Goal: Information Seeking & Learning: Learn about a topic

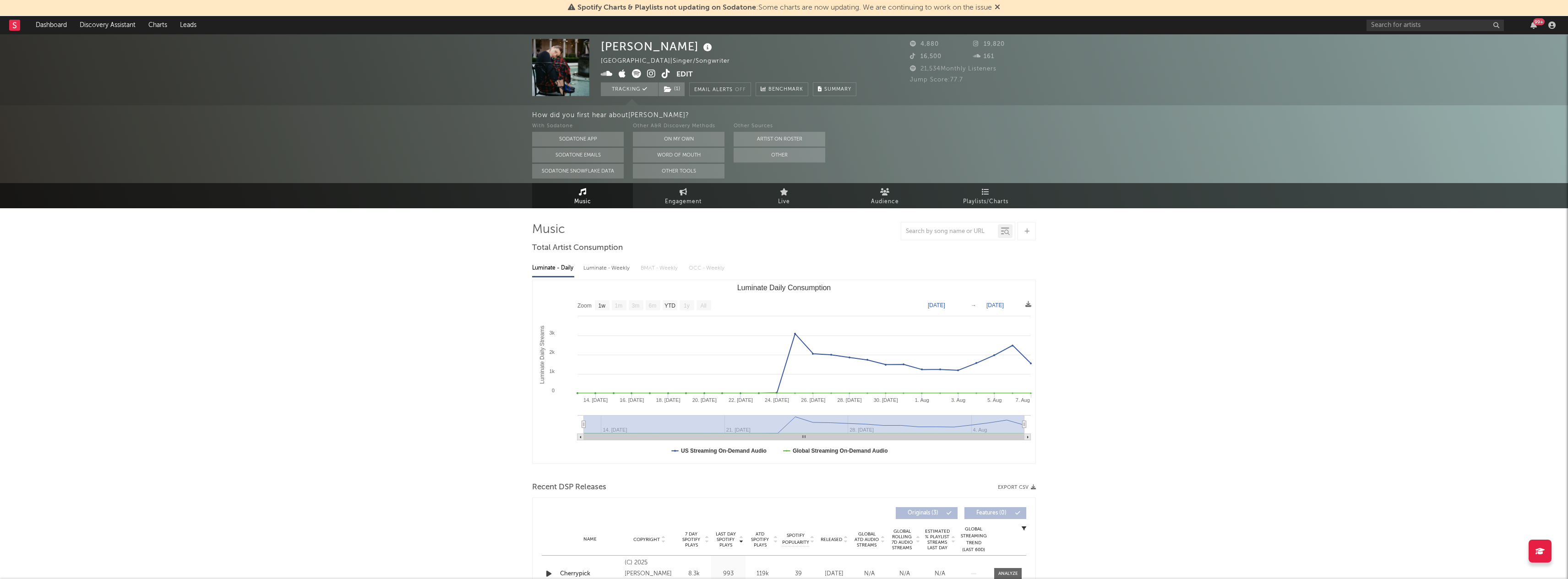
select select "1w"
click at [1394, 24] on input "text" at bounding box center [1435, 25] width 138 height 12
type input "le poodle"
click at [1429, 40] on div "Le Poodle" at bounding box center [1449, 43] width 101 height 11
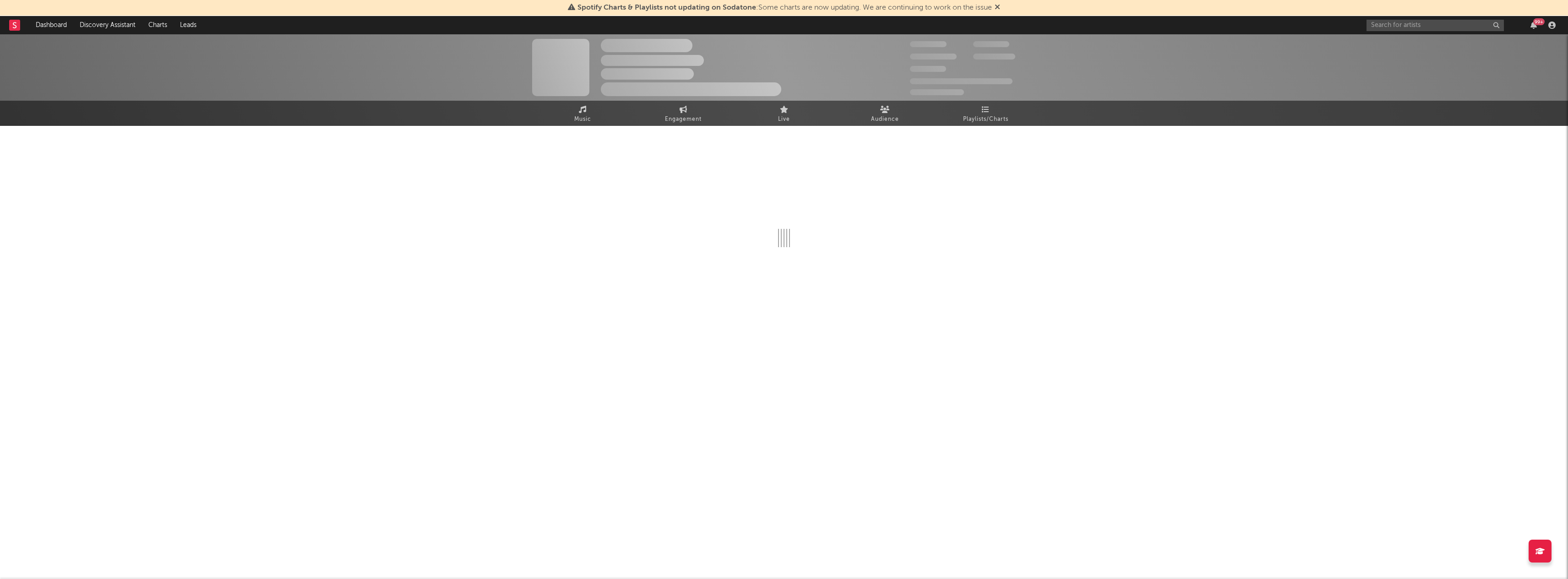
select select "1w"
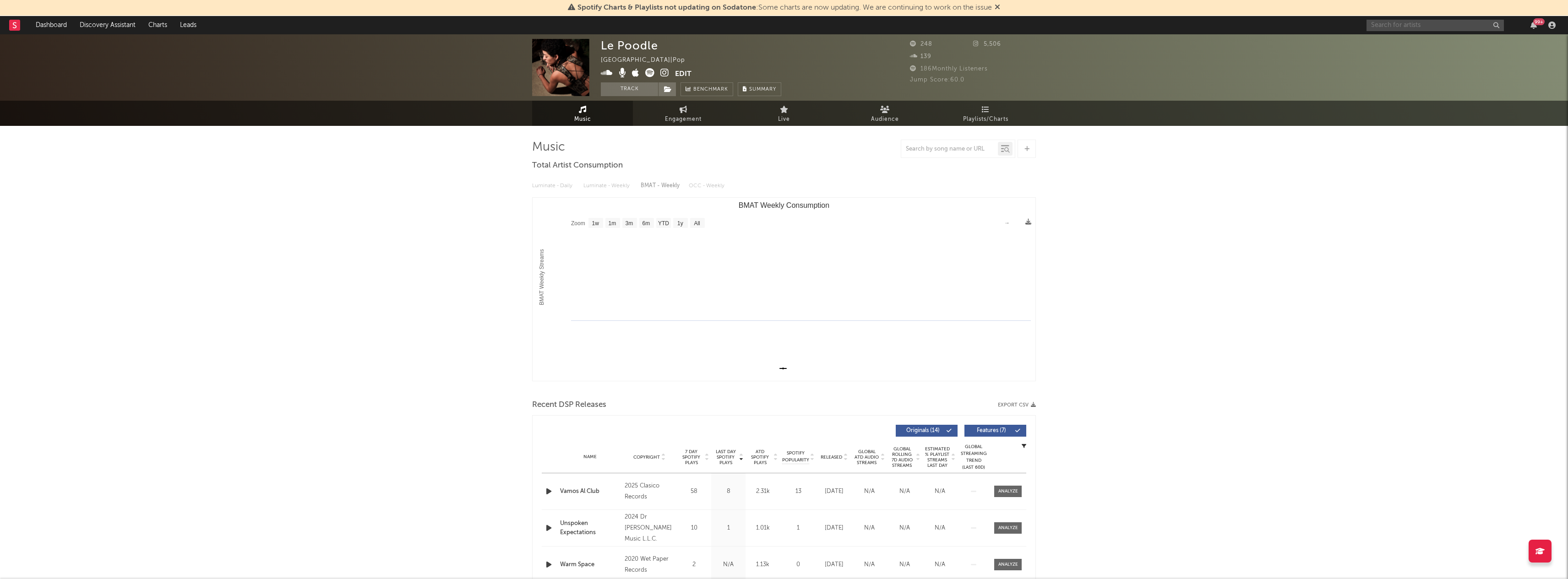
click at [1401, 29] on input "text" at bounding box center [1435, 25] width 138 height 12
type input "l"
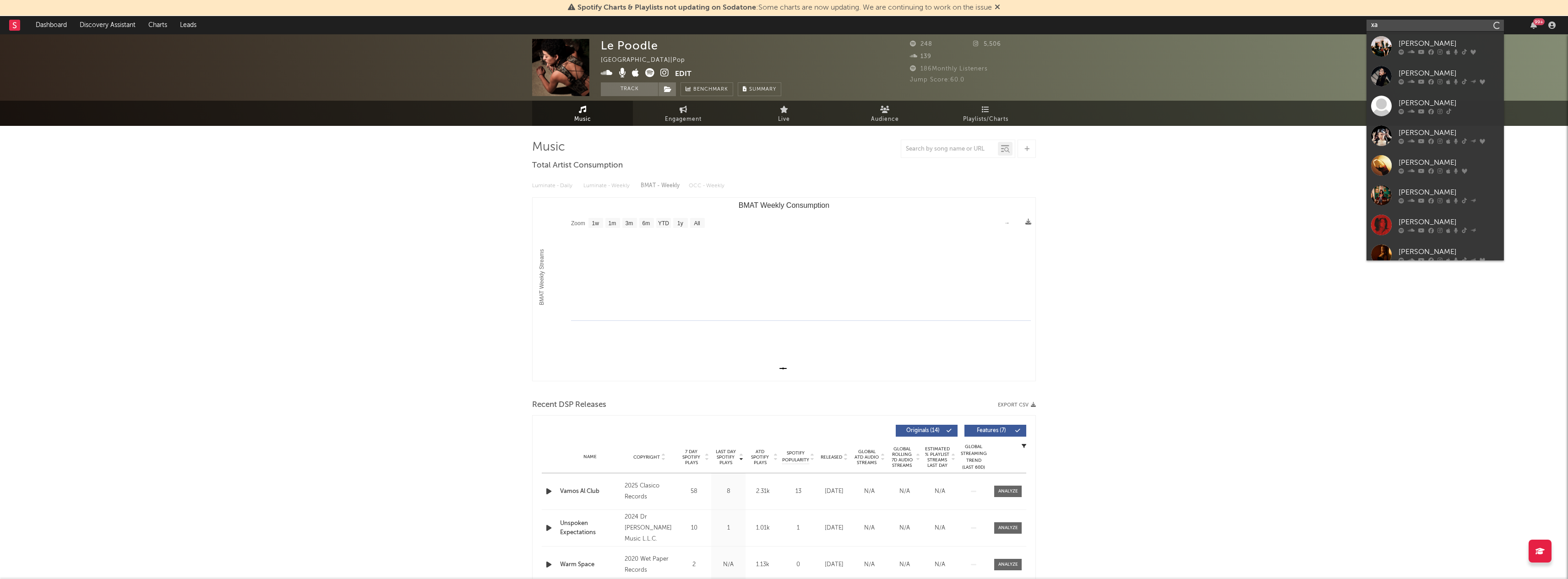
type input "x"
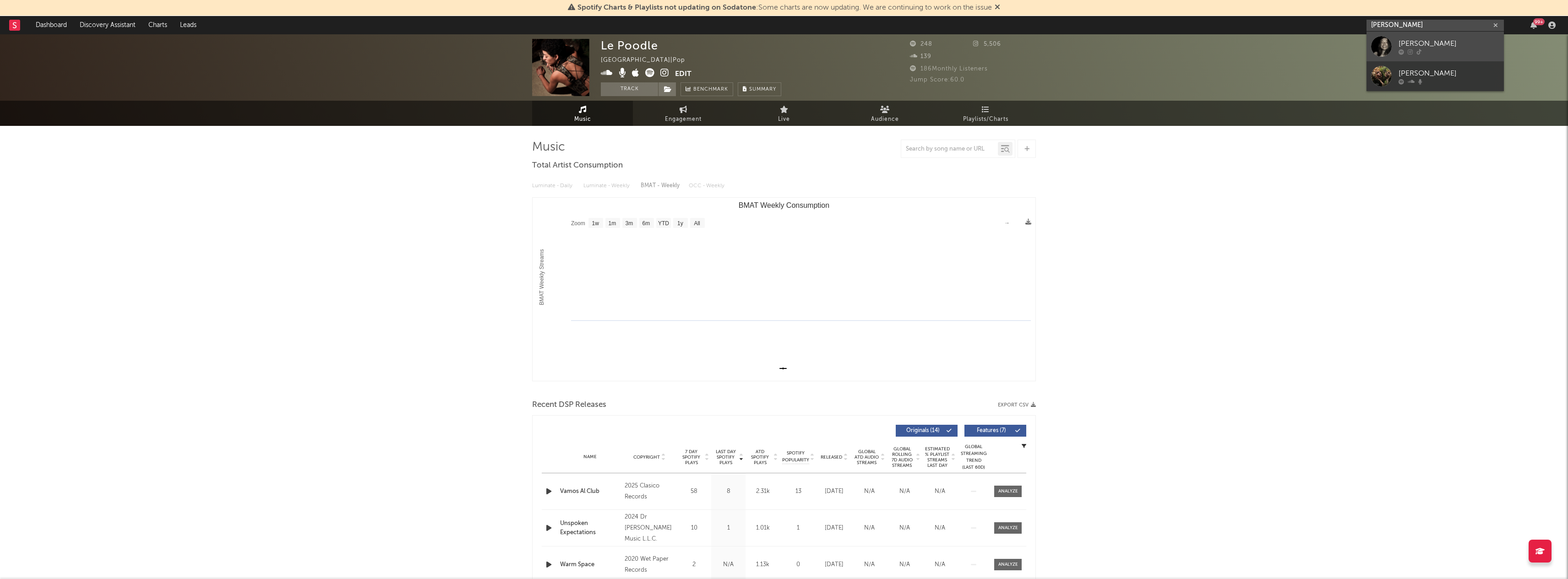
type input "caroline welks"
click at [1449, 40] on div "Caroline Wells" at bounding box center [1449, 43] width 101 height 11
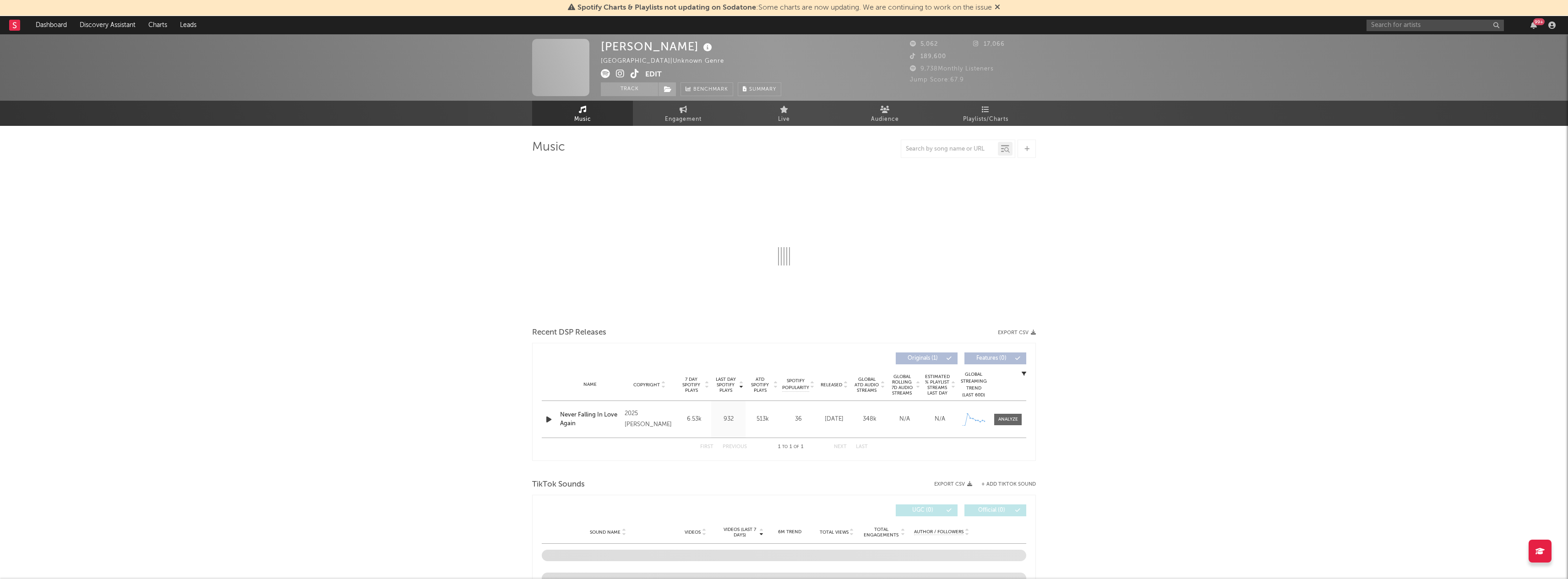
select select "1w"
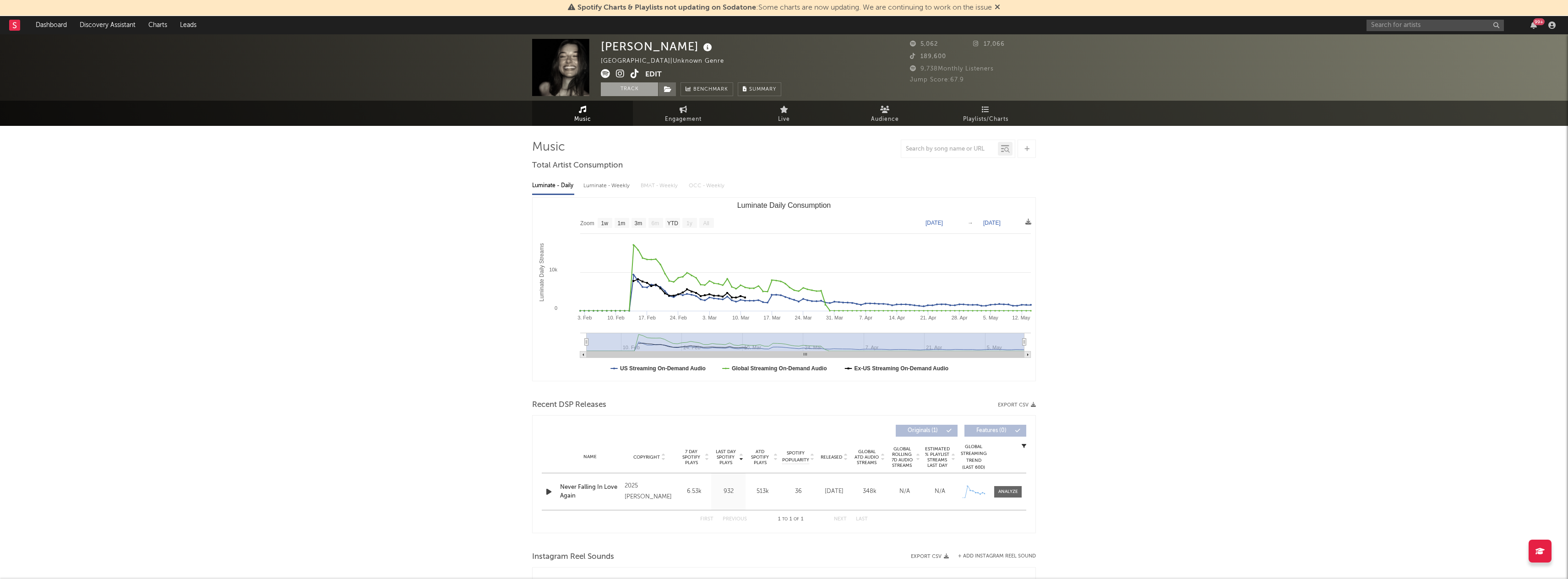
click at [625, 88] on button "Track" at bounding box center [629, 89] width 57 height 14
select select "1w"
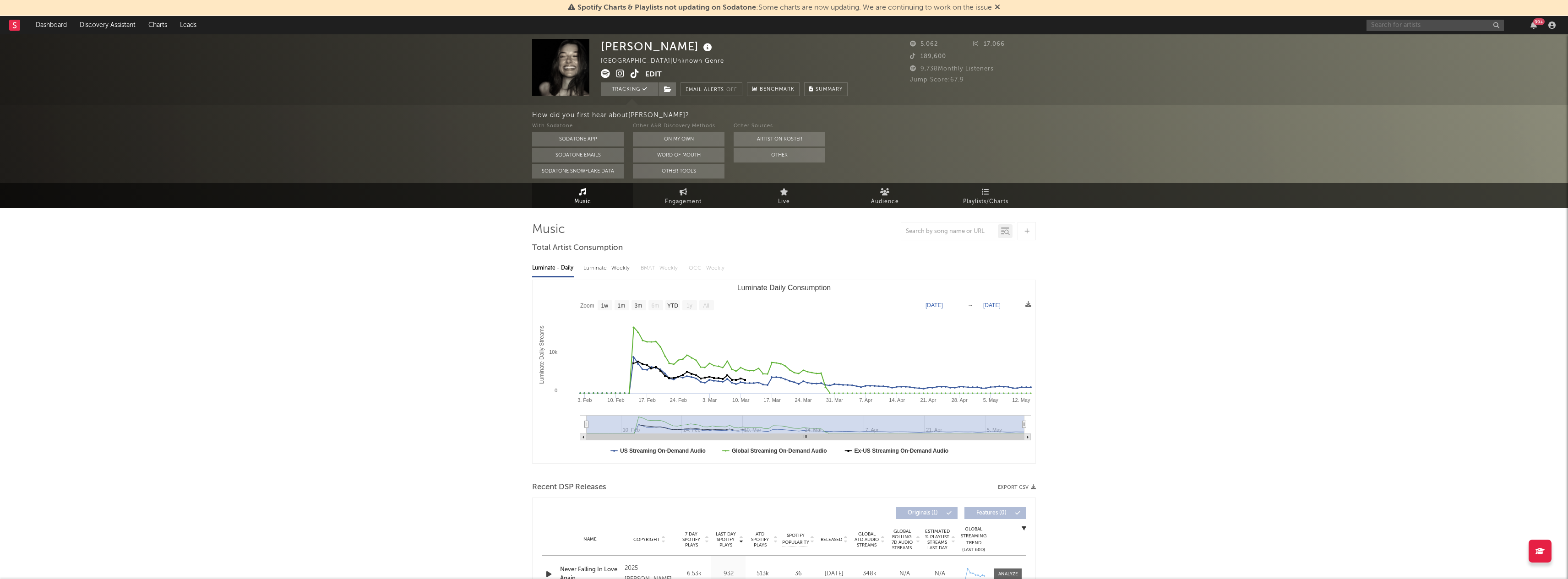
click at [1459, 23] on input "text" at bounding box center [1435, 25] width 138 height 12
type input "reid"
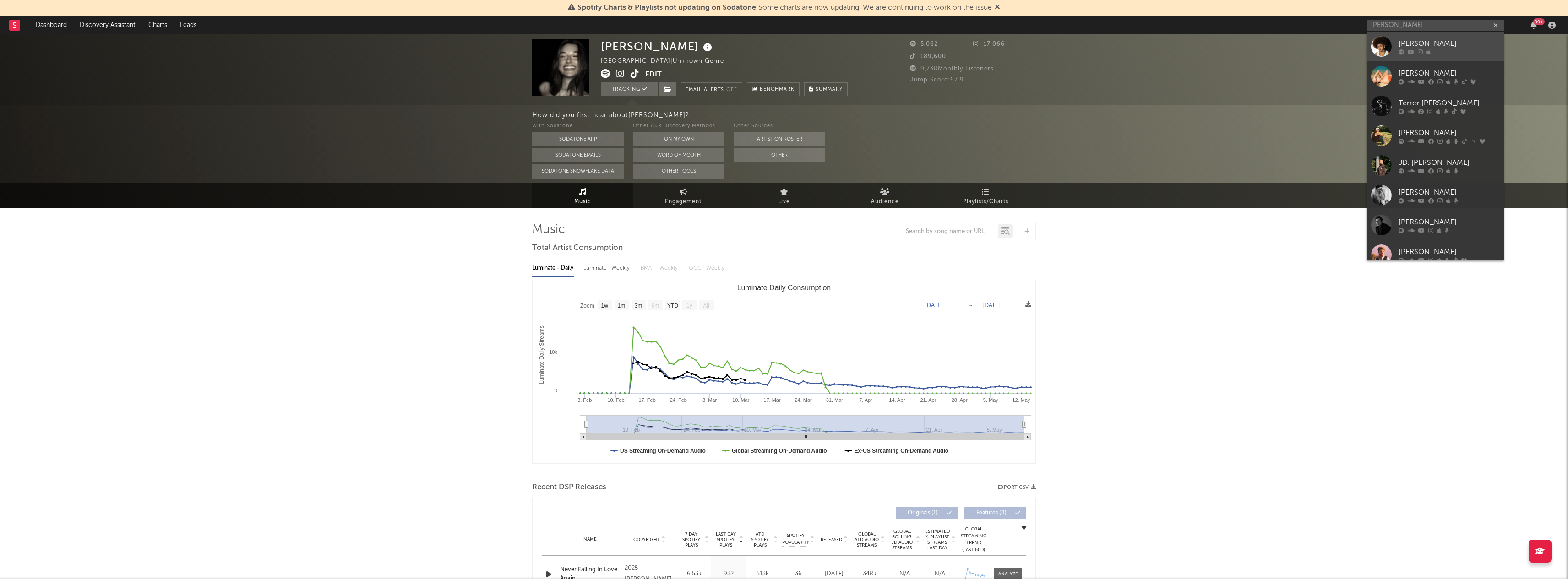
click at [1407, 39] on div "[PERSON_NAME]" at bounding box center [1449, 43] width 101 height 11
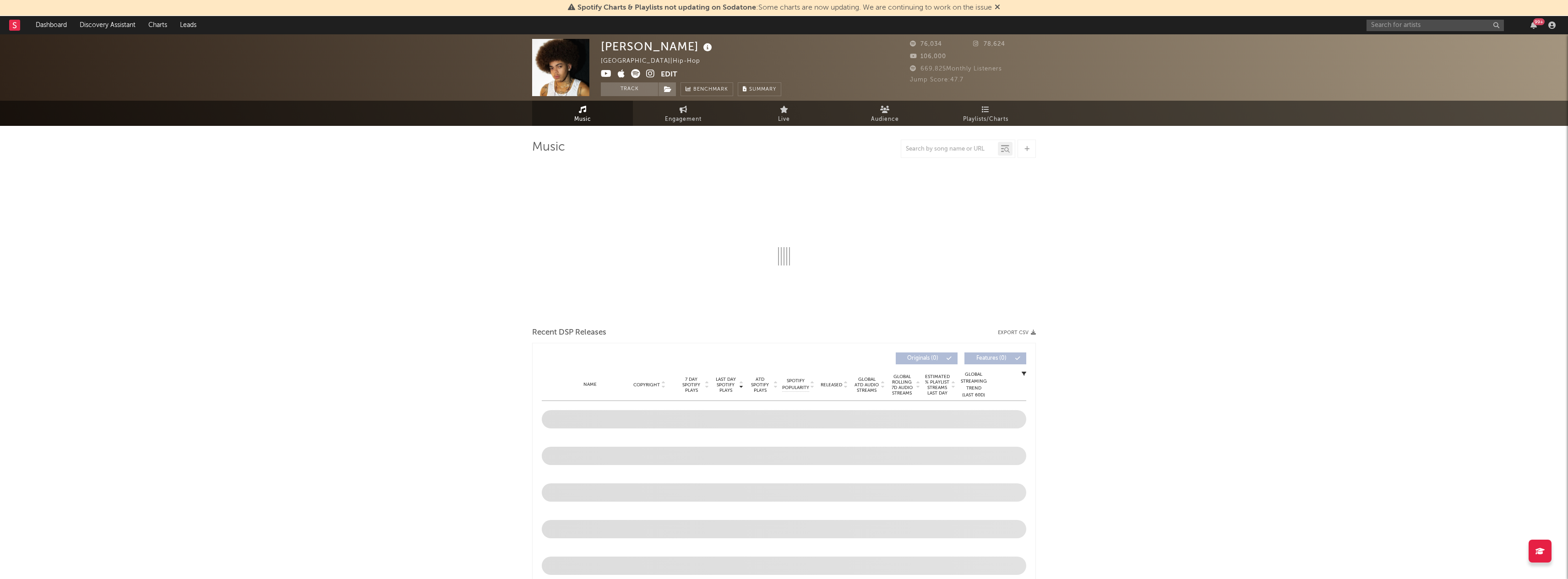
select select "6m"
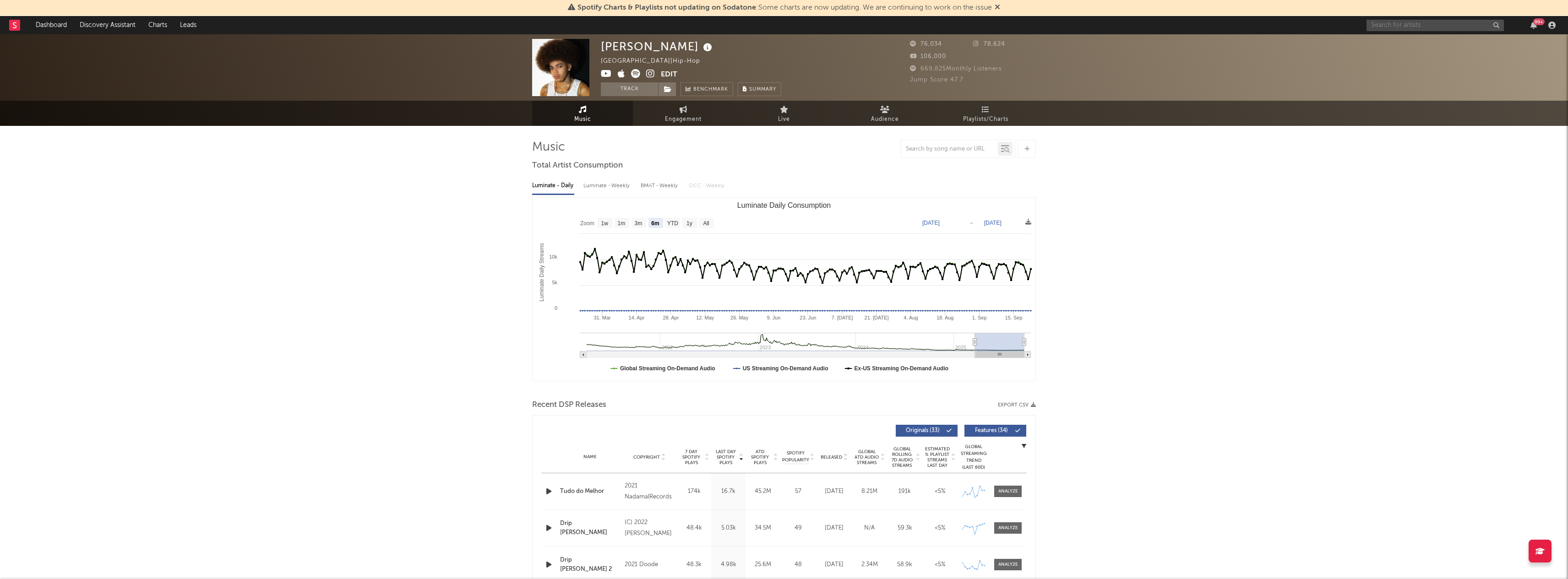
click at [1400, 24] on input "text" at bounding box center [1435, 25] width 138 height 12
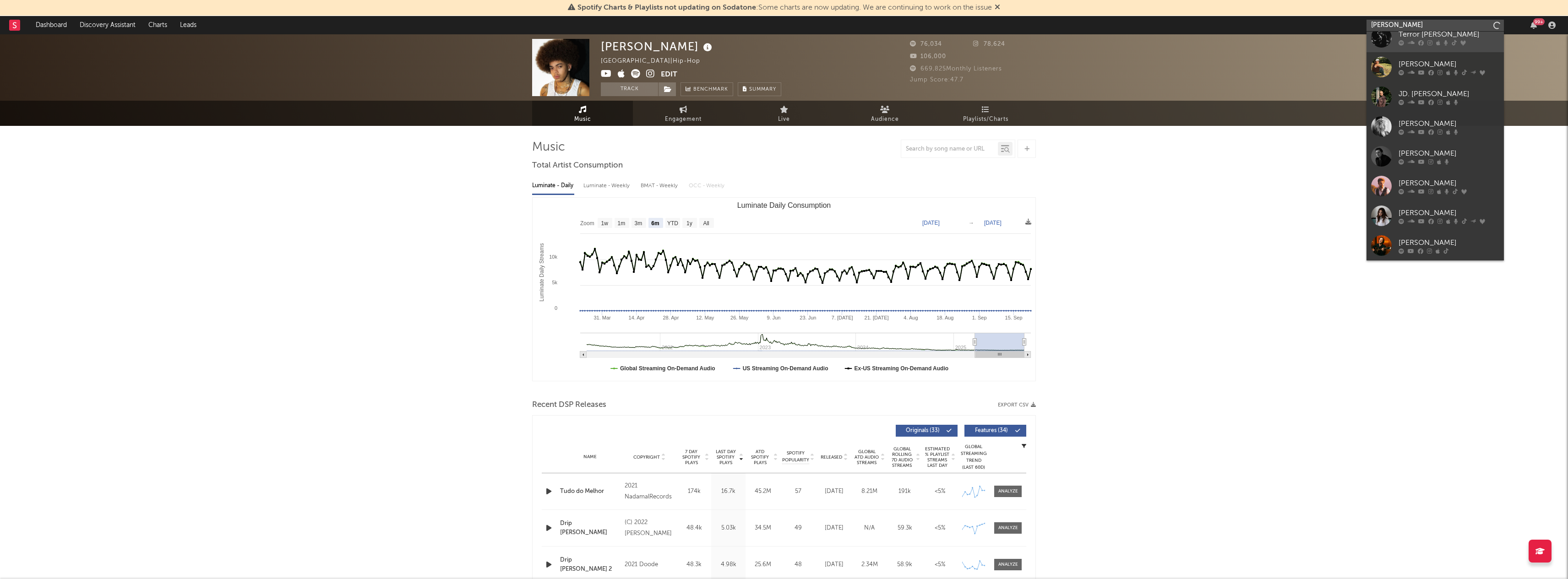
scroll to position [69, 0]
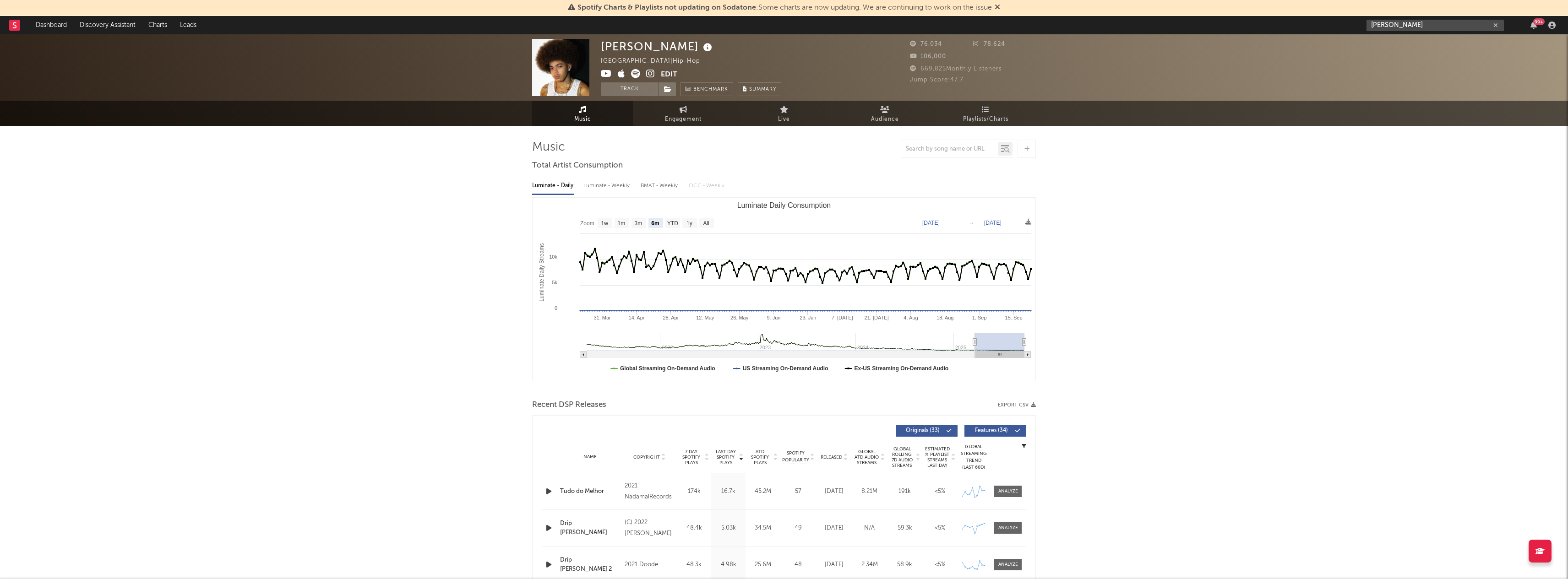
drag, startPoint x: 1423, startPoint y: 30, endPoint x: 1284, endPoint y: 29, distance: 139.0
click at [1284, 29] on nav "Dashboard Discovery Assistant Charts Leads reid 99 +" at bounding box center [784, 25] width 1568 height 18
click at [1392, 27] on input "reid" at bounding box center [1435, 25] width 138 height 12
type input "reid pull up"
click at [1499, 18] on div "reid pull up 99 +" at bounding box center [1463, 25] width 192 height 18
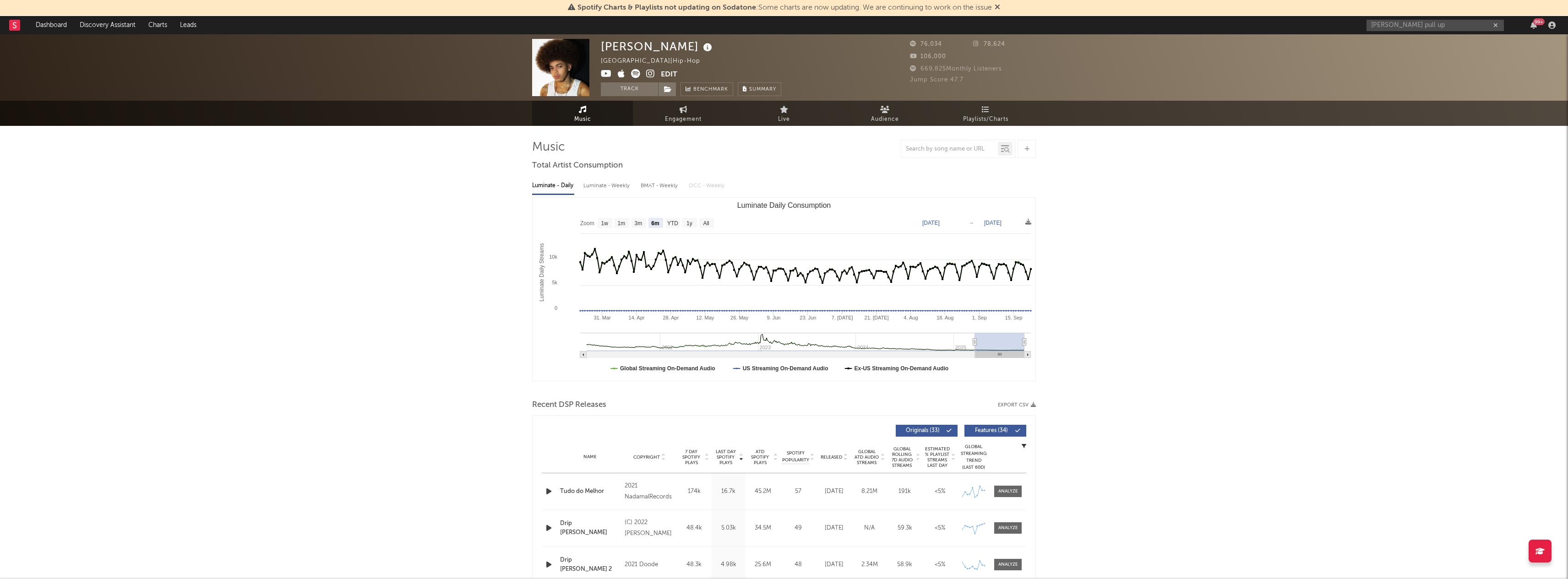
click at [1497, 23] on icon "button" at bounding box center [1496, 26] width 5 height 6
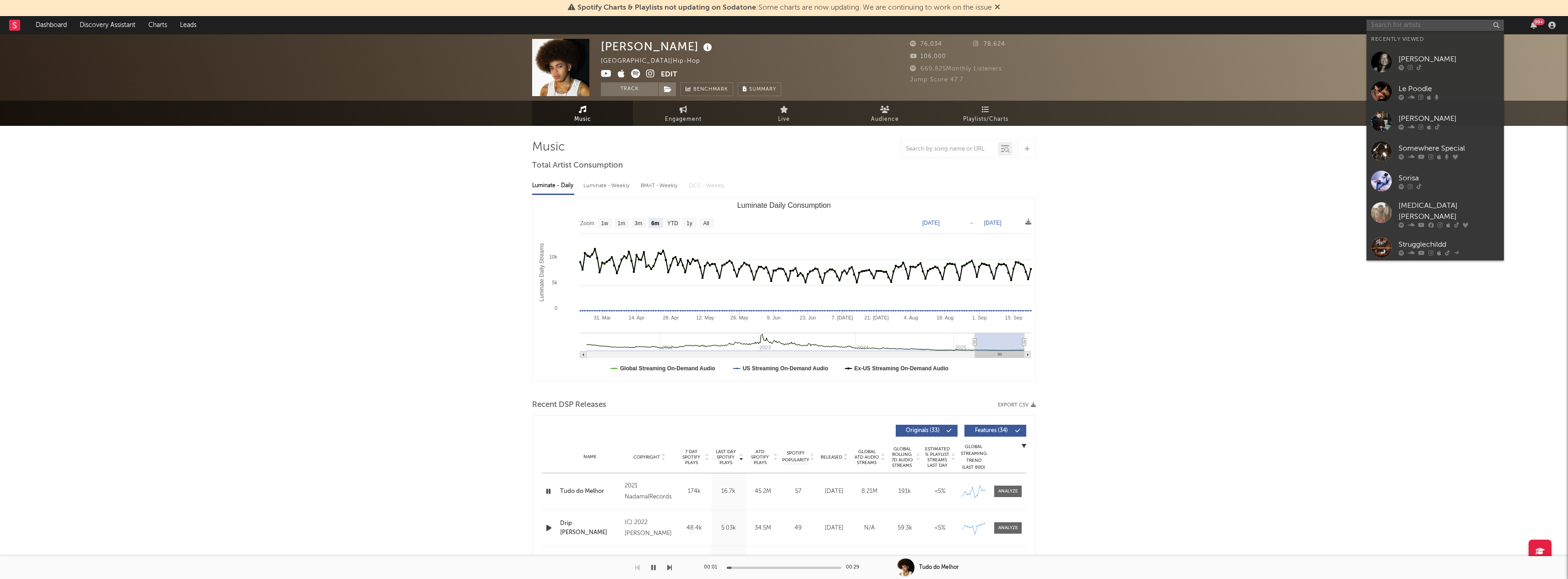
click at [1481, 25] on input "text" at bounding box center [1435, 25] width 138 height 12
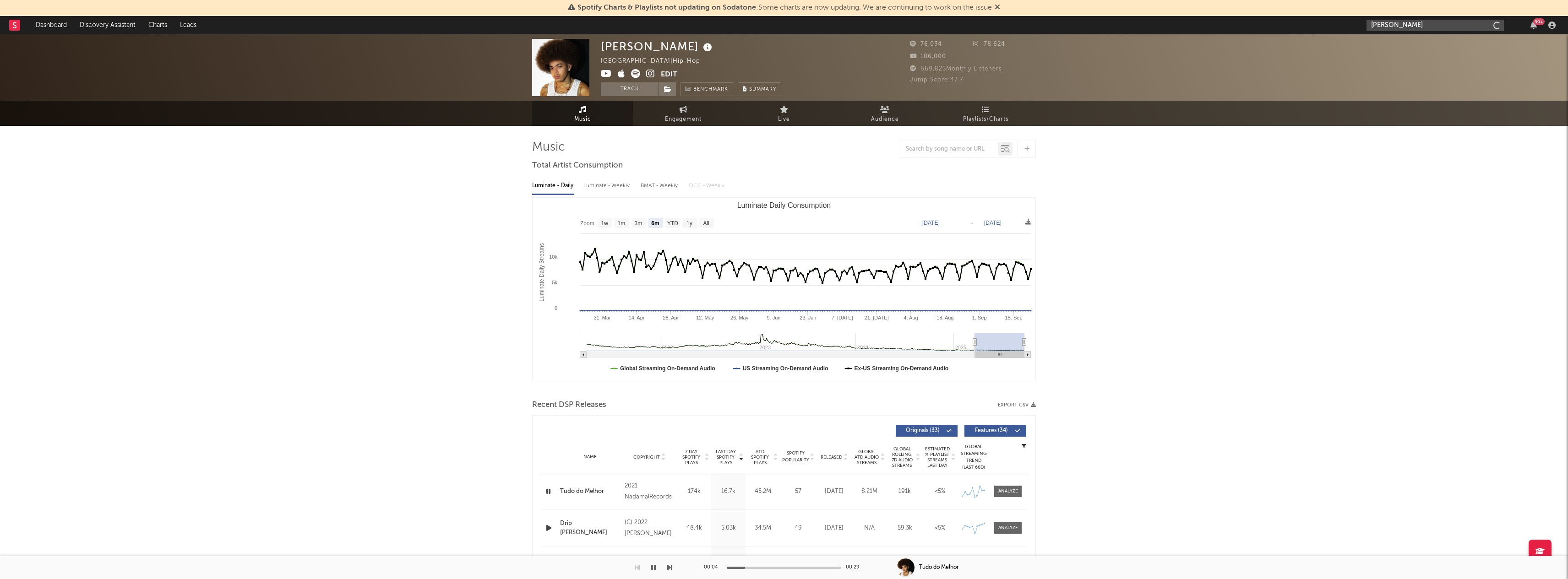
type input "phil kane"
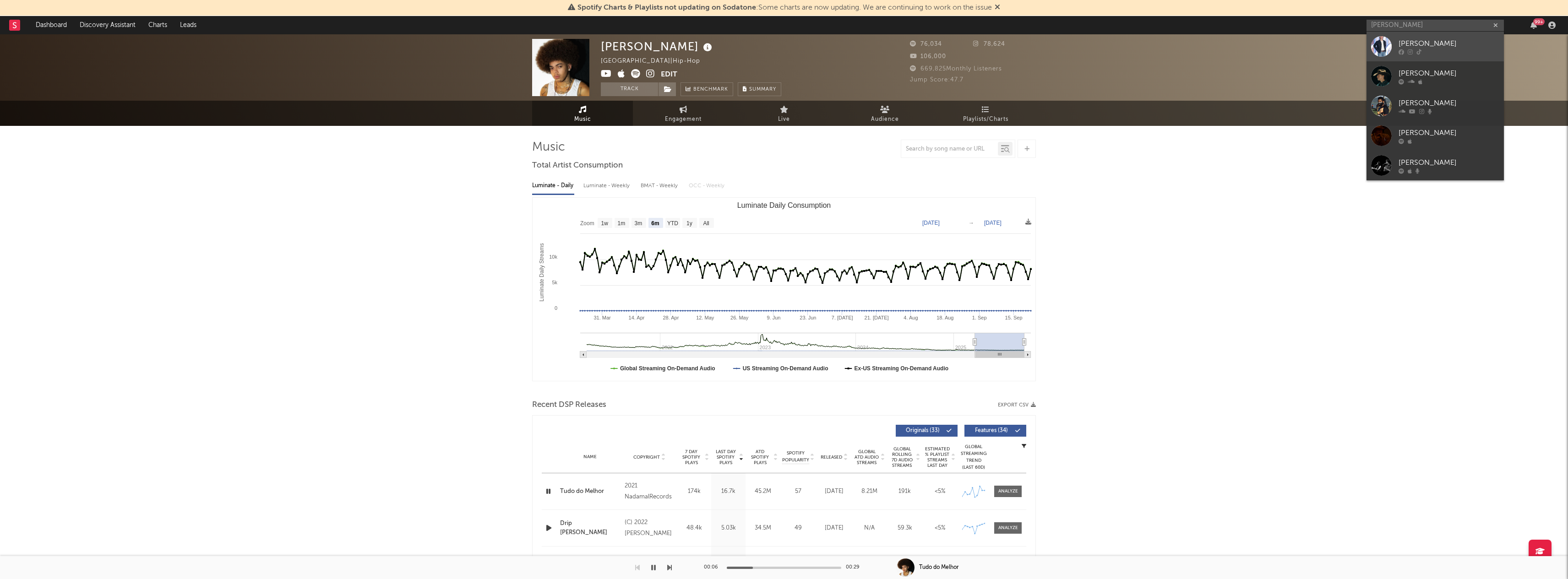
click at [1420, 45] on div "Phil Kane" at bounding box center [1449, 43] width 101 height 11
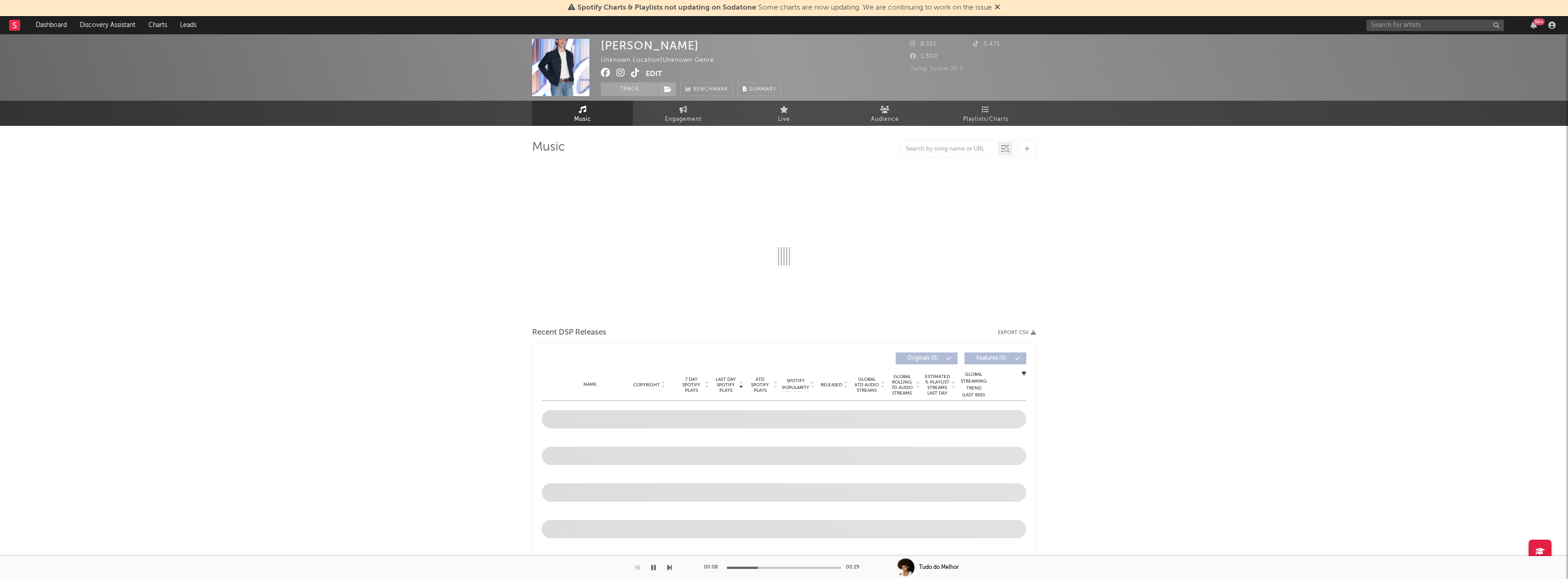
select select "1w"
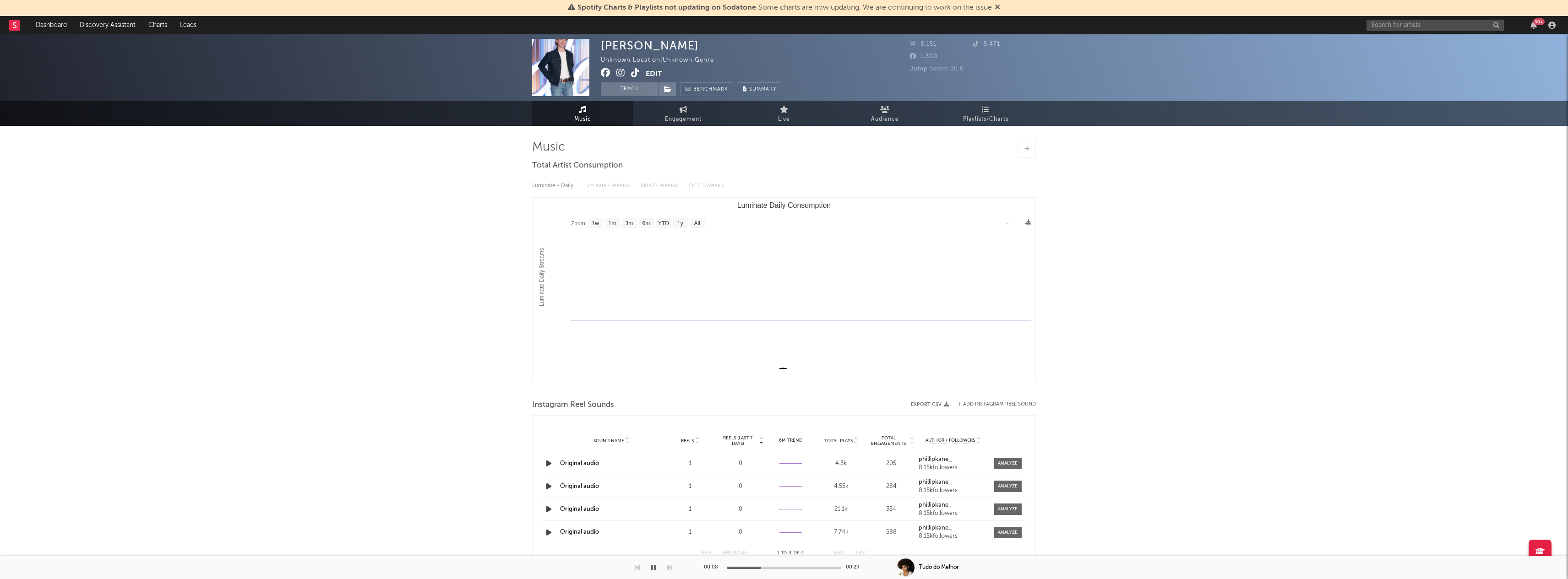
click at [654, 568] on icon "button" at bounding box center [654, 567] width 5 height 7
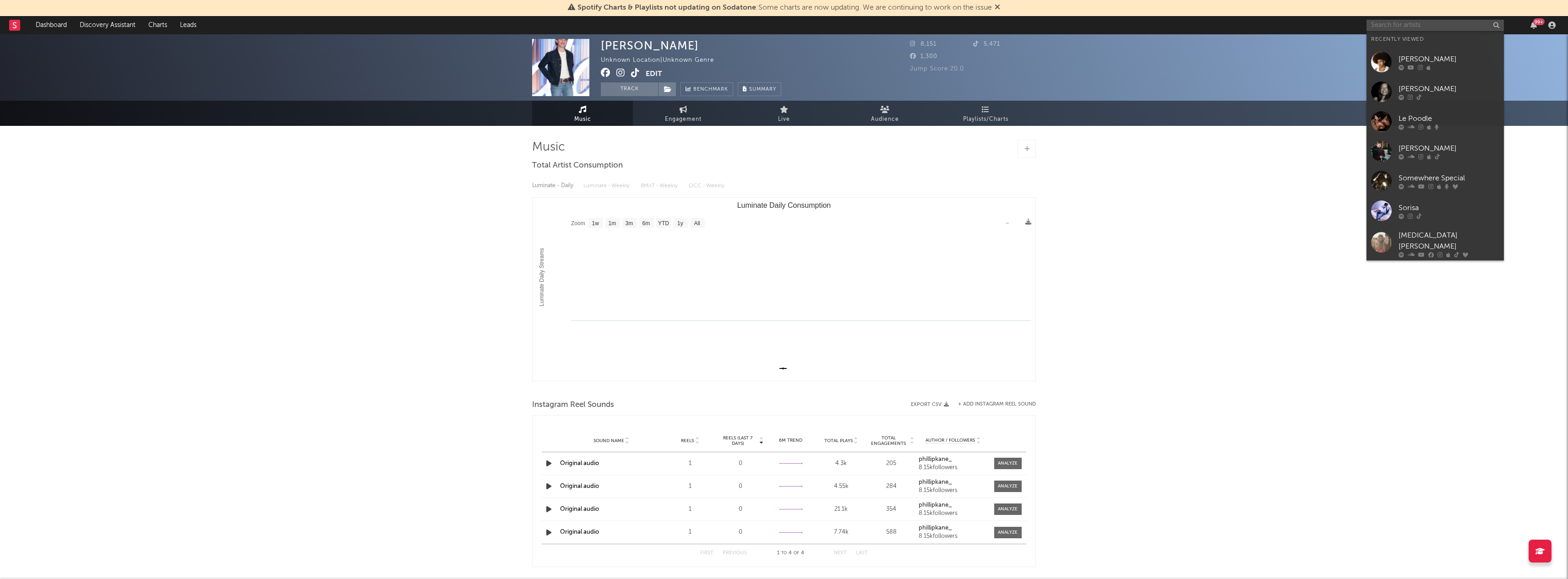
click at [1376, 24] on input "text" at bounding box center [1435, 25] width 138 height 12
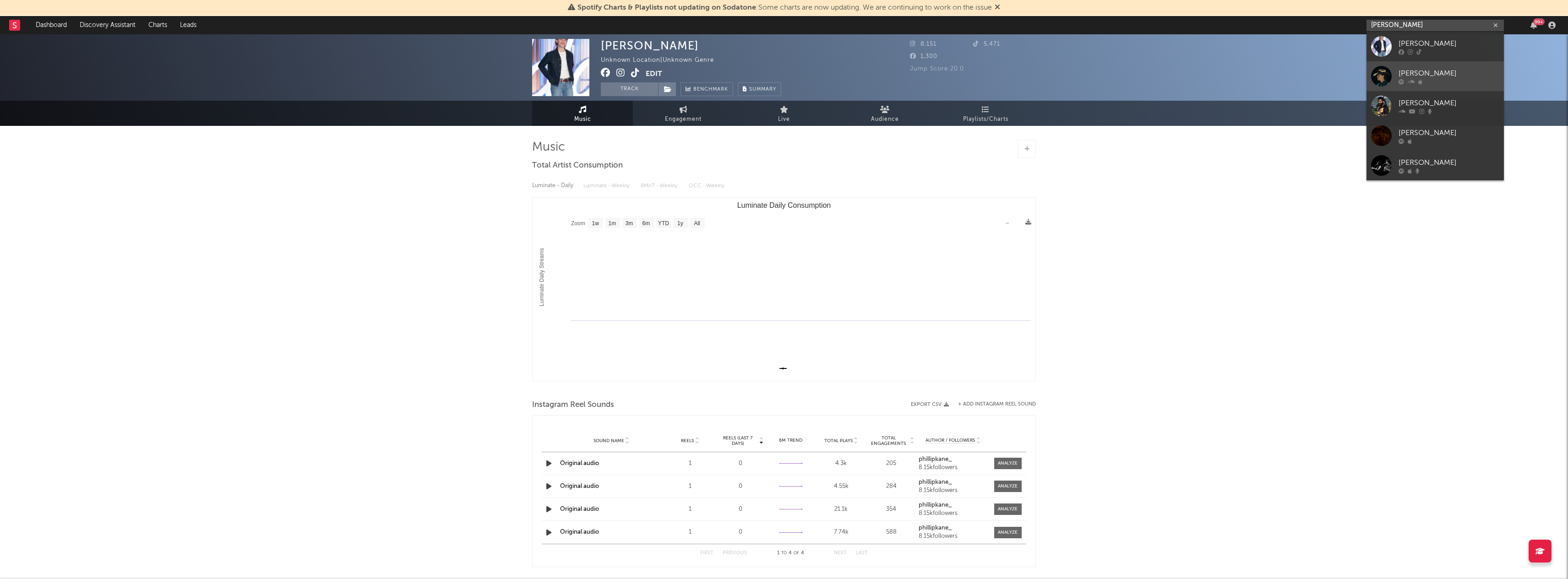
type input "phil kane"
click at [1407, 73] on div "Phil Kane" at bounding box center [1449, 73] width 101 height 11
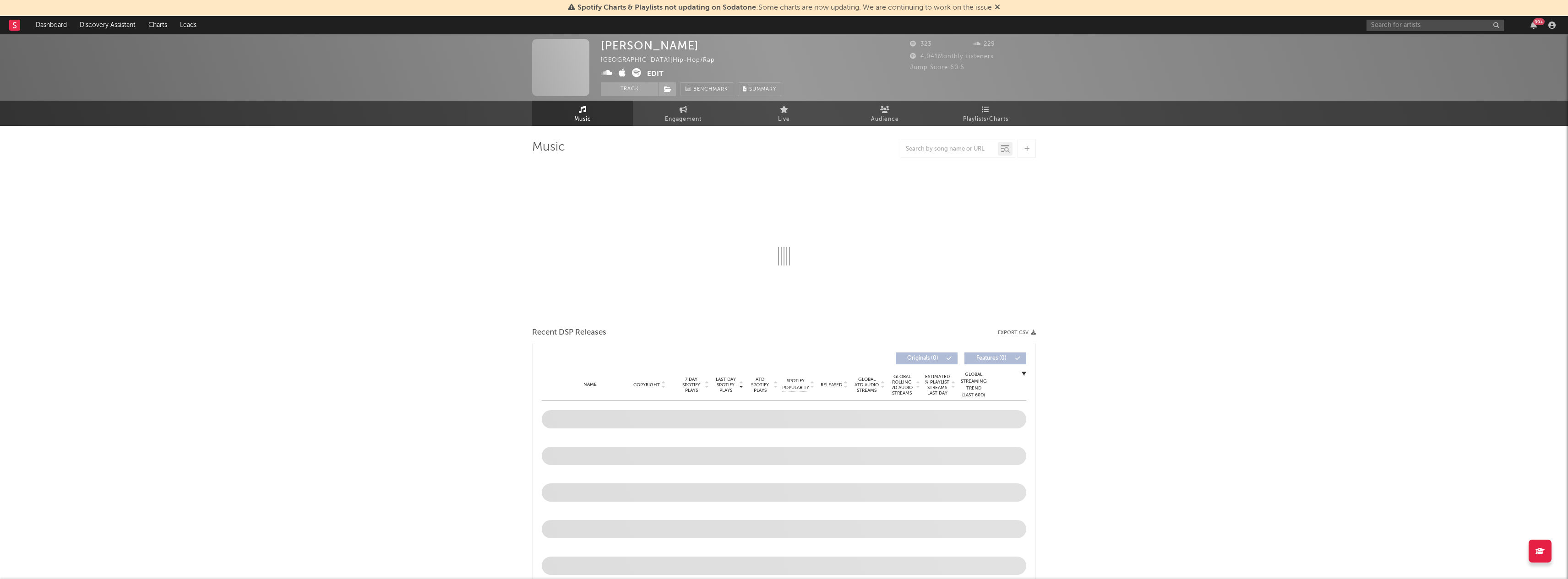
select select "1w"
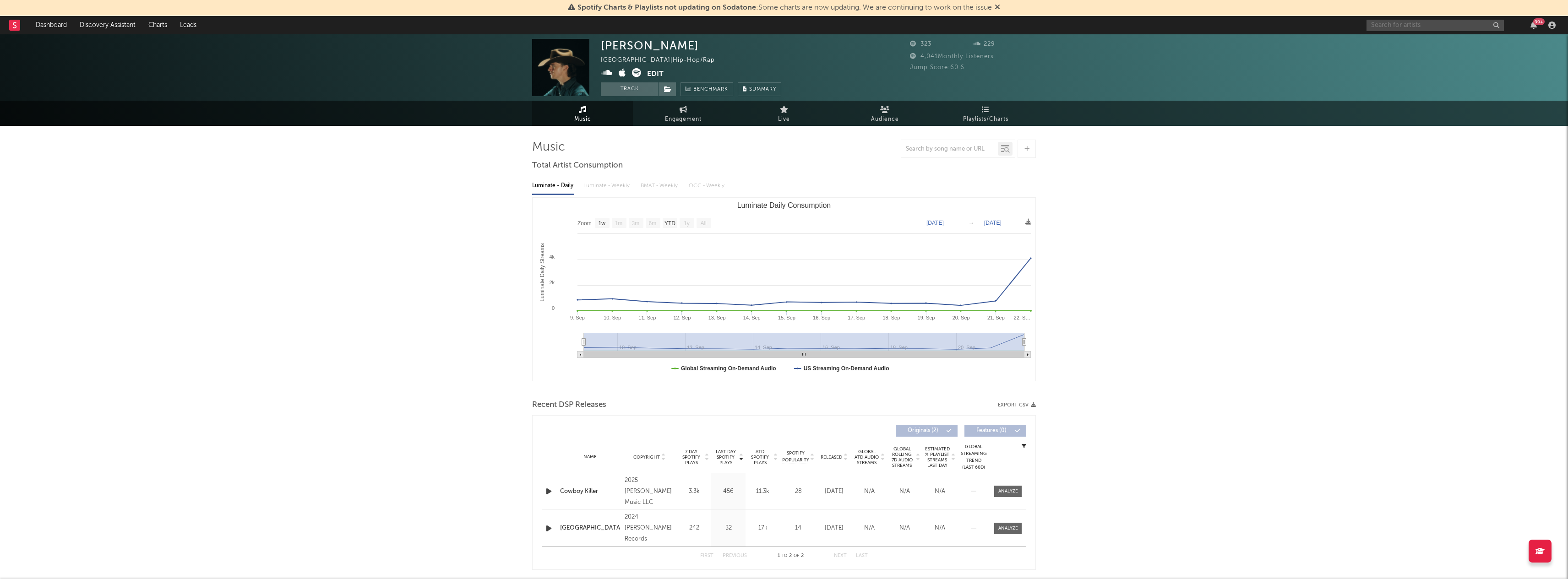
click at [1401, 27] on input "text" at bounding box center [1435, 25] width 138 height 12
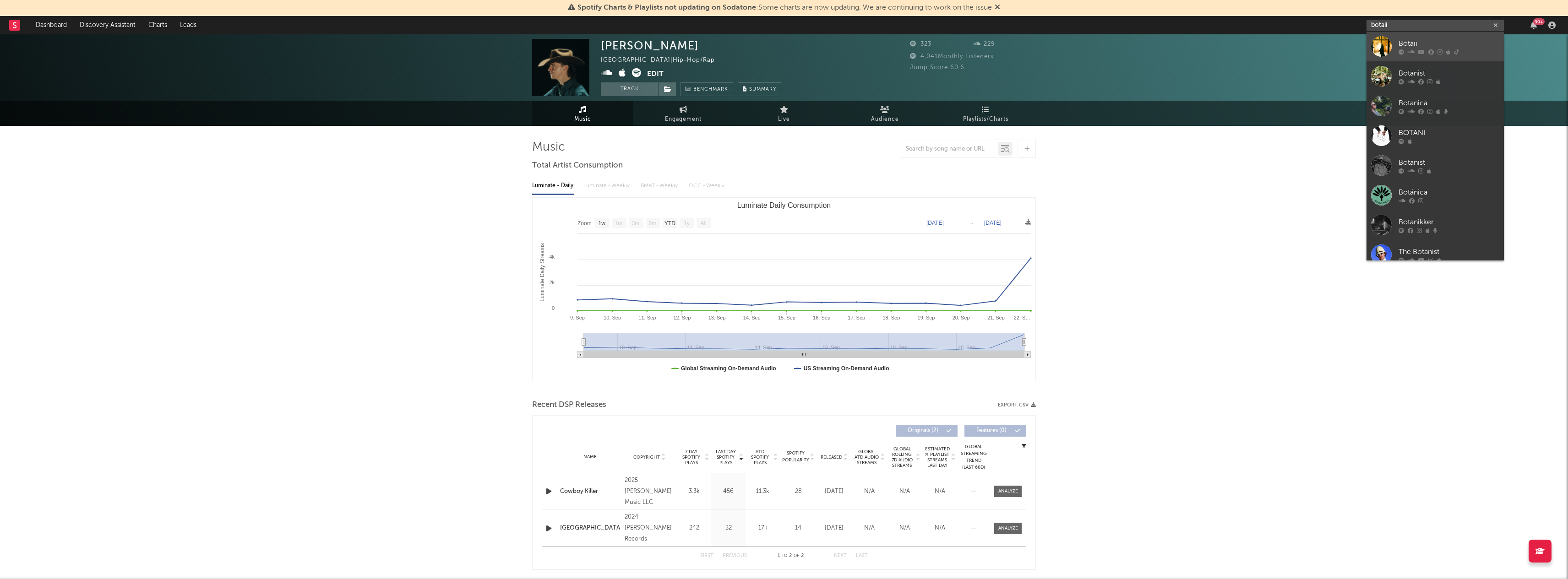
type input "botaii"
click at [1413, 41] on div "Botaii" at bounding box center [1449, 43] width 101 height 11
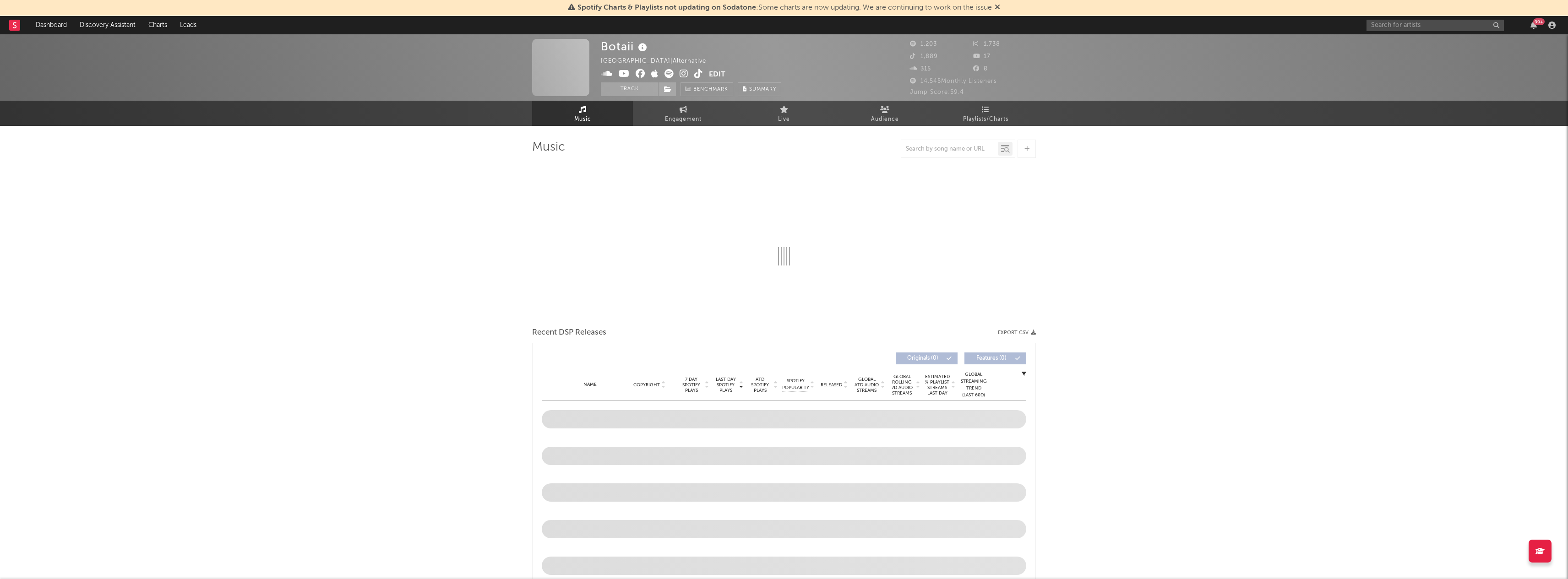
select select "6m"
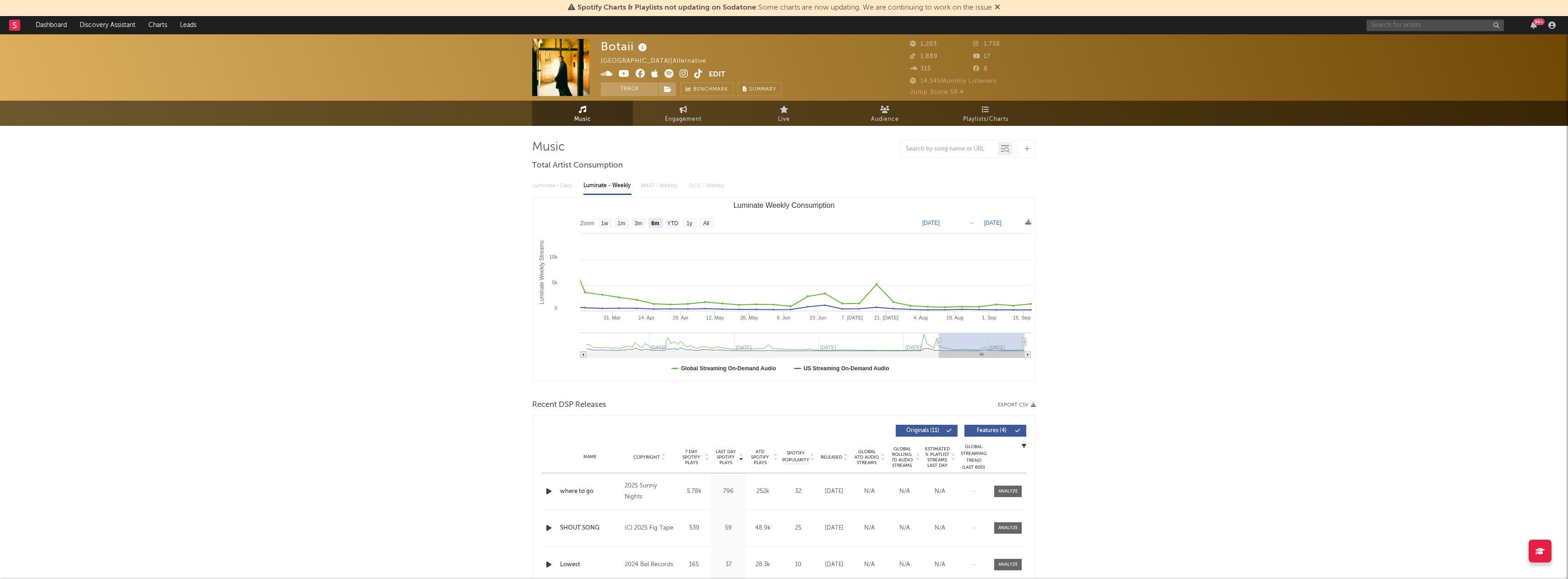
click at [1395, 24] on input "text" at bounding box center [1435, 25] width 138 height 12
click at [1438, 28] on input "medallo mami" at bounding box center [1435, 25] width 138 height 12
click at [1440, 26] on input "medallo mami" at bounding box center [1435, 25] width 138 height 12
drag, startPoint x: 1427, startPoint y: 25, endPoint x: 1340, endPoint y: 25, distance: 87.0
click at [1340, 25] on nav "Dashboard Discovery Assistant Charts Leads medallo mami 99 +" at bounding box center [784, 25] width 1568 height 18
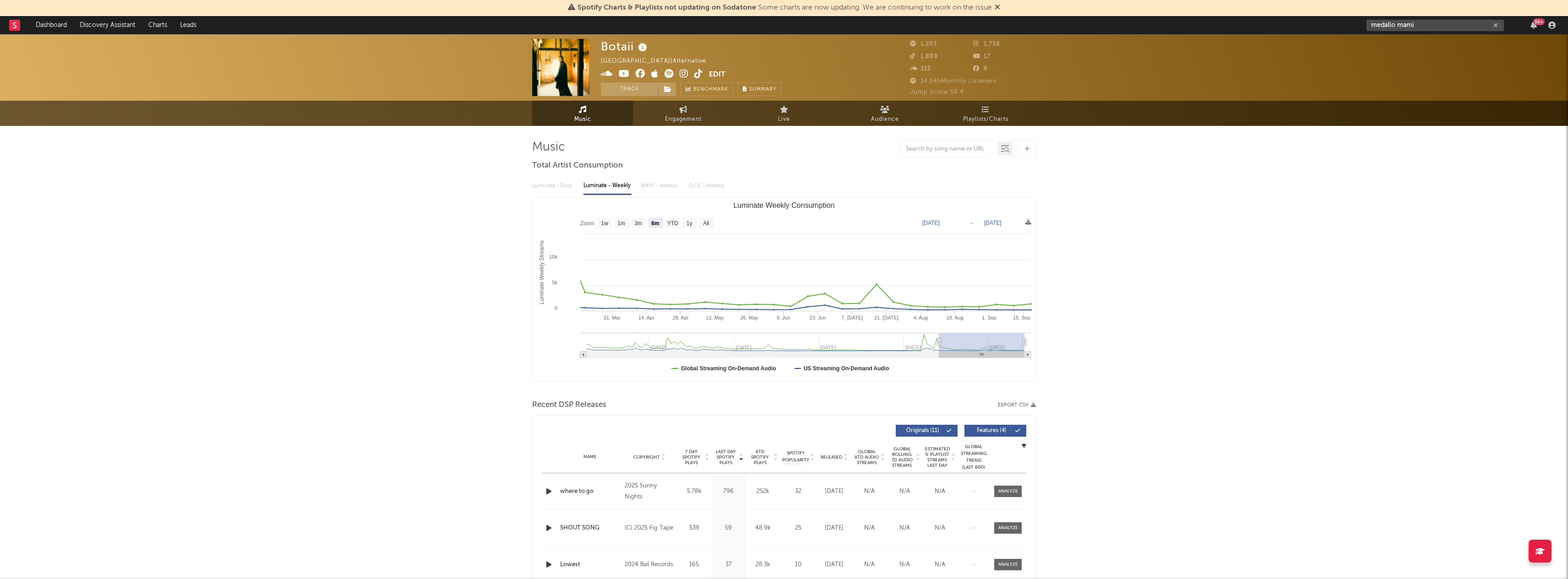
paste input "https://open.spotify.com/artist/4i13BaqknaIT2HBt5nj7yB?si=UHt2572aToGac9KSZoThkw"
type input "https://open.spotify.com/artist/4i13BaqknaIT2HBt5nj7yB?si=UHt2572aToGac9KSZoThkw"
click at [1461, 25] on input "https://open.spotify.com/artist/4i13BaqknaIT2HBt5nj7yB?si=UHt2572aToGac9KSZoThkw" at bounding box center [1435, 25] width 138 height 12
click at [1438, 46] on div "Medallo Mami" at bounding box center [1449, 46] width 101 height 11
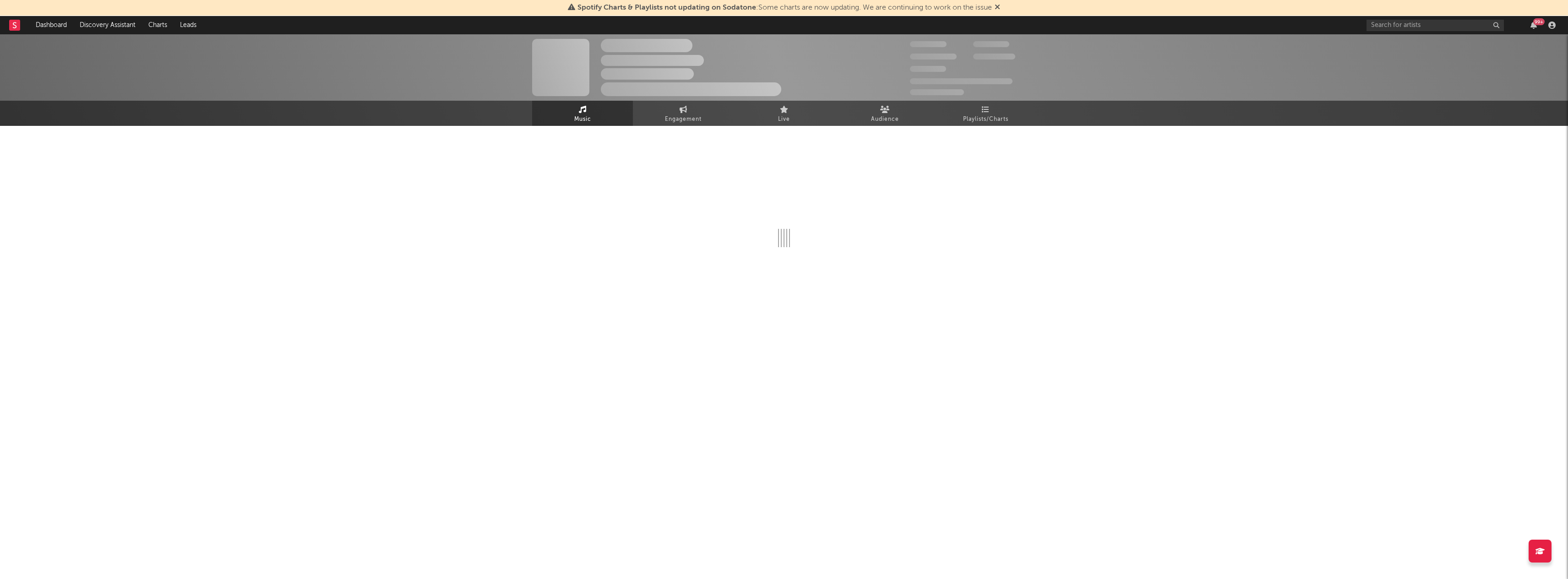
select select "1w"
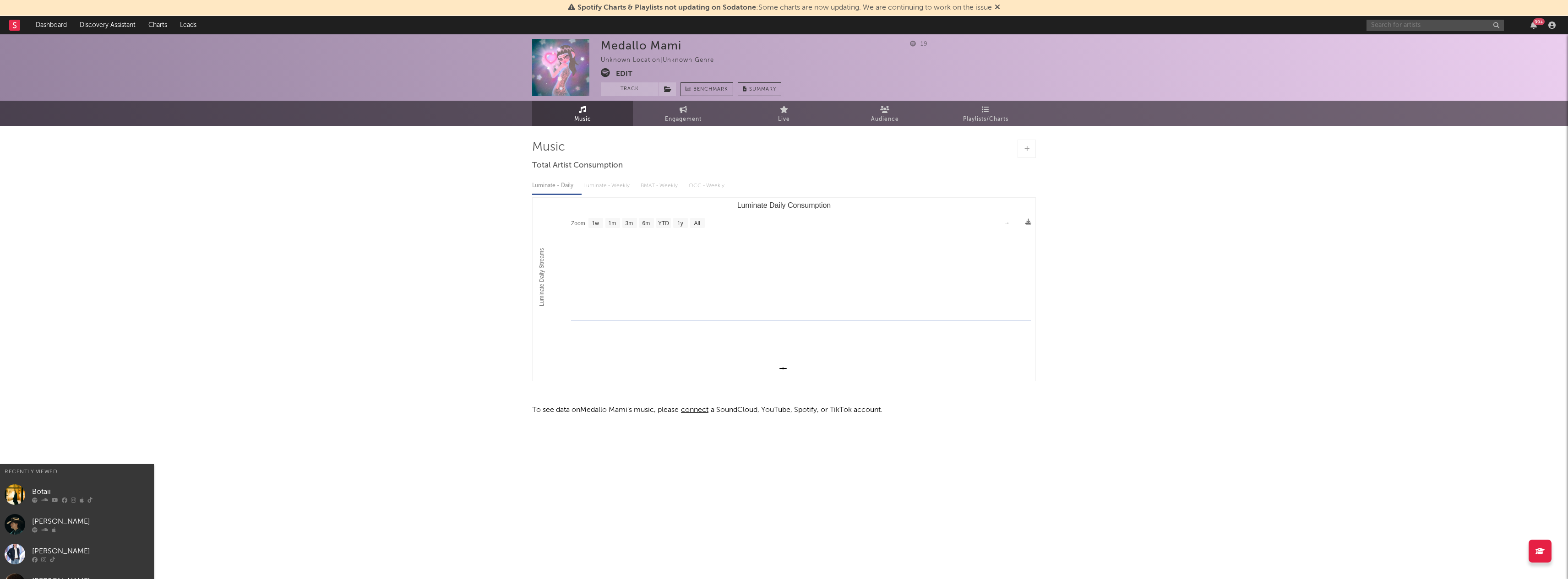
click at [1418, 23] on input "text" at bounding box center [1435, 25] width 138 height 12
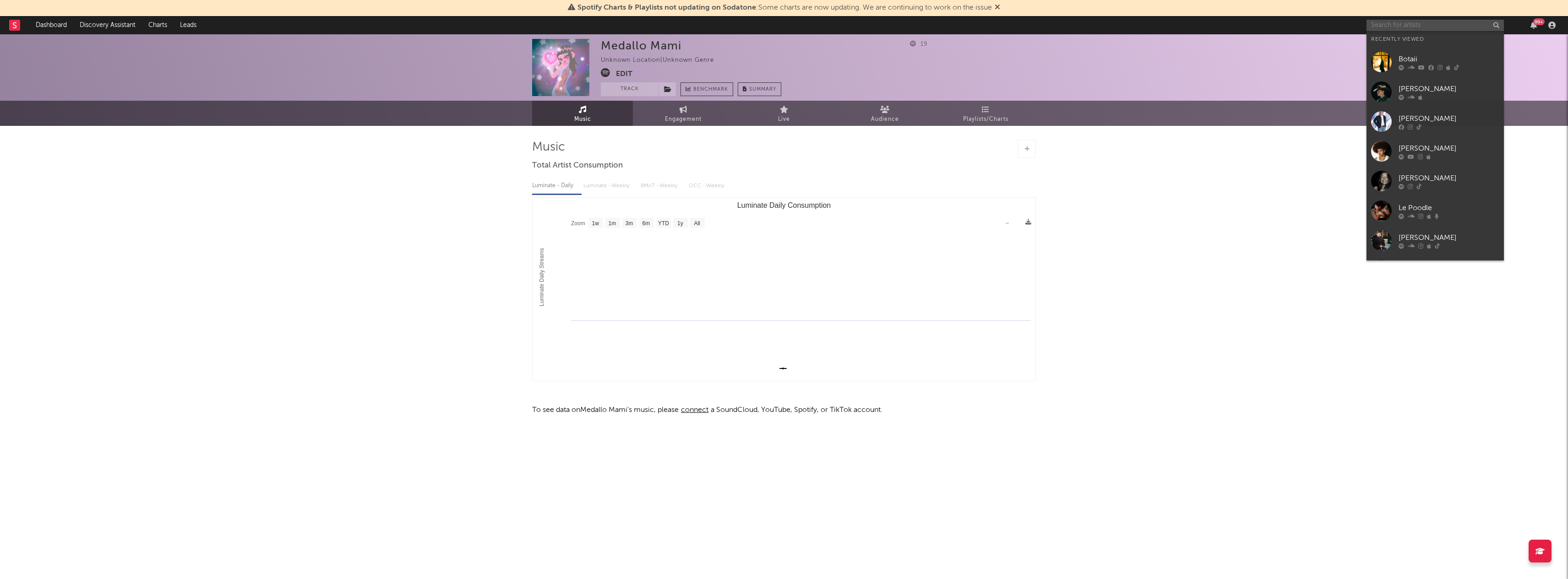
paste input "https://open.spotify.com/artist/1rWK9utwIpuoXVKgySSNoQ?si=AD4UWq2XRua11CznPeviog"
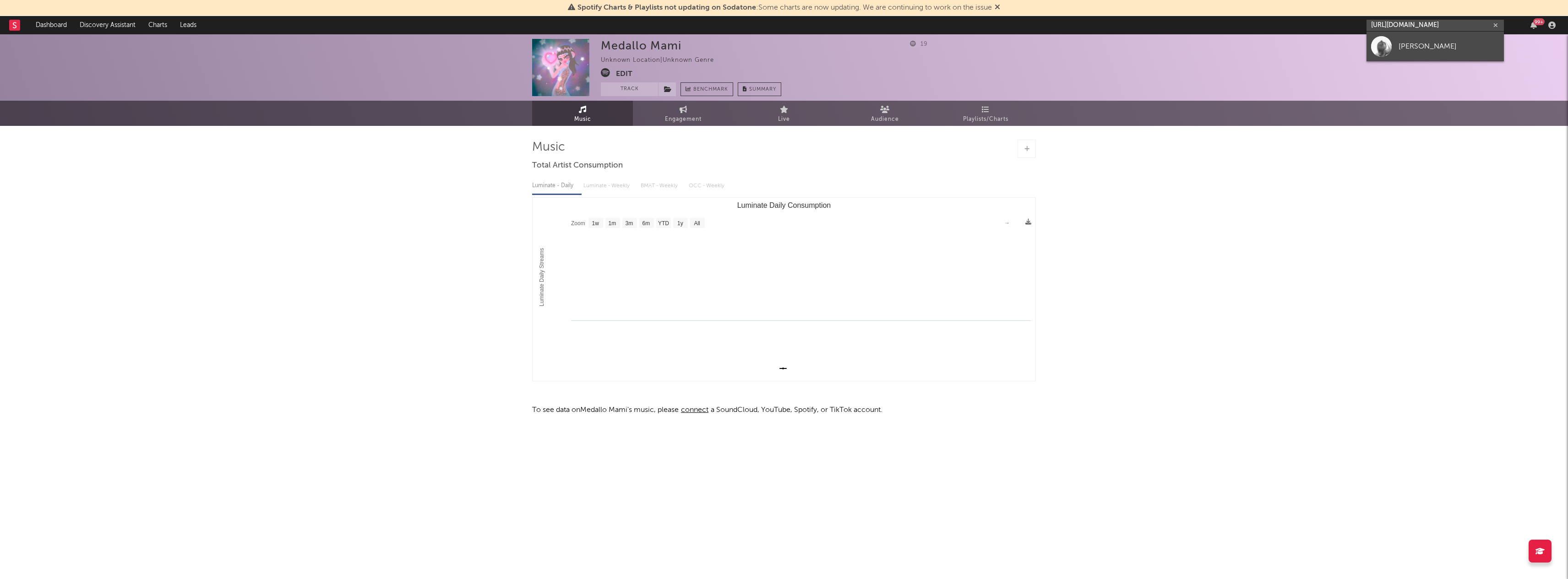
type input "https://open.spotify.com/artist/1rWK9utwIpuoXVKgySSNoQ?si=AD4UWq2XRua11CznPeviog"
click at [1421, 46] on div "Reid" at bounding box center [1449, 46] width 101 height 11
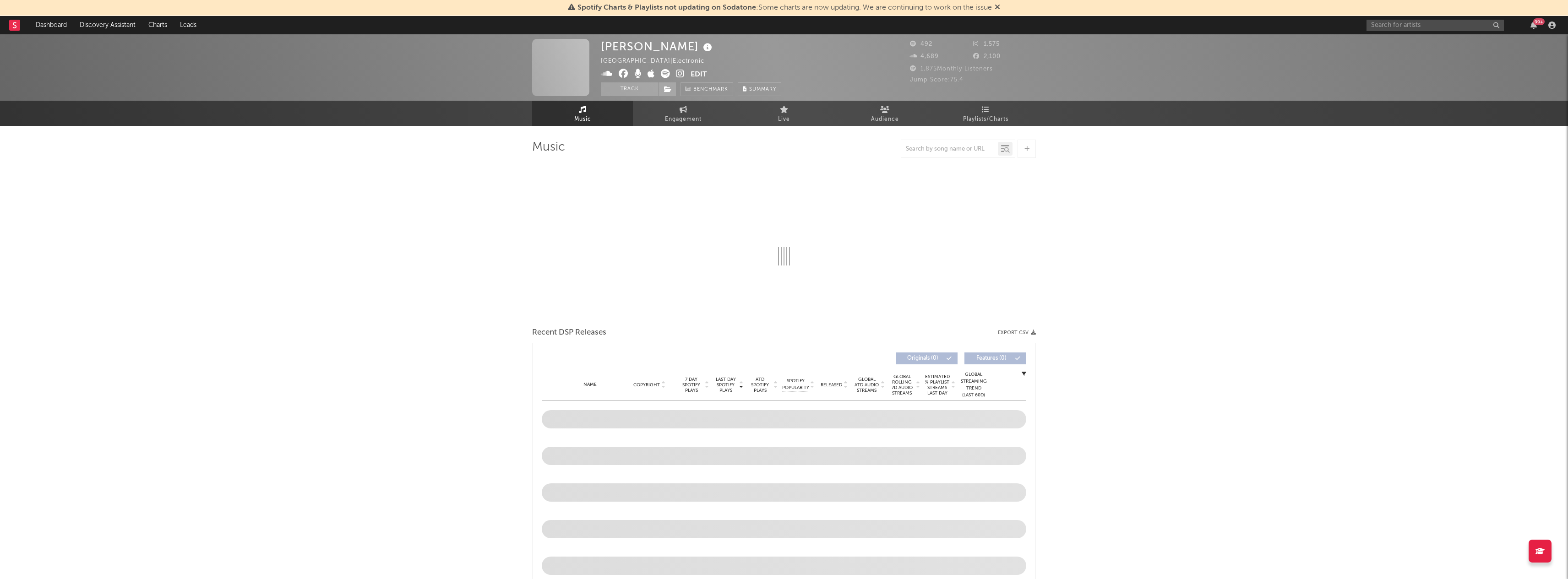
select select "1w"
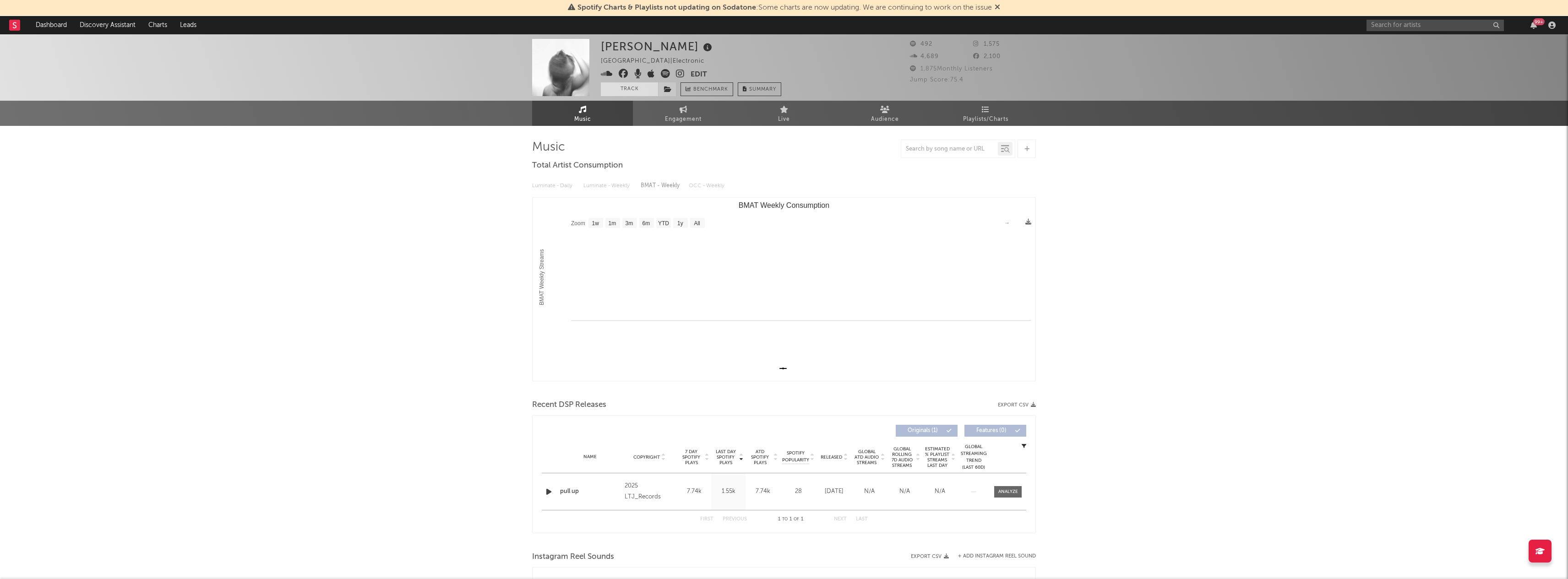
click at [640, 93] on button "Track" at bounding box center [629, 89] width 57 height 14
select select "1w"
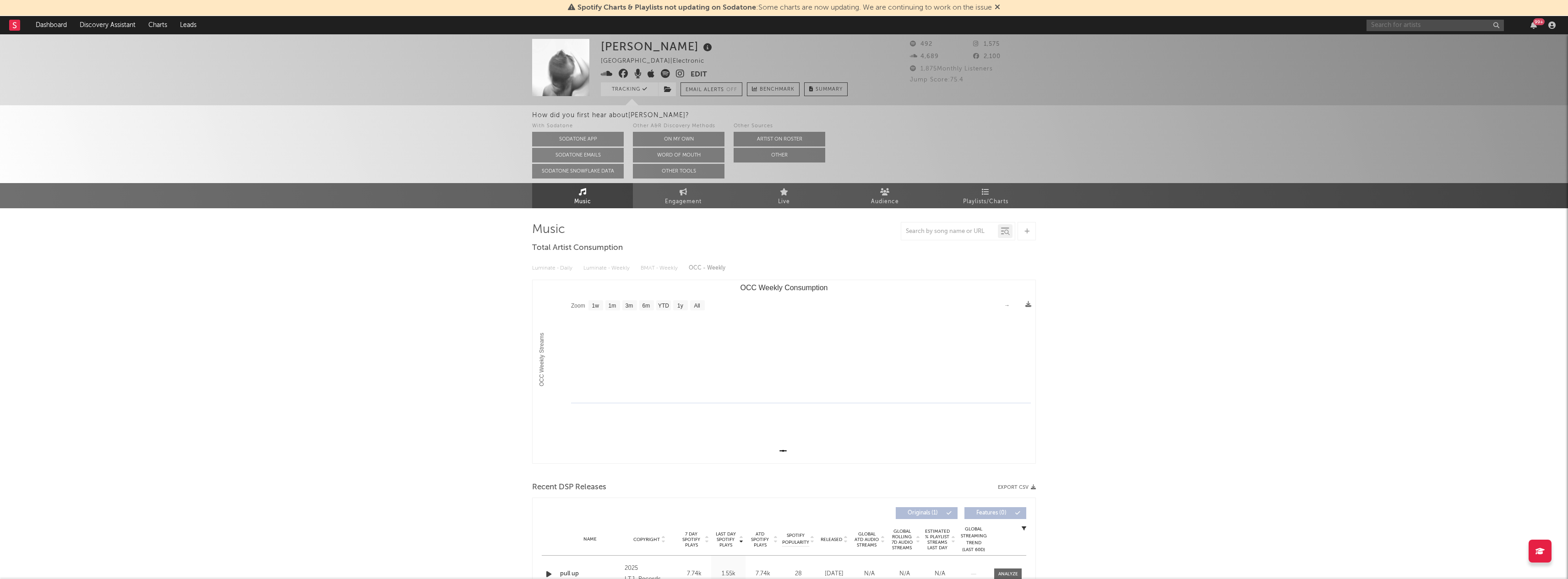
click at [1396, 21] on input "text" at bounding box center [1435, 25] width 138 height 12
drag, startPoint x: 1426, startPoint y: 23, endPoint x: 1290, endPoint y: 23, distance: 136.0
click at [1290, 23] on nav "Dashboard Discovery Assistant Charts Leads aldous alma 99 +" at bounding box center [784, 25] width 1568 height 18
paste input "https://www.instagram.com/aldousalma?utm_source=ig_web_button_share_sheet&igsh=…"
type input "https://www.instagram.com/aldousalma?utm_source=ig_web_button_share_sheet&igsh=…"
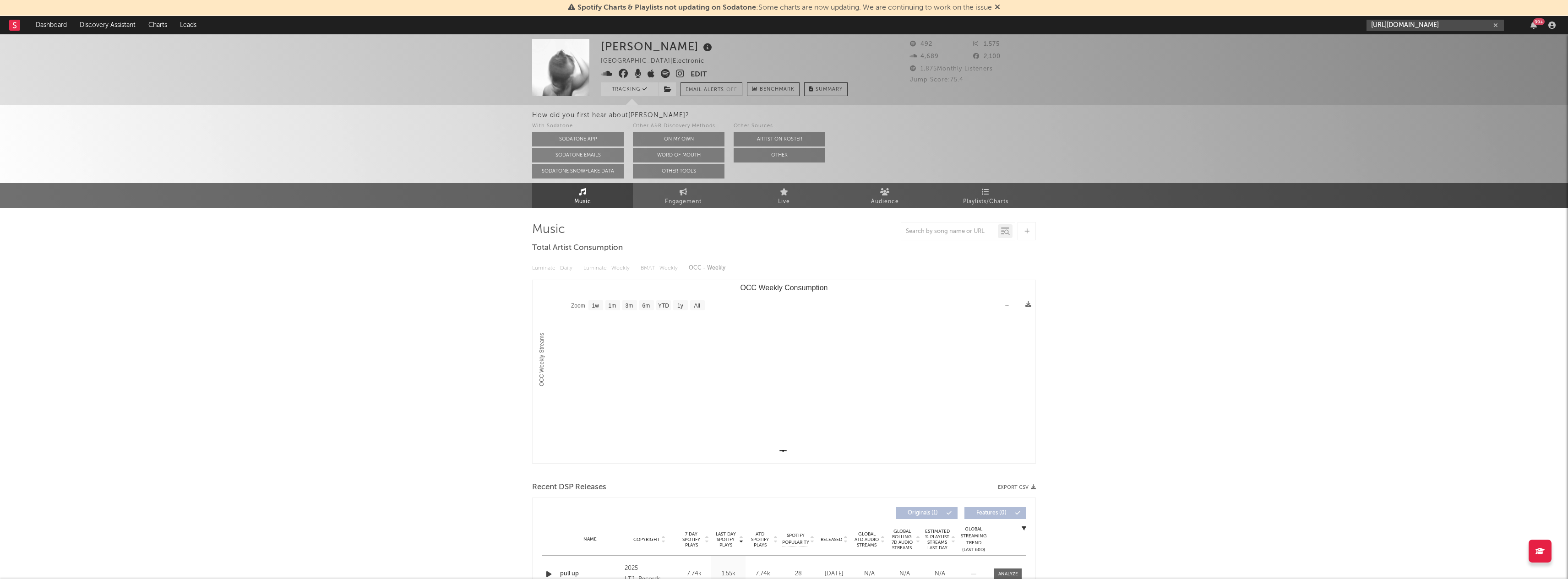
click at [1463, 27] on input "https://www.instagram.com/aldousalma?utm_source=ig_web_button_share_sheet&igsh=…" at bounding box center [1435, 25] width 138 height 12
click at [1440, 45] on div "aldousalma" at bounding box center [1449, 46] width 101 height 11
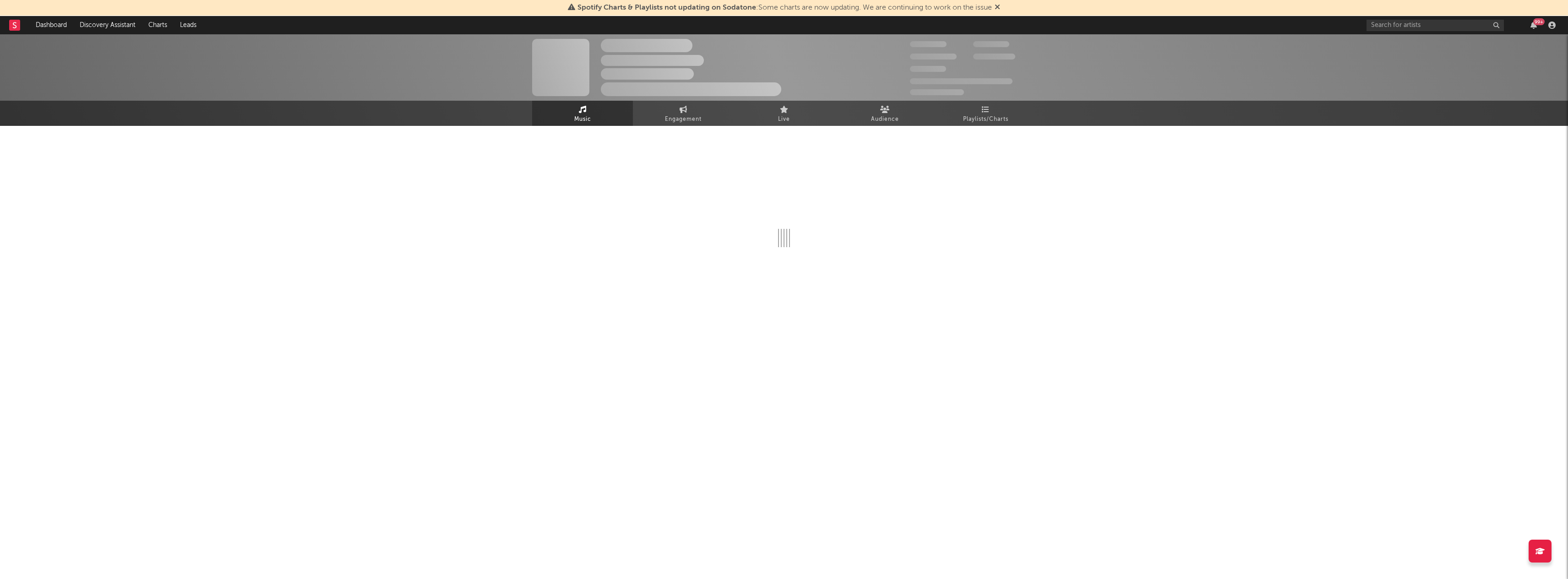
select select "1w"
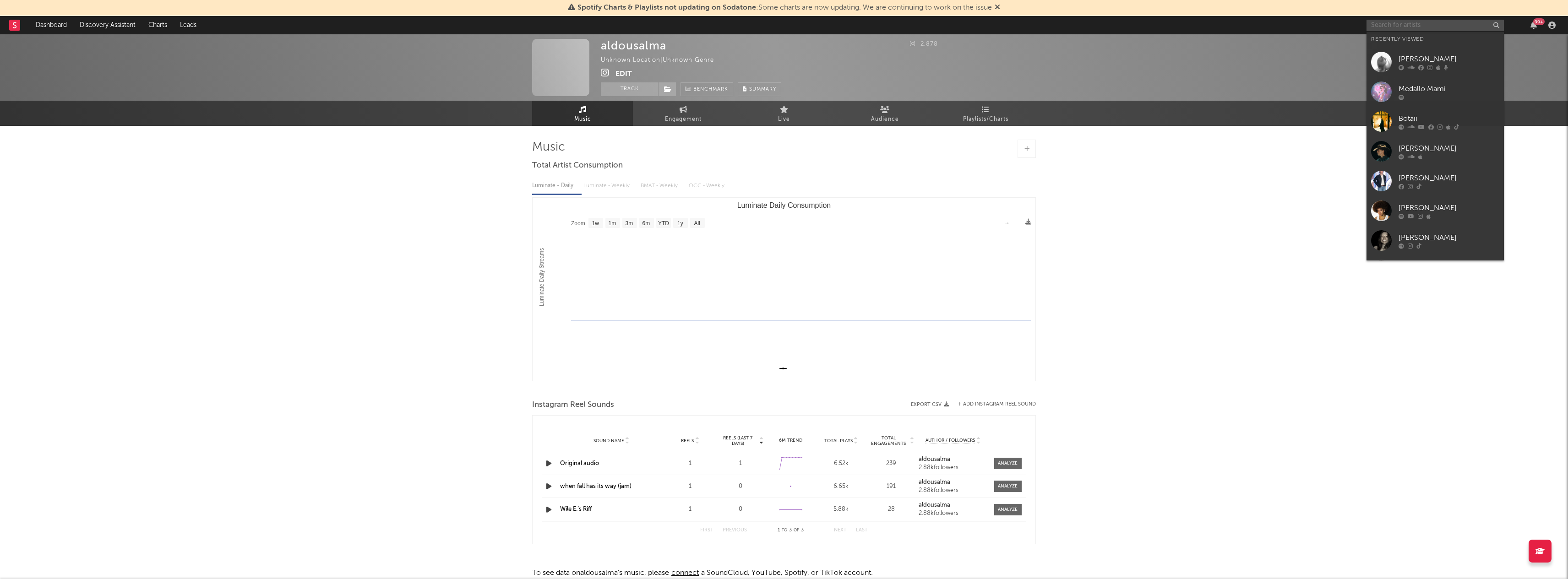
click at [1452, 28] on input "text" at bounding box center [1435, 25] width 138 height 12
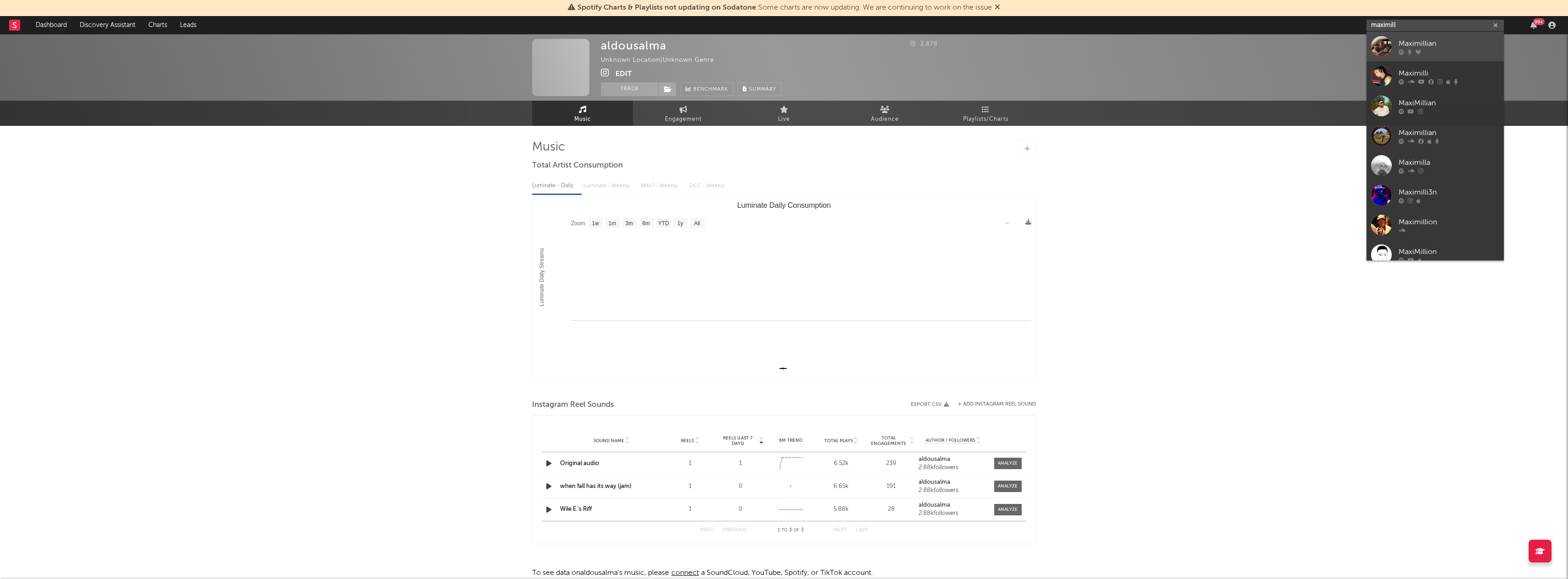
type input "maximill"
click at [1436, 40] on div "Maximillian" at bounding box center [1449, 43] width 101 height 11
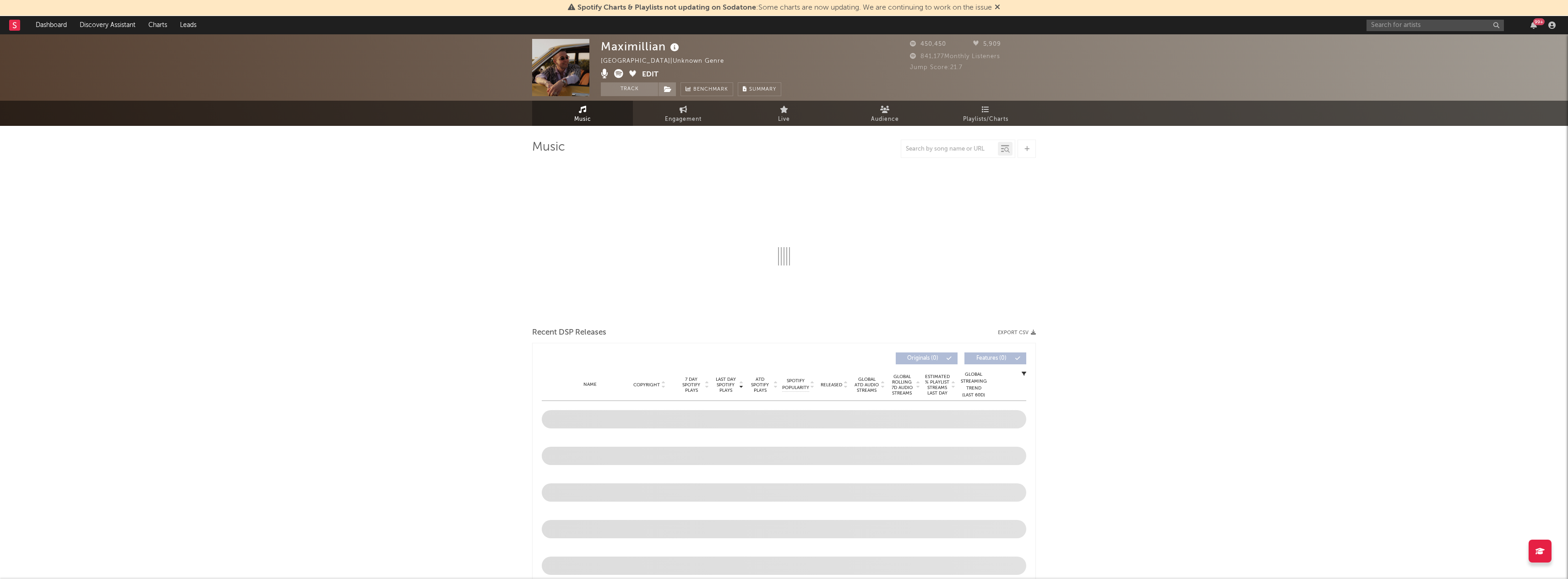
select select "6m"
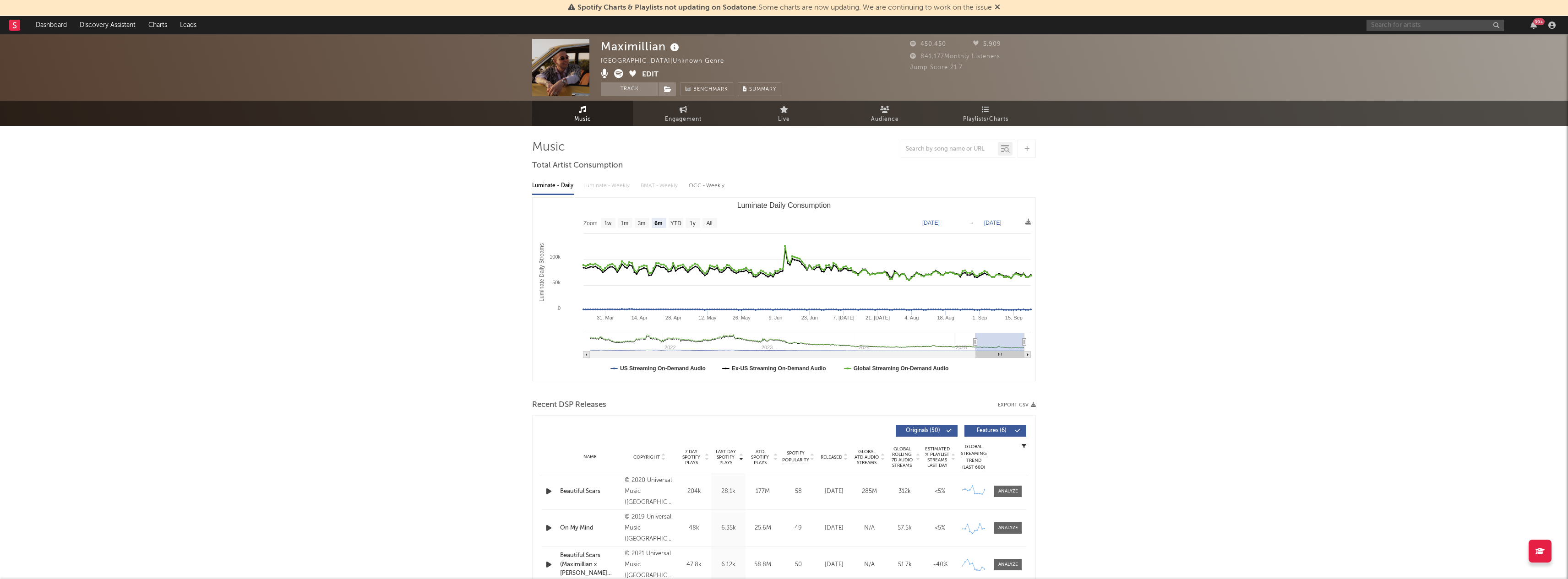
click at [1402, 27] on input "text" at bounding box center [1435, 25] width 138 height 12
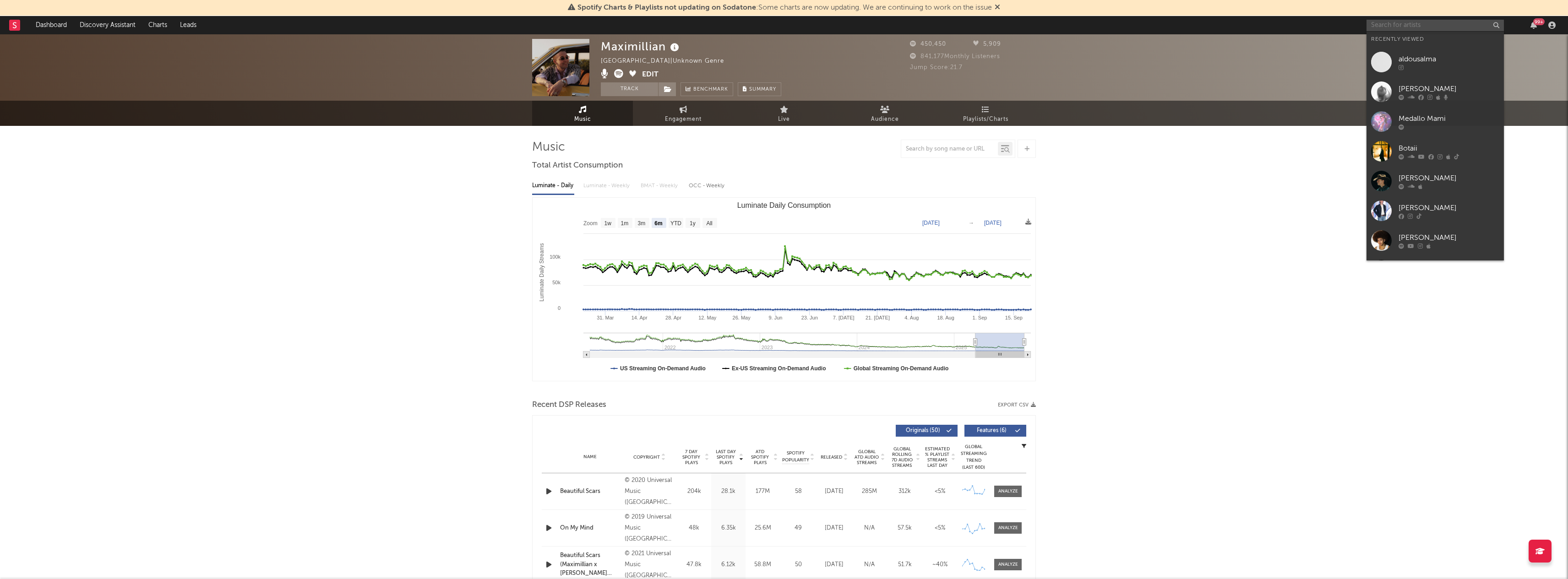
click at [1402, 25] on input "text" at bounding box center [1435, 25] width 138 height 12
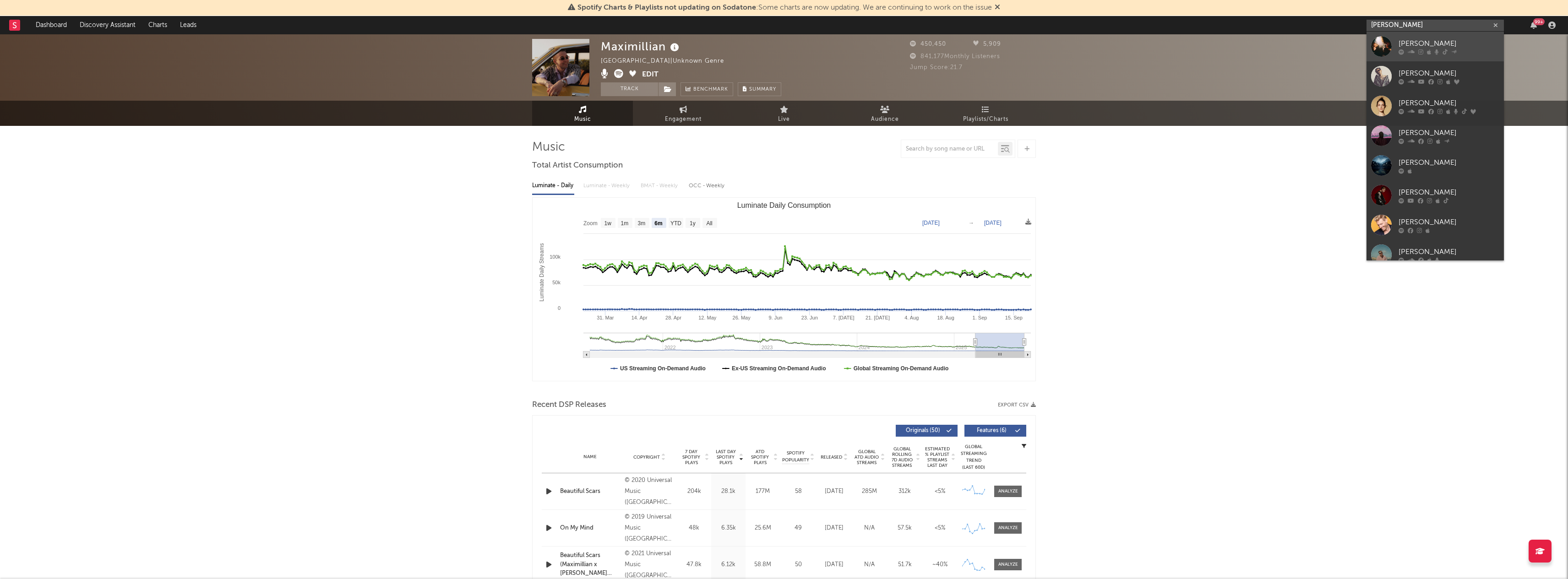
type input "Maximilian"
drag, startPoint x: 1411, startPoint y: 40, endPoint x: 1391, endPoint y: 76, distance: 41.2
click at [1391, 76] on div at bounding box center [1381, 76] width 21 height 21
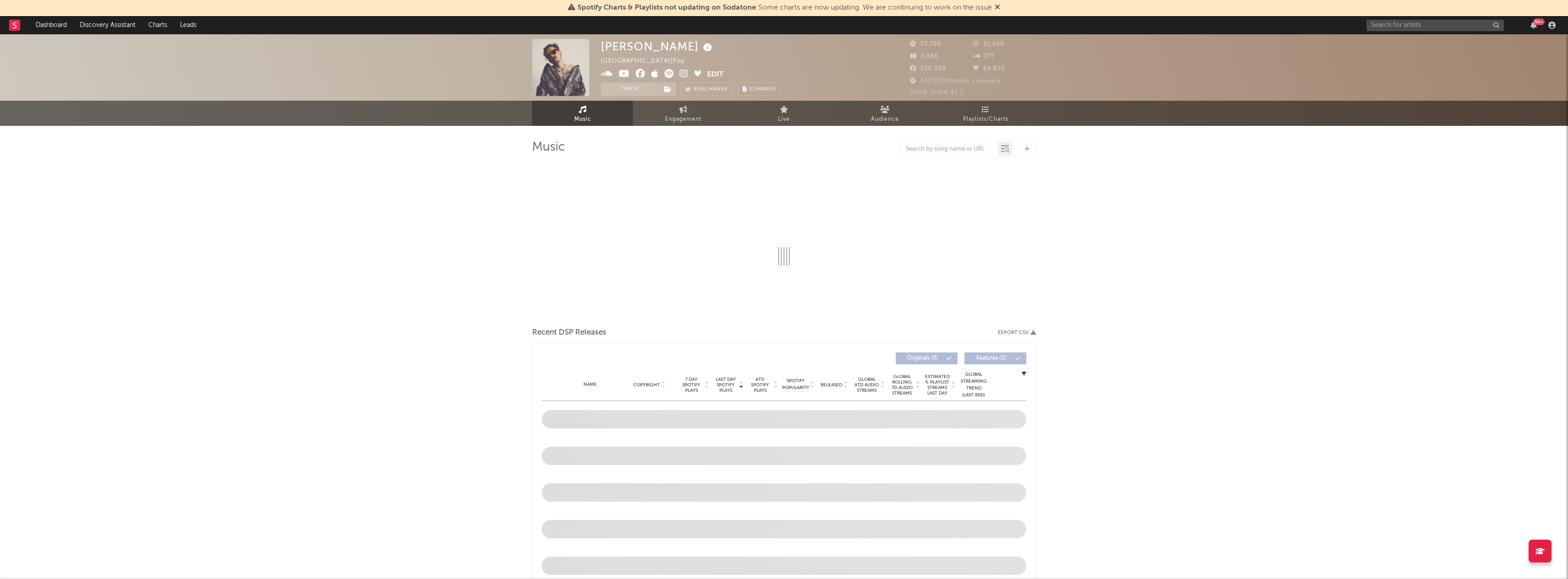
select select "6m"
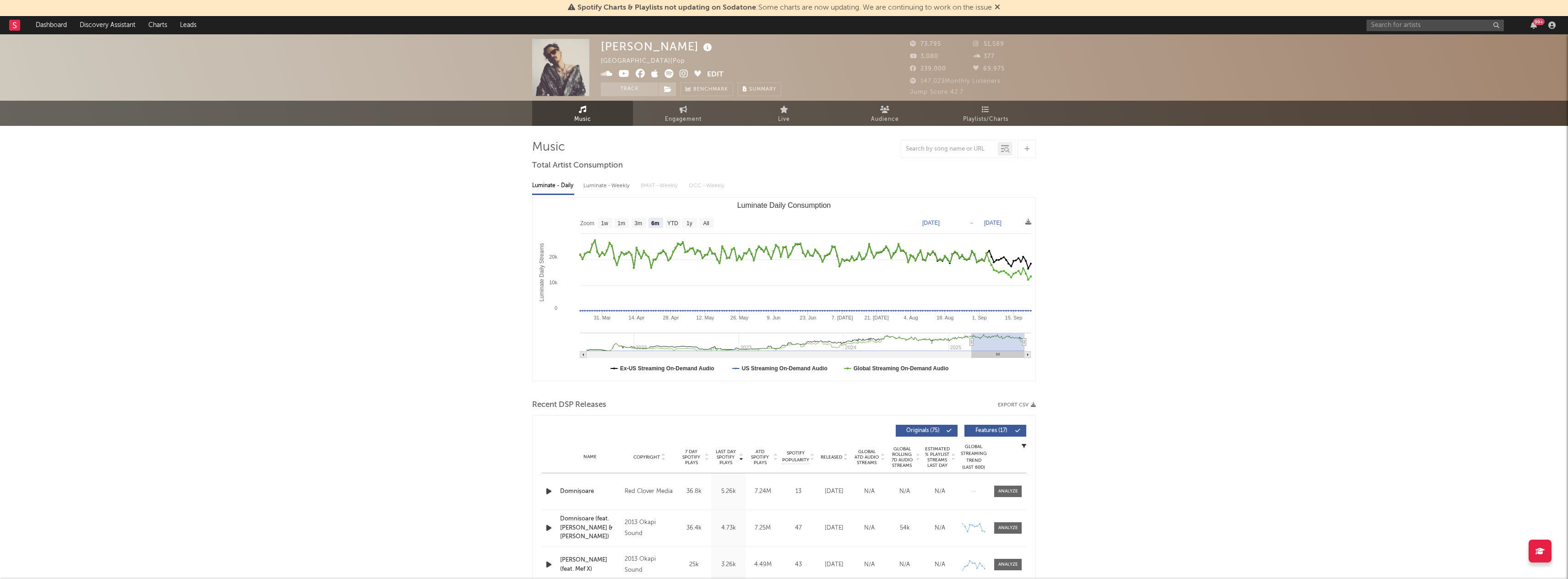
click at [1397, 41] on div "Maximilian Romania | Pop Edit Track Benchmark Summary 73,795 51,589 3,080 377 2…" at bounding box center [784, 67] width 1568 height 66
click at [1397, 35] on div "Maximilian Romania | Pop Edit Track Benchmark Summary 73,795 51,589 3,080 377 2…" at bounding box center [784, 67] width 1568 height 66
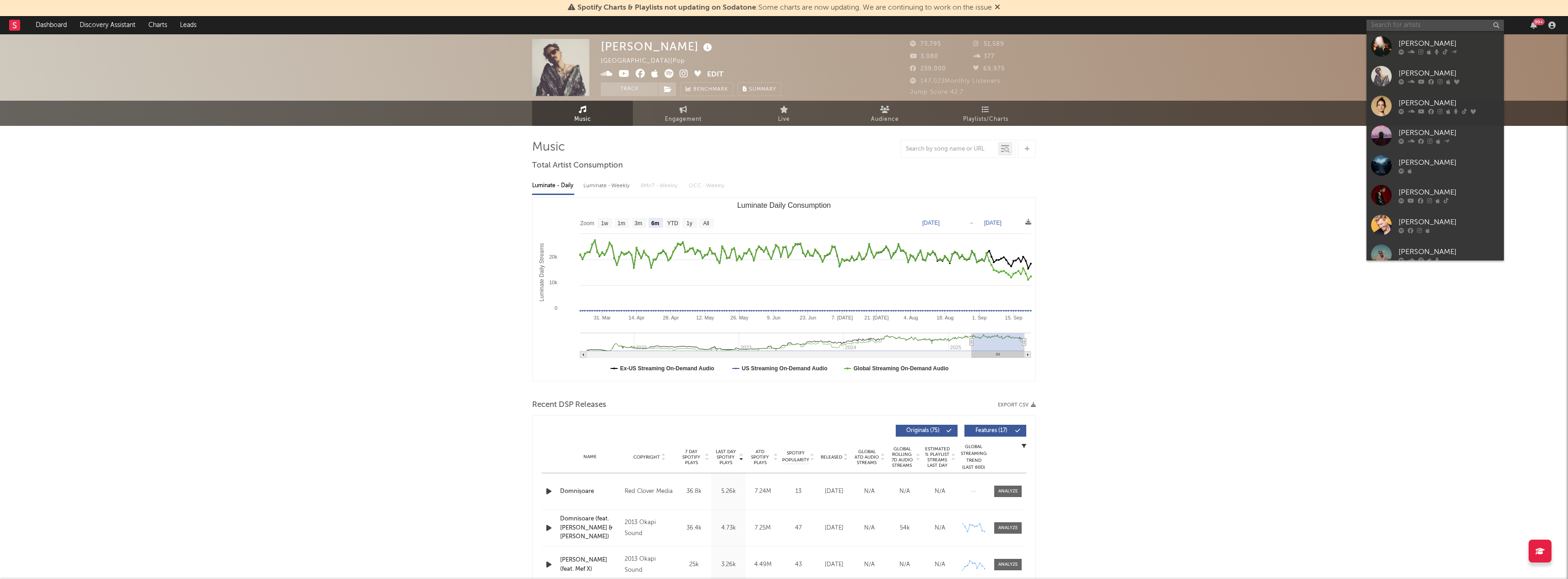
click at [1395, 22] on input "text" at bounding box center [1435, 25] width 138 height 12
paste input "https://open.spotify.com/artist/5UXiN3pIEW9zZQXQY3vwew?si=jn2xsoLZQLWKACu-ryhBHQ"
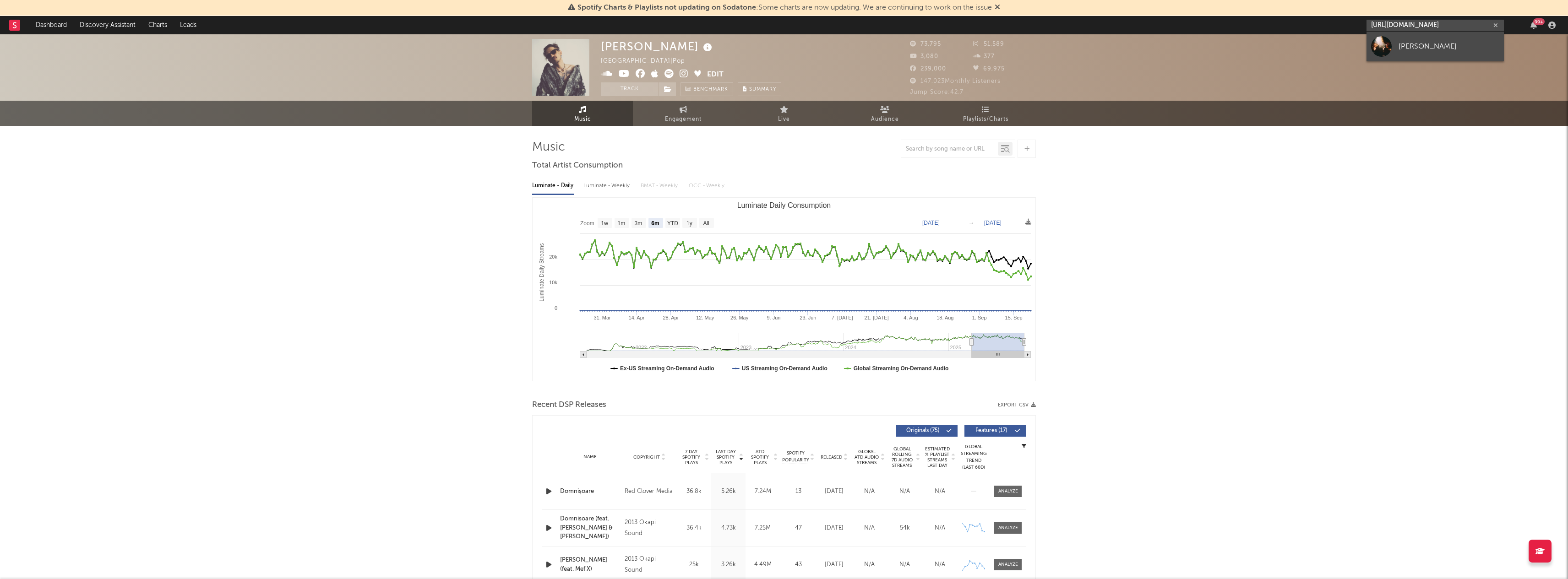
type input "https://open.spotify.com/artist/5UXiN3pIEW9zZQXQY3vwew?si=jn2xsoLZQLWKACu-ryhBHQ"
click at [1401, 50] on div "[PERSON_NAME]" at bounding box center [1449, 46] width 101 height 11
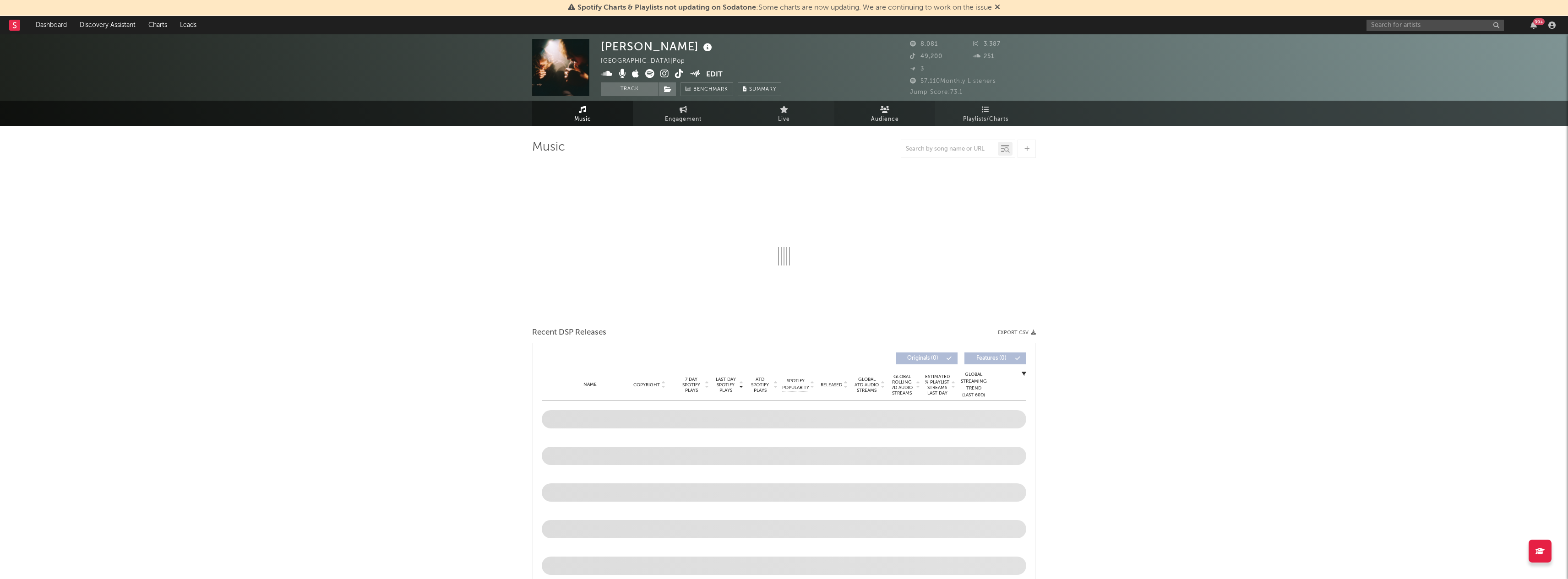
select select "6m"
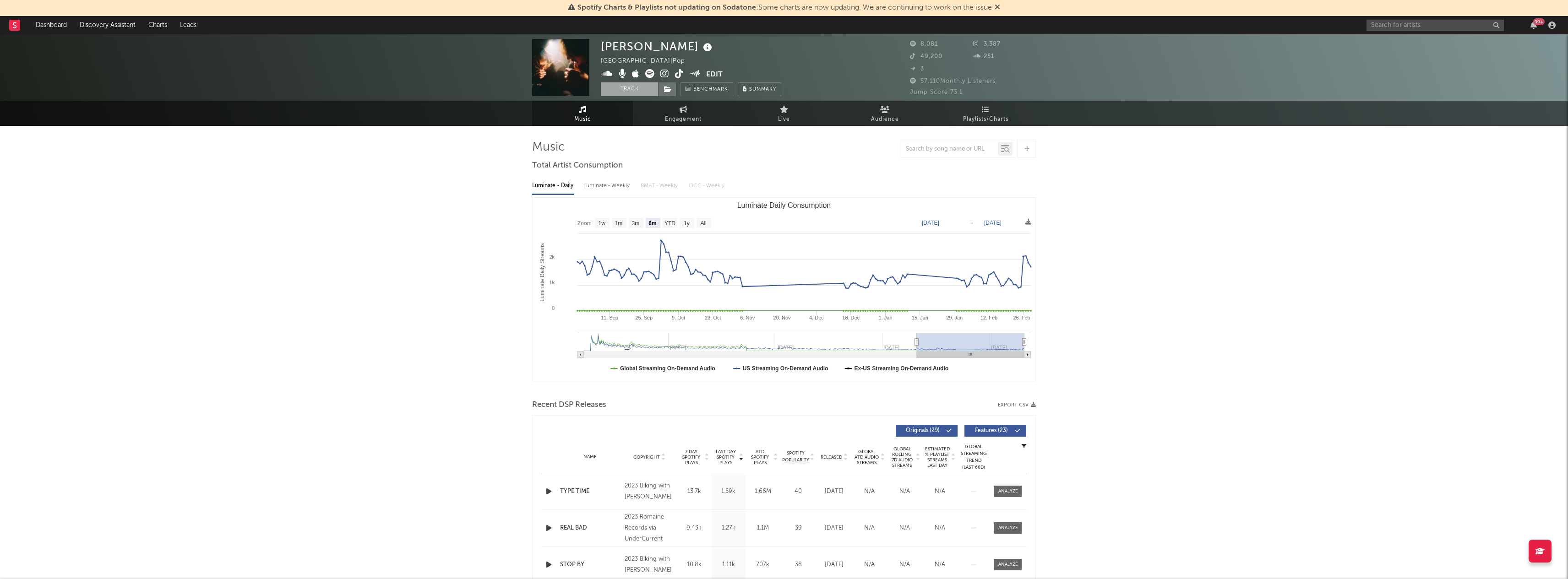
click at [643, 93] on button "Track" at bounding box center [629, 89] width 57 height 14
select select "6m"
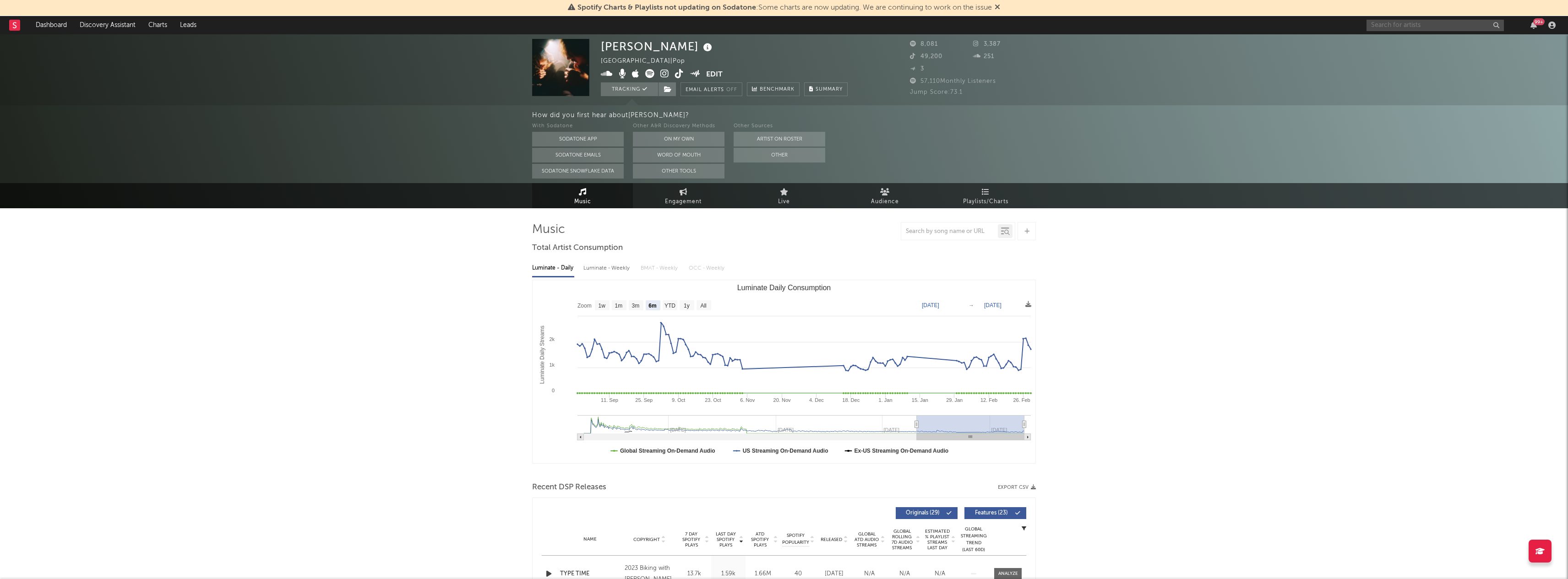
click at [1379, 22] on input "text" at bounding box center [1435, 25] width 138 height 12
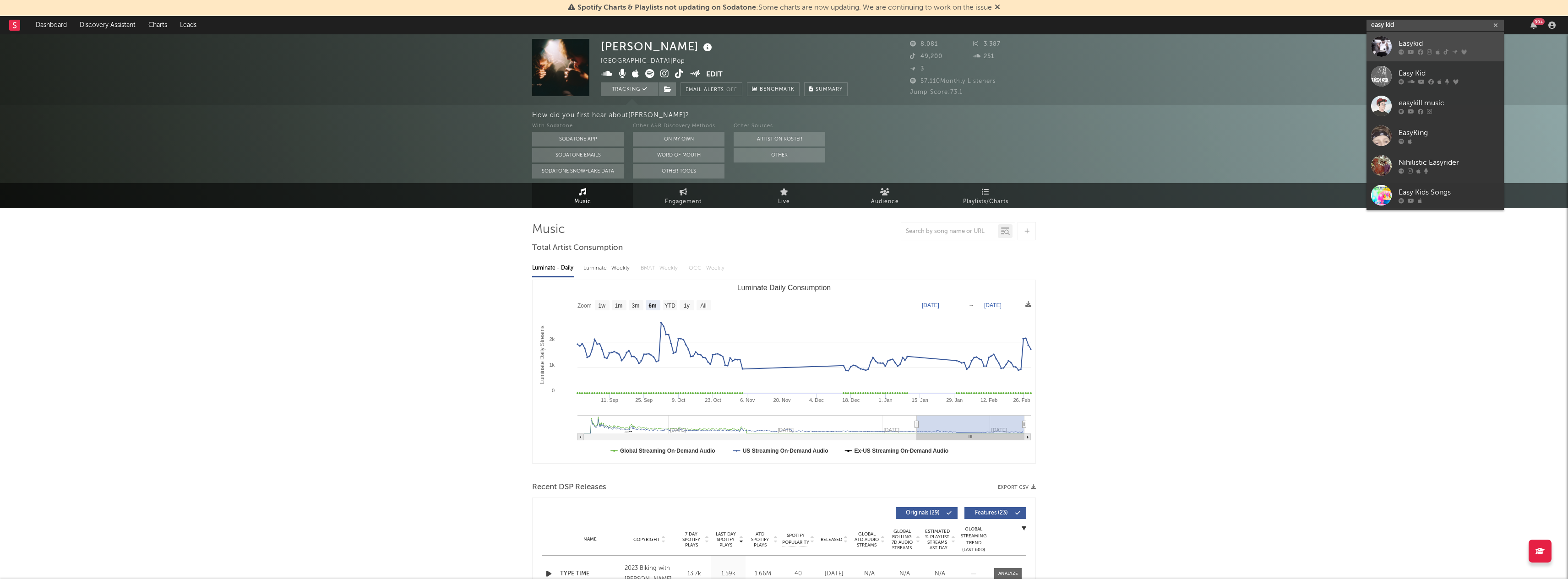
type input "easy kid"
drag, startPoint x: 1446, startPoint y: 44, endPoint x: 1419, endPoint y: 42, distance: 27.1
click at [1419, 42] on div "Easykid" at bounding box center [1449, 43] width 101 height 11
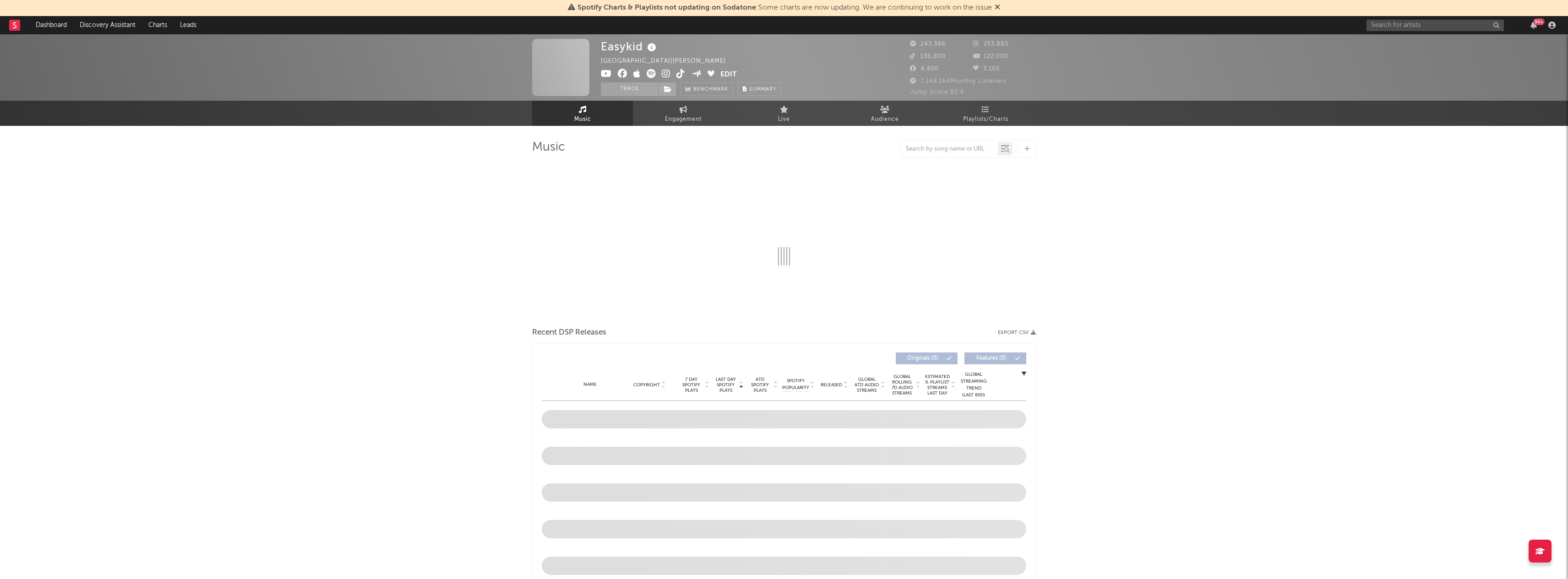
select select "6m"
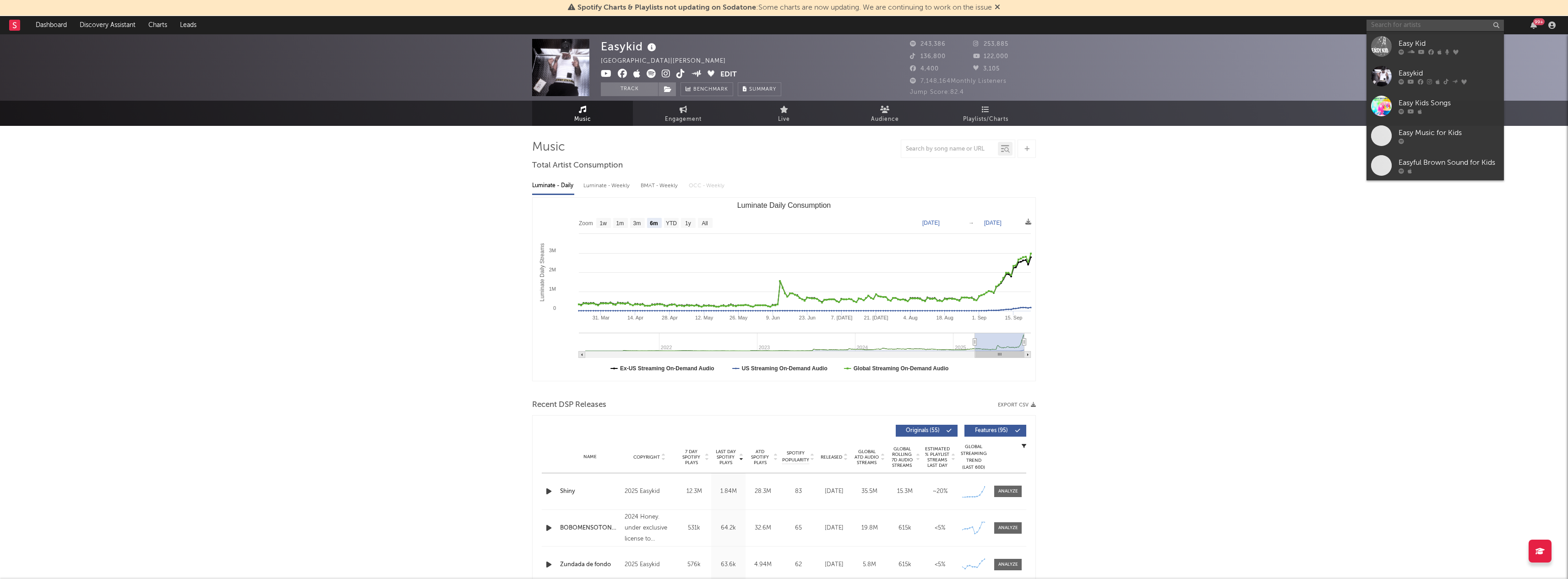
click at [1379, 27] on input "text" at bounding box center [1435, 25] width 138 height 12
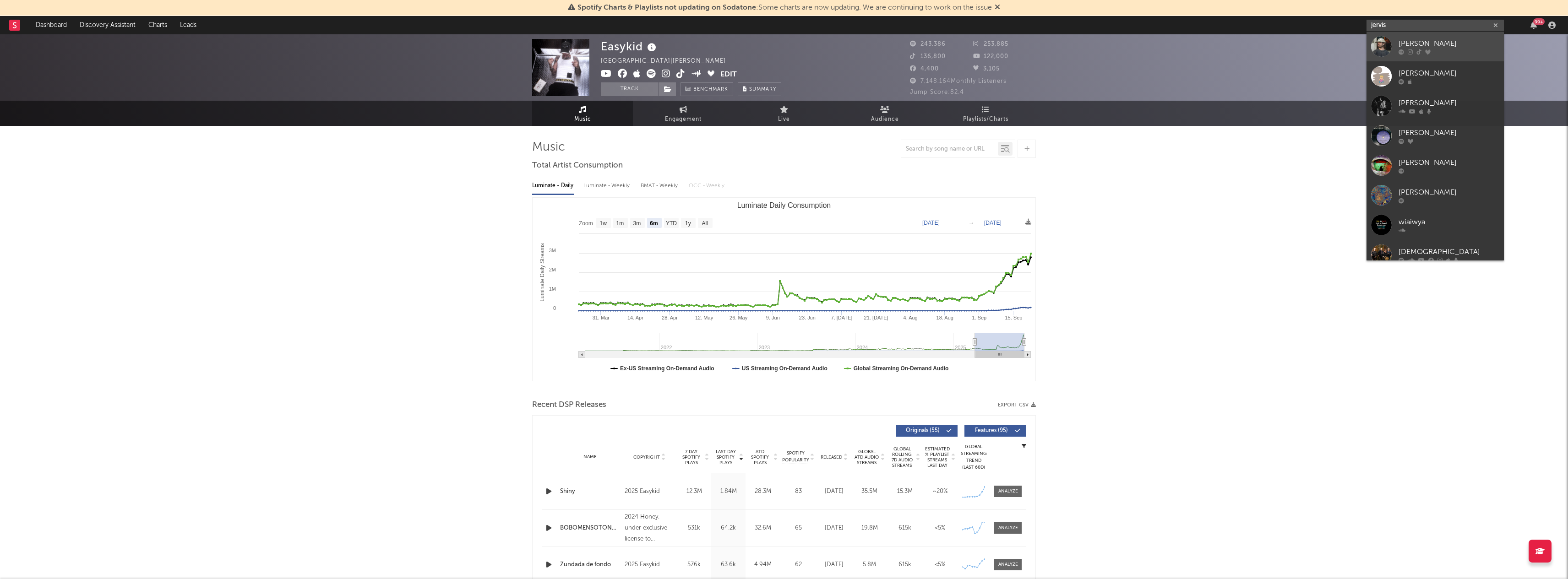
type input "jervis"
click at [1387, 43] on div at bounding box center [1381, 46] width 21 height 21
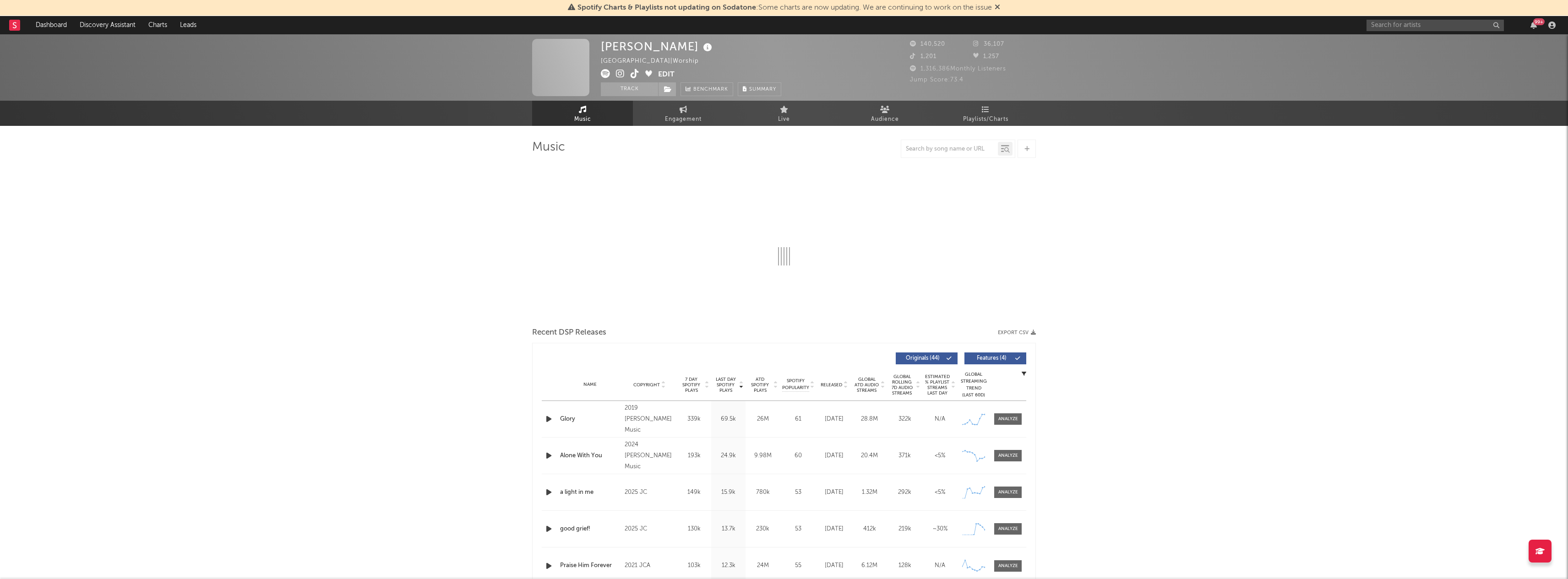
select select "6m"
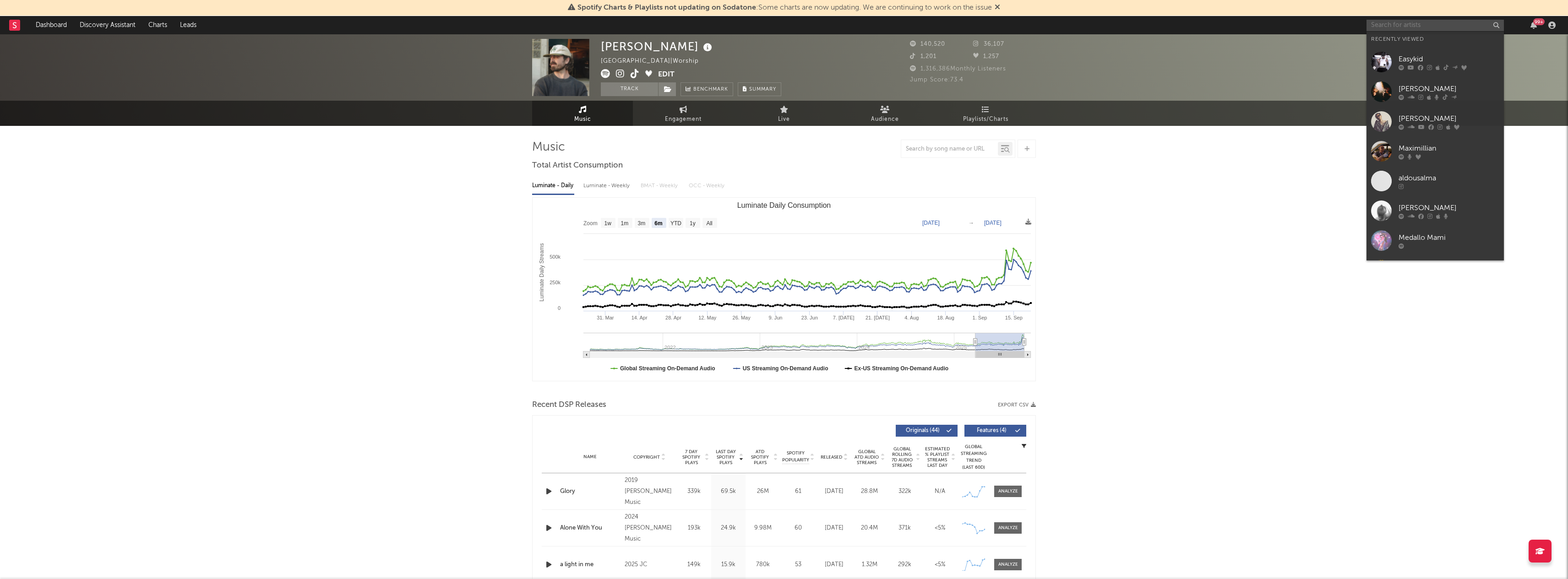
click at [1388, 23] on input "text" at bounding box center [1435, 25] width 138 height 12
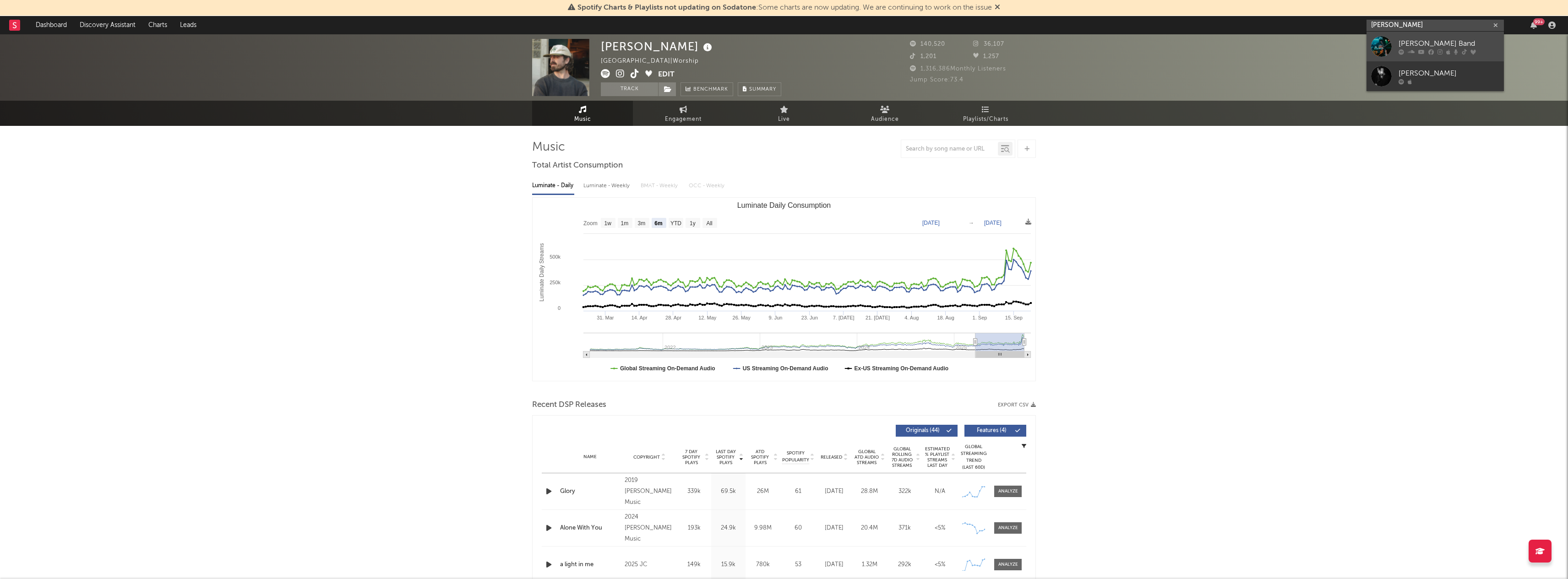
type input "logan ryan"
click at [1422, 38] on div "[PERSON_NAME] Band" at bounding box center [1449, 43] width 101 height 11
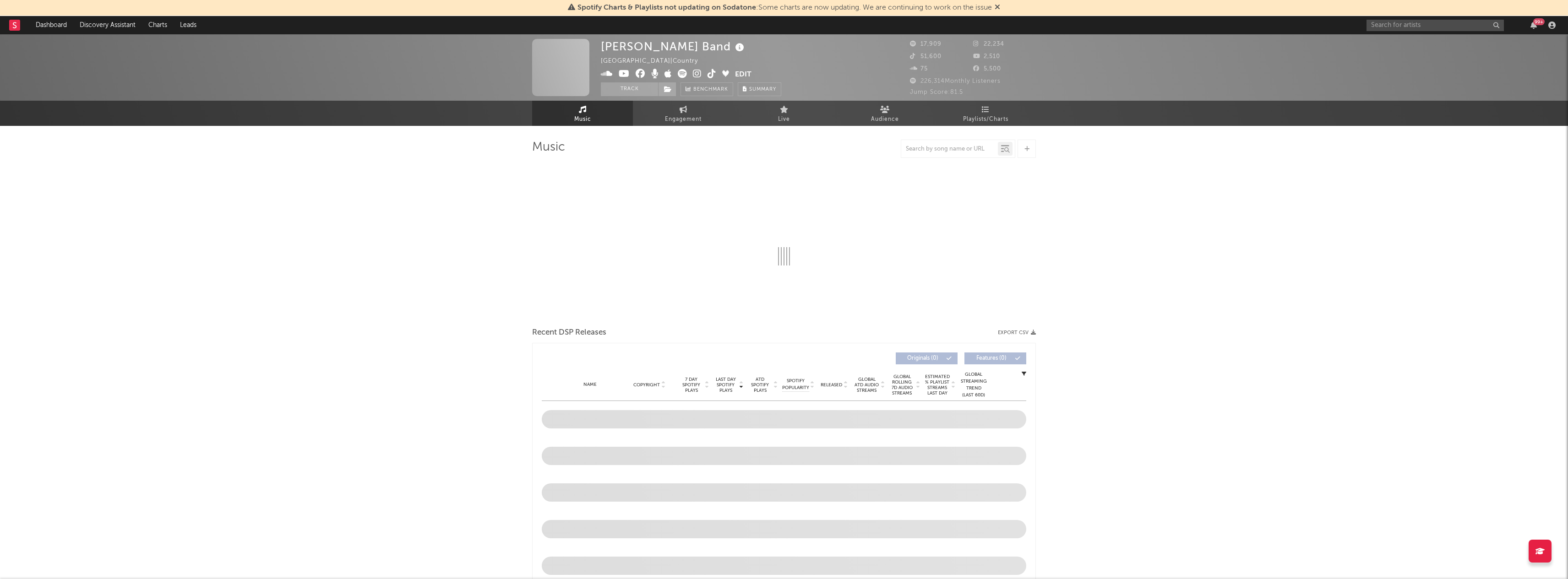
select select "6m"
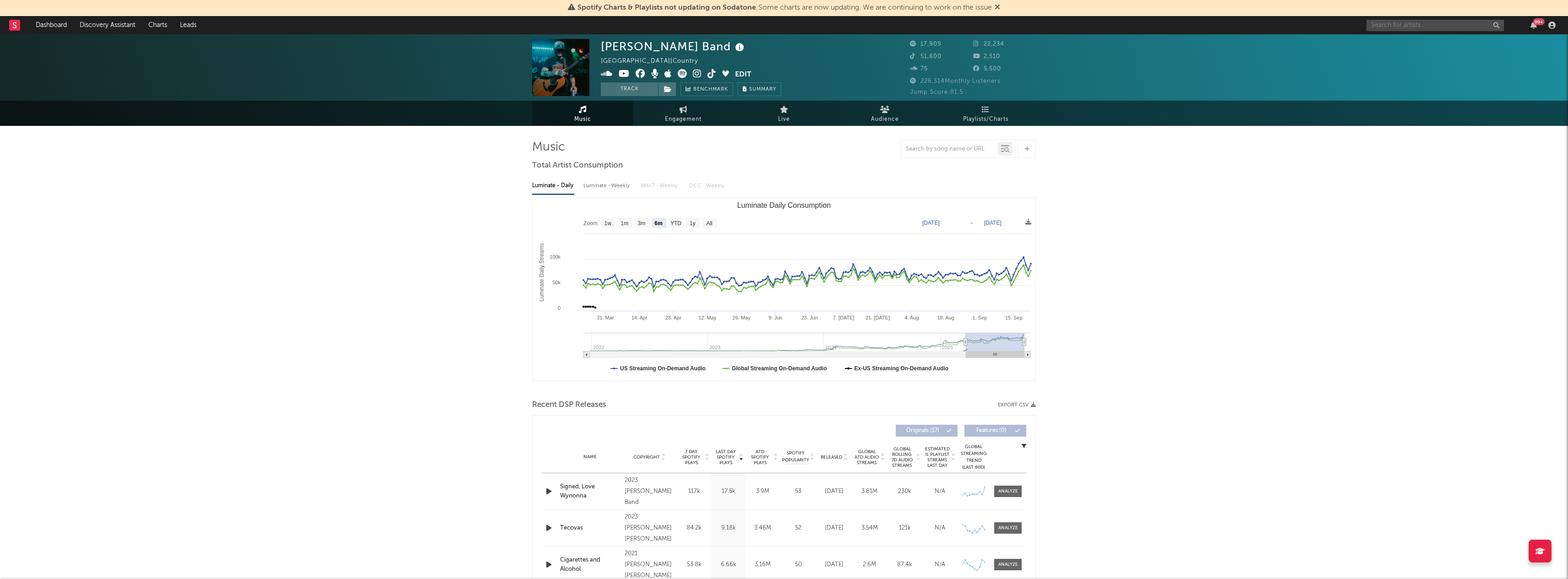
click at [1418, 30] on input "text" at bounding box center [1435, 25] width 138 height 12
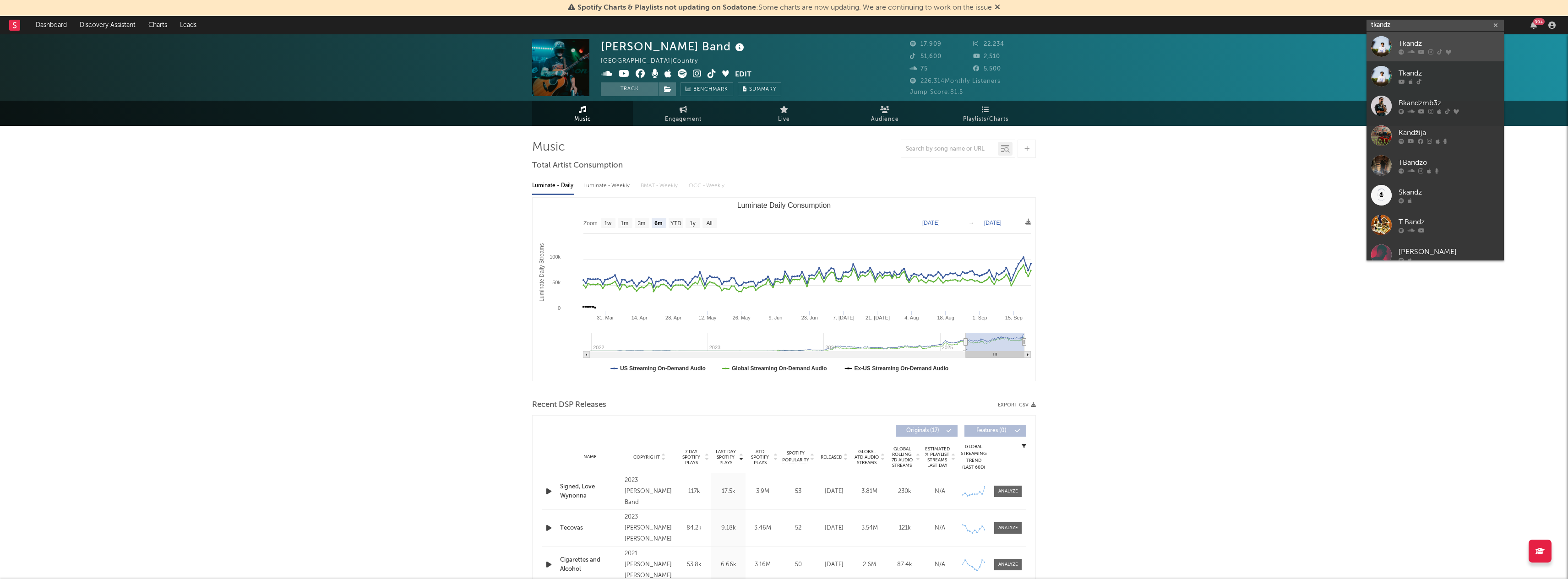
type input "tkandz"
click at [1410, 39] on div "Tkandz" at bounding box center [1449, 43] width 101 height 11
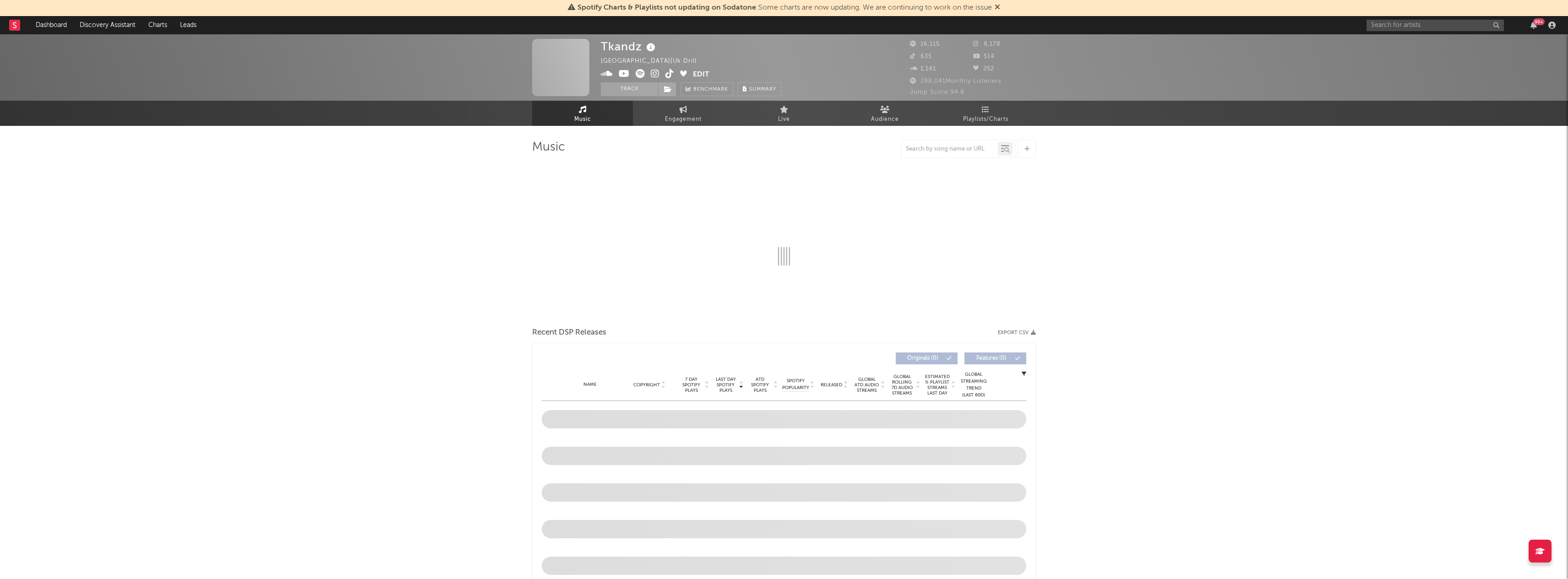
select select "6m"
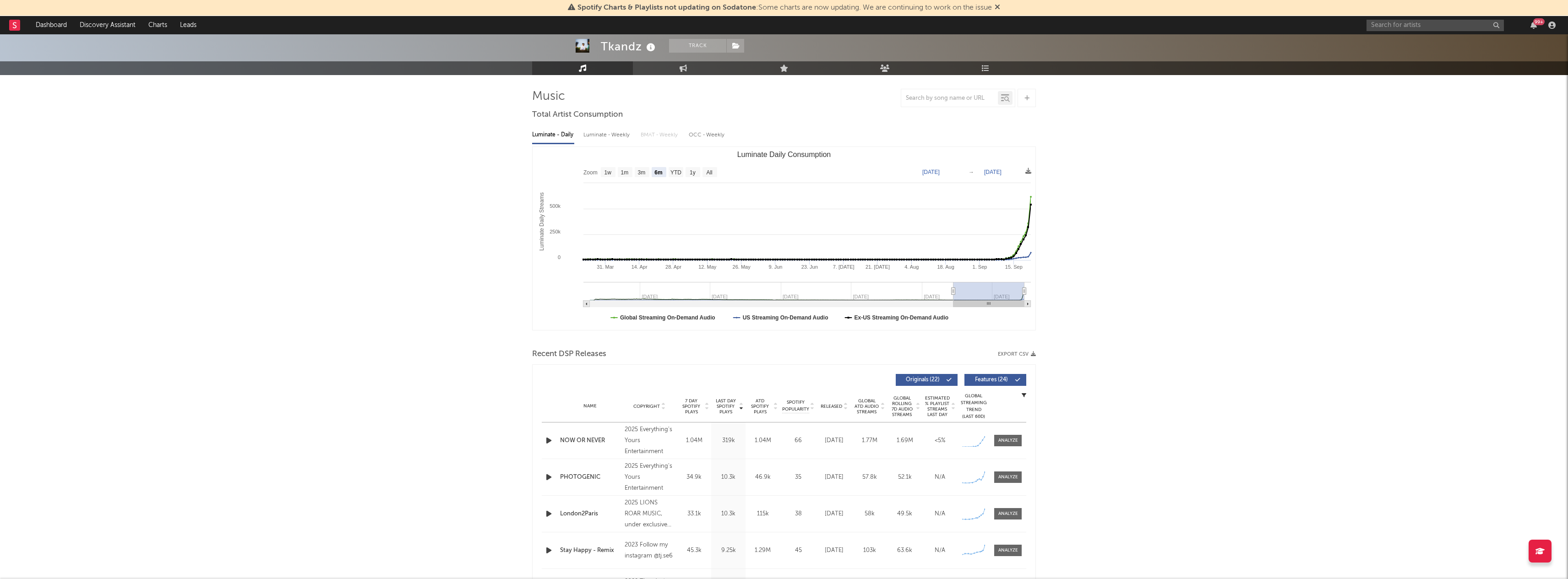
scroll to position [51, 0]
click at [866, 442] on div "1.77M" at bounding box center [869, 440] width 30 height 9
click at [593, 441] on div "NOW OR NEVER" at bounding box center [590, 440] width 60 height 9
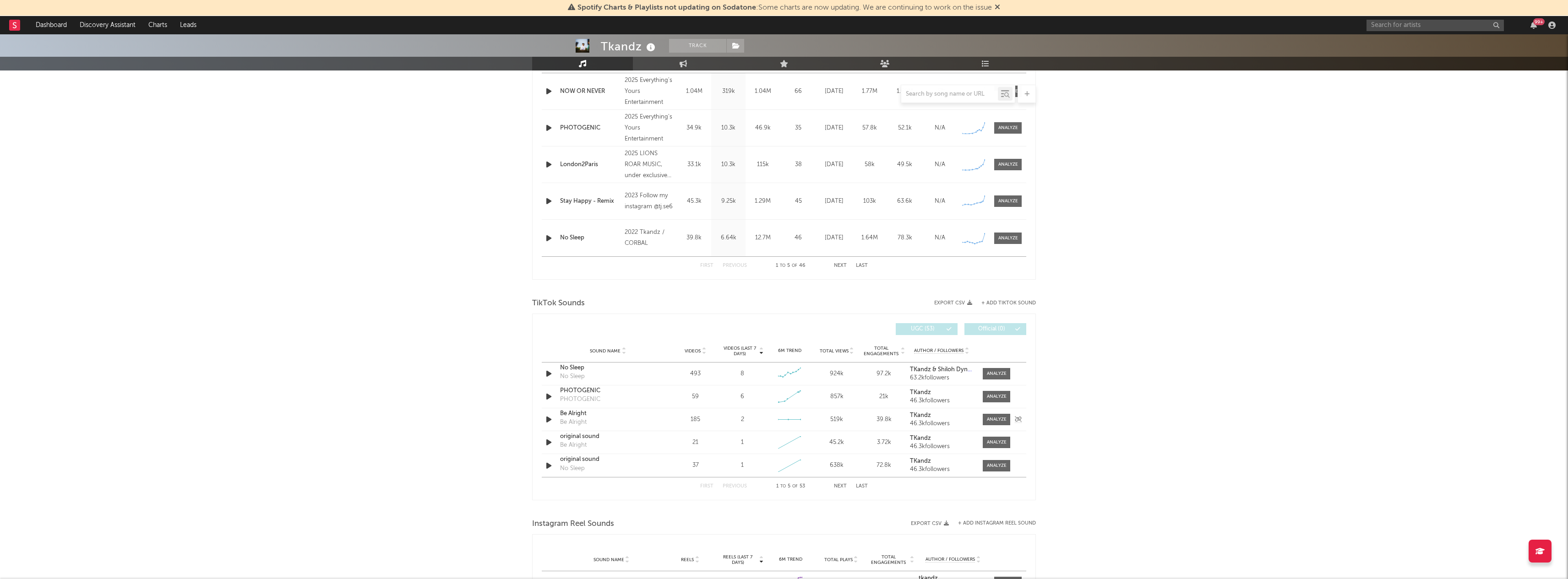
scroll to position [400, 0]
click at [754, 374] on div "8" at bounding box center [743, 374] width 43 height 9
click at [570, 370] on div "No Sleep" at bounding box center [607, 368] width 96 height 9
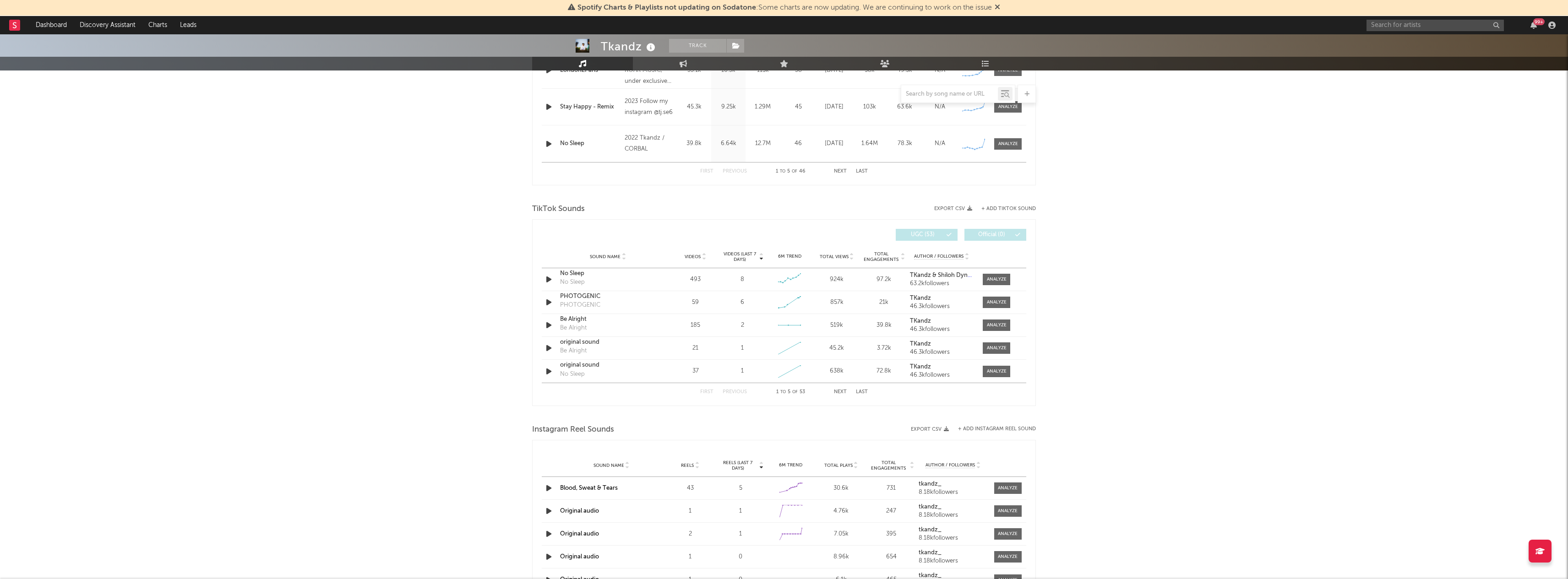
scroll to position [494, 0]
click at [841, 391] on button "Next" at bounding box center [840, 391] width 13 height 5
click at [709, 390] on button "First" at bounding box center [707, 391] width 13 height 5
click at [835, 393] on button "Next" at bounding box center [840, 391] width 13 height 5
click at [836, 392] on button "Next" at bounding box center [840, 391] width 13 height 5
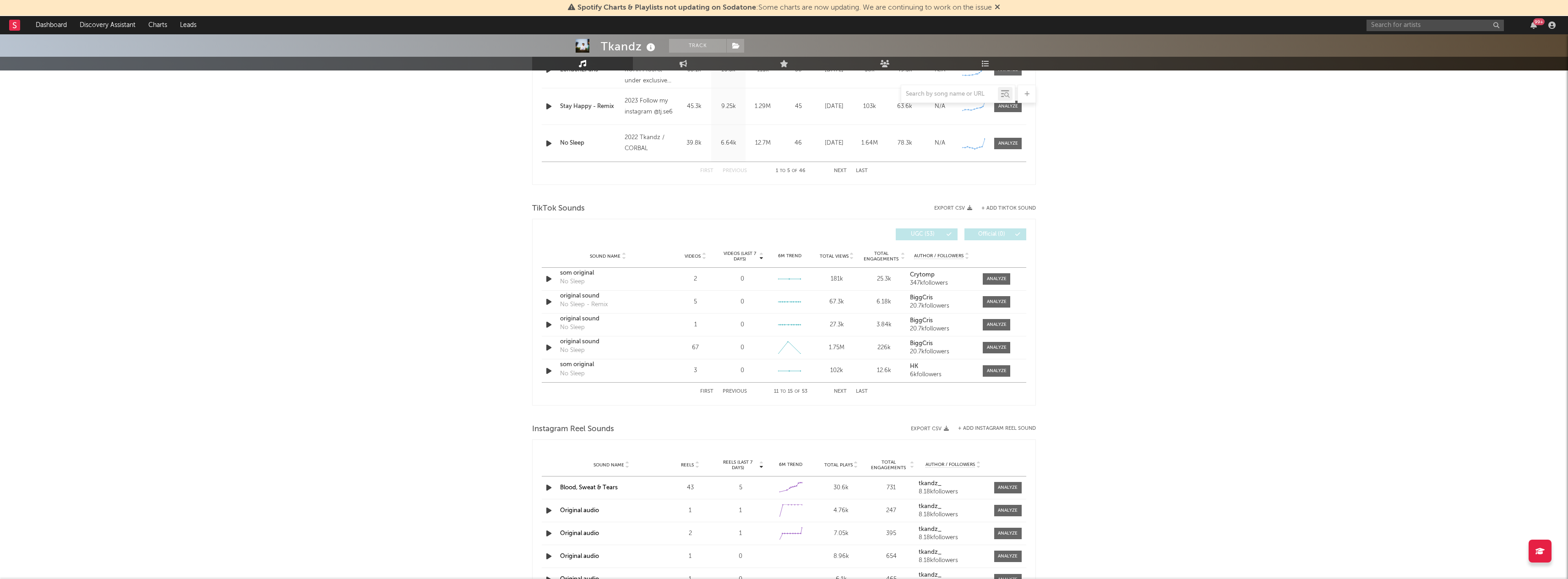
click at [836, 392] on button "Next" at bounding box center [840, 391] width 13 height 5
click at [838, 392] on button "Next" at bounding box center [840, 391] width 13 height 5
click at [838, 392] on button "Next" at bounding box center [840, 391] width 13 height 5
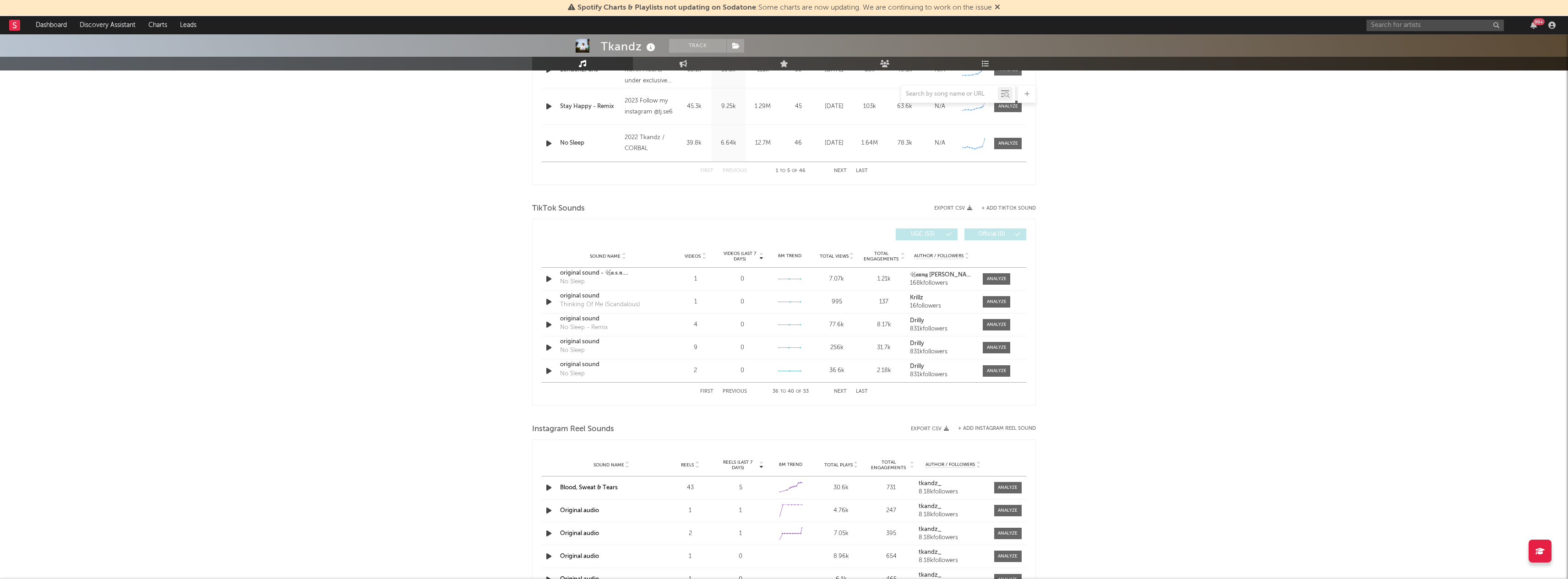
click at [838, 392] on button "Next" at bounding box center [840, 391] width 13 height 5
click at [707, 392] on button "First" at bounding box center [707, 391] width 13 height 5
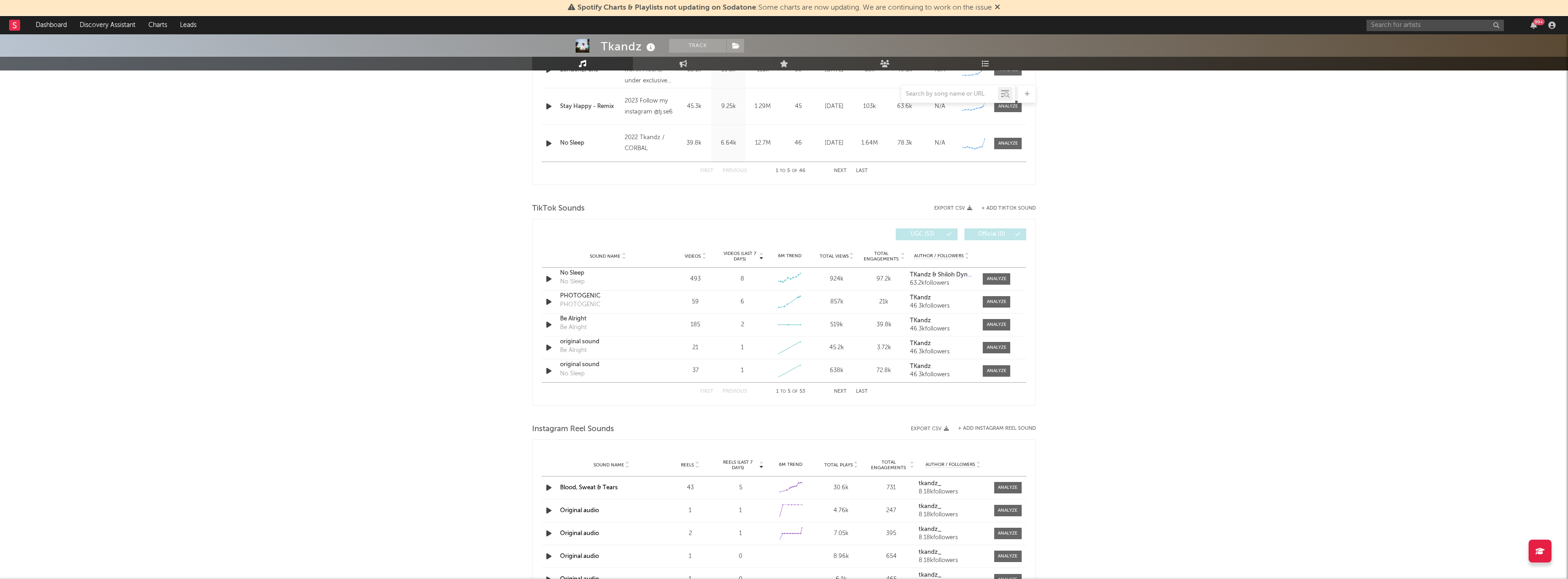
click at [707, 392] on button "First" at bounding box center [707, 391] width 13 height 5
click at [576, 272] on div "No Sleep" at bounding box center [607, 273] width 96 height 9
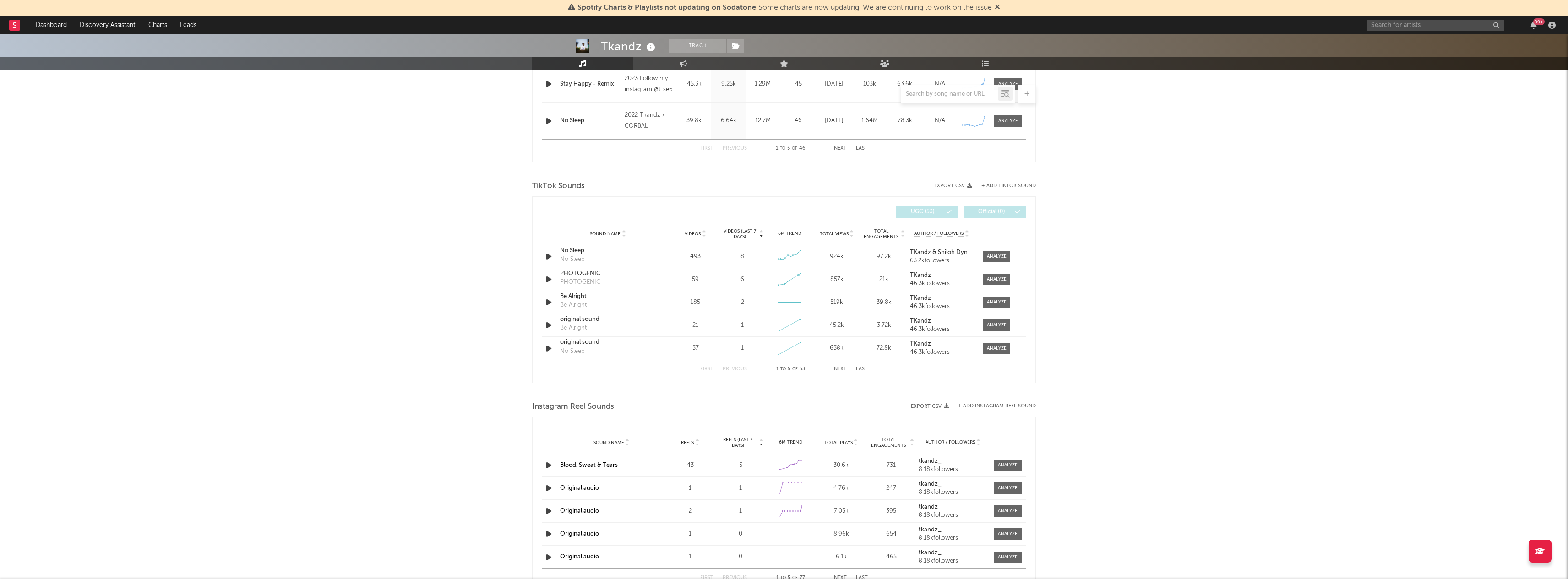
scroll to position [515, 0]
click at [841, 370] on button "Next" at bounding box center [840, 371] width 13 height 5
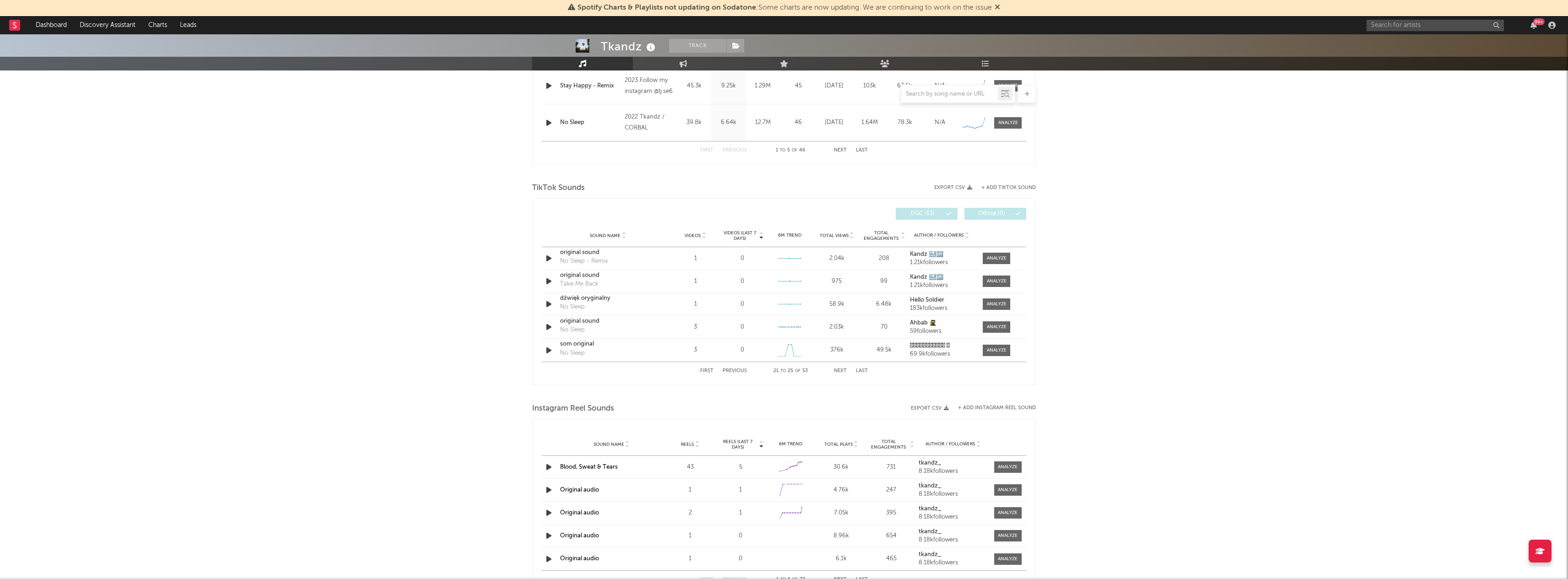
click at [841, 370] on button "Next" at bounding box center [840, 371] width 13 height 5
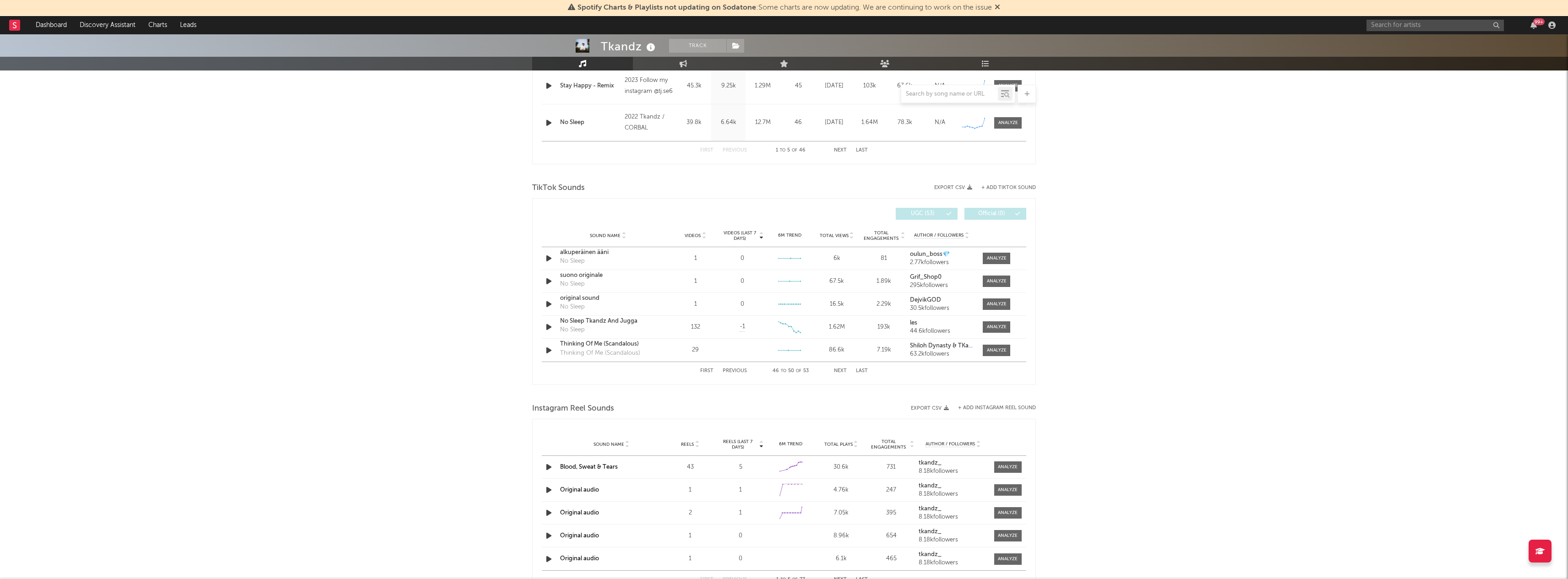
click at [841, 370] on button "Next" at bounding box center [840, 371] width 13 height 5
click at [844, 369] on button "Next" at bounding box center [840, 371] width 13 height 5
click at [706, 372] on button "First" at bounding box center [707, 371] width 13 height 5
click at [457, 392] on div "Tkandz Track United Kingdom | Uk Drill Edit Track Benchmark Summary 16,115 8,17…" at bounding box center [784, 210] width 1568 height 1382
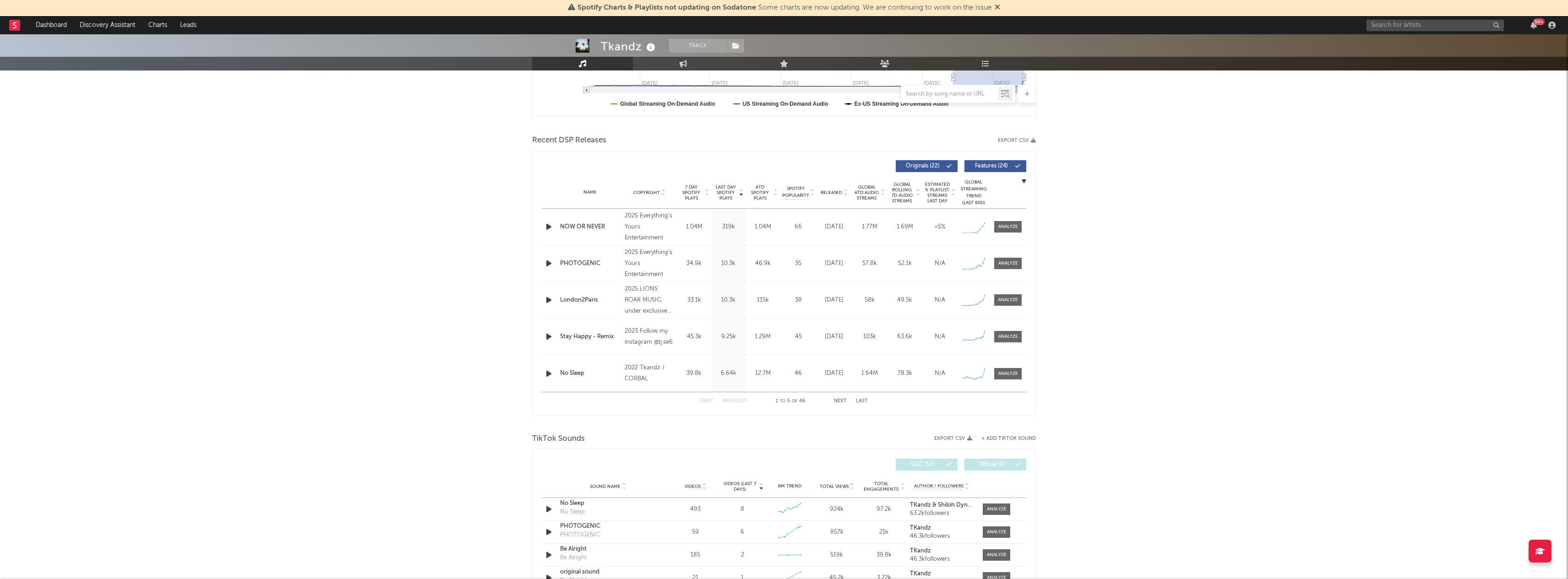
scroll to position [271, 0]
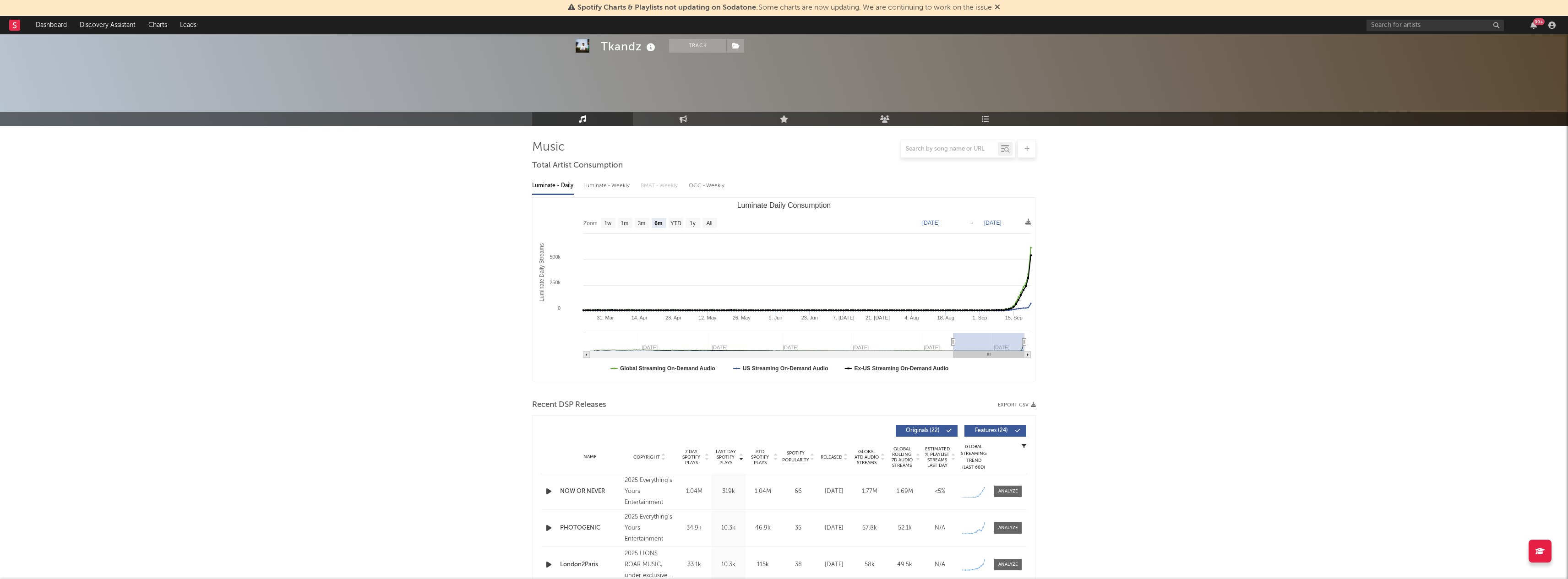
select select "6m"
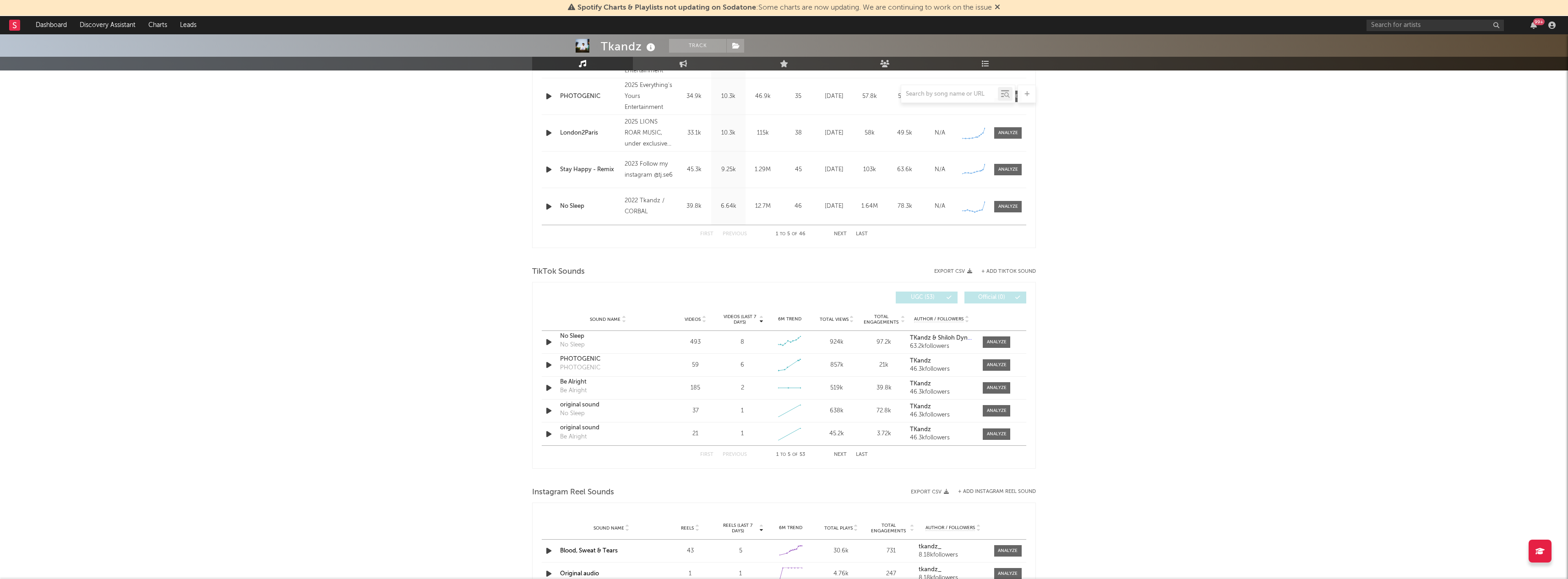
scroll to position [429, 0]
click at [1001, 274] on button "+ Add TikTok Sound" at bounding box center [1009, 274] width 55 height 5
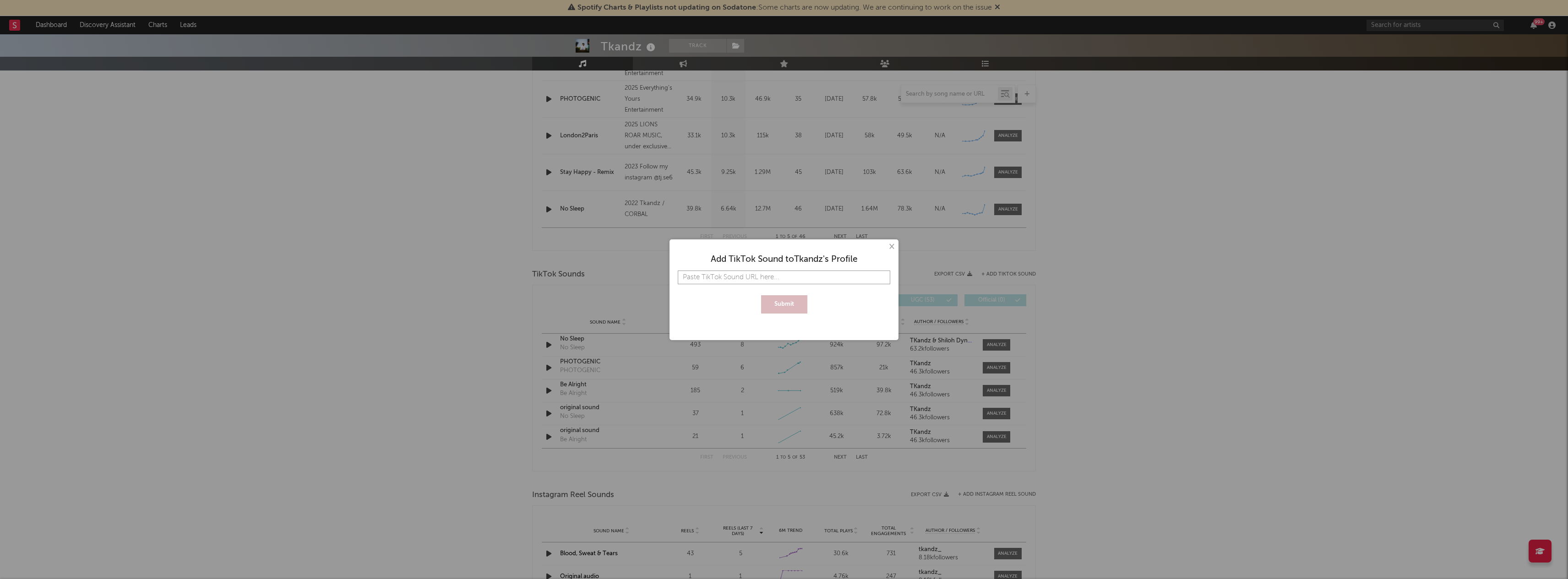
paste input "[URL][DOMAIN_NAME]"
type input "[URL][DOMAIN_NAME]"
click at [770, 302] on button "Submit" at bounding box center [784, 304] width 46 height 18
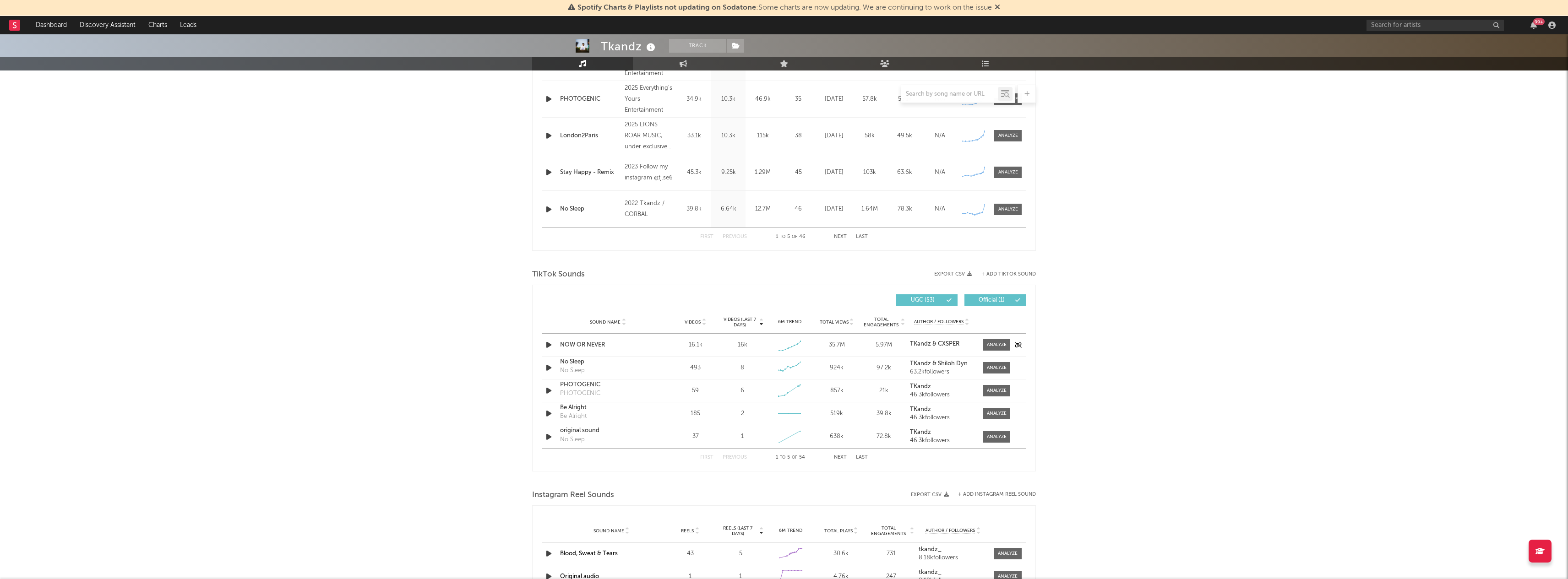
click at [750, 348] on div "16k" at bounding box center [743, 345] width 43 height 9
click at [744, 342] on div "16k" at bounding box center [743, 345] width 10 height 9
click at [599, 347] on div "NOW OR NEVER" at bounding box center [607, 345] width 96 height 9
click at [996, 343] on div at bounding box center [996, 344] width 19 height 7
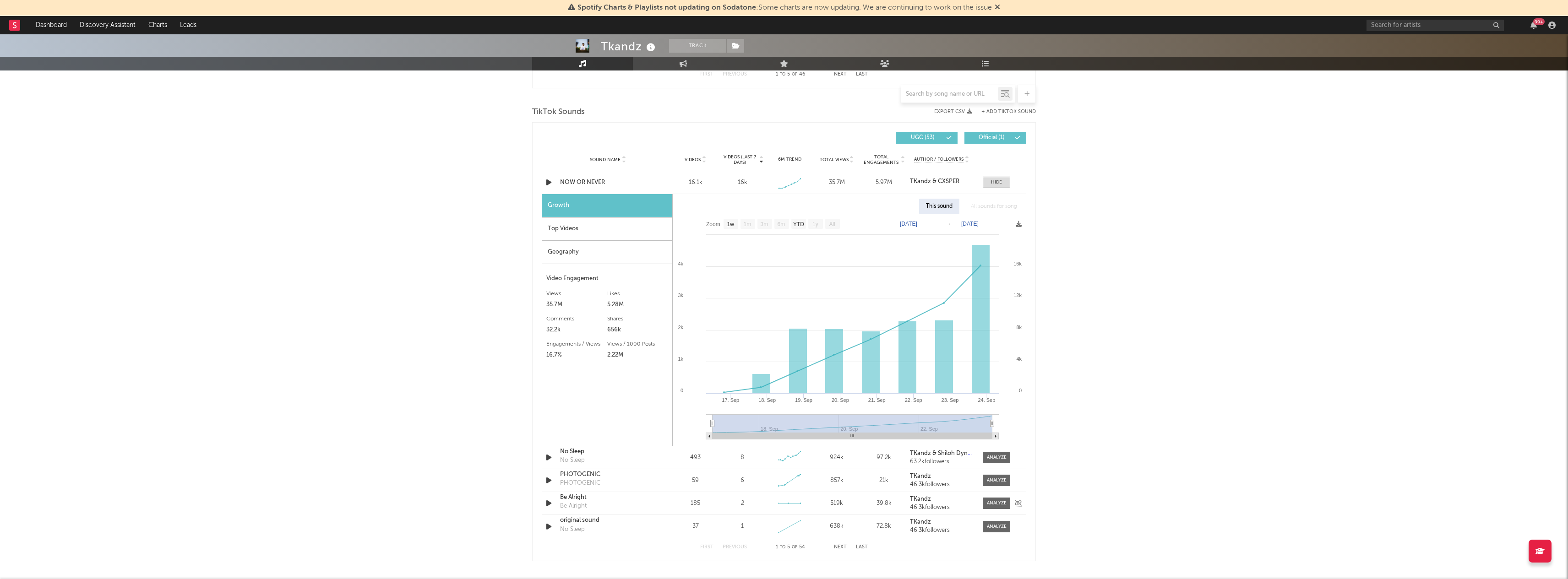
scroll to position [589, 0]
click at [731, 226] on text "1w" at bounding box center [731, 226] width 7 height 7
select select "1w"
type input "2025-09-17"
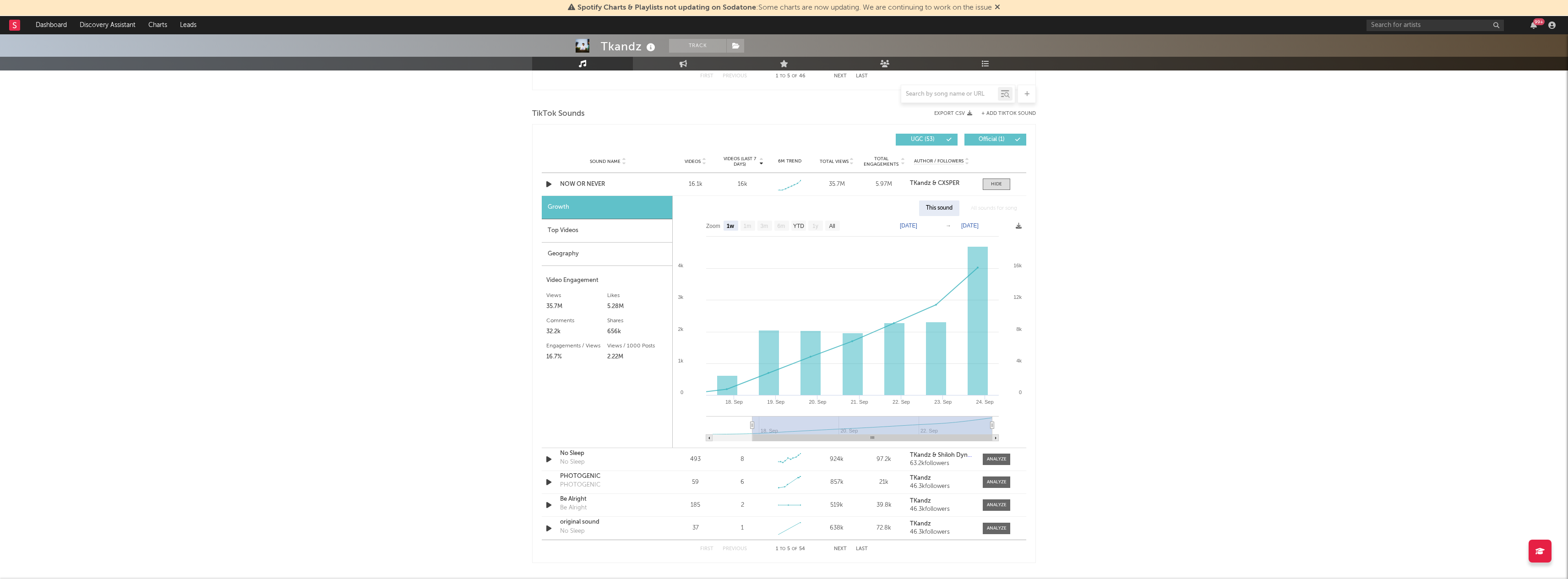
click at [760, 162] on icon at bounding box center [761, 160] width 5 height 4
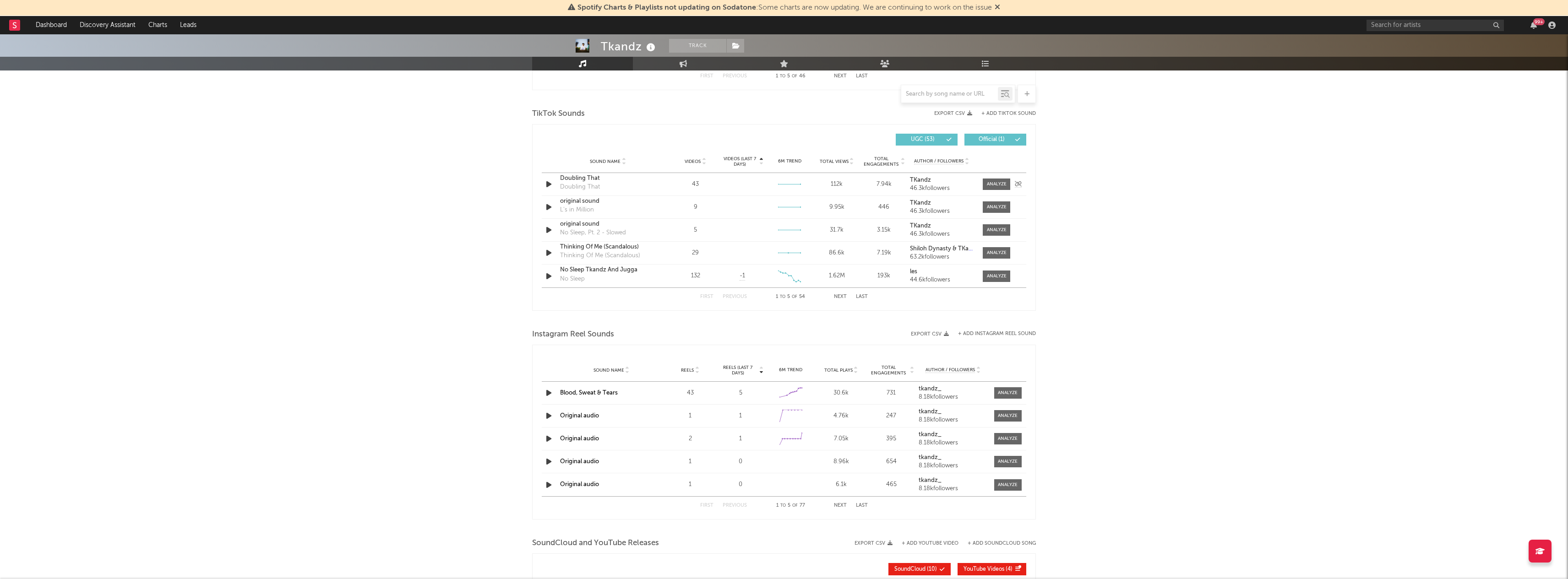
click at [727, 190] on div "Sound Name Doubling That Doubling That Videos 43 Videos (last 7 days) Weekly Gr…" at bounding box center [784, 184] width 485 height 23
click at [759, 158] on icon at bounding box center [761, 160] width 5 height 4
select select "1w"
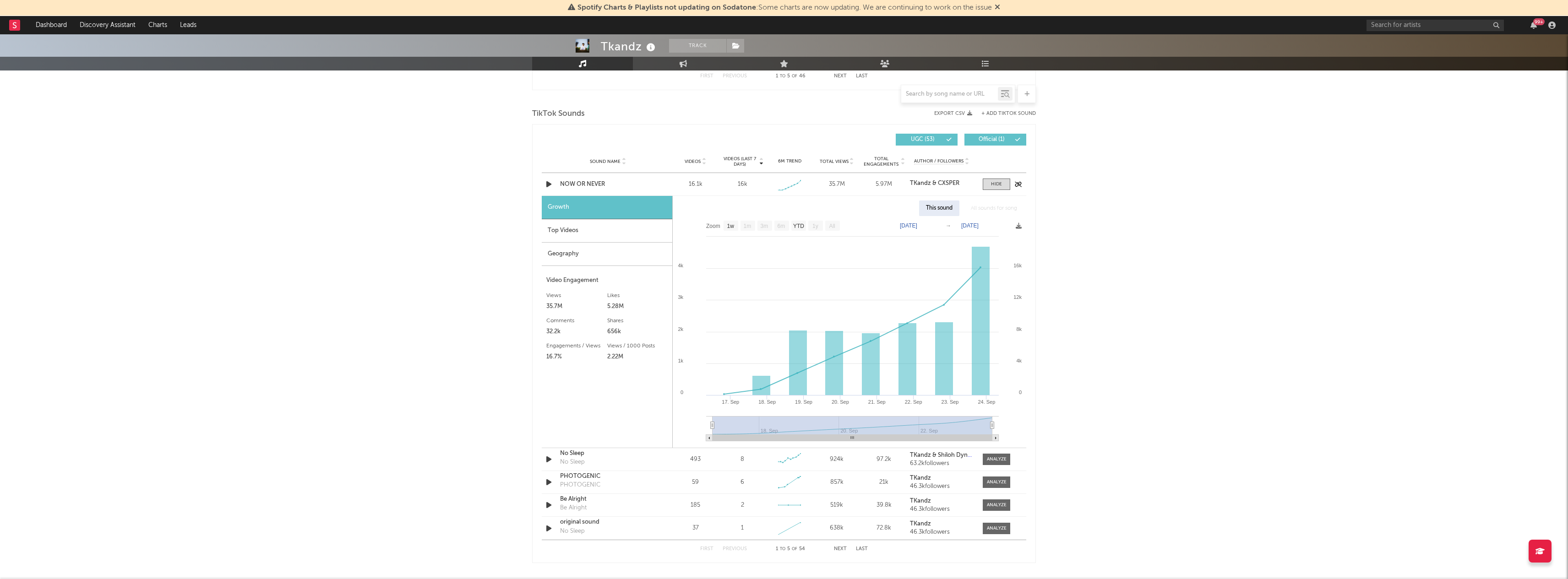
click at [743, 183] on div "16k" at bounding box center [743, 184] width 10 height 9
click at [743, 182] on div "16k" at bounding box center [743, 184] width 10 height 9
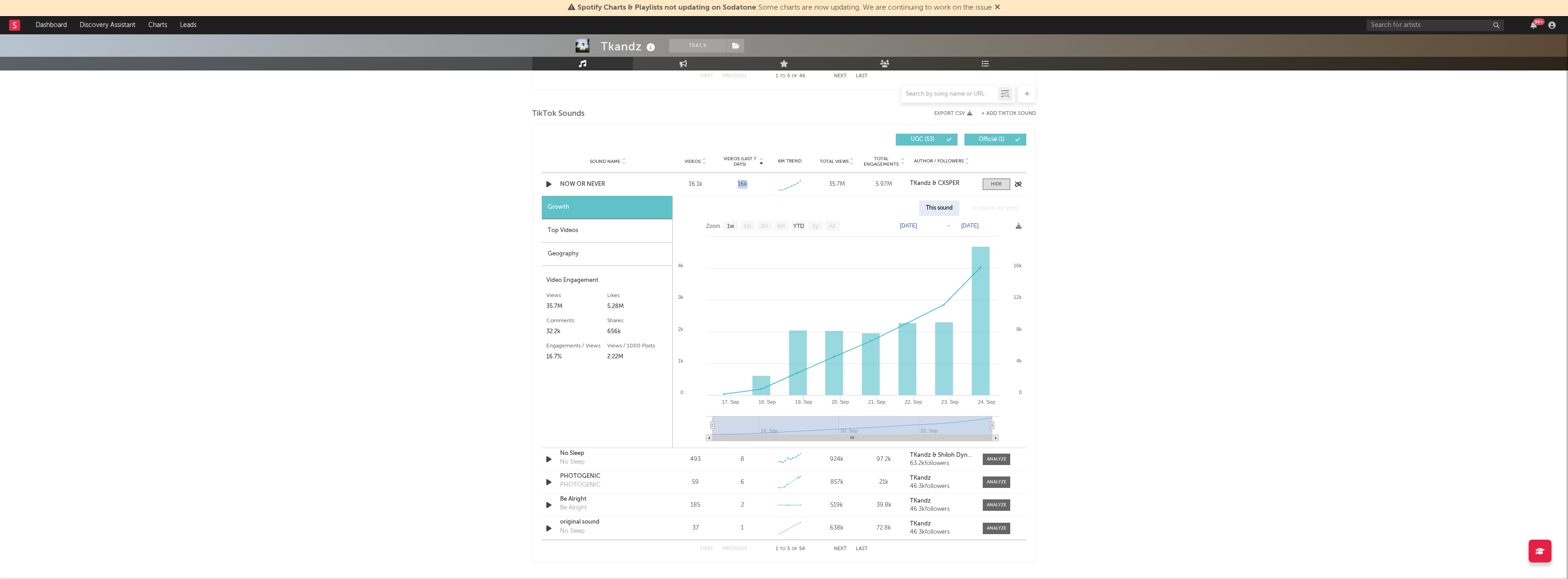
click at [743, 182] on div "16k" at bounding box center [743, 184] width 10 height 9
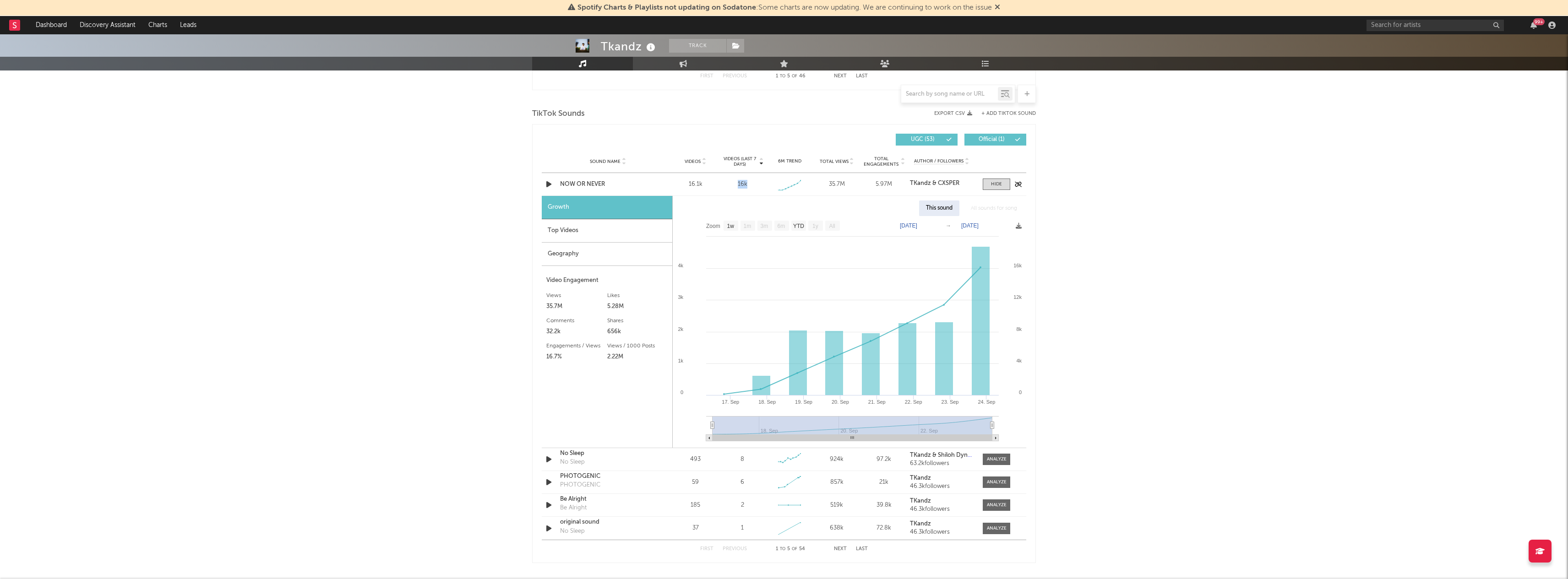
click at [743, 182] on div "16k" at bounding box center [743, 184] width 10 height 9
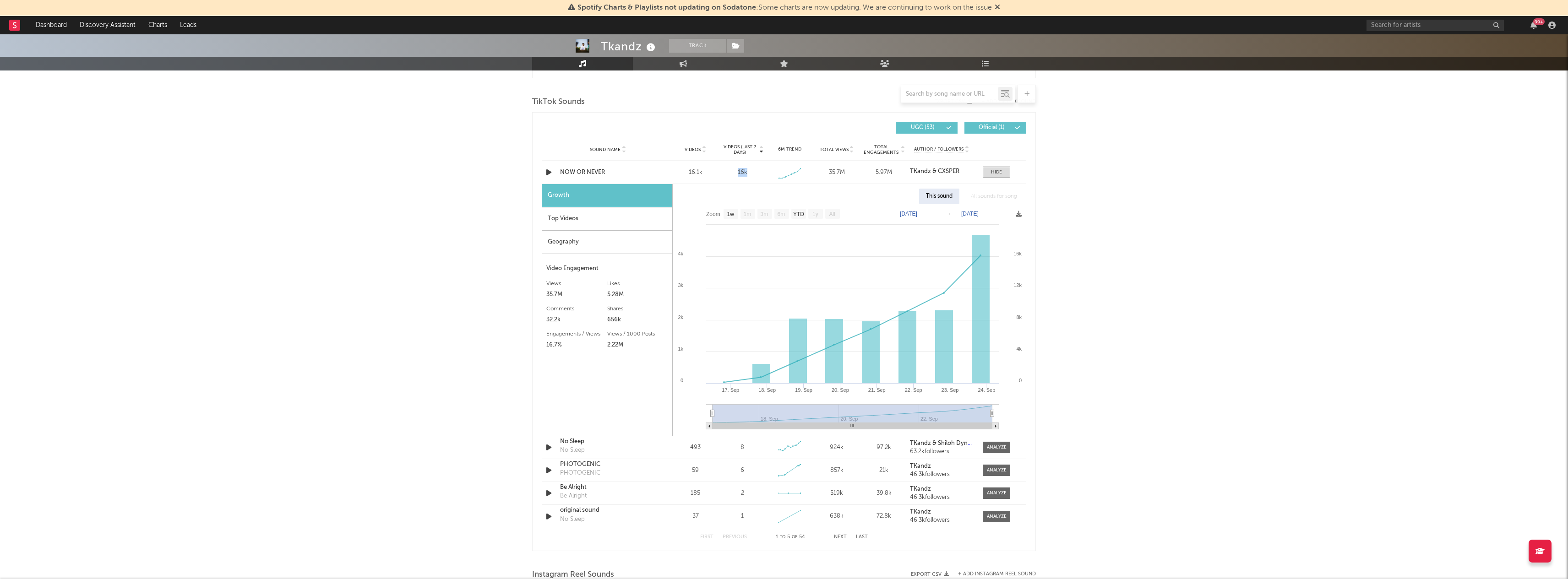
scroll to position [600, 0]
click at [640, 223] on div "Top Videos" at bounding box center [607, 220] width 130 height 23
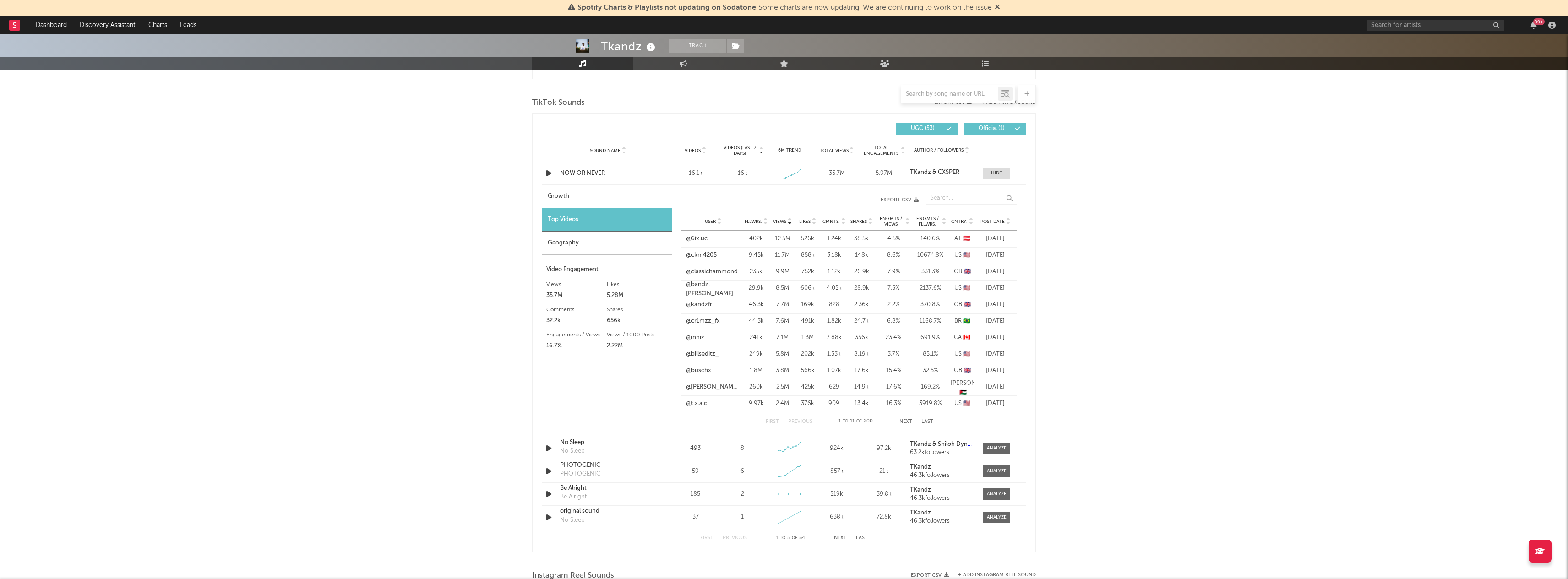
click at [642, 192] on div "Growth" at bounding box center [607, 196] width 130 height 23
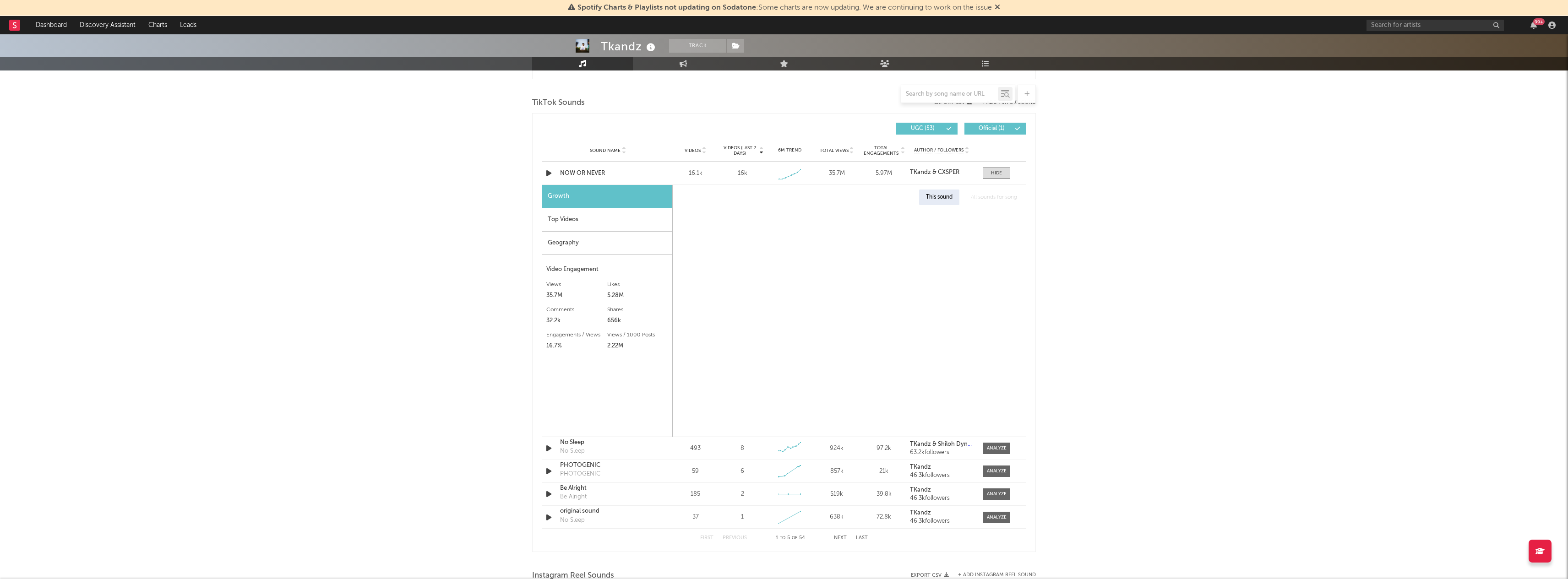
select select "1w"
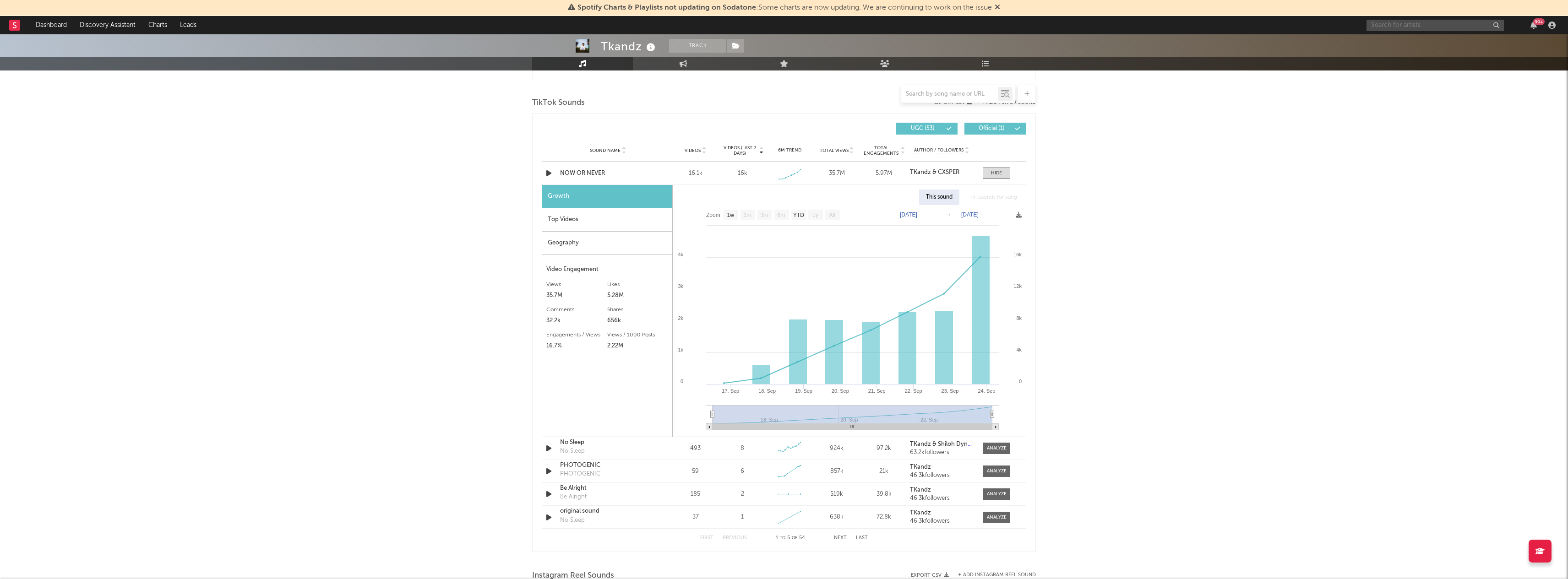
click at [1421, 30] on input "text" at bounding box center [1435, 25] width 138 height 12
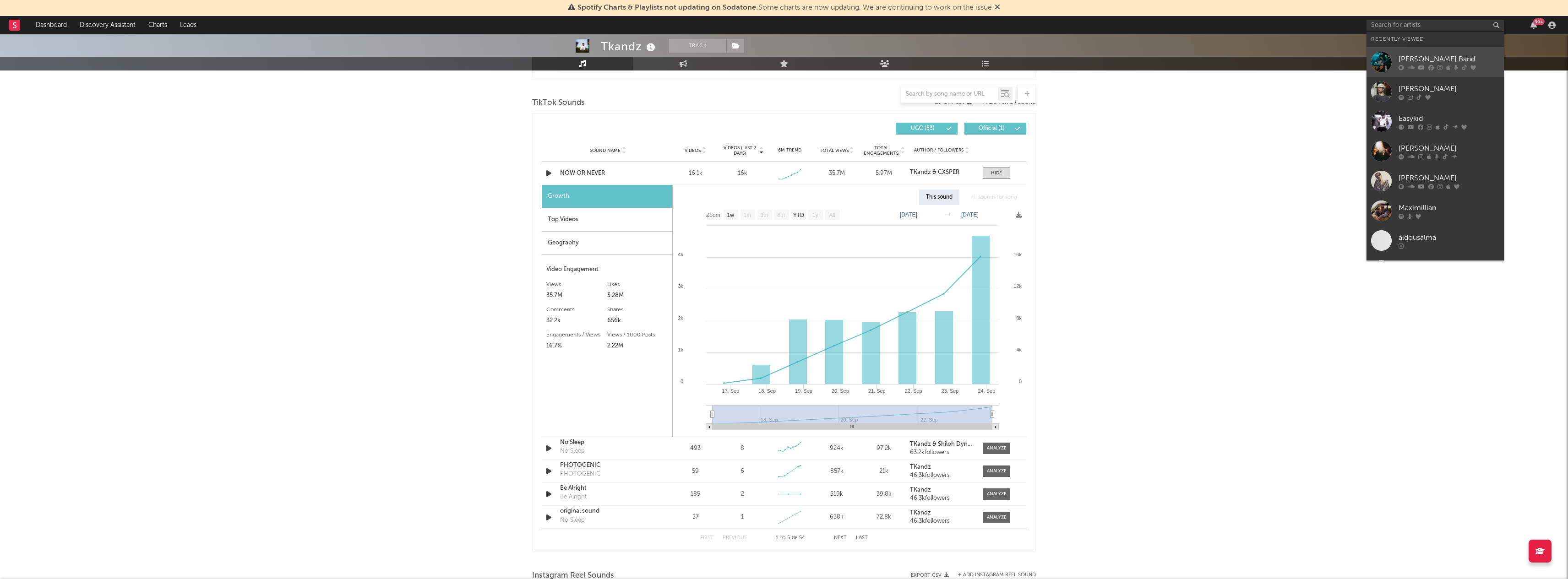
click at [1421, 57] on div "Logan Ryan Band" at bounding box center [1449, 59] width 101 height 11
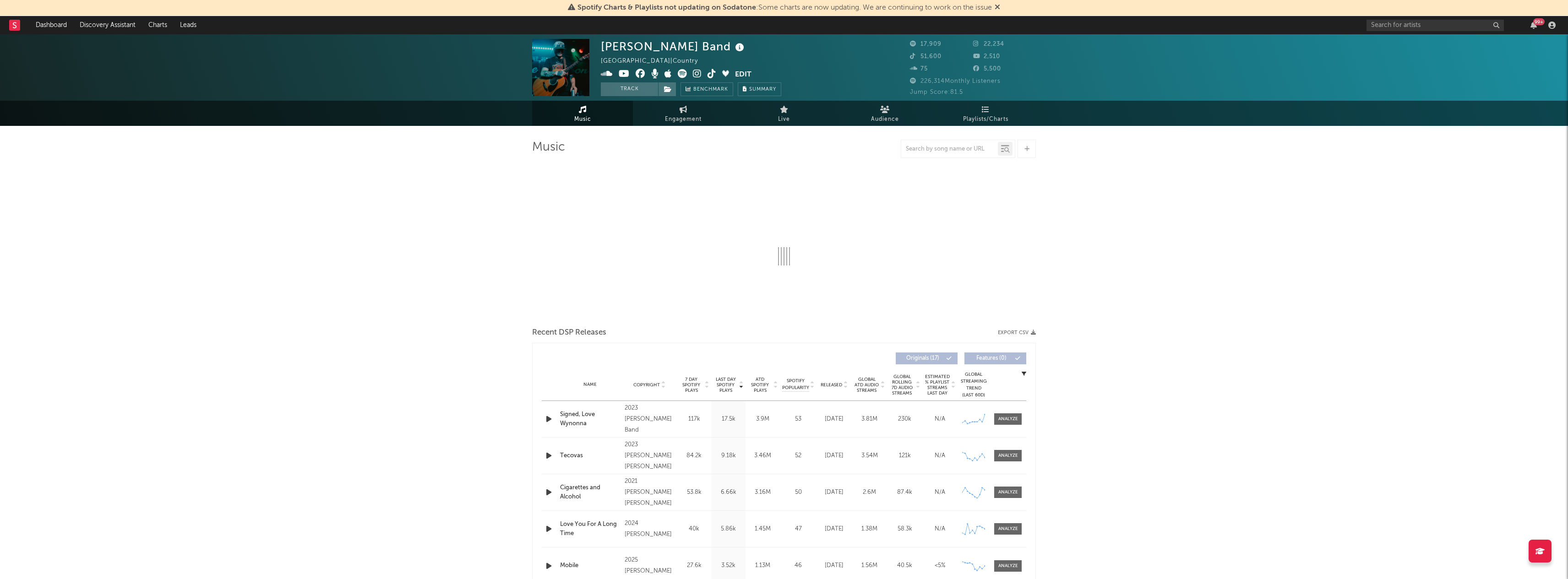
select select "6m"
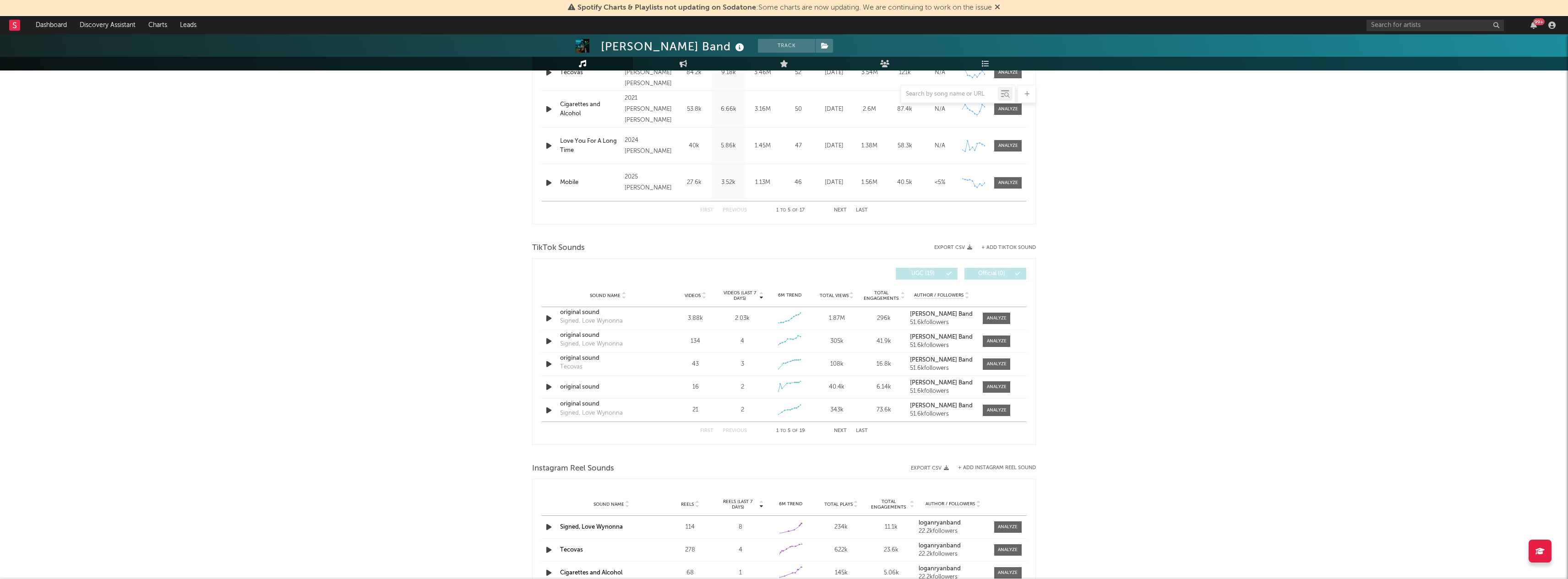
scroll to position [465, 0]
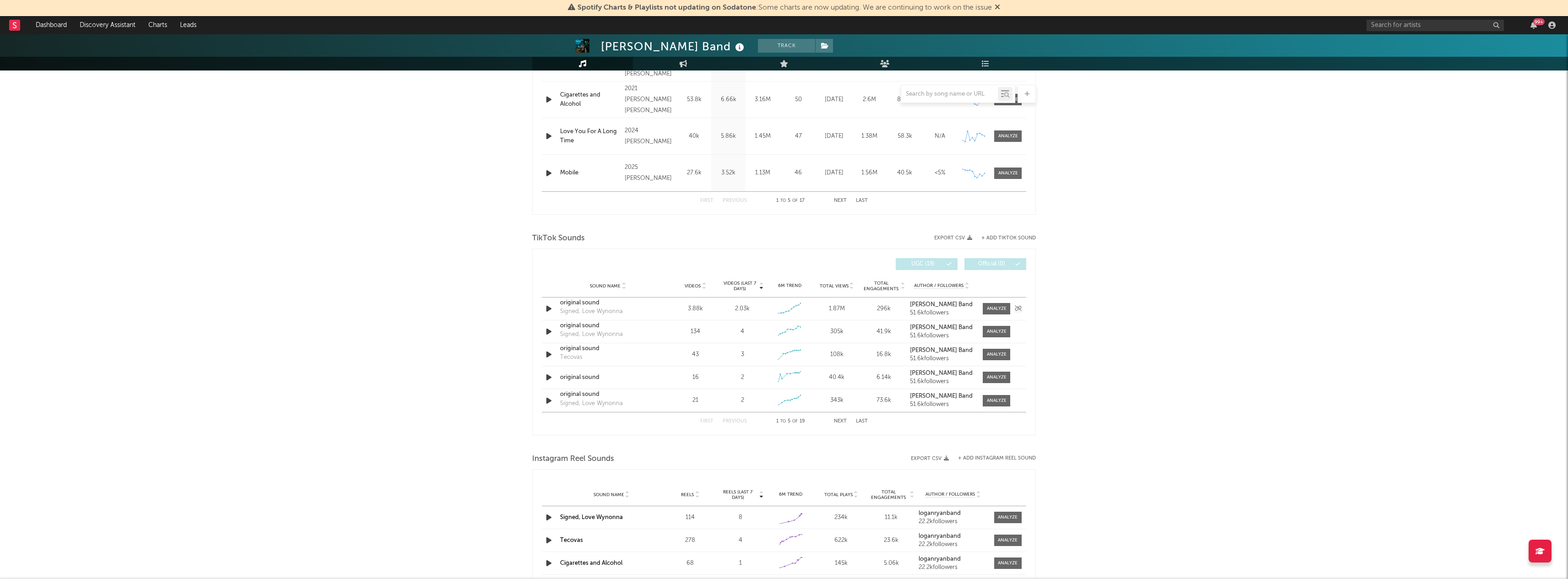
click at [733, 309] on div "2.03k" at bounding box center [743, 308] width 43 height 9
click at [741, 307] on div "2.03k" at bounding box center [743, 308] width 15 height 9
click at [733, 308] on div "2.03k" at bounding box center [743, 308] width 43 height 9
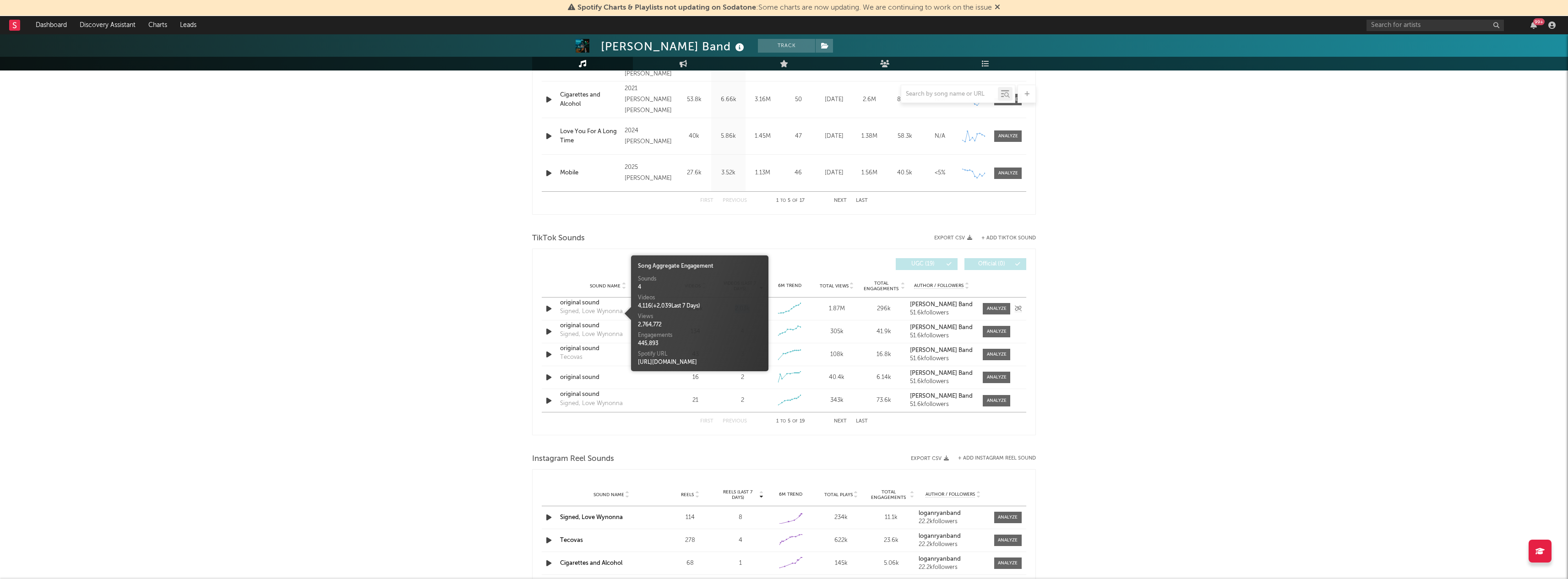
click at [603, 308] on div "Signed, Love Wynonna" at bounding box center [591, 311] width 63 height 9
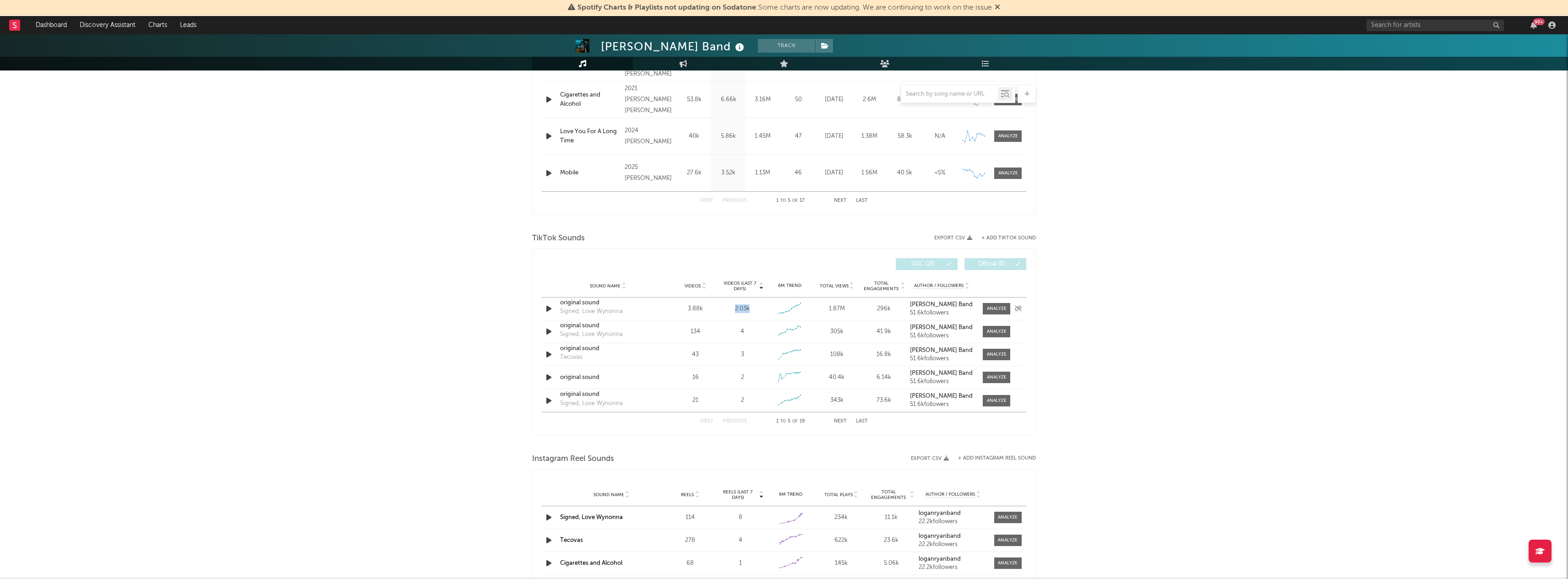
click at [590, 306] on div "original sound" at bounding box center [607, 303] width 96 height 9
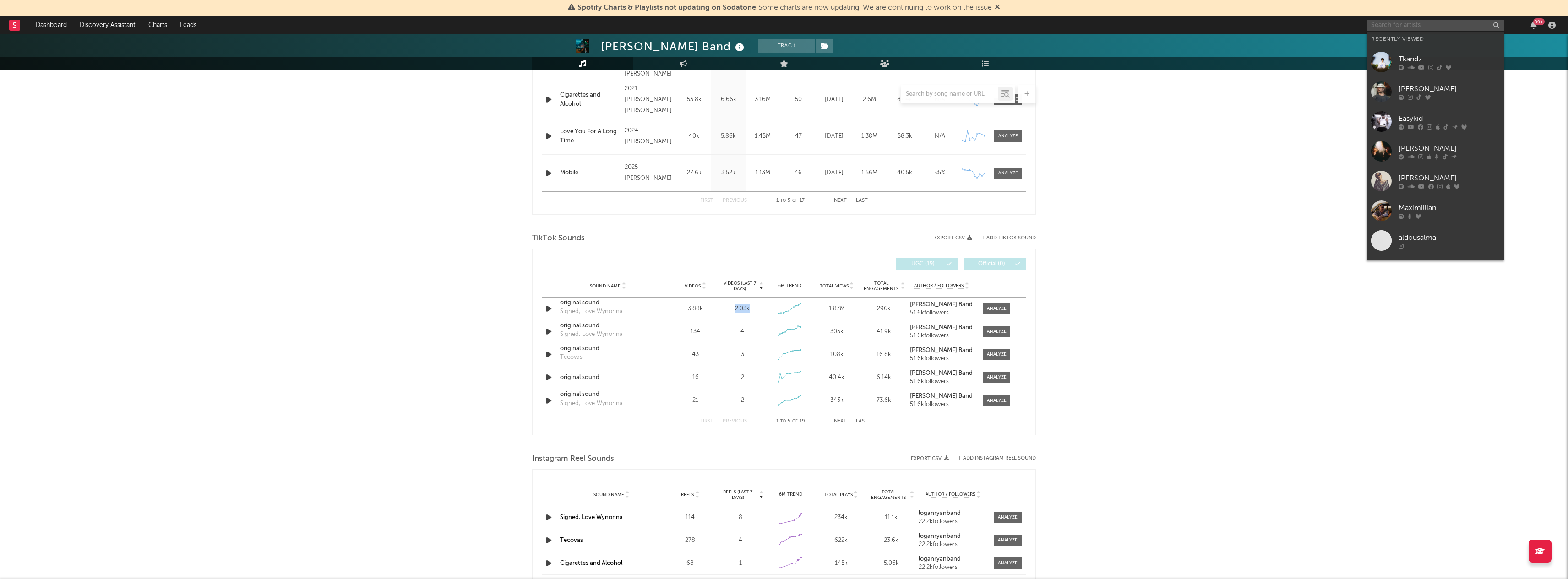
click at [1378, 25] on input "text" at bounding box center [1435, 25] width 138 height 12
click at [1390, 66] on div at bounding box center [1381, 62] width 21 height 21
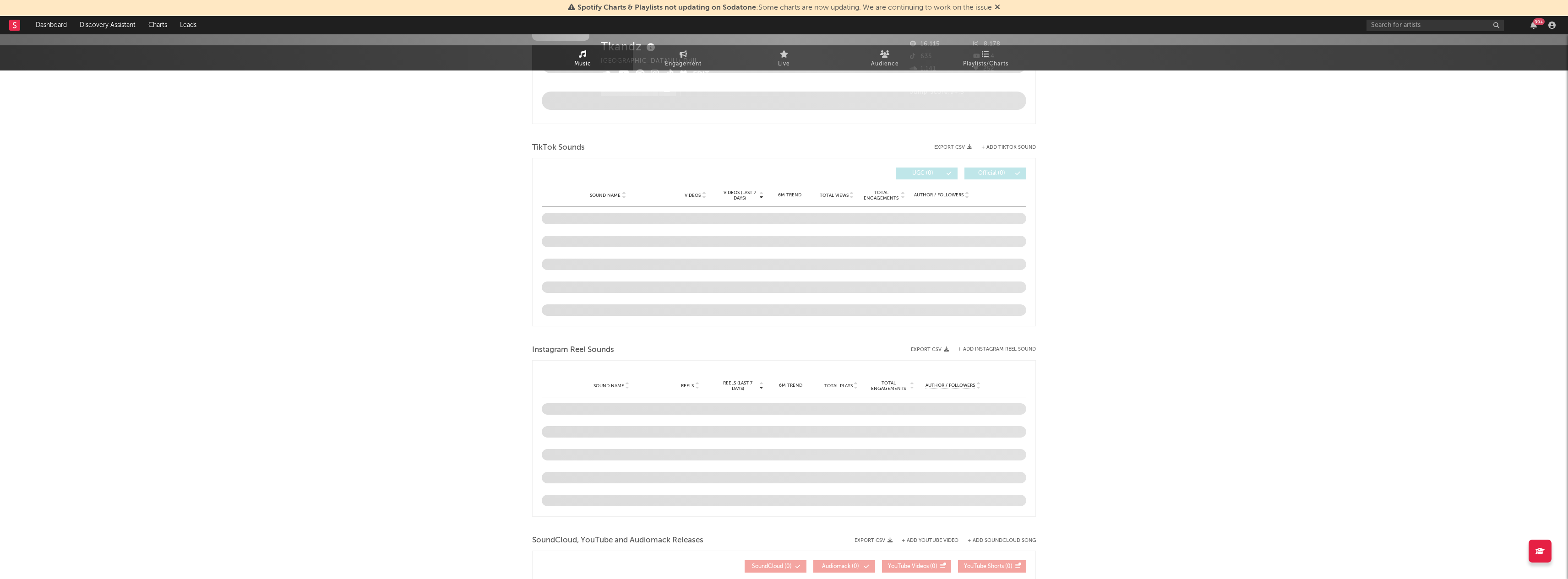
select select "6m"
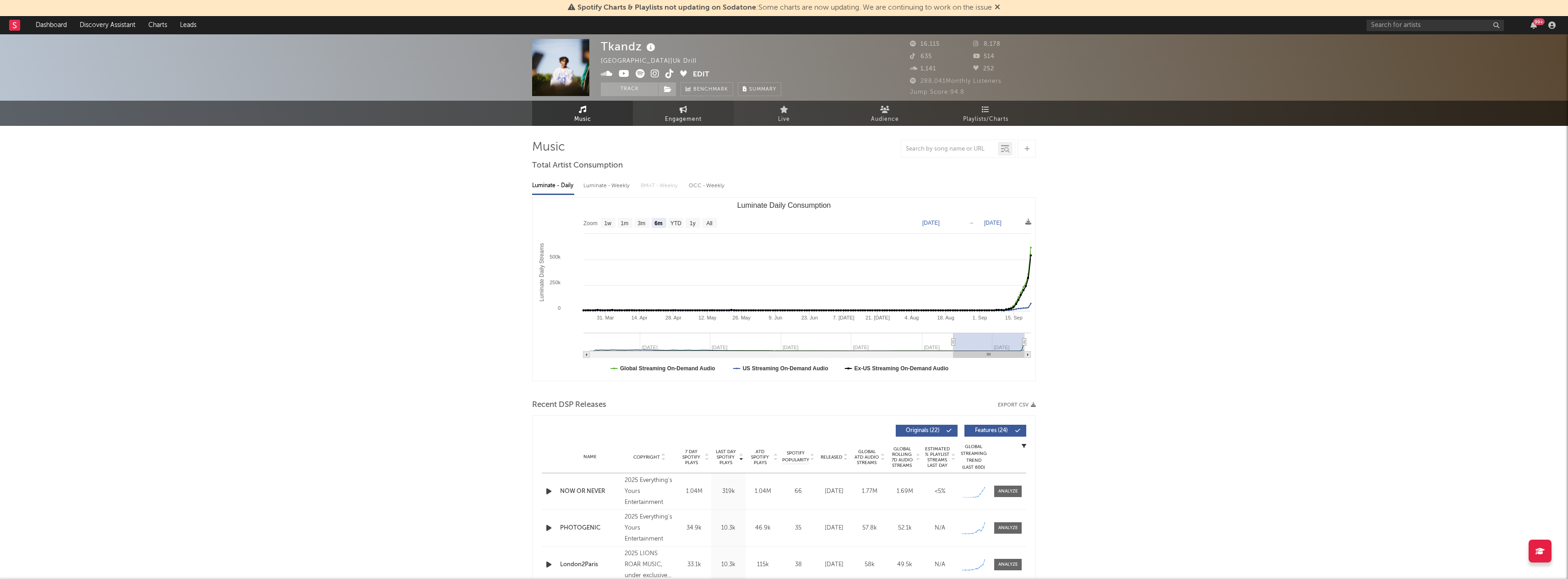
click at [681, 111] on icon at bounding box center [683, 109] width 8 height 7
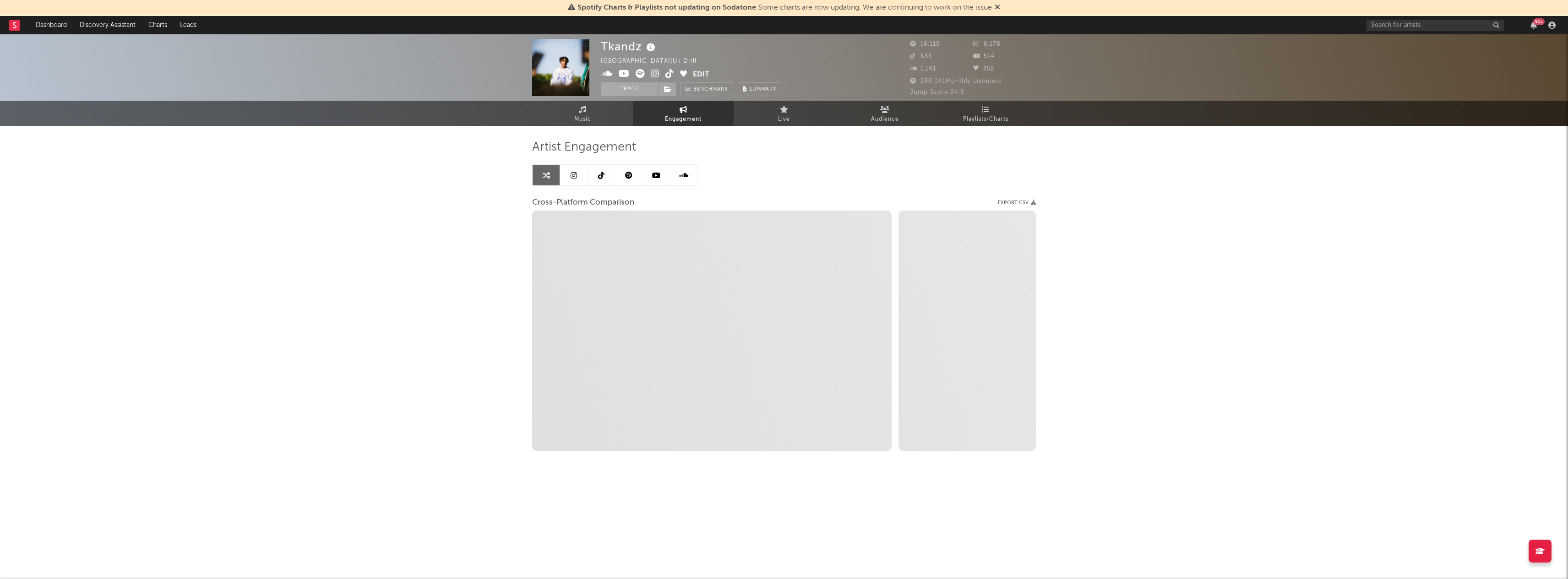
select select "1w"
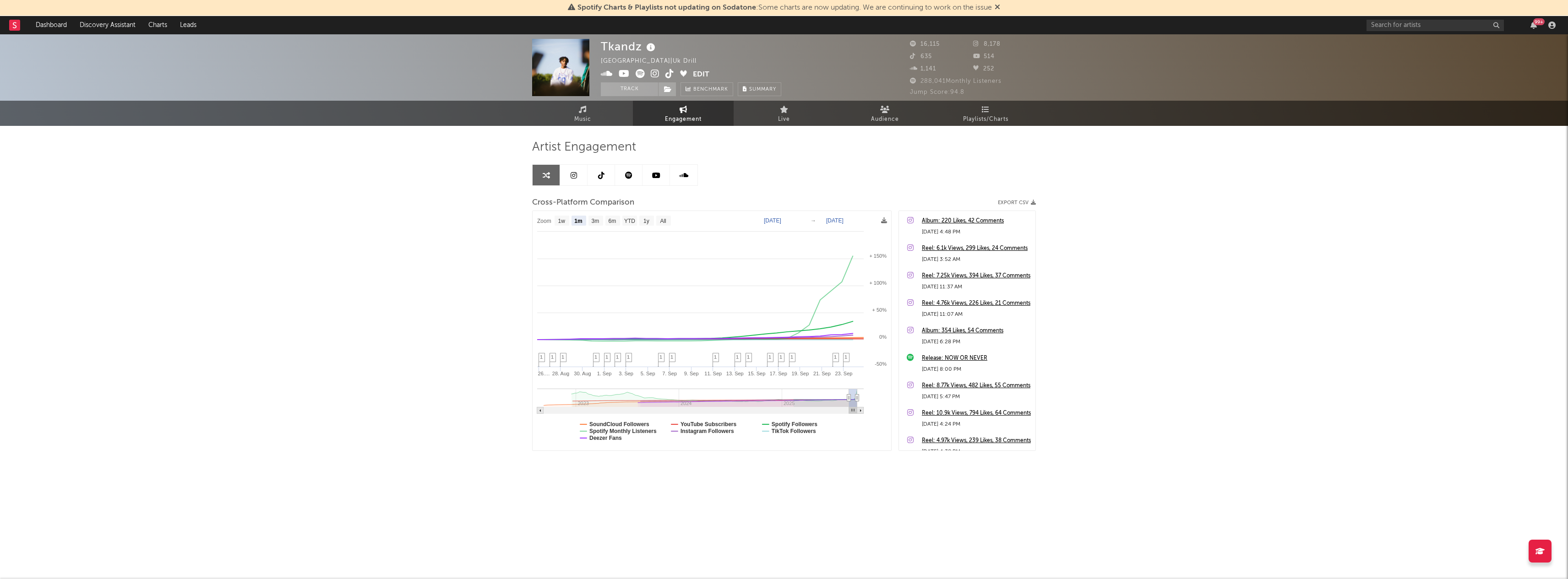
click at [598, 175] on icon at bounding box center [601, 175] width 7 height 7
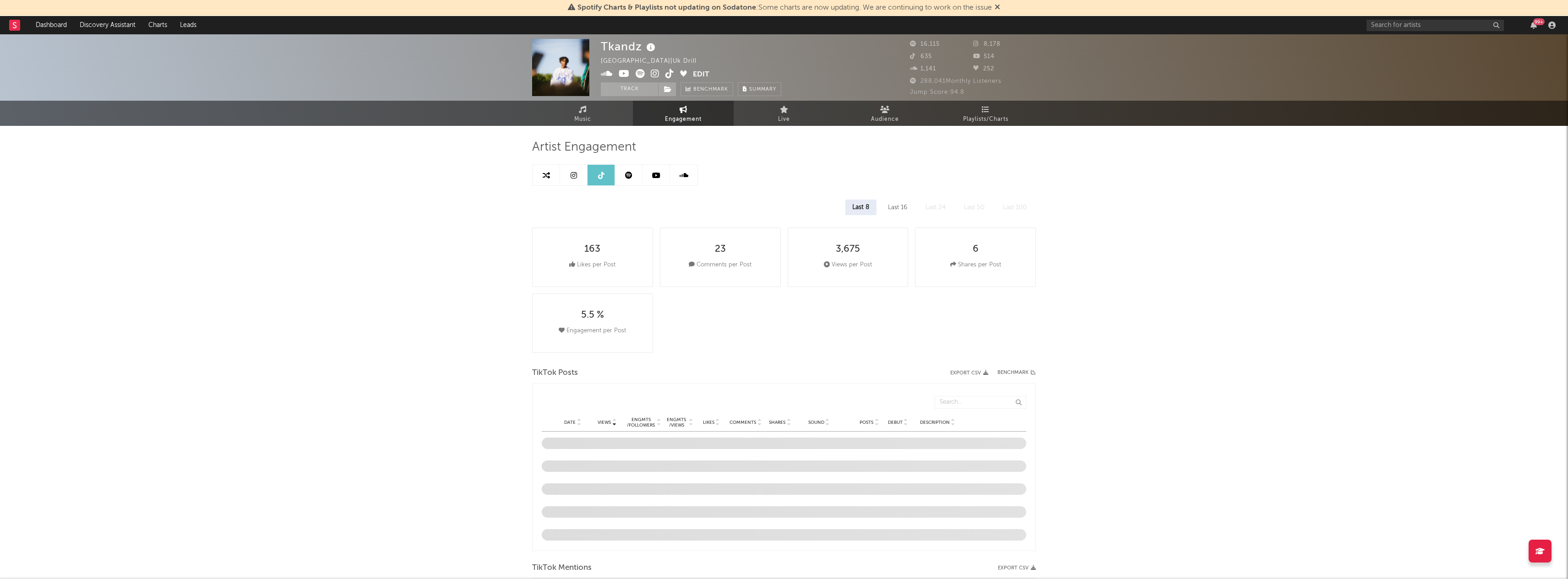
select select "6m"
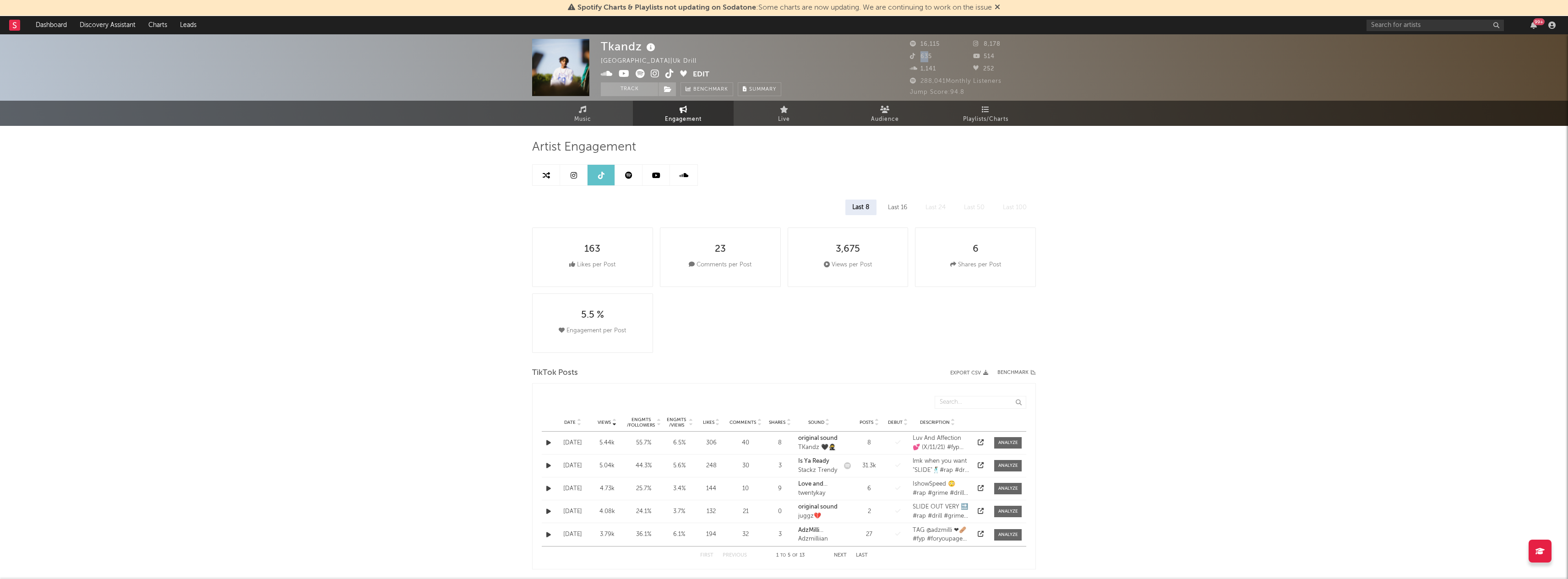
drag, startPoint x: 927, startPoint y: 55, endPoint x: 916, endPoint y: 55, distance: 11.0
click at [916, 55] on span "635" at bounding box center [921, 57] width 22 height 6
click at [916, 55] on icon at bounding box center [914, 56] width 9 height 6
click at [668, 71] on icon at bounding box center [670, 74] width 9 height 9
click at [698, 71] on button "Edit" at bounding box center [701, 75] width 16 height 12
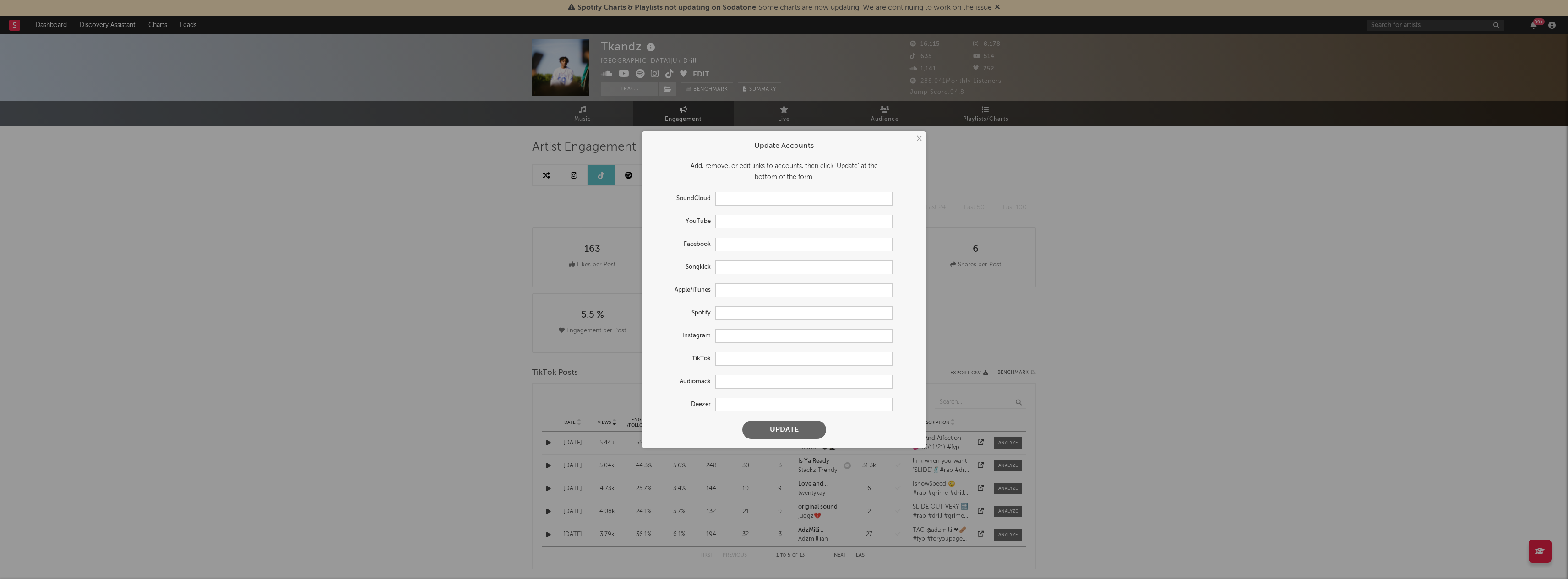
type input "https://soundcloud.com/tkandz"
type input "https://youtube.com/@tkandz5566"
type input "https://open.spotify.com/artist/4Uwx6qzRn0kA9sz6cCDpBO"
type input "https://www.instagram.com/tkandz_/"
type input "https://www.tiktok.com/share/user/7004567170710635526"
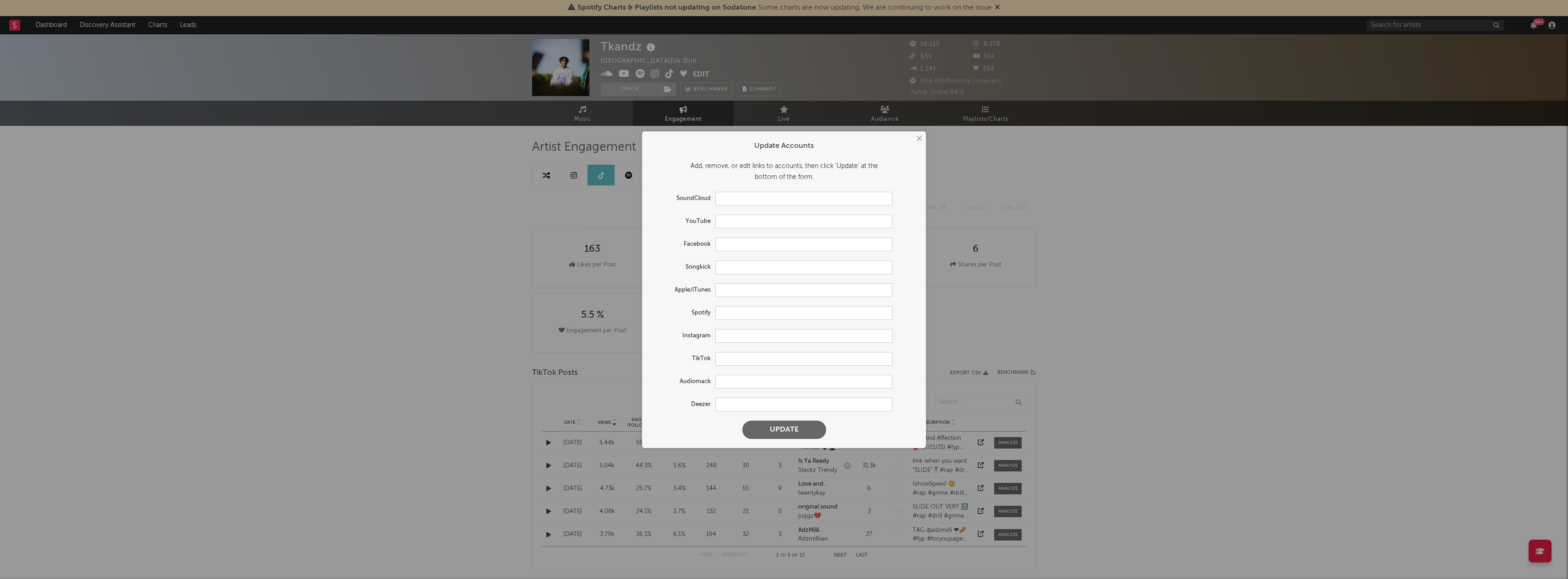
type input "https://www.deezer.com/en/artist/152049332"
drag, startPoint x: 730, startPoint y: 358, endPoint x: 916, endPoint y: 359, distance: 186.0
click at [916, 359] on div "TikTok https://www.tiktok.com/share/user/7004567170710635526" at bounding box center [784, 359] width 265 height 14
type input "\"
click at [742, 365] on input "text" at bounding box center [803, 359] width 177 height 14
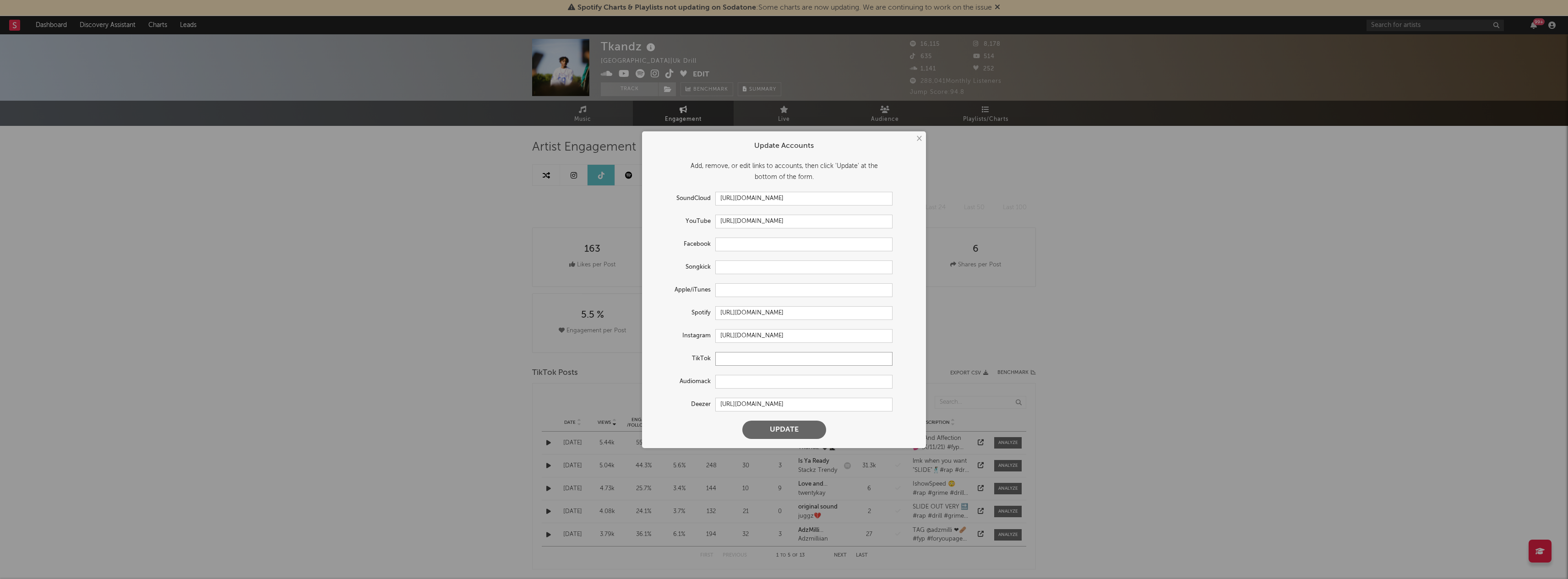
paste input "https://www.tiktok.com/@kandzfr?is_from_webapp=1&sender_device=pc"
type input "https://www.tiktok.com/@kandzfr?is_from_webapp=1&sender_device=pc"
click at [768, 426] on button "Update" at bounding box center [785, 429] width 84 height 18
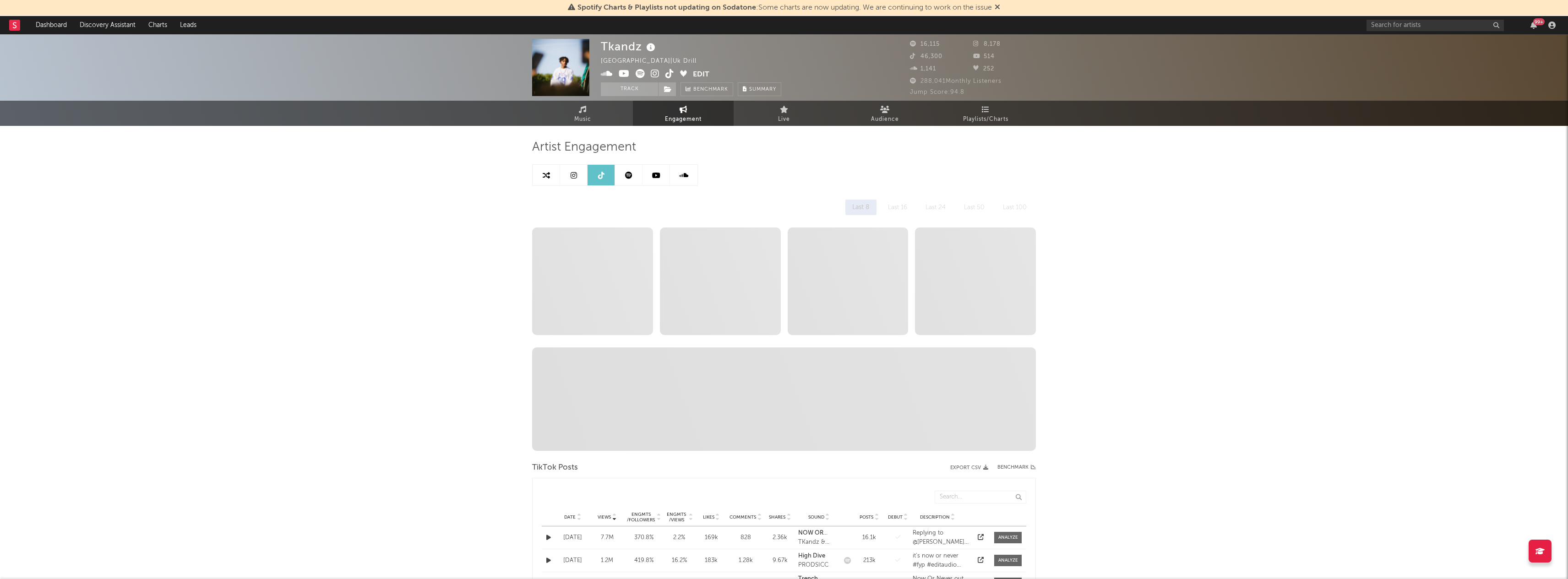
click at [549, 176] on icon at bounding box center [547, 175] width 7 height 7
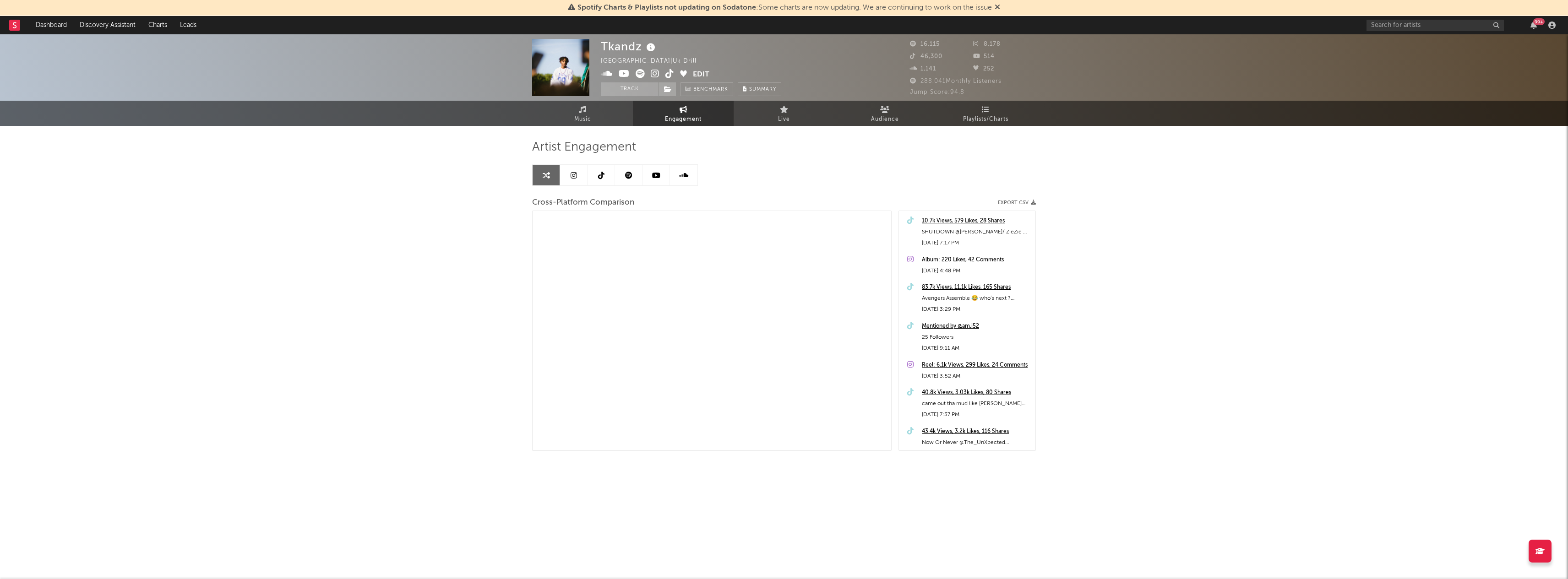
select select "1m"
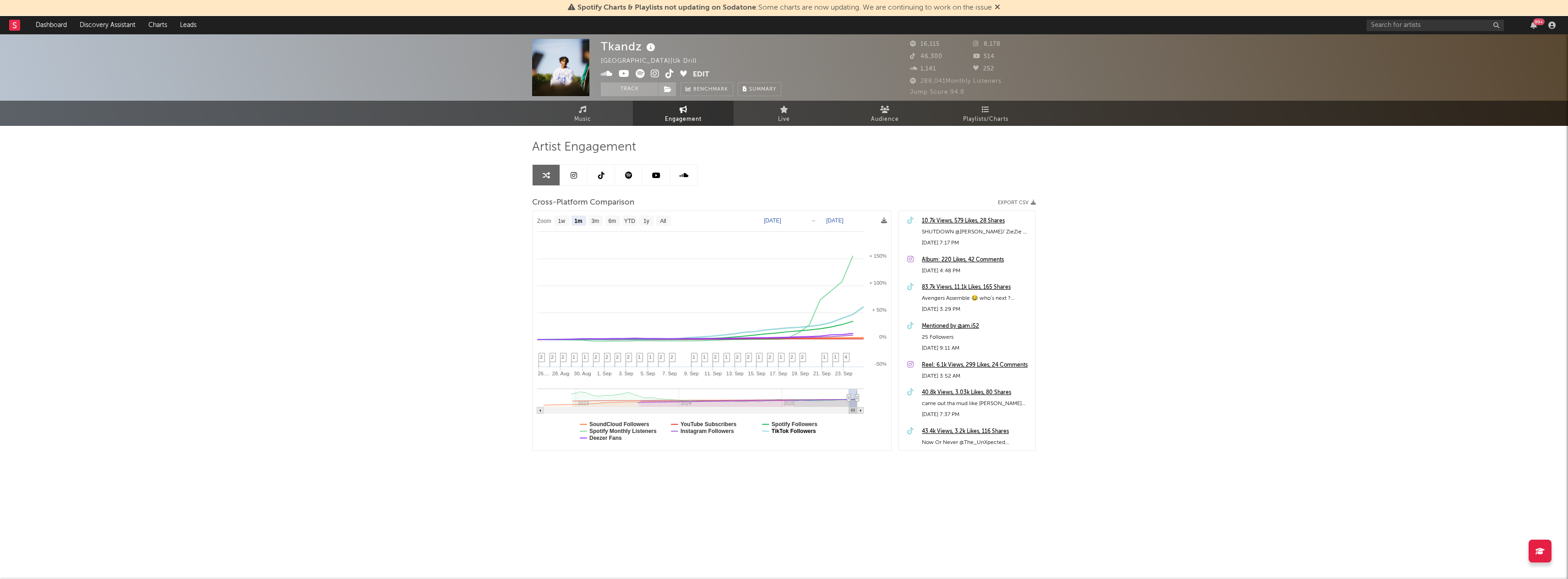
click at [790, 428] on text "TikTok Followers" at bounding box center [794, 431] width 44 height 7
select select "1m"
click at [790, 429] on text "TikTok Followers" at bounding box center [794, 431] width 44 height 7
select select "1m"
click at [789, 424] on text "Spotify Followers" at bounding box center [794, 424] width 46 height 7
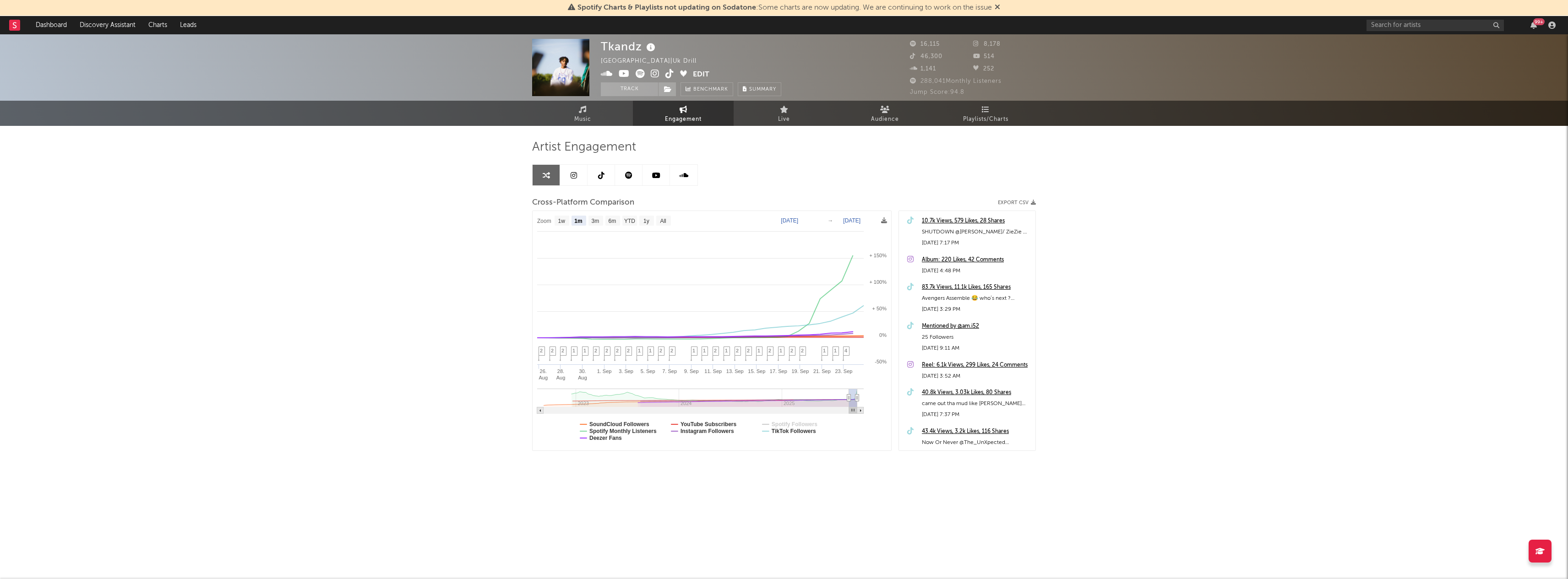
select select "1m"
click at [734, 430] on text "Instagram Followers" at bounding box center [707, 431] width 54 height 7
select select "1m"
click at [715, 424] on text "YouTube Subscribers" at bounding box center [709, 424] width 57 height 7
select select "1m"
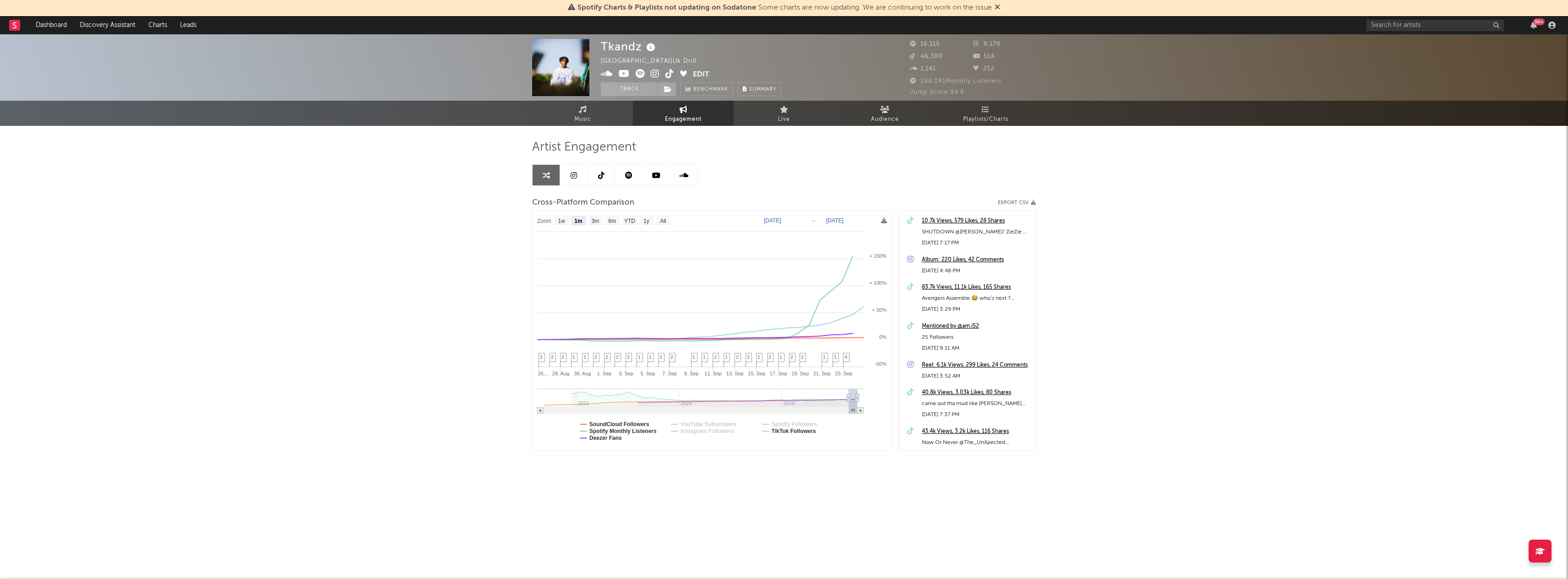
click at [646, 424] on text "SoundCloud Followers" at bounding box center [619, 424] width 60 height 7
click at [646, 430] on text "Spotify Monthly Listeners" at bounding box center [623, 431] width 68 height 7
select select "1m"
click at [615, 437] on text "Deezer Fans" at bounding box center [605, 438] width 32 height 7
click at [562, 218] on text "1w" at bounding box center [562, 221] width 7 height 7
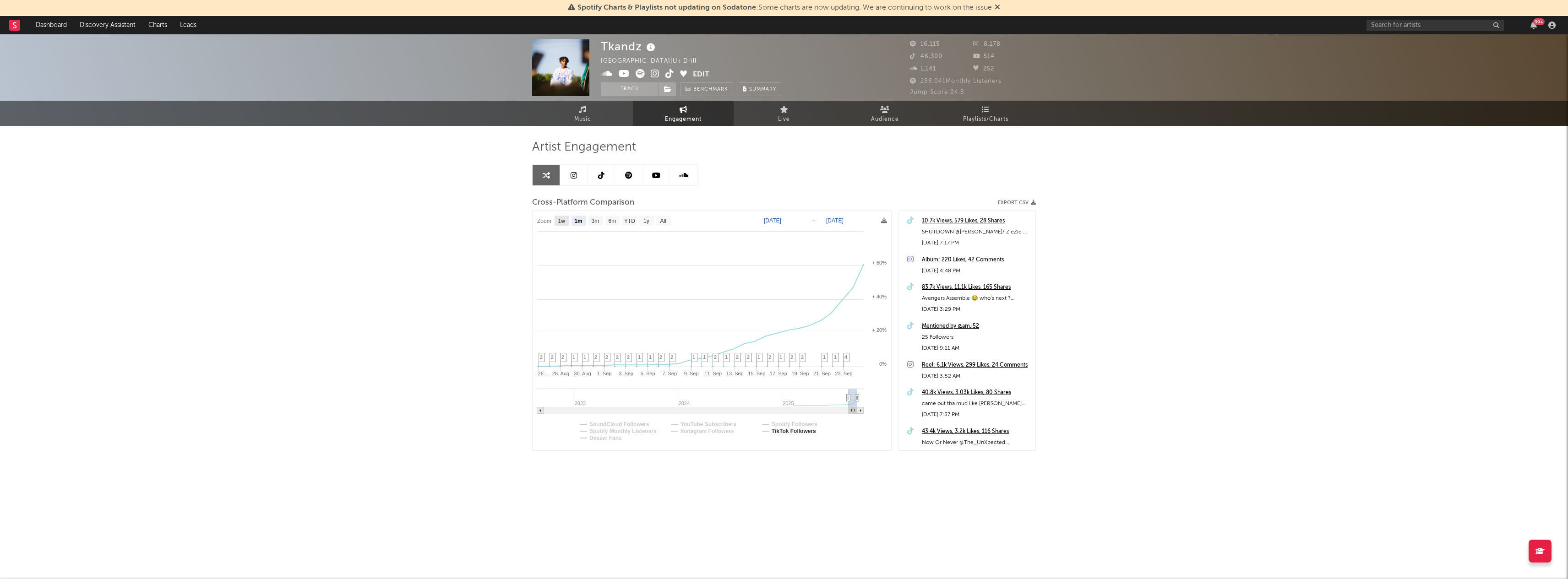
select select "1w"
type input "[DATE]"
select select "1w"
click at [975, 44] on icon at bounding box center [978, 44] width 9 height 6
click at [998, 43] on span "8,178" at bounding box center [987, 44] width 27 height 6
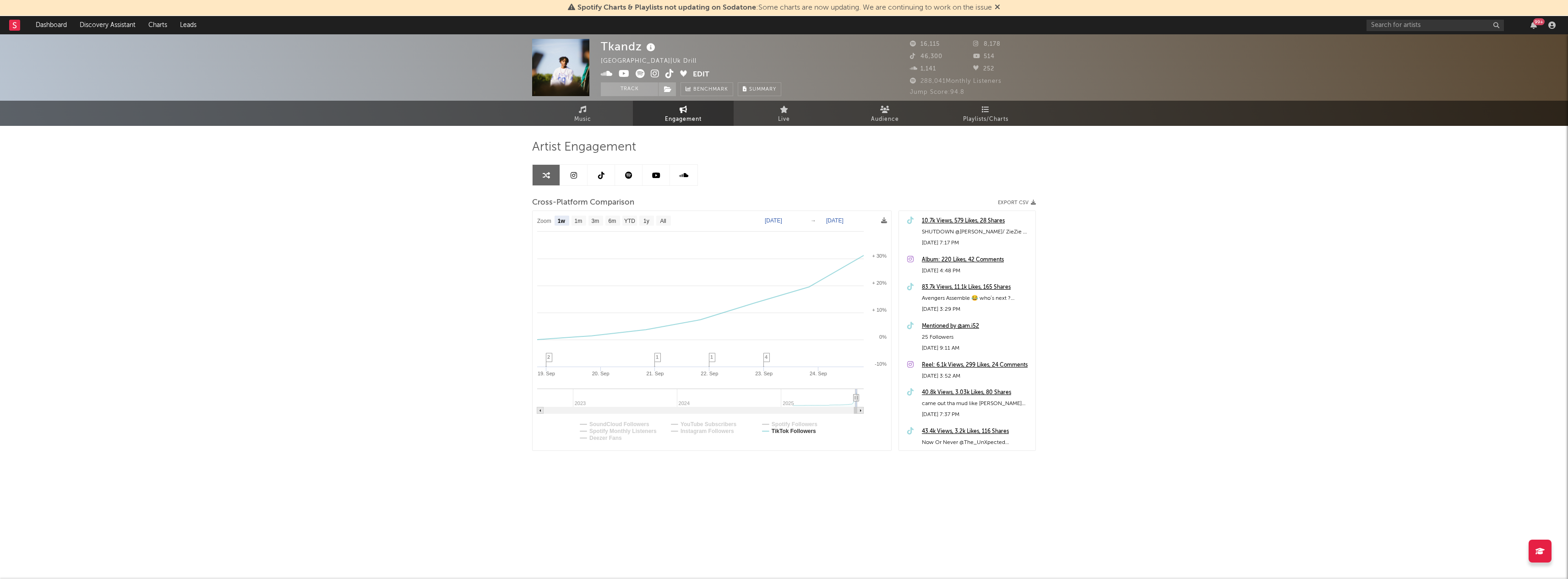
click at [570, 178] on link at bounding box center [573, 175] width 27 height 21
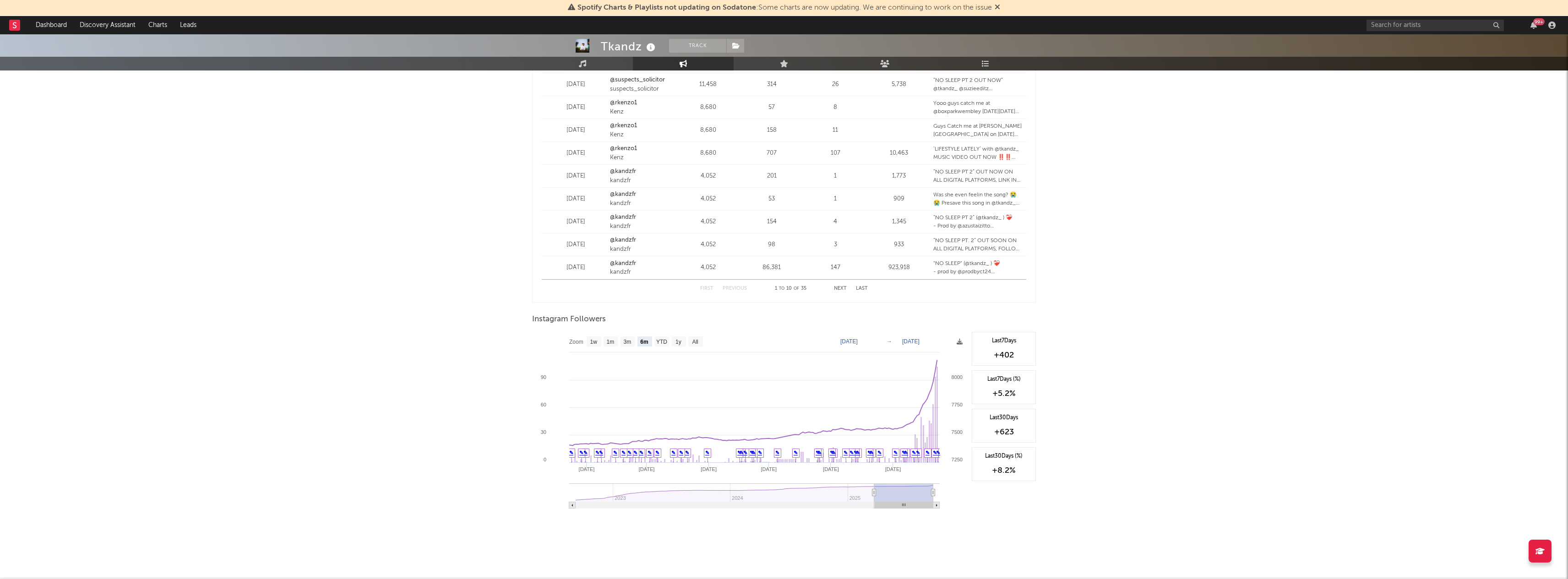
scroll to position [1174, 0]
click at [593, 343] on text "1w" at bounding box center [594, 342] width 7 height 7
select select "1w"
type input "2025-09-17"
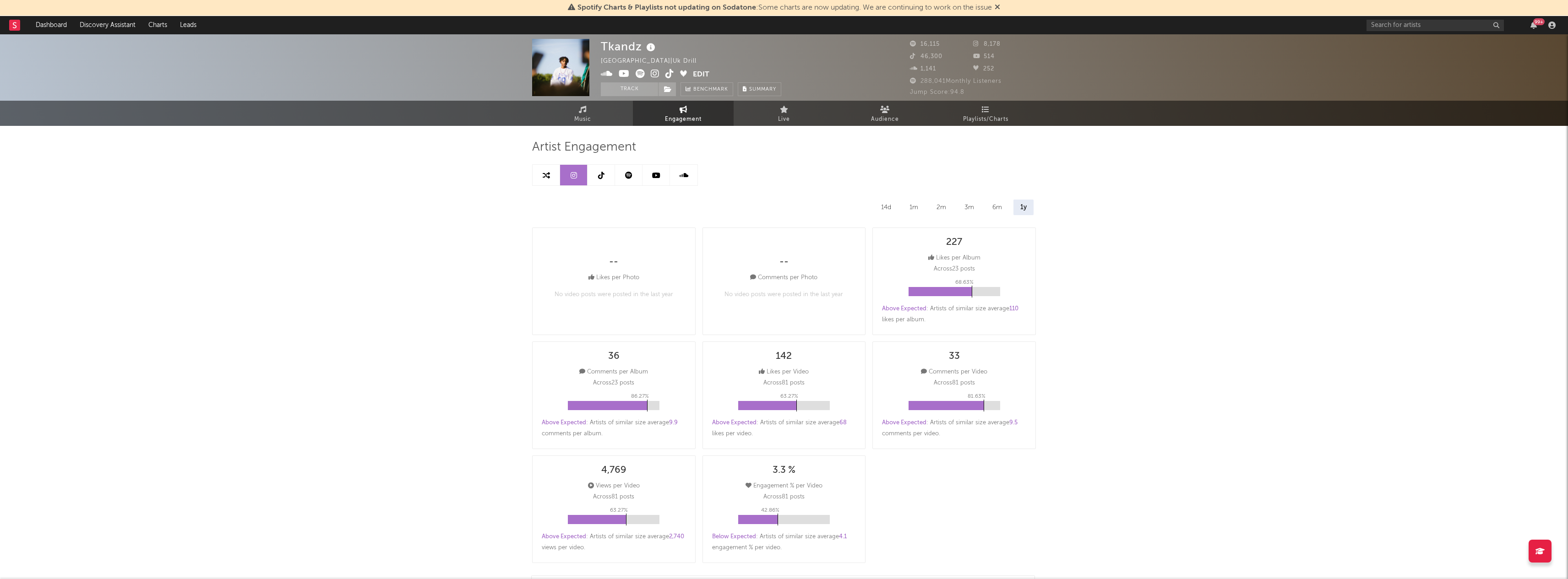
scroll to position [0, 0]
click at [601, 180] on link at bounding box center [601, 175] width 27 height 21
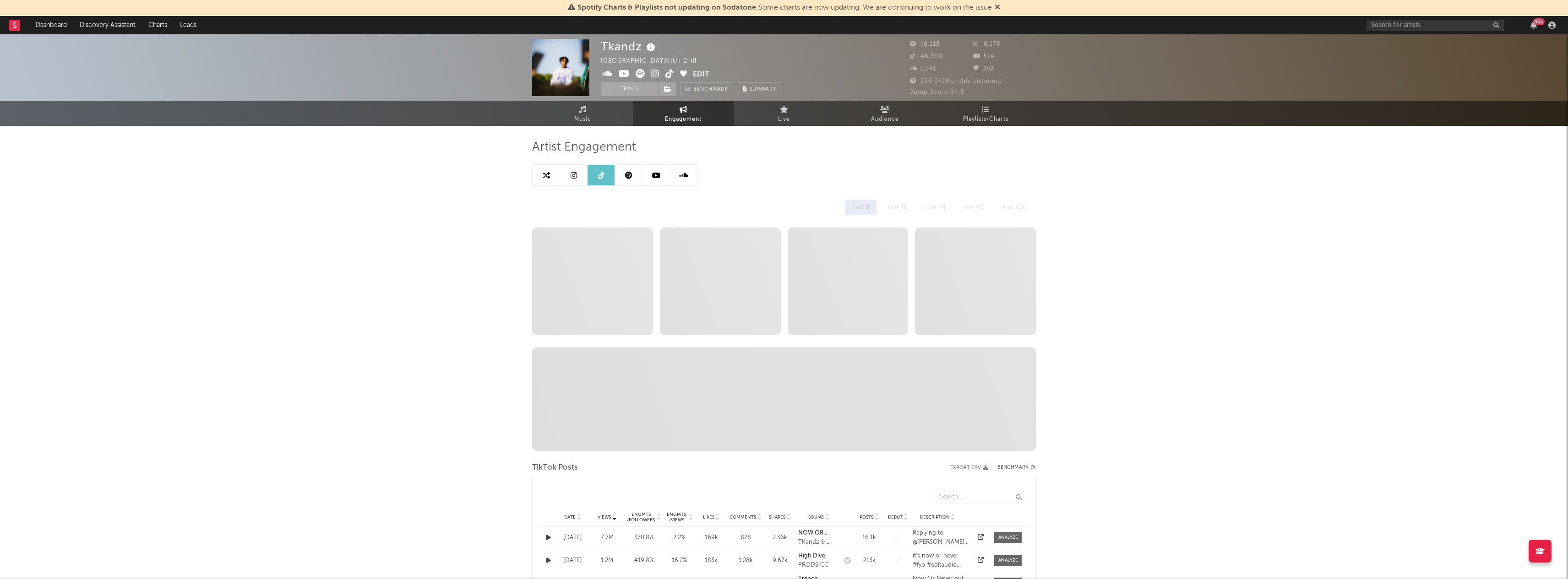
select select "6m"
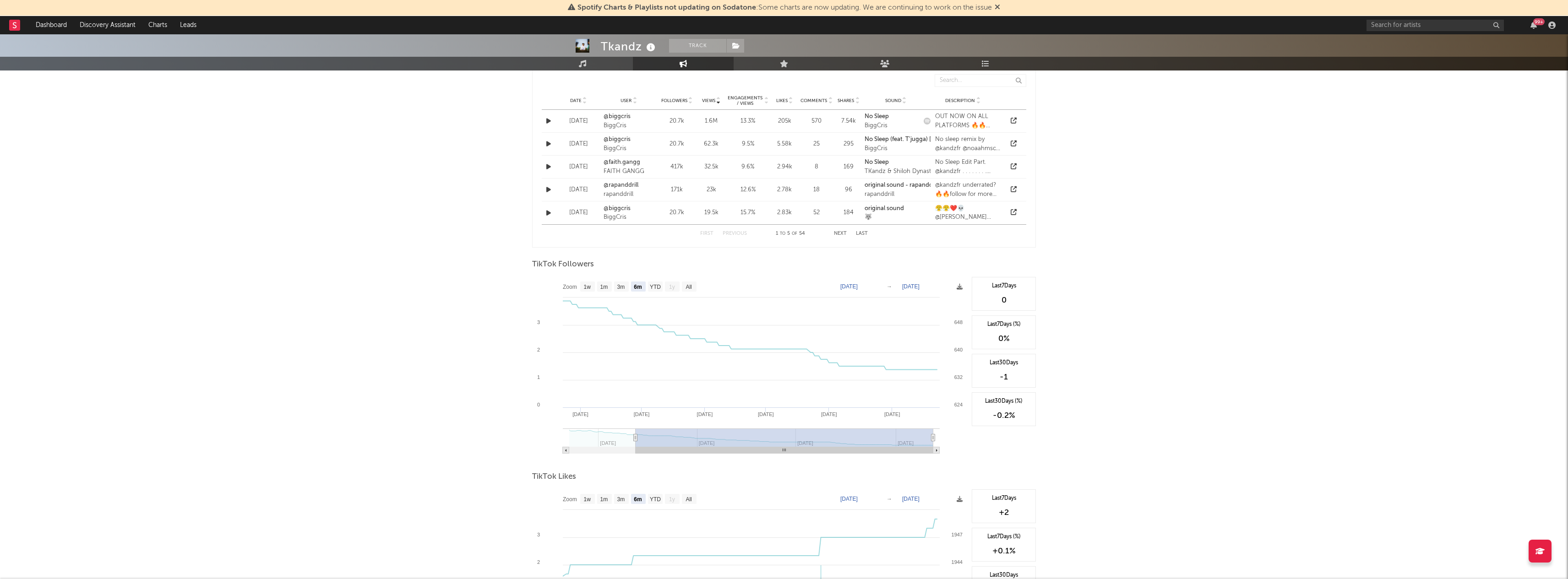
scroll to position [727, 0]
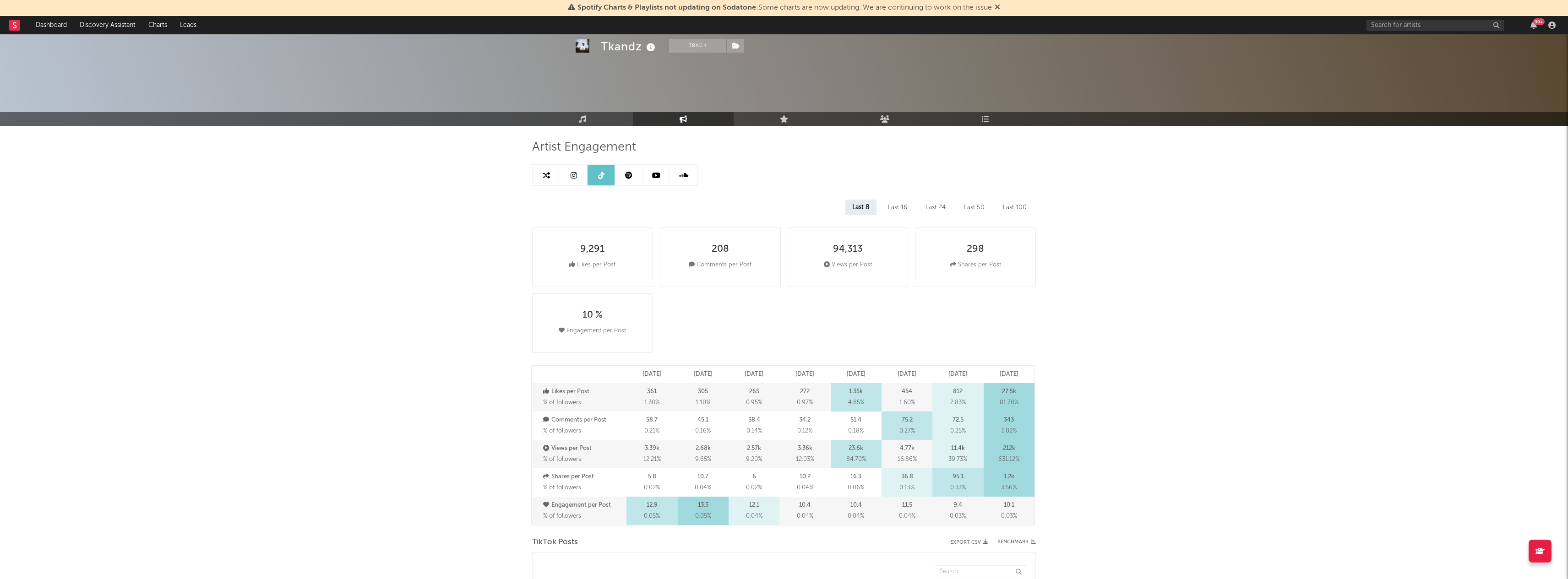
select select "6m"
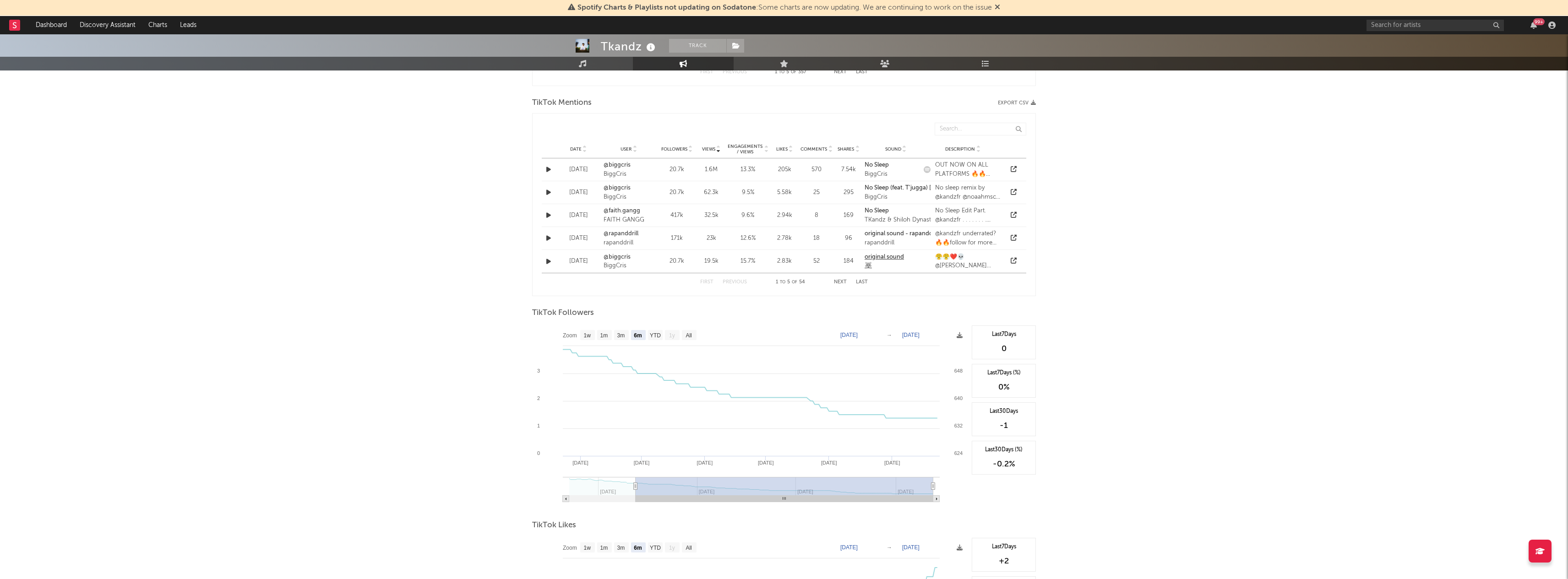
scroll to position [803, 0]
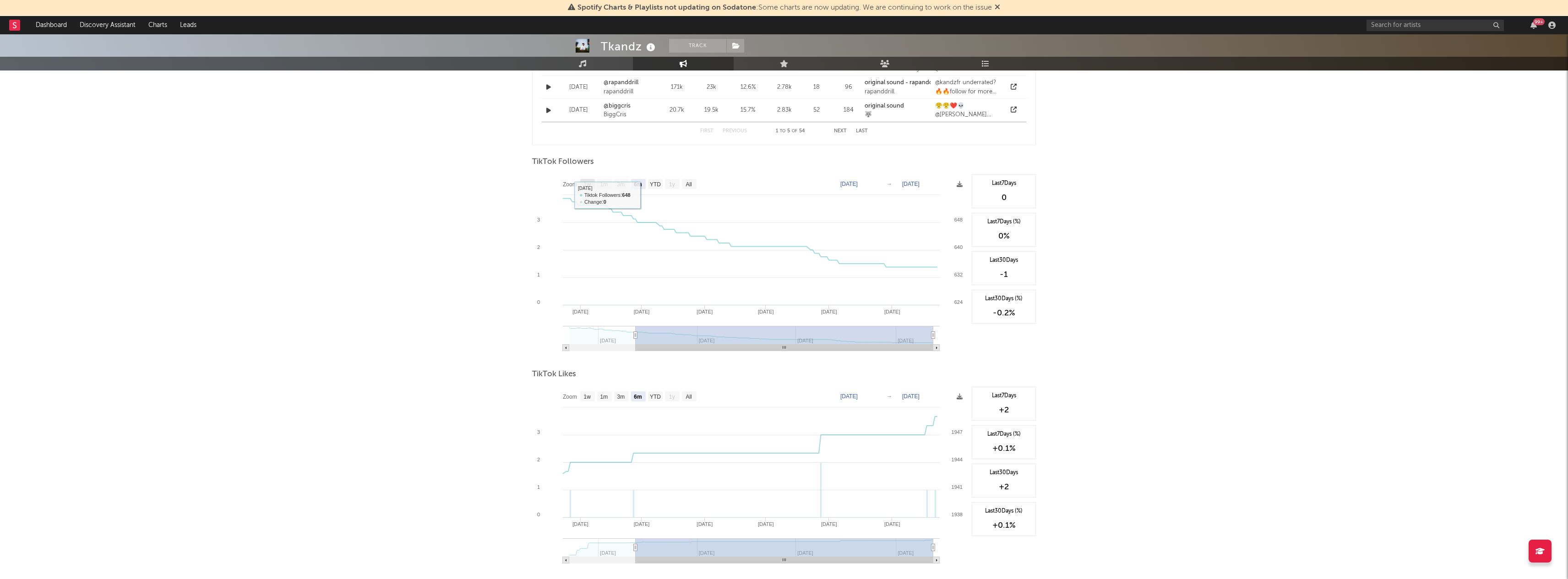
click at [590, 184] on text "1w" at bounding box center [587, 184] width 7 height 7
select select "1w"
type input "[DATE]"
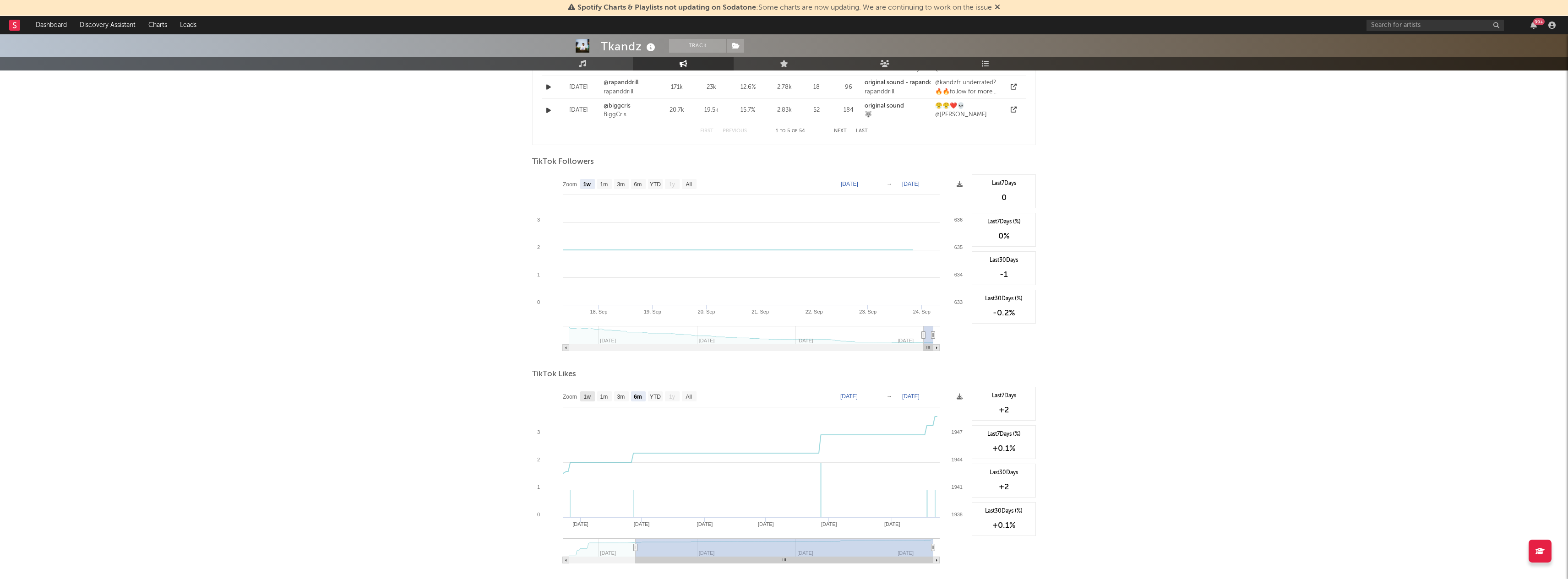
click at [593, 397] on rect at bounding box center [587, 396] width 15 height 10
select select "1w"
type input "[DATE]"
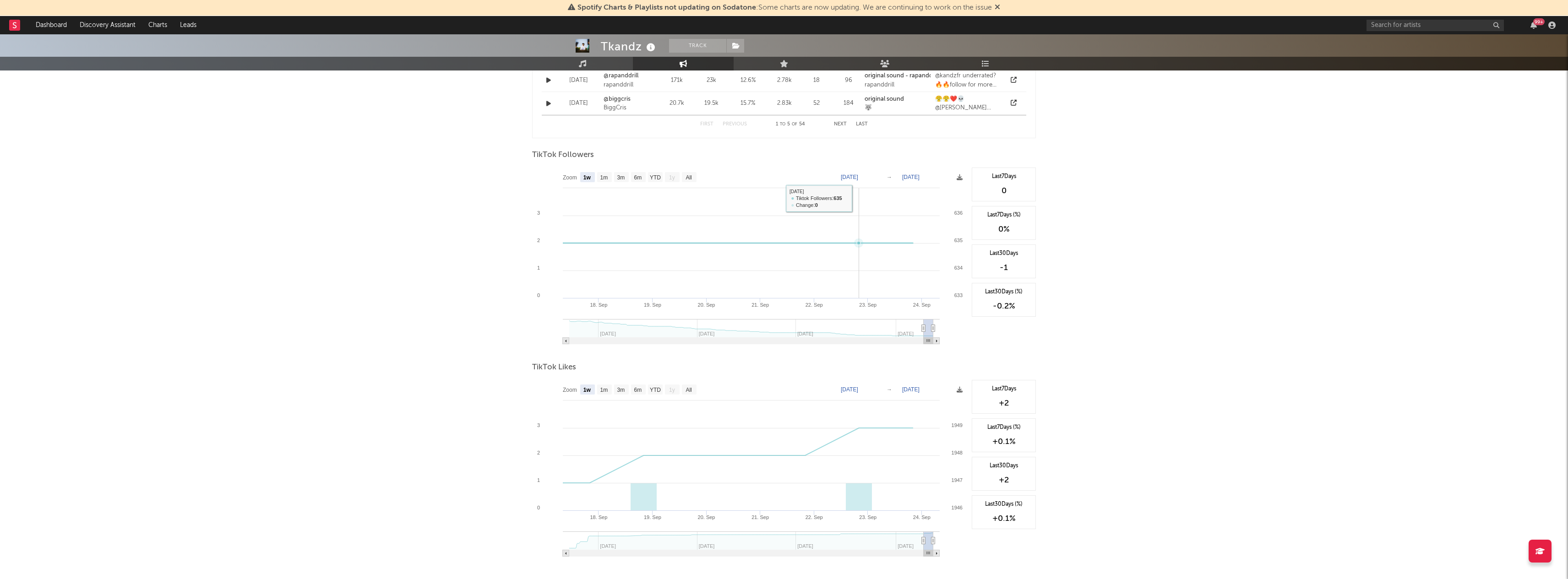
scroll to position [808, 0]
click at [935, 342] on rect at bounding box center [936, 342] width 7 height 7
click at [852, 160] on div "TikTok Followers" at bounding box center [784, 157] width 504 height 16
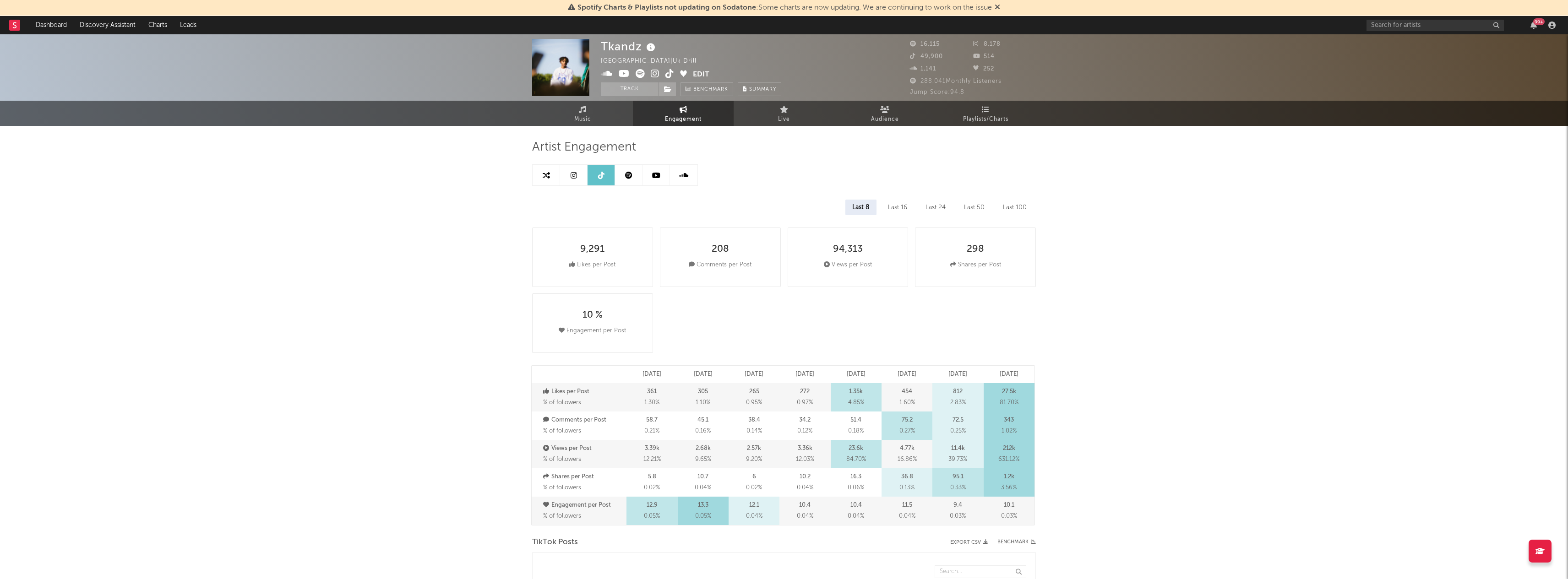
select select "6m"
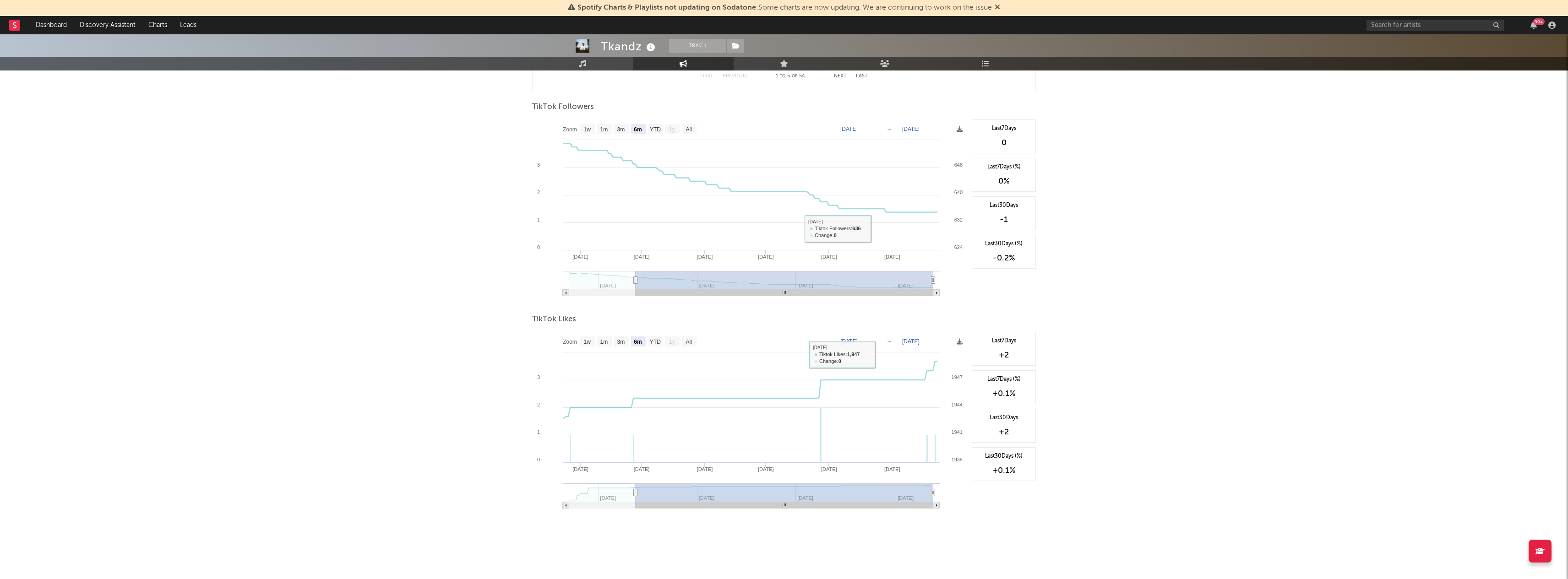
scroll to position [858, 0]
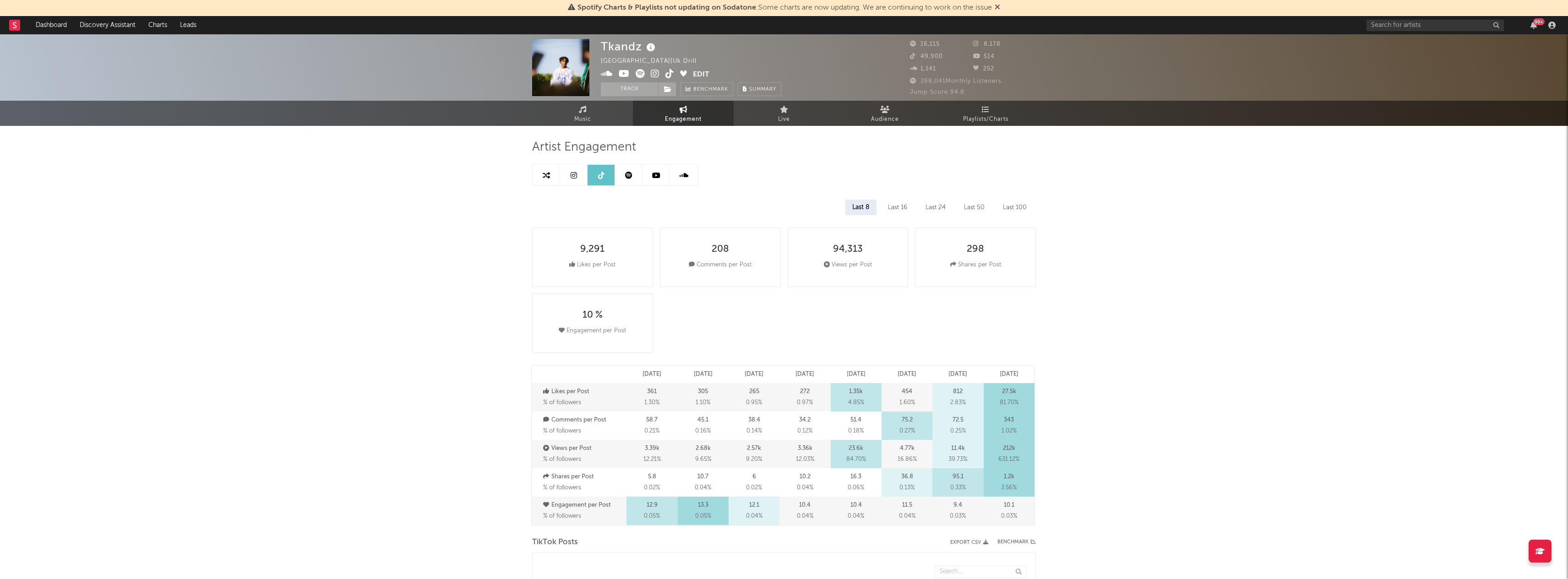
scroll to position [0, 0]
click at [639, 91] on button "Track" at bounding box center [629, 89] width 57 height 14
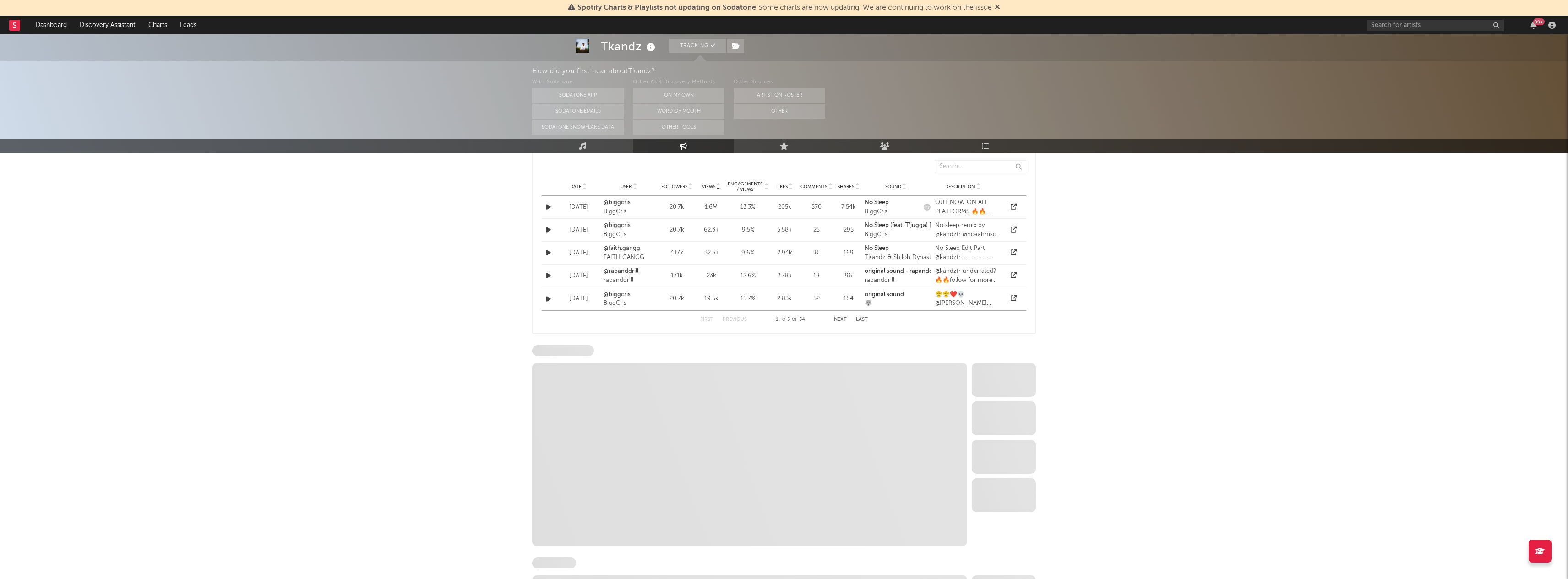
scroll to position [630, 0]
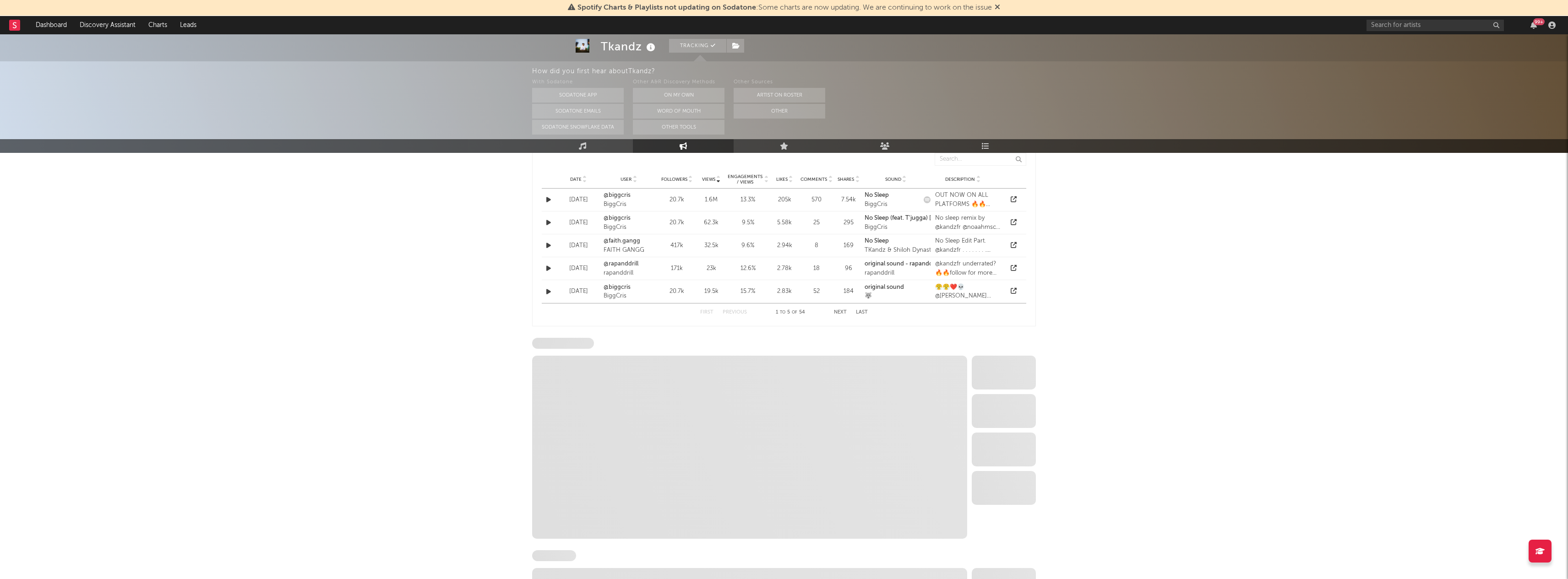
click at [502, 413] on div "Tkandz Tracking United Kingdom | Uk Drill Edit Tracking Email Alerts Off Benchm…" at bounding box center [784, 109] width 1568 height 1410
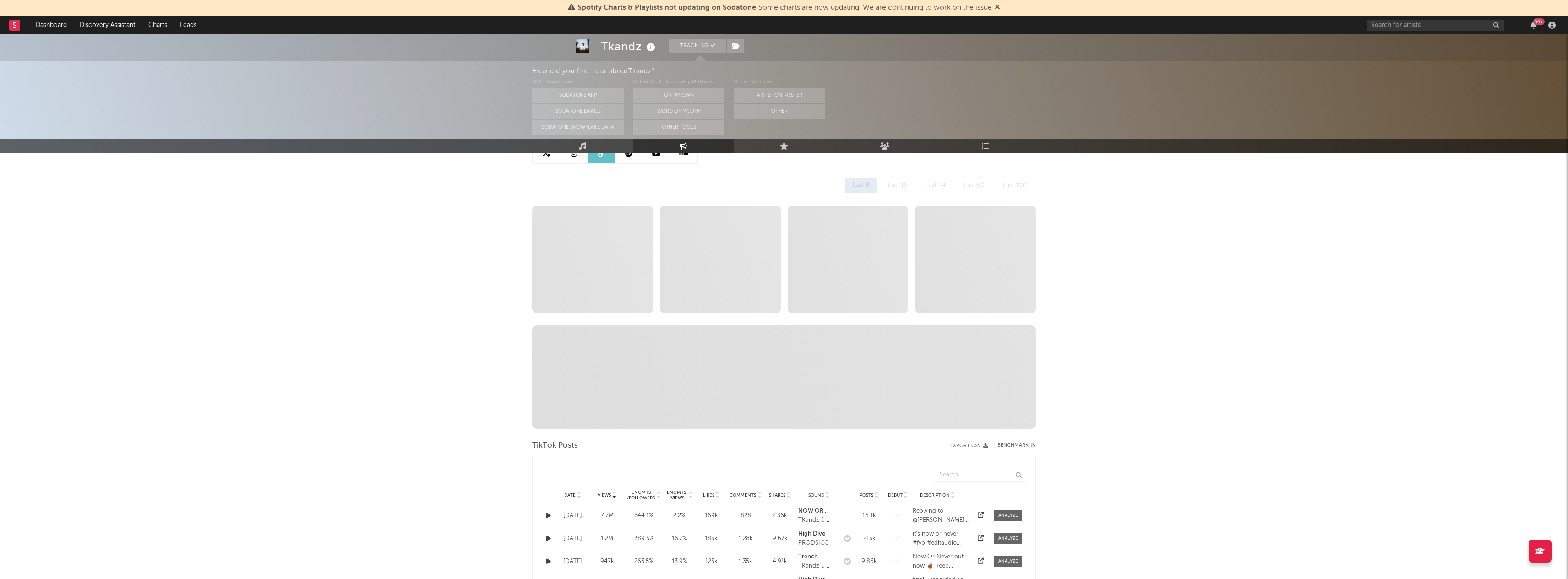
scroll to position [91, 0]
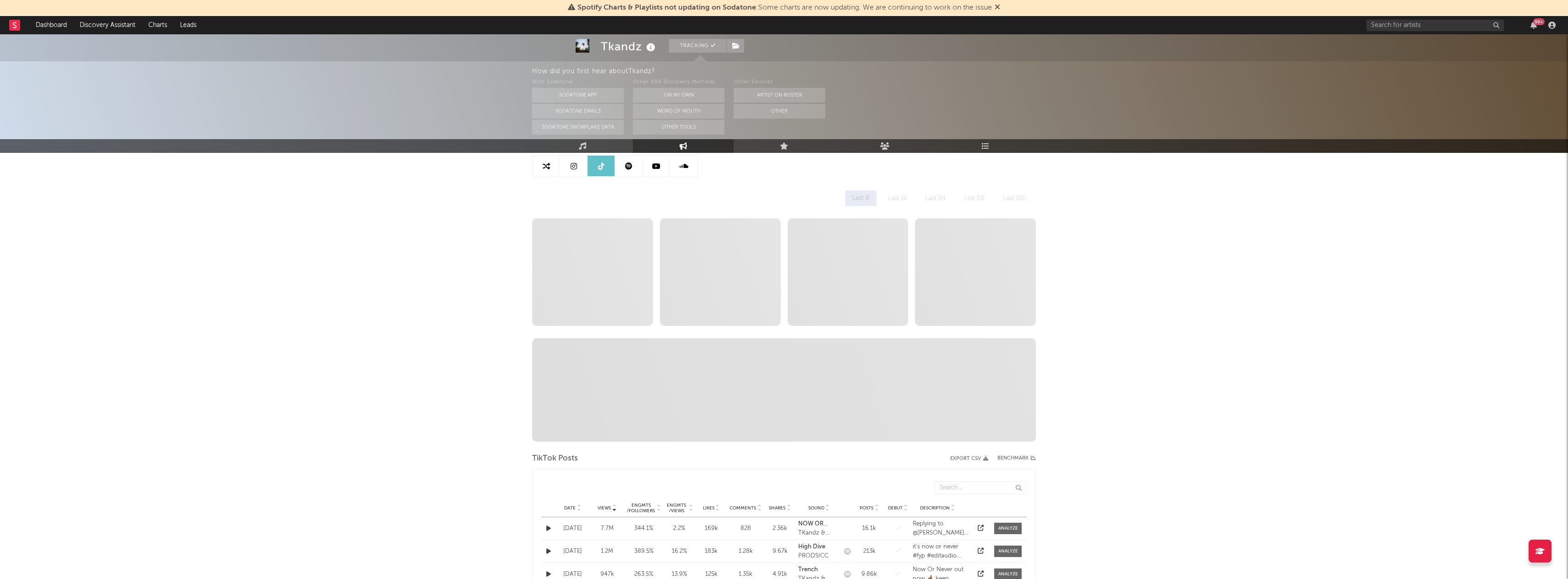
click at [546, 175] on link at bounding box center [546, 166] width 27 height 21
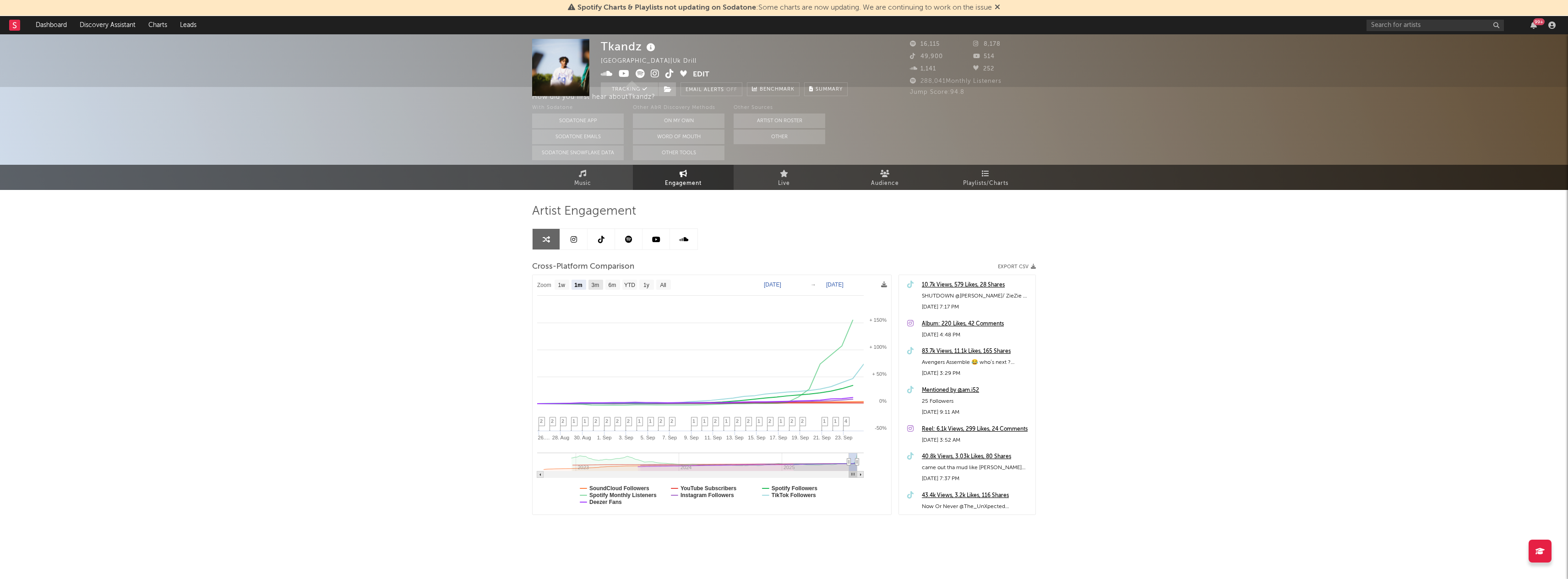
scroll to position [18, 0]
click at [565, 287] on text "1w" at bounding box center [562, 285] width 7 height 7
select select "1w"
type input "[DATE]"
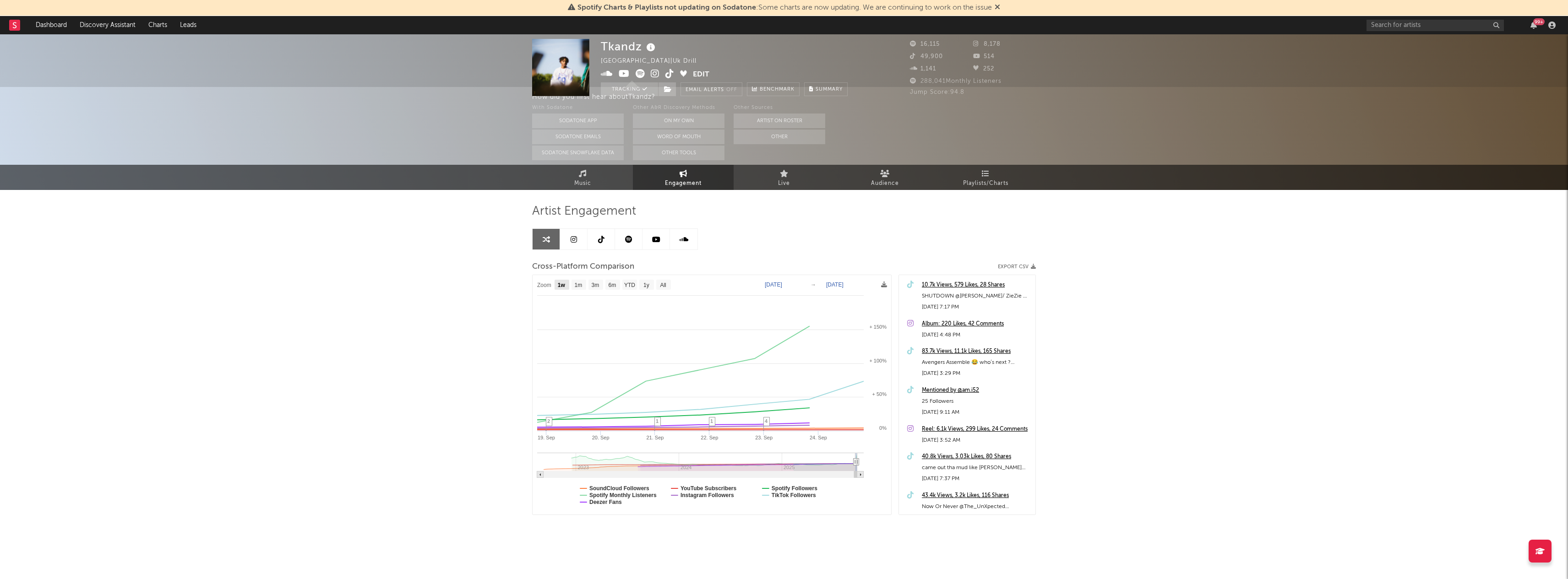
select select "1w"
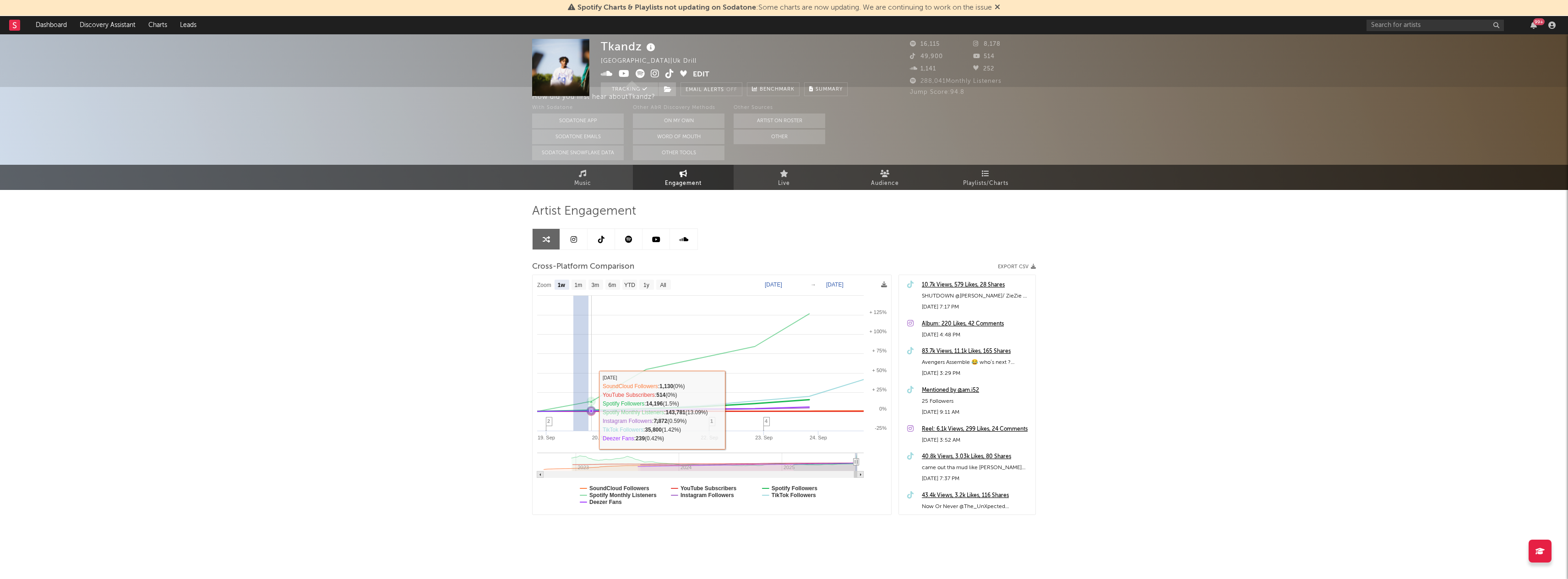
drag, startPoint x: 588, startPoint y: 409, endPoint x: 562, endPoint y: 409, distance: 26.0
type input "2025-09-20"
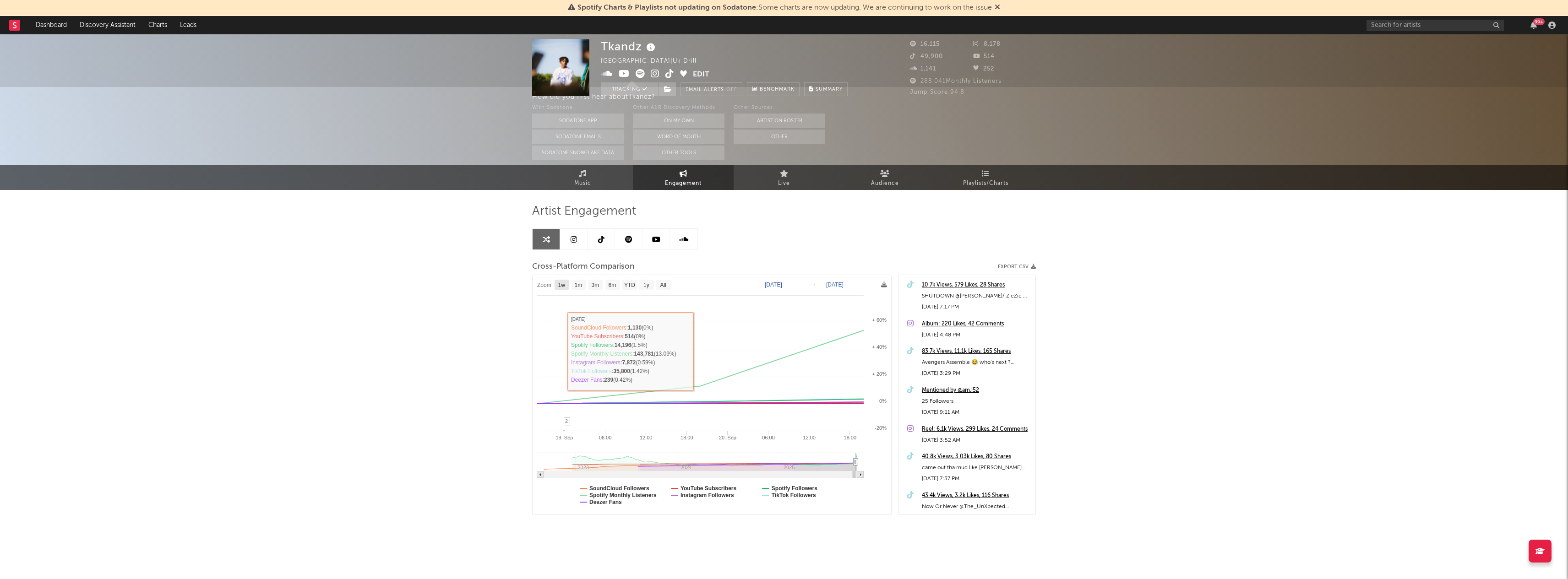
click at [562, 288] on text "1w" at bounding box center [562, 285] width 7 height 7
select select "1w"
type input "2025-09-14"
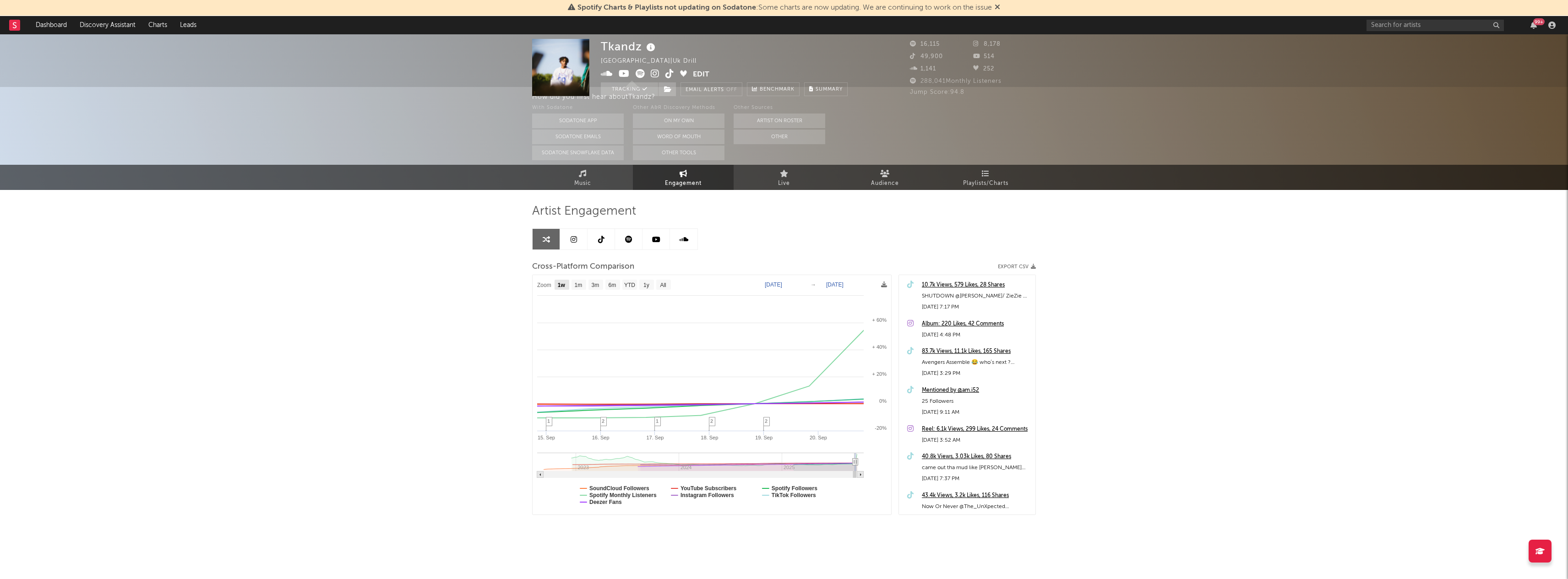
select select "1w"
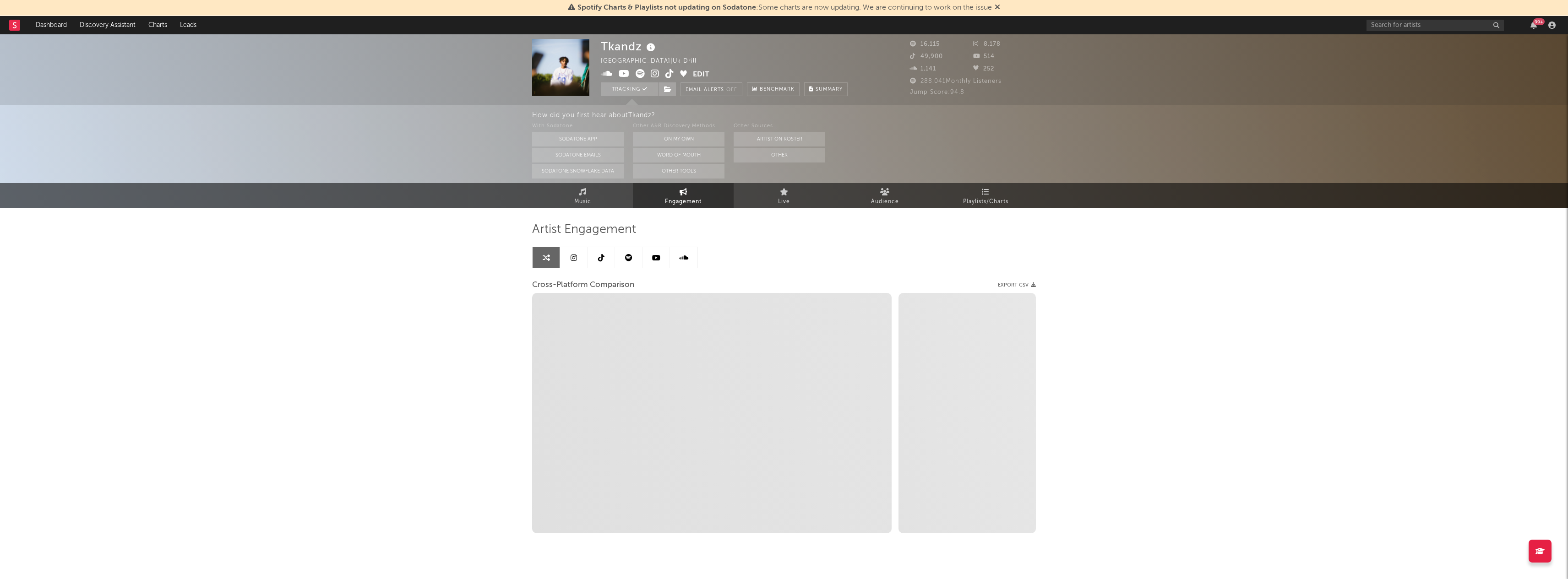
select select "1w"
select select "1m"
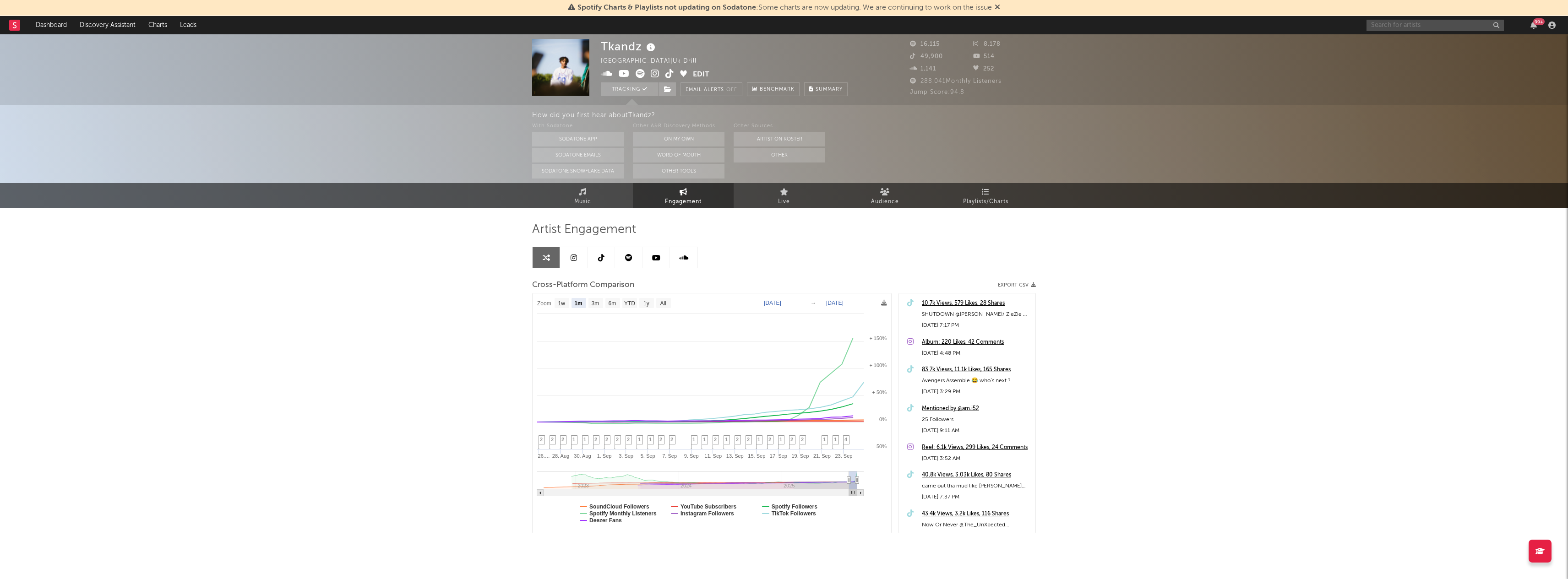
click at [1412, 27] on input "text" at bounding box center [1435, 25] width 138 height 12
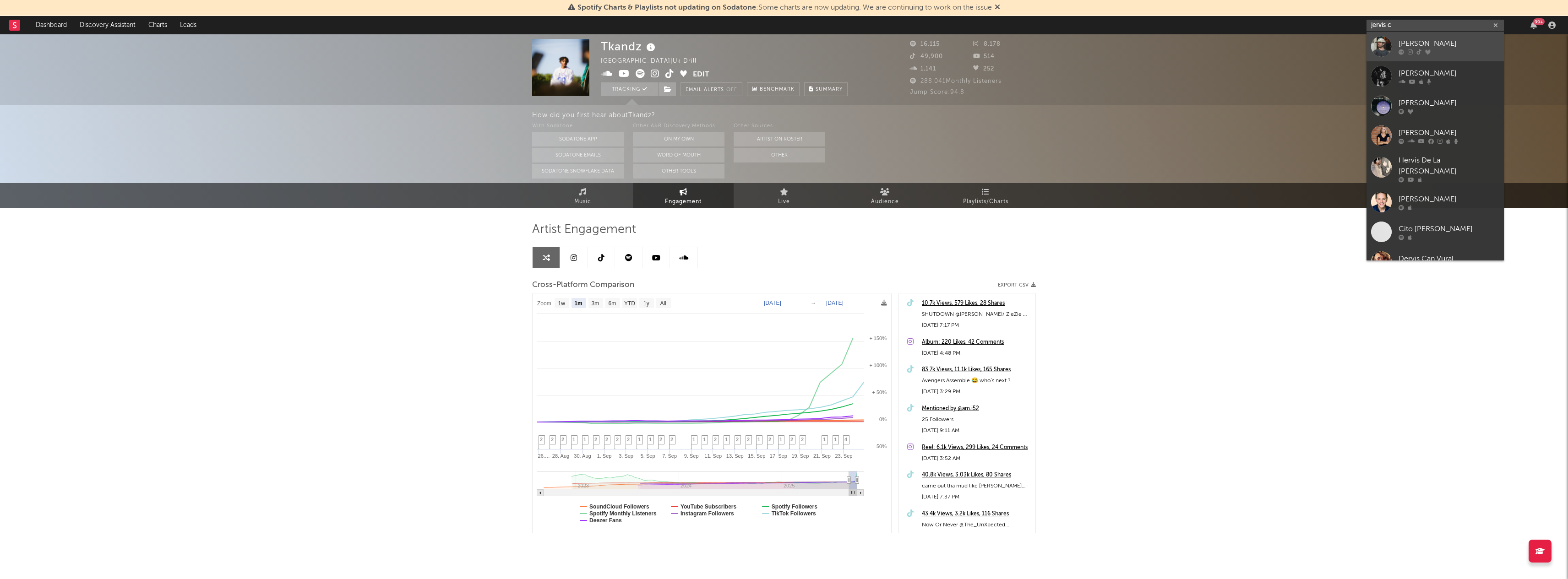
type input "jervis c"
click at [1413, 43] on div "[PERSON_NAME]" at bounding box center [1449, 43] width 101 height 11
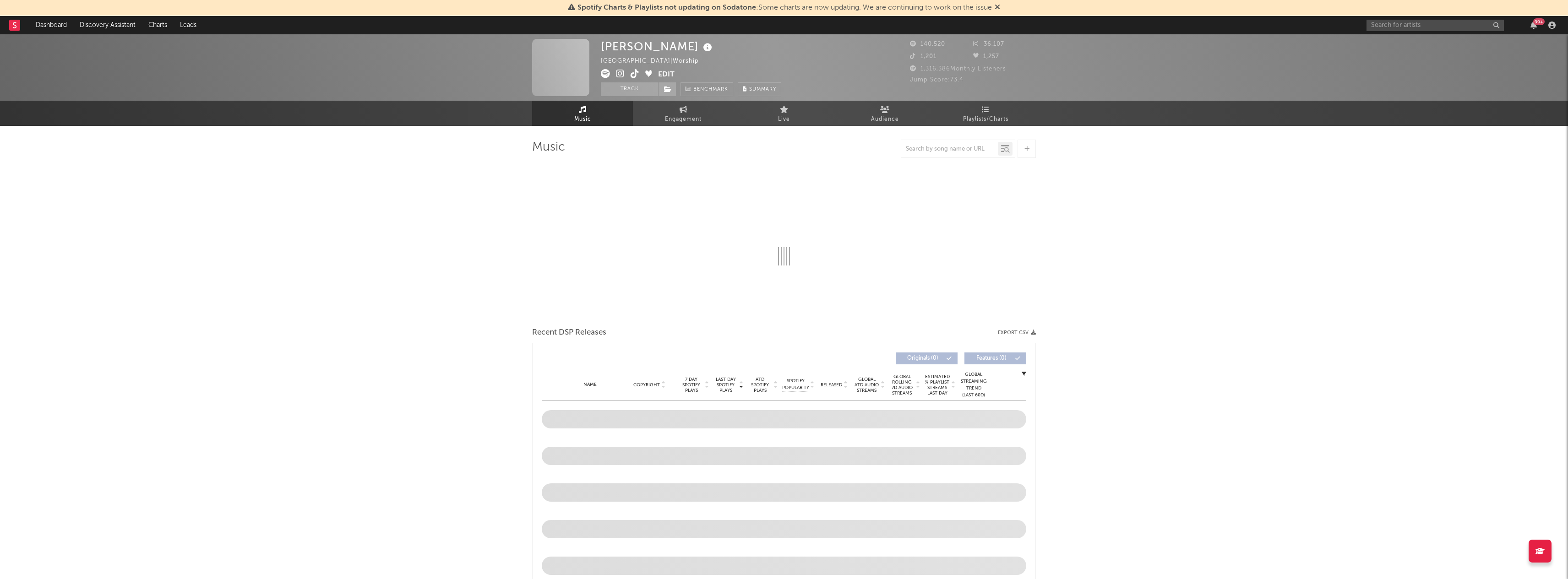
select select "6m"
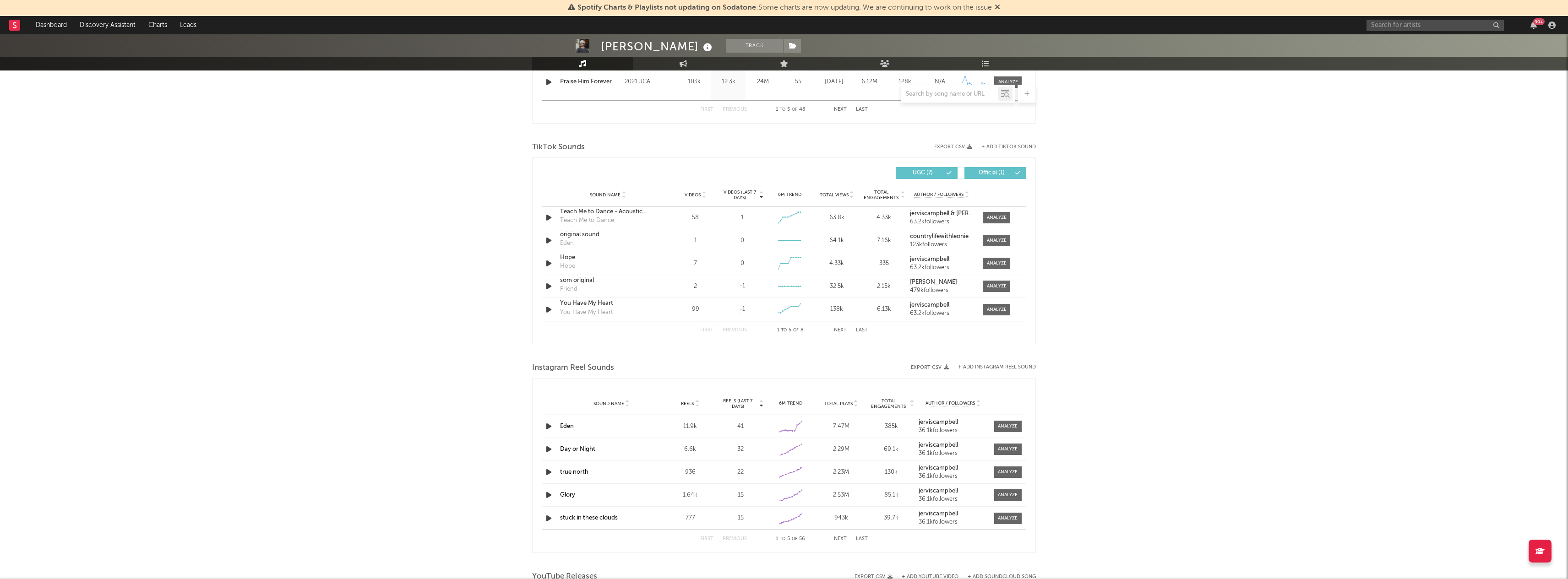
scroll to position [552, 0]
click at [1010, 149] on button "+ Add TikTok Sound" at bounding box center [1009, 151] width 55 height 5
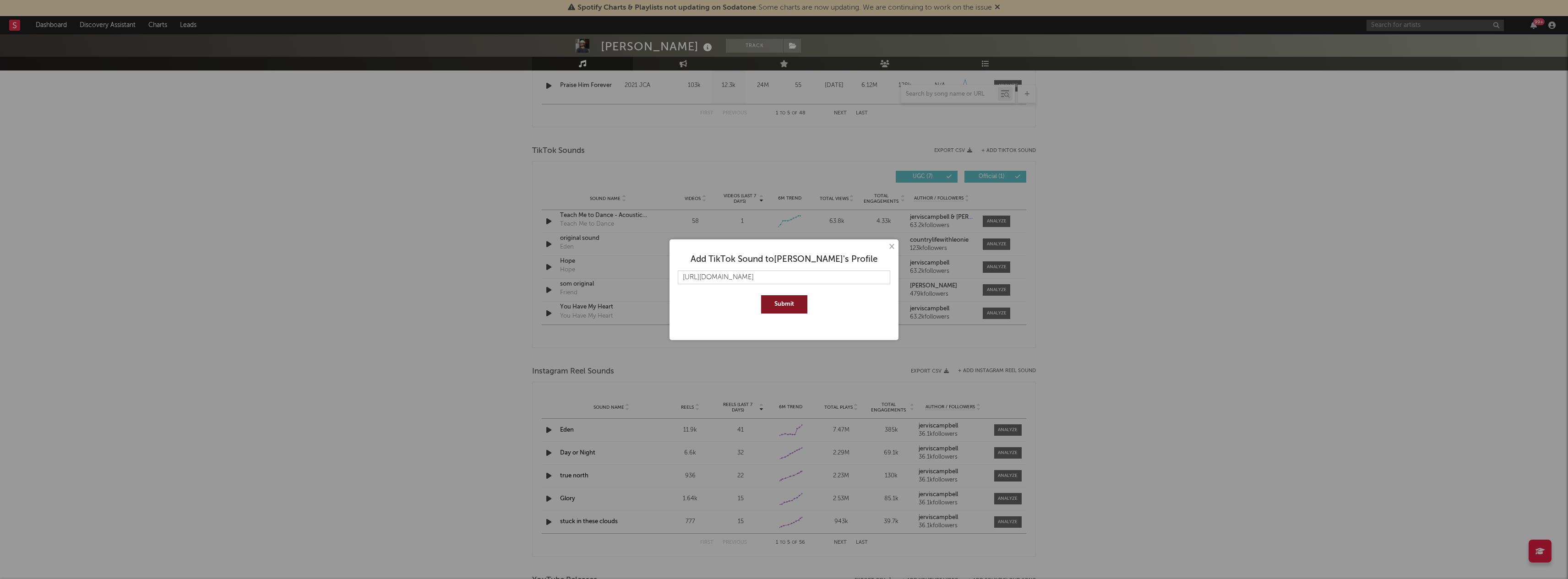
type input "[URL][DOMAIN_NAME]"
click at [766, 306] on button "Submit" at bounding box center [784, 304] width 46 height 18
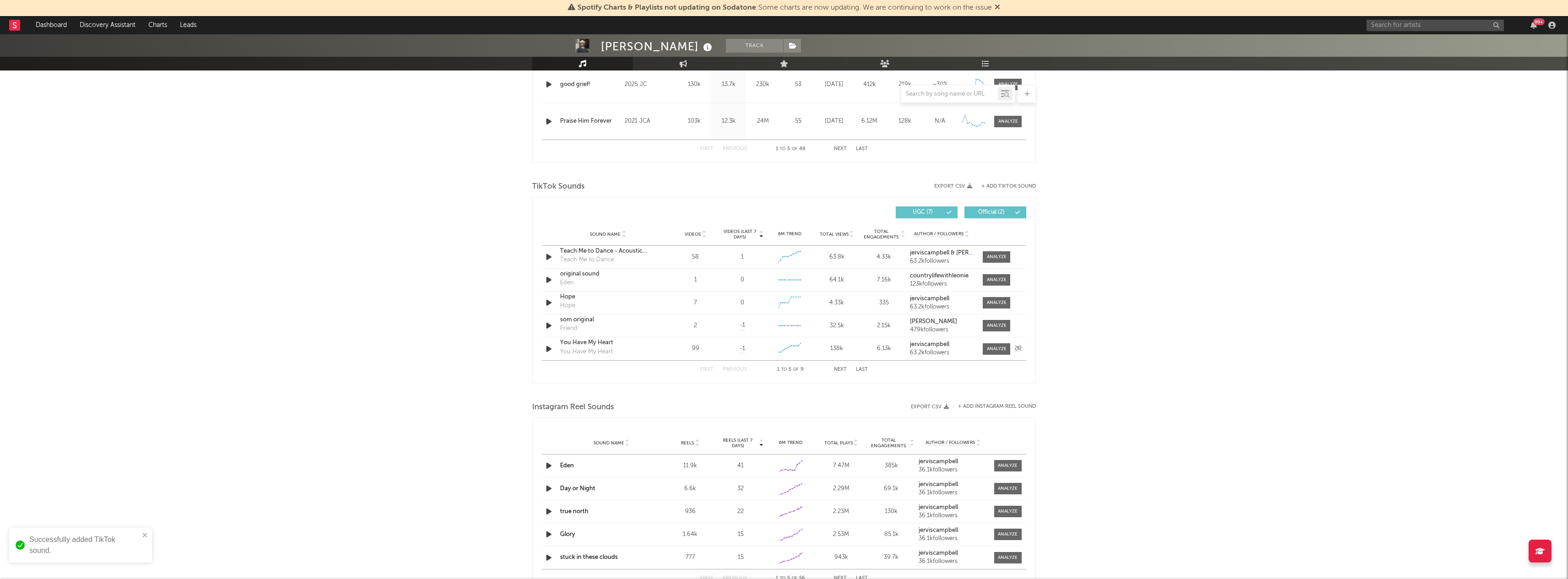
scroll to position [516, 0]
click at [842, 372] on button "Next" at bounding box center [840, 370] width 13 height 5
click at [735, 372] on button "Previous" at bounding box center [735, 370] width 24 height 5
click at [835, 369] on button "Next" at bounding box center [840, 370] width 13 height 5
click at [724, 326] on div "Sound Name Glory Videos 560 Videos (last 7 days) Weekly Growth % 6M Trend Creat…" at bounding box center [784, 327] width 485 height 23
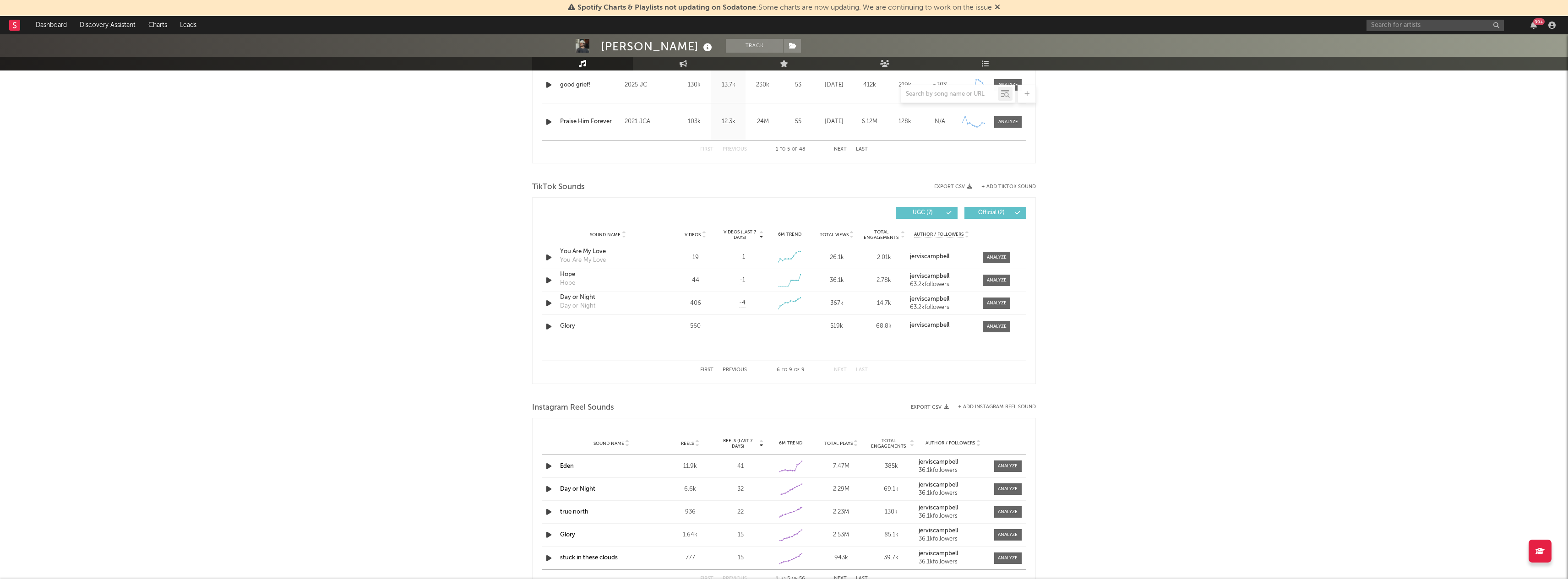
click at [740, 370] on button "Previous" at bounding box center [735, 370] width 24 height 5
click at [839, 370] on button "Next" at bounding box center [840, 370] width 13 height 5
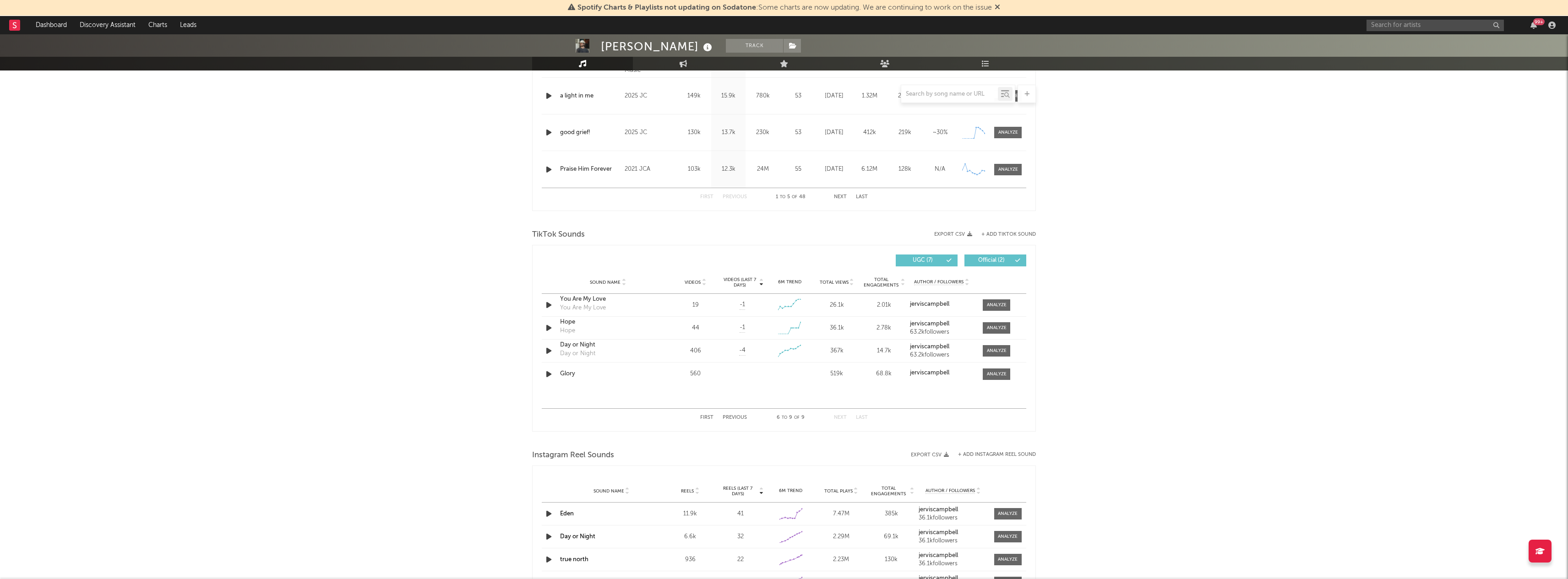
scroll to position [461, 0]
click at [1441, 12] on div "Spotify Charts & Playlists not updating on Sodatone : Some charts are now updat…" at bounding box center [784, 8] width 1568 height 16
click at [1440, 21] on input "text" at bounding box center [1435, 25] width 138 height 12
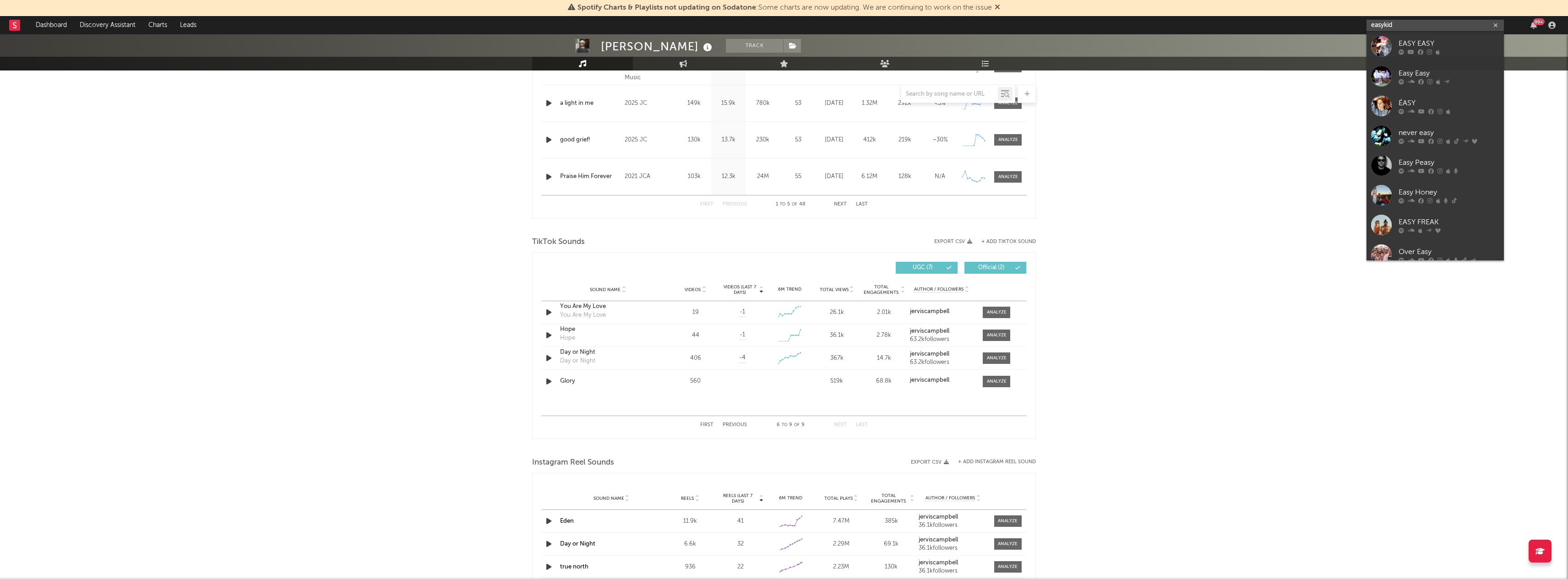
type input "easy kid"
drag, startPoint x: 1425, startPoint y: 45, endPoint x: 1428, endPoint y: 38, distance: 7.6
click at [1428, 38] on div "EASY EASY" at bounding box center [1449, 43] width 101 height 11
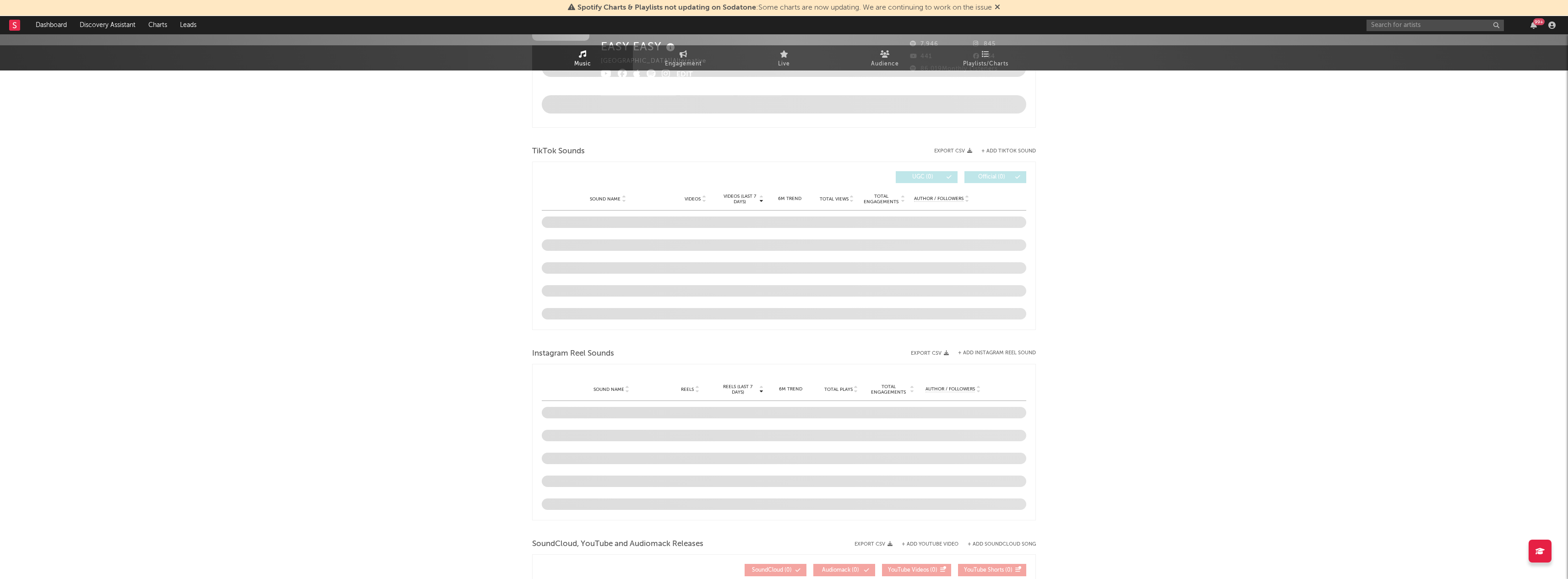
select select "1w"
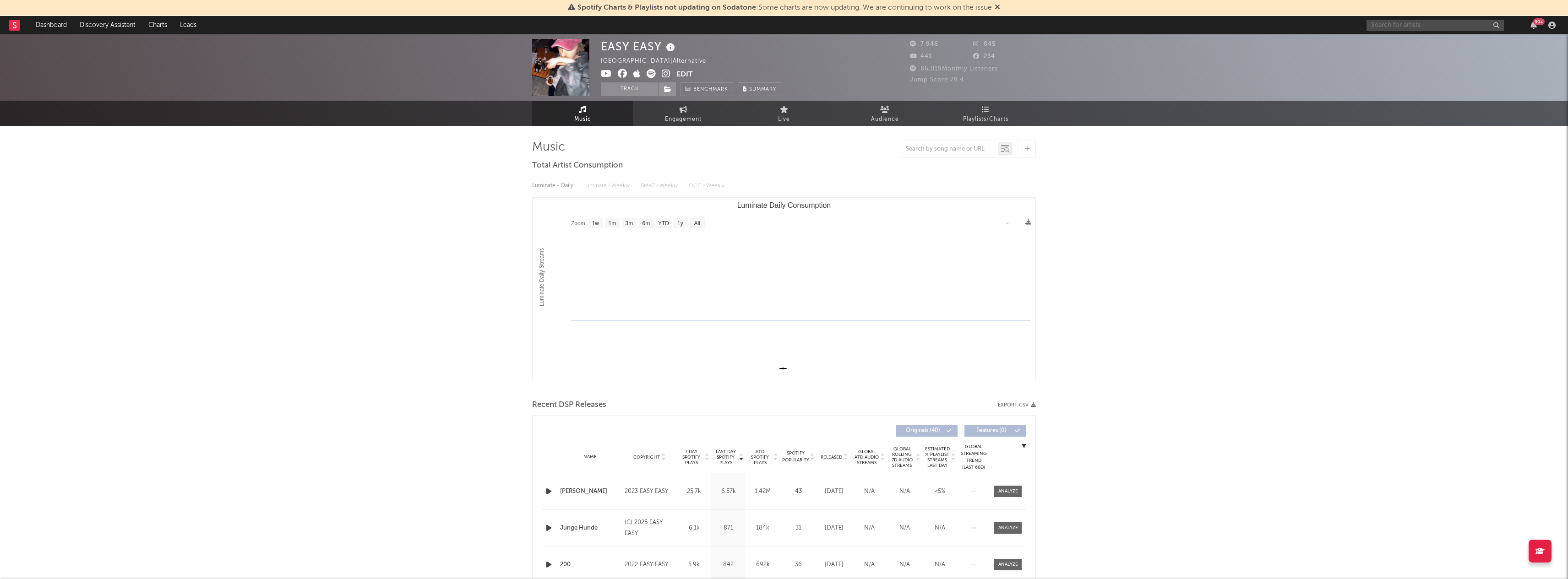
click at [1436, 27] on input "text" at bounding box center [1435, 25] width 138 height 12
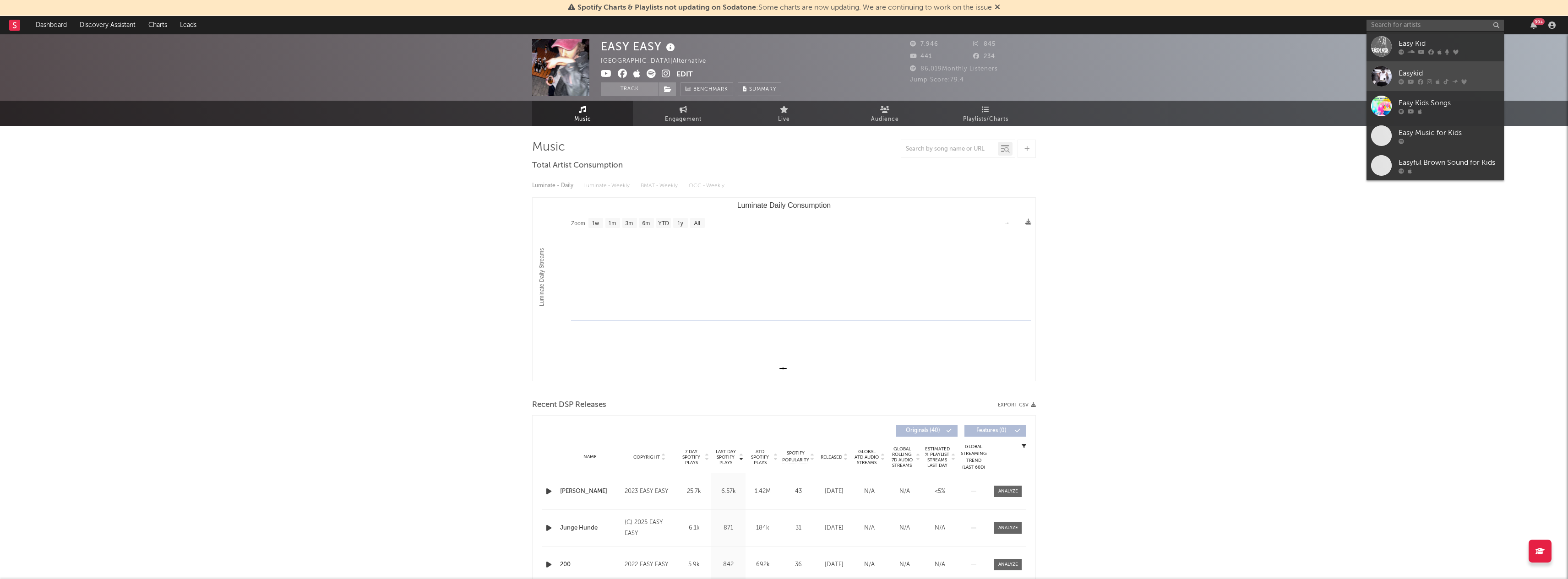
click at [1413, 68] on div "Easykid" at bounding box center [1449, 73] width 101 height 11
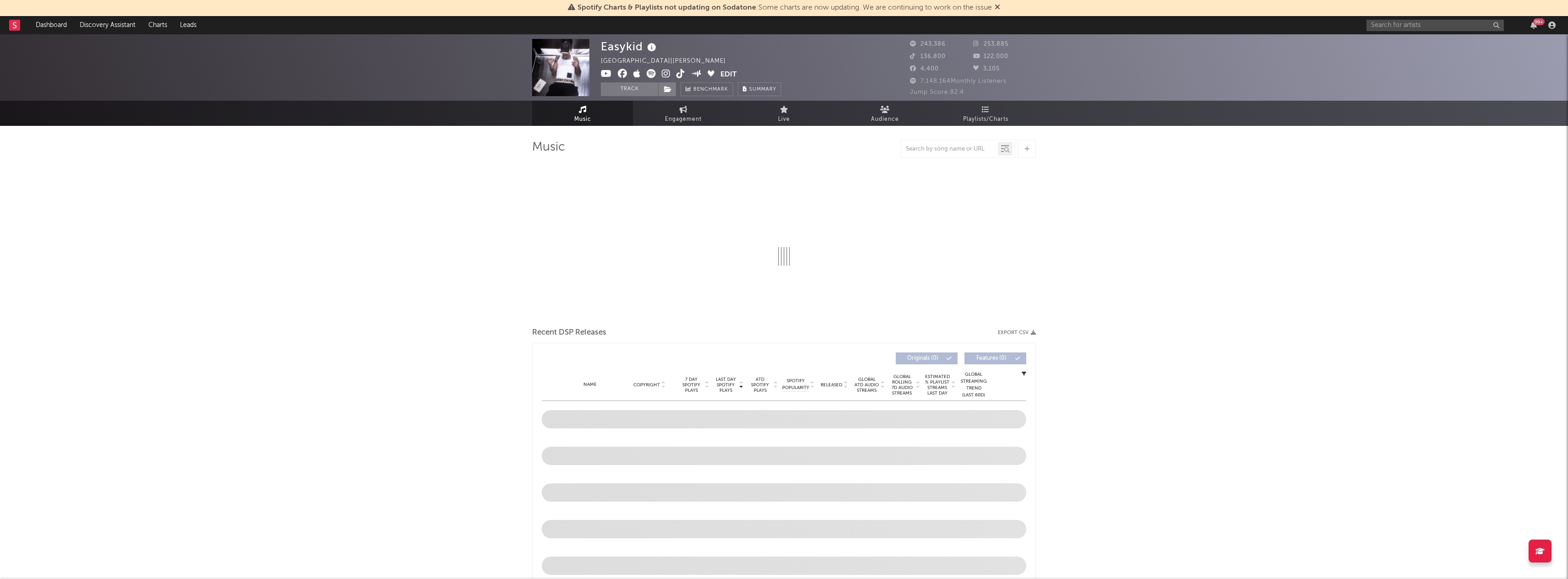
select select "6m"
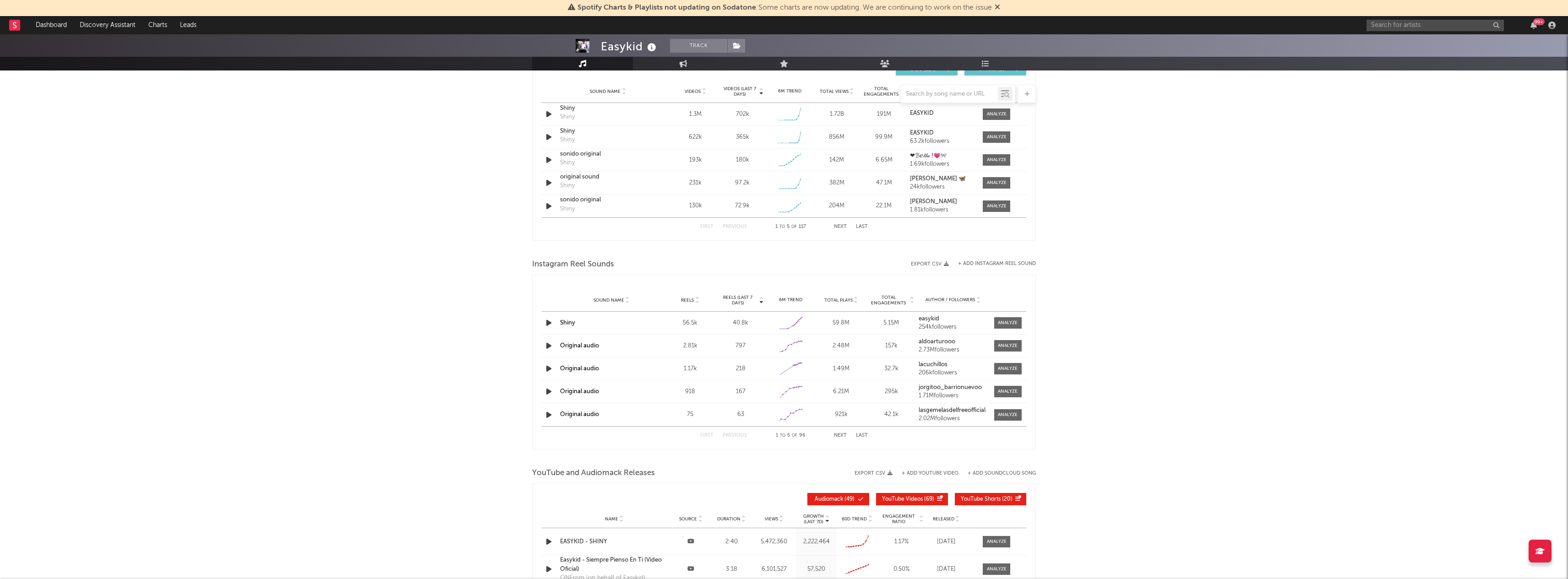
scroll to position [485, 0]
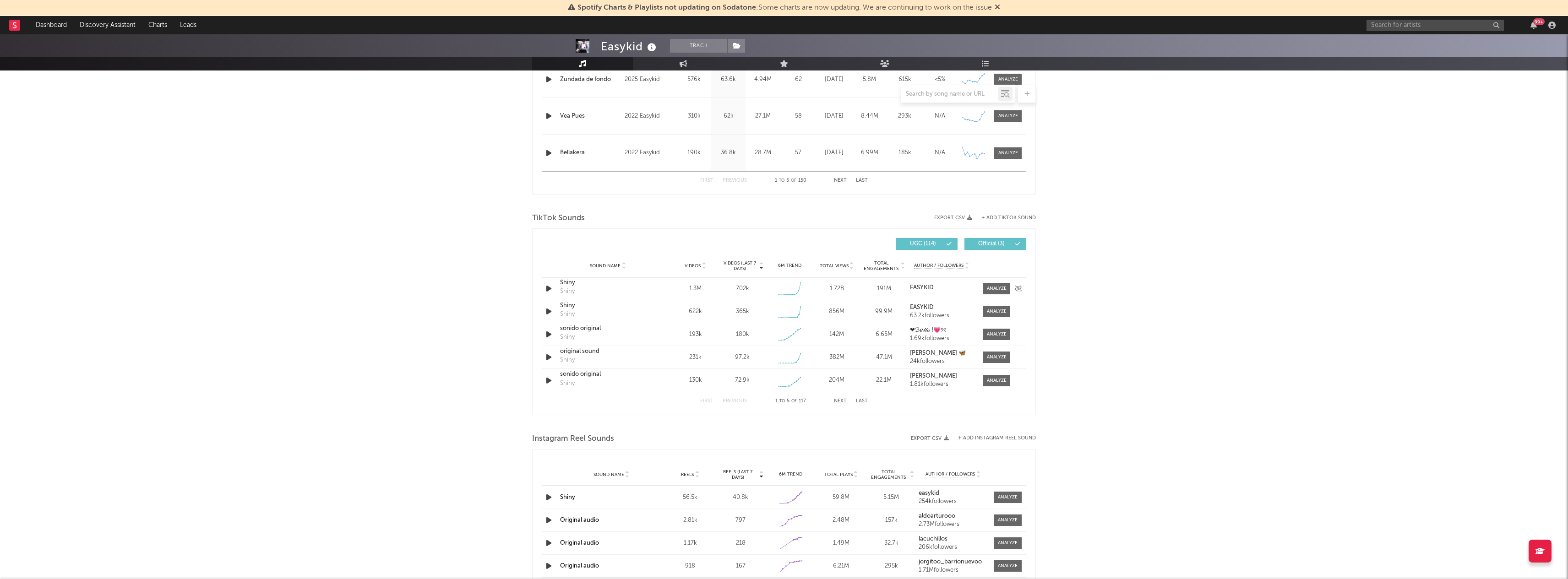
click at [549, 285] on icon "button" at bounding box center [549, 288] width 10 height 12
click at [551, 309] on icon "button" at bounding box center [549, 311] width 10 height 12
click at [548, 289] on icon "button" at bounding box center [549, 288] width 10 height 12
click at [548, 289] on icon "button" at bounding box center [548, 288] width 9 height 12
click at [571, 285] on div "Shiny" at bounding box center [607, 282] width 96 height 9
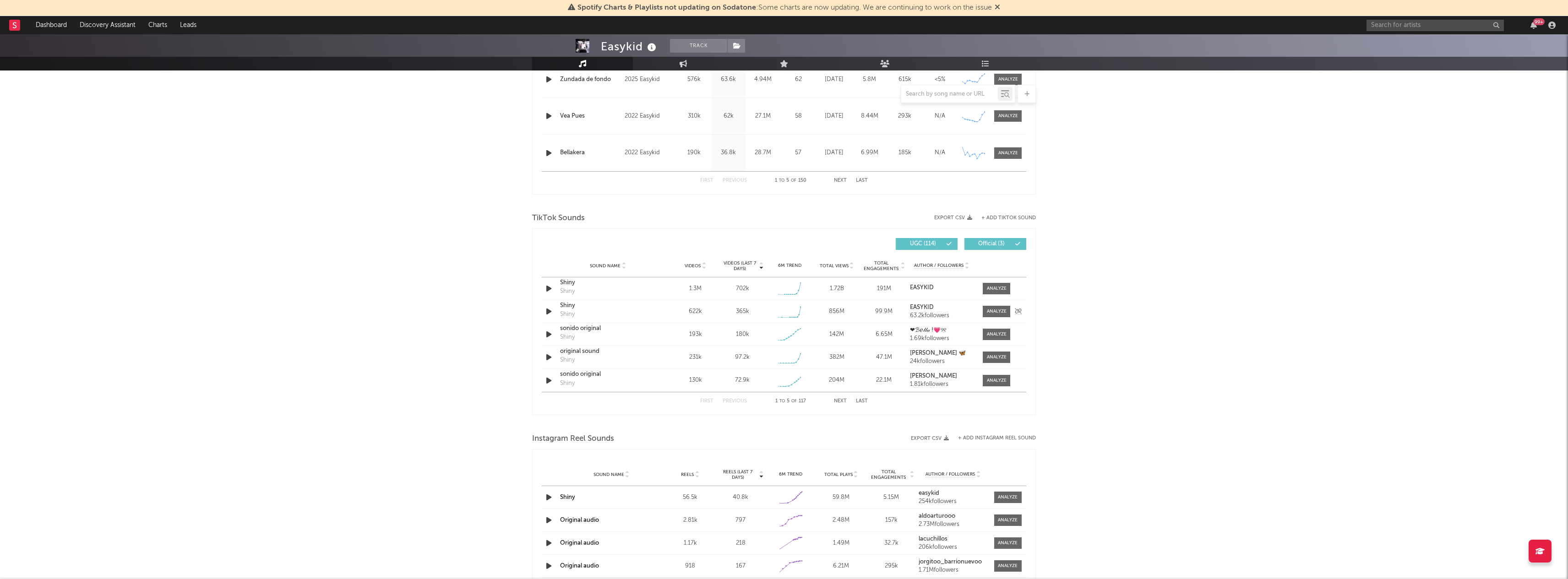
click at [569, 310] on div "Shiny" at bounding box center [607, 305] width 96 height 9
click at [699, 52] on button "Track" at bounding box center [699, 46] width 57 height 14
click at [699, 49] on button "Track" at bounding box center [699, 46] width 57 height 14
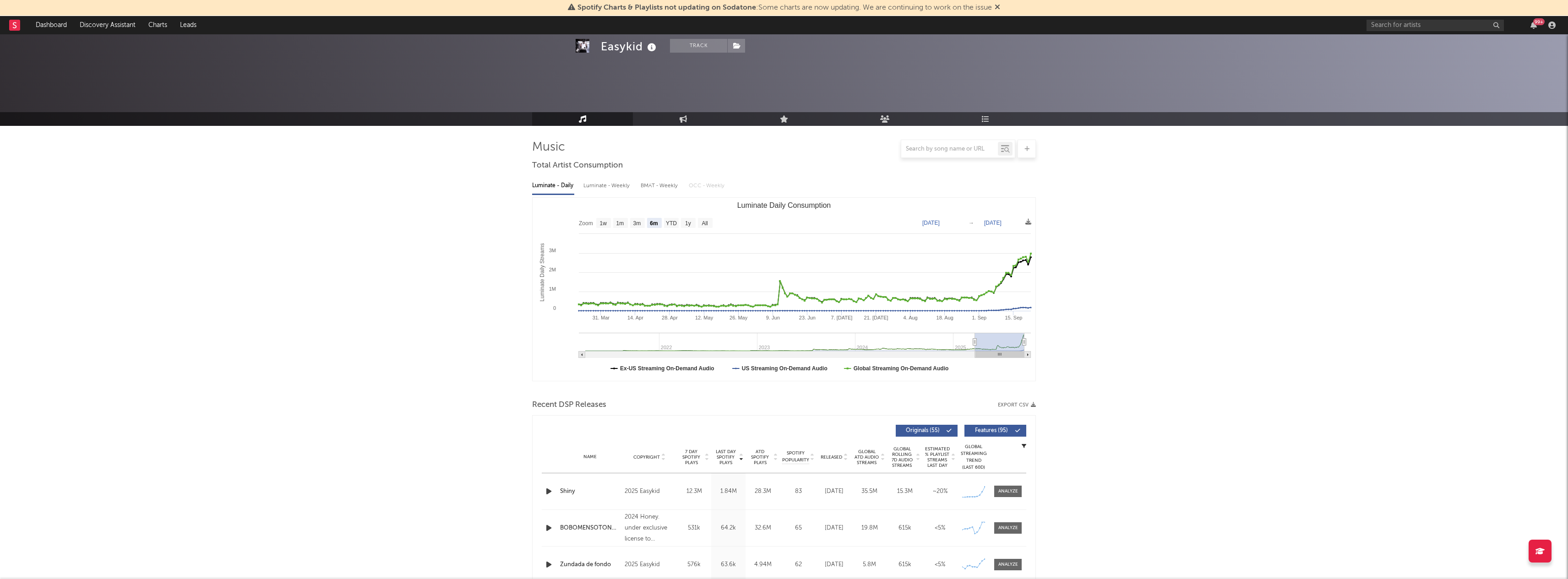
select select "6m"
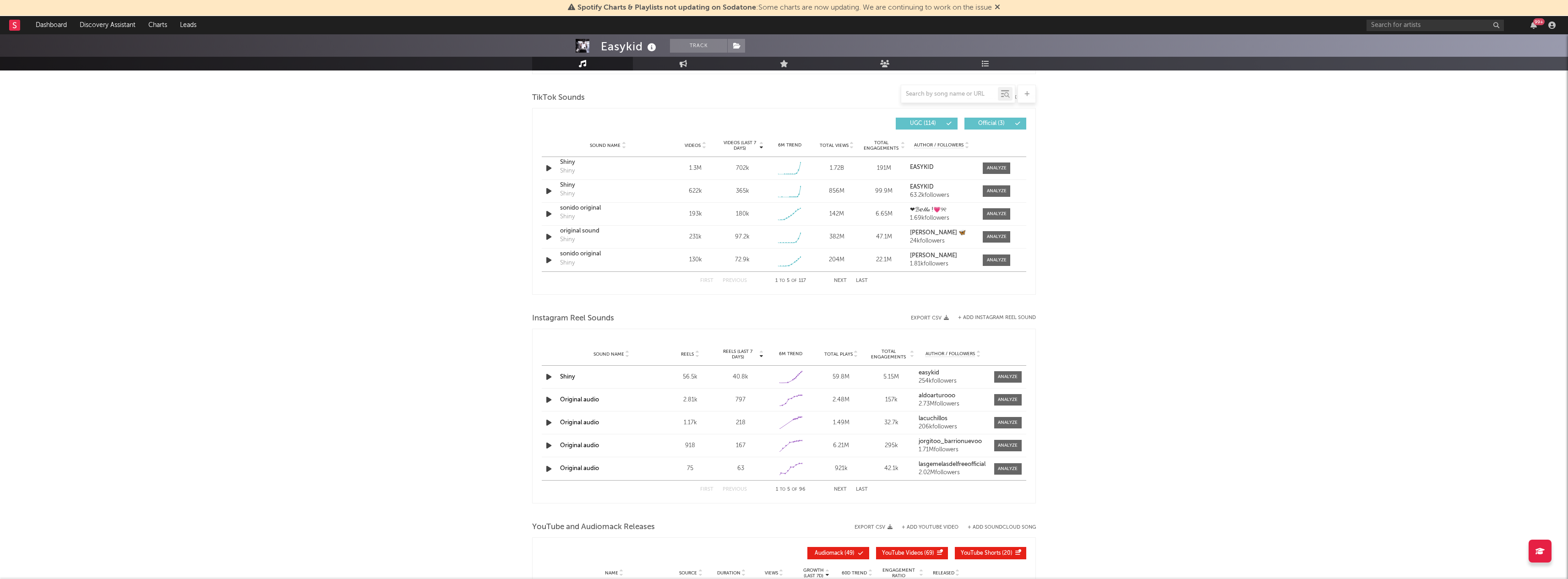
scroll to position [605, 0]
click at [548, 210] on icon "button" at bounding box center [549, 213] width 10 height 12
click at [547, 190] on icon "button" at bounding box center [549, 191] width 10 height 12
click at [550, 235] on icon "button" at bounding box center [549, 237] width 10 height 12
click at [548, 263] on icon "button" at bounding box center [549, 260] width 10 height 12
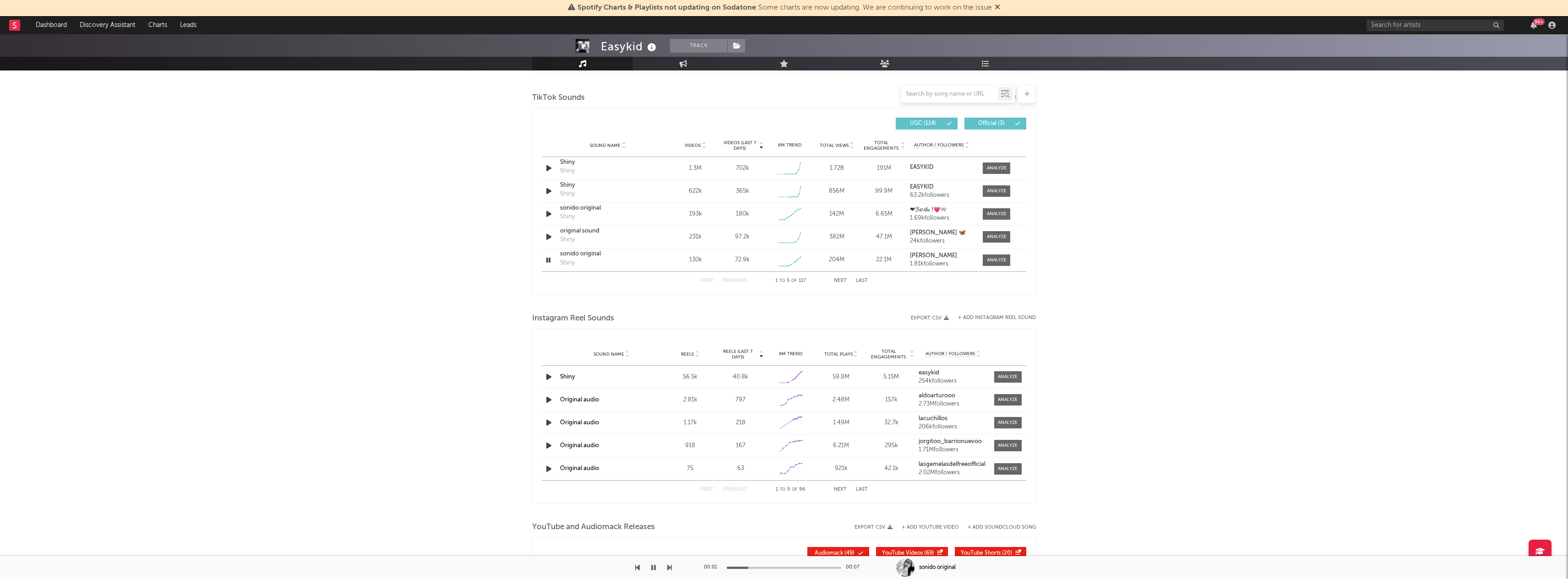
click at [841, 283] on button "Next" at bounding box center [840, 280] width 13 height 5
click at [546, 170] on icon "button" at bounding box center [549, 168] width 10 height 12
click at [549, 192] on icon "button" at bounding box center [549, 191] width 10 height 12
click at [550, 215] on icon "button" at bounding box center [549, 213] width 10 height 12
click at [551, 238] on icon "button" at bounding box center [549, 237] width 10 height 12
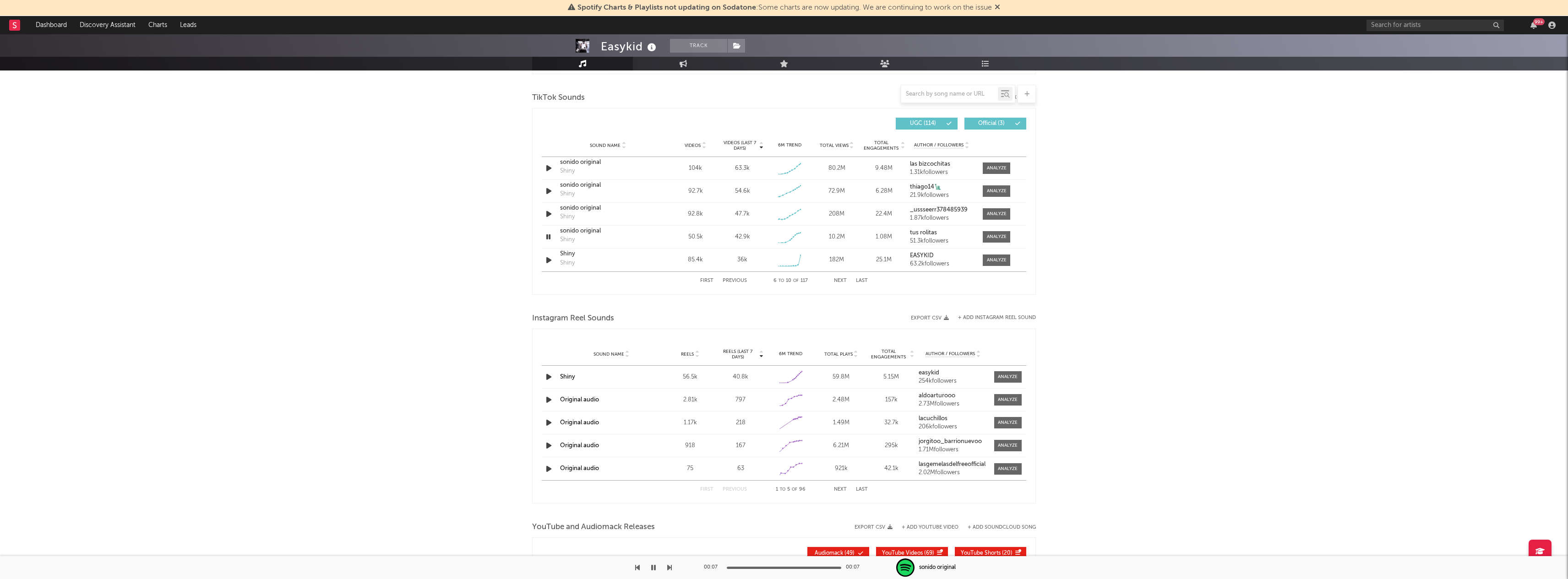
click at [729, 279] on button "Previous" at bounding box center [735, 280] width 24 height 5
click at [842, 280] on button "Next" at bounding box center [840, 280] width 13 height 5
click at [739, 281] on button "Previous" at bounding box center [735, 280] width 24 height 5
click at [841, 281] on button "Next" at bounding box center [840, 280] width 13 height 5
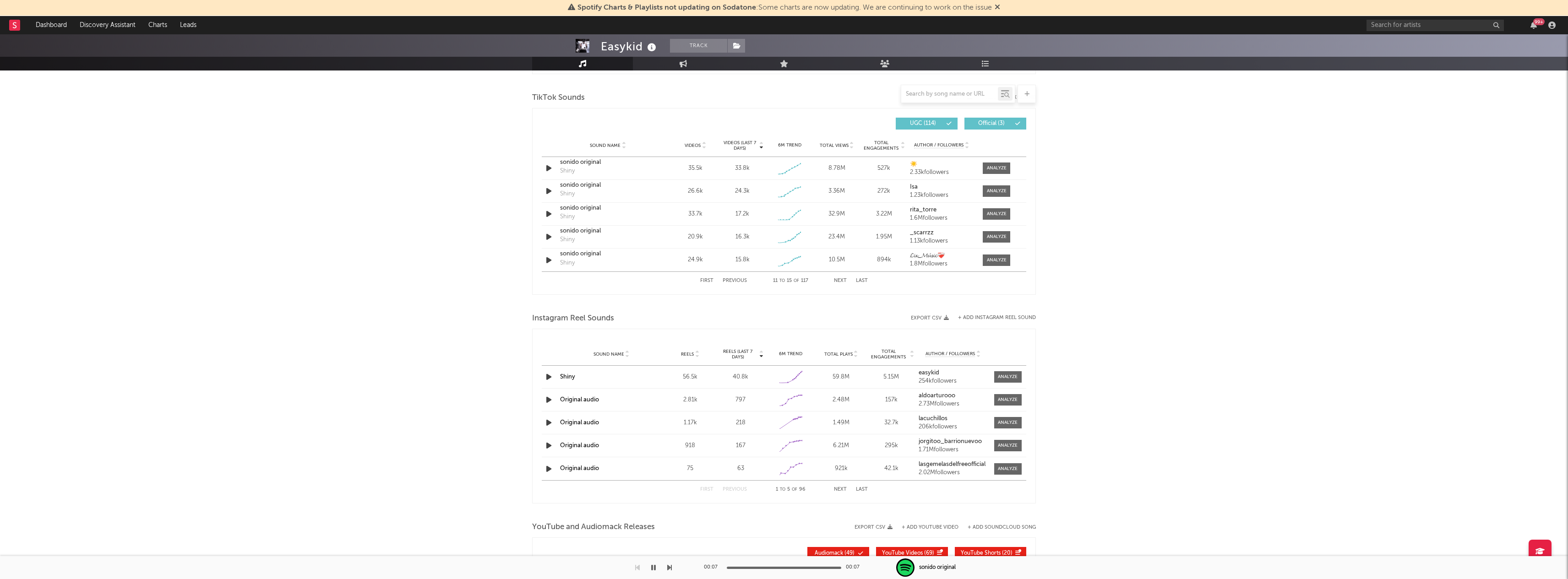
click at [841, 281] on button "Next" at bounding box center [840, 280] width 13 height 5
click at [545, 265] on icon "button" at bounding box center [549, 260] width 10 height 12
click at [841, 282] on button "Next" at bounding box center [840, 280] width 13 height 5
click at [543, 262] on div at bounding box center [550, 260] width 16 height 12
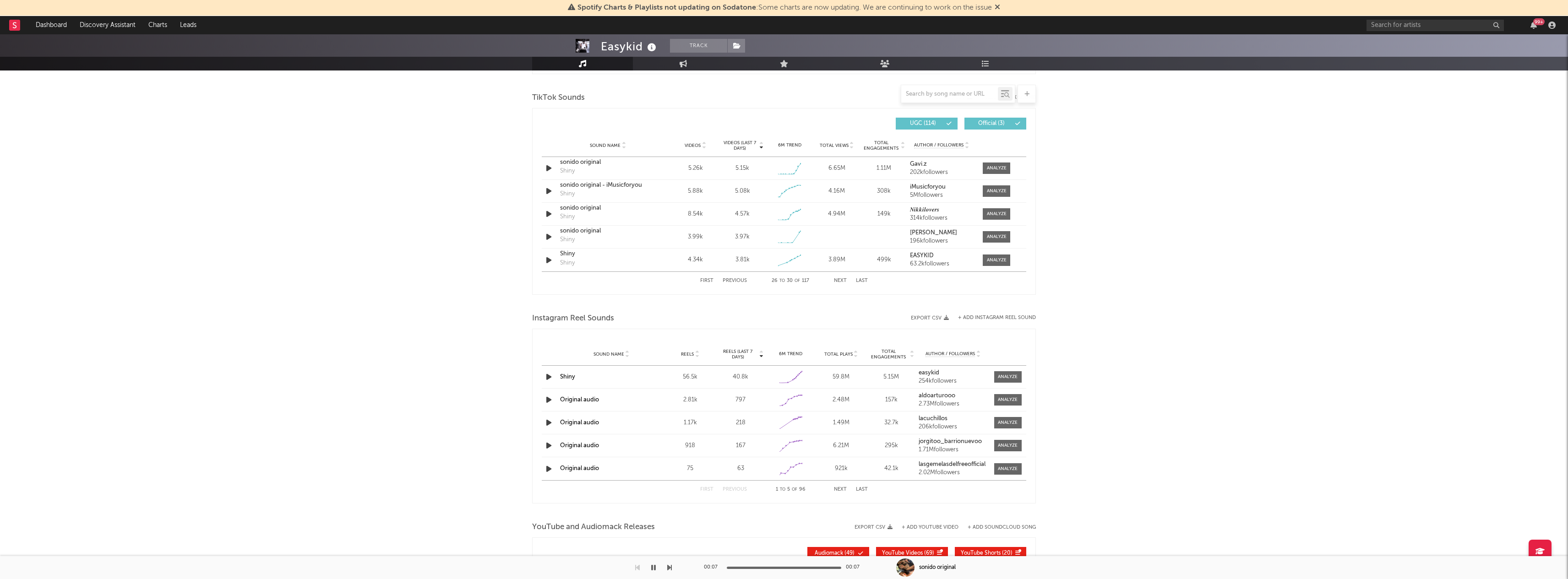
click at [539, 258] on div "Videos (last 7 days) Sound Name Videos Videos (last 7 days) Total Views Total E…" at bounding box center [784, 201] width 504 height 187
click at [550, 260] on icon "button" at bounding box center [549, 260] width 10 height 12
click at [709, 280] on button "First" at bounding box center [707, 280] width 13 height 5
click at [548, 170] on icon "button" at bounding box center [549, 168] width 10 height 12
click at [548, 170] on icon "button" at bounding box center [548, 168] width 9 height 12
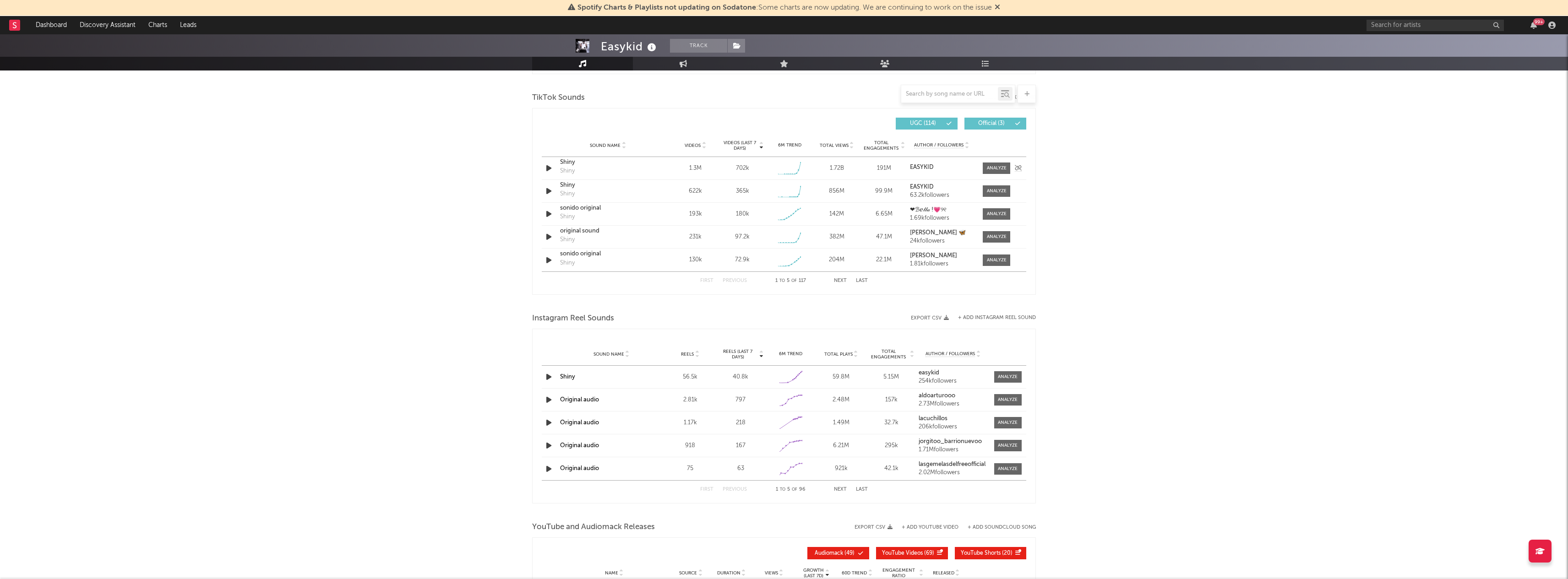
click at [567, 165] on div "Shiny" at bounding box center [607, 162] width 96 height 9
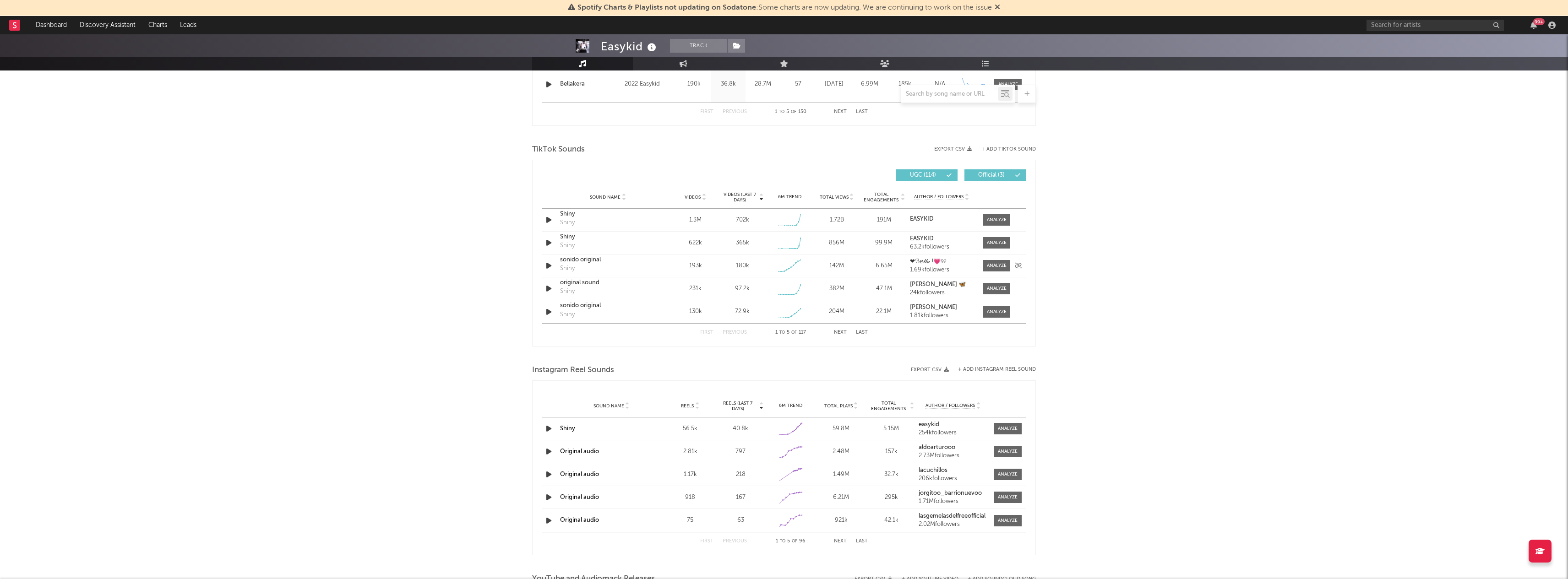
scroll to position [556, 0]
click at [838, 327] on div "First Previous 1 to 5 of 117 Next Last" at bounding box center [783, 329] width 167 height 18
drag, startPoint x: 839, startPoint y: 330, endPoint x: 802, endPoint y: 425, distance: 102.0
click at [802, 426] on div "Music Total Artist Consumption Luminate - Daily Luminate - Weekly BMAT - Weekly…" at bounding box center [784, 187] width 504 height 1208
click at [920, 236] on strong "EASYKID" at bounding box center [922, 236] width 24 height 6
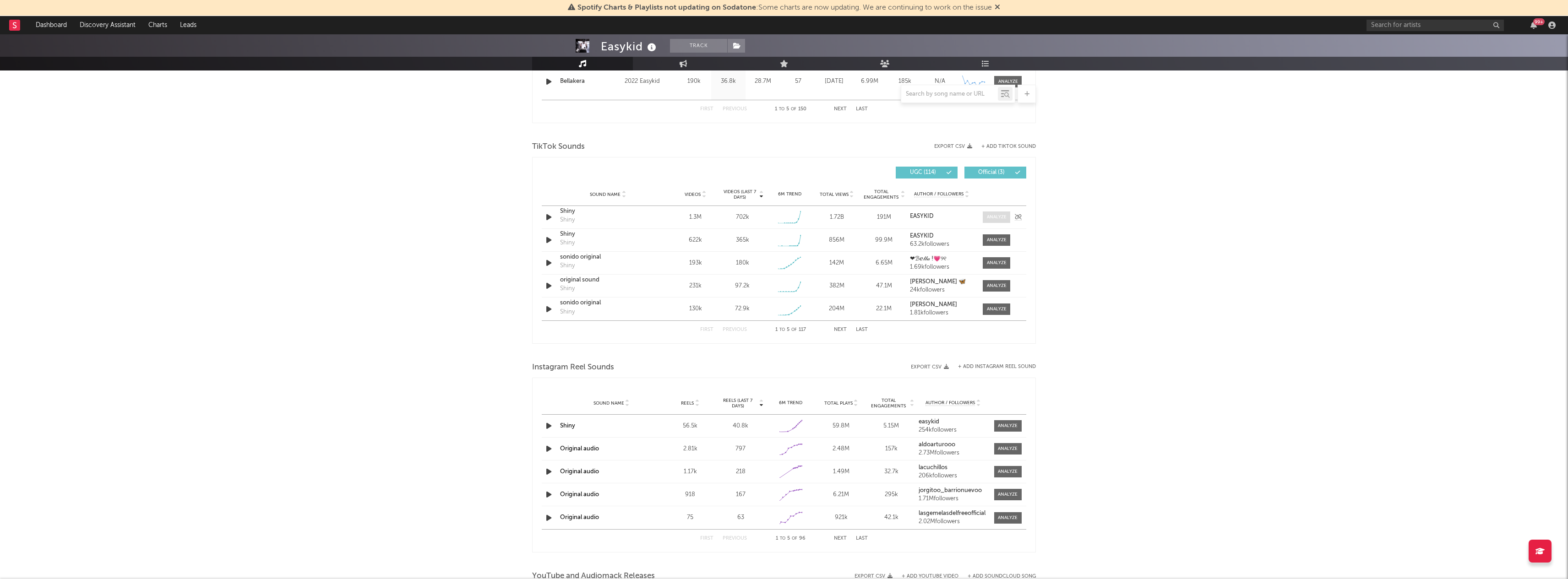
click at [996, 215] on div at bounding box center [996, 217] width 19 height 7
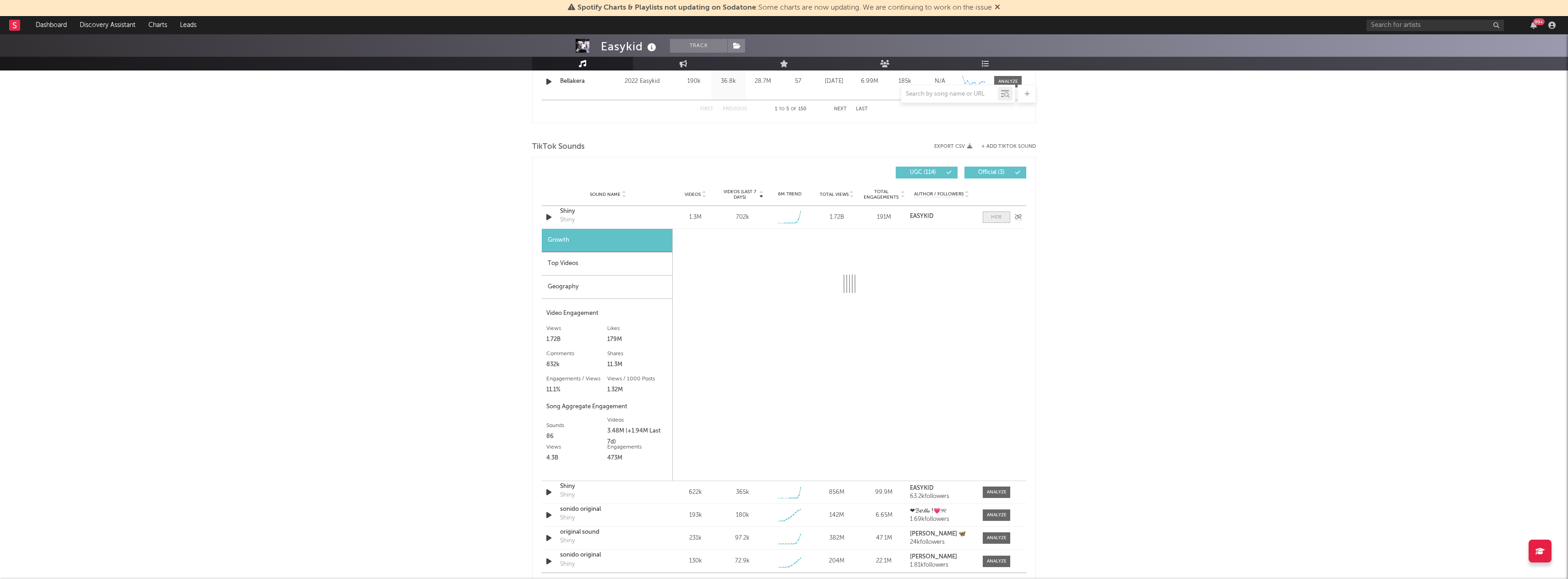
select select "1w"
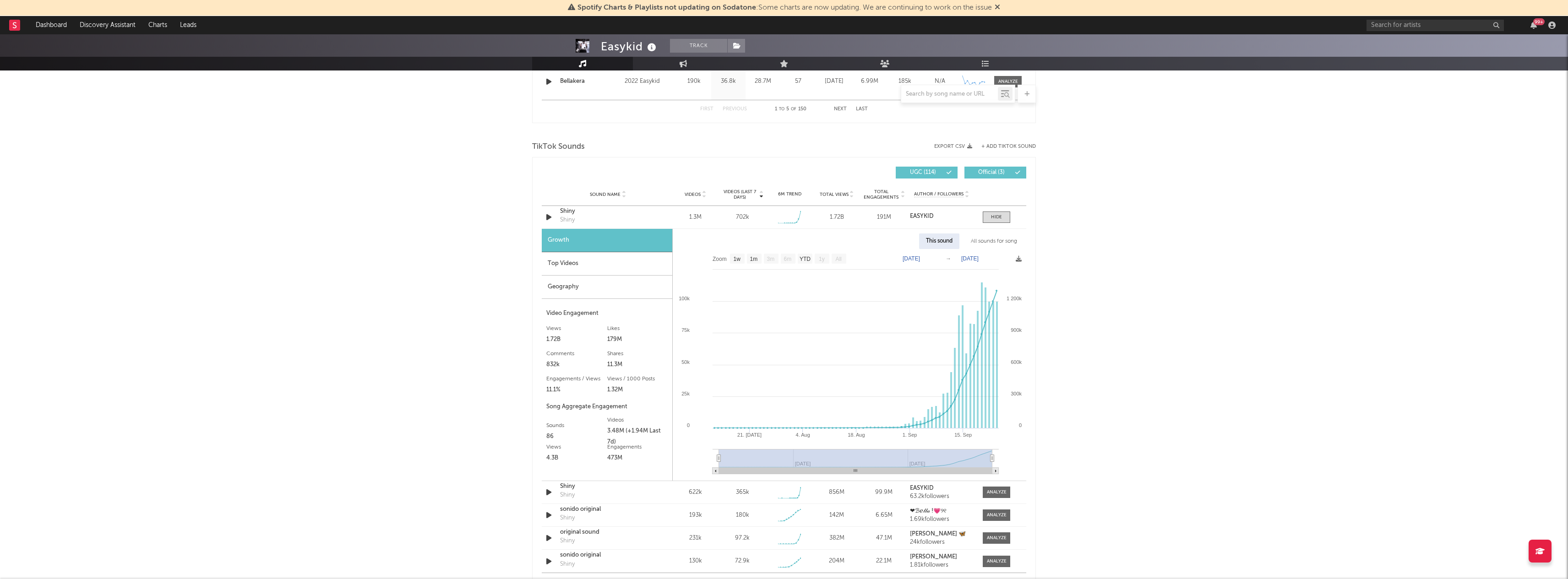
click at [989, 240] on div "All sounds for song" at bounding box center [994, 241] width 60 height 16
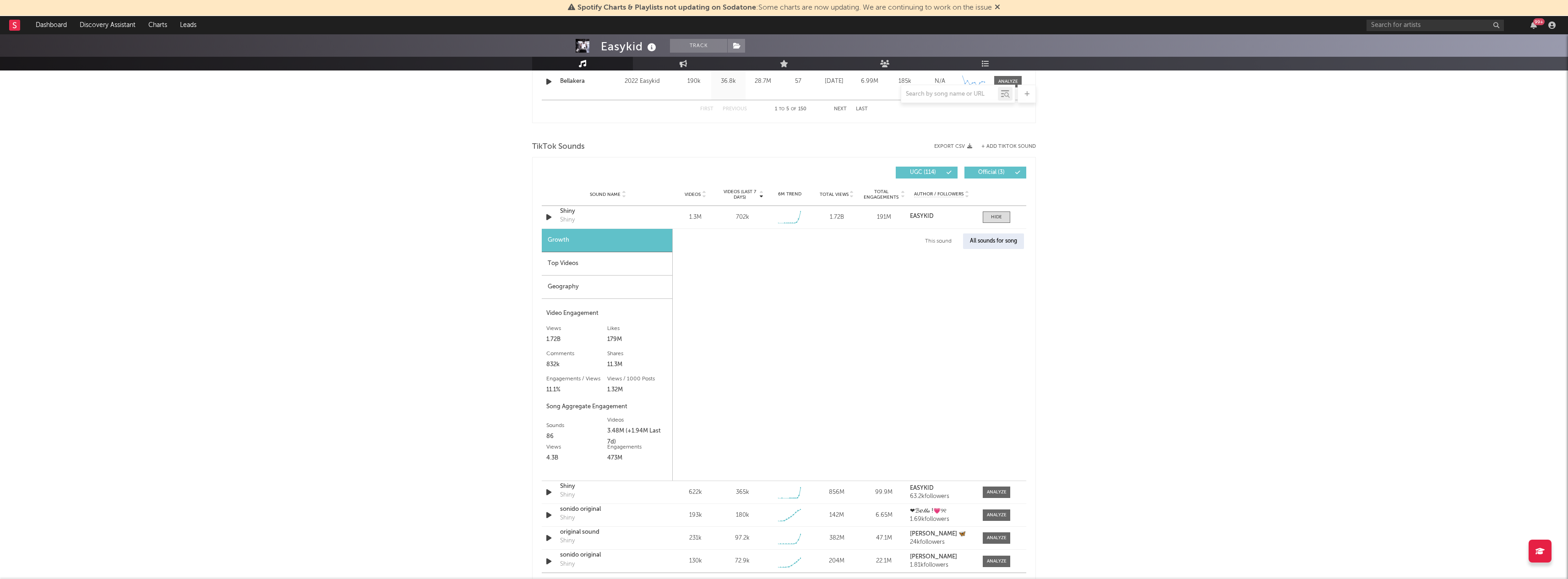
select select "1w"
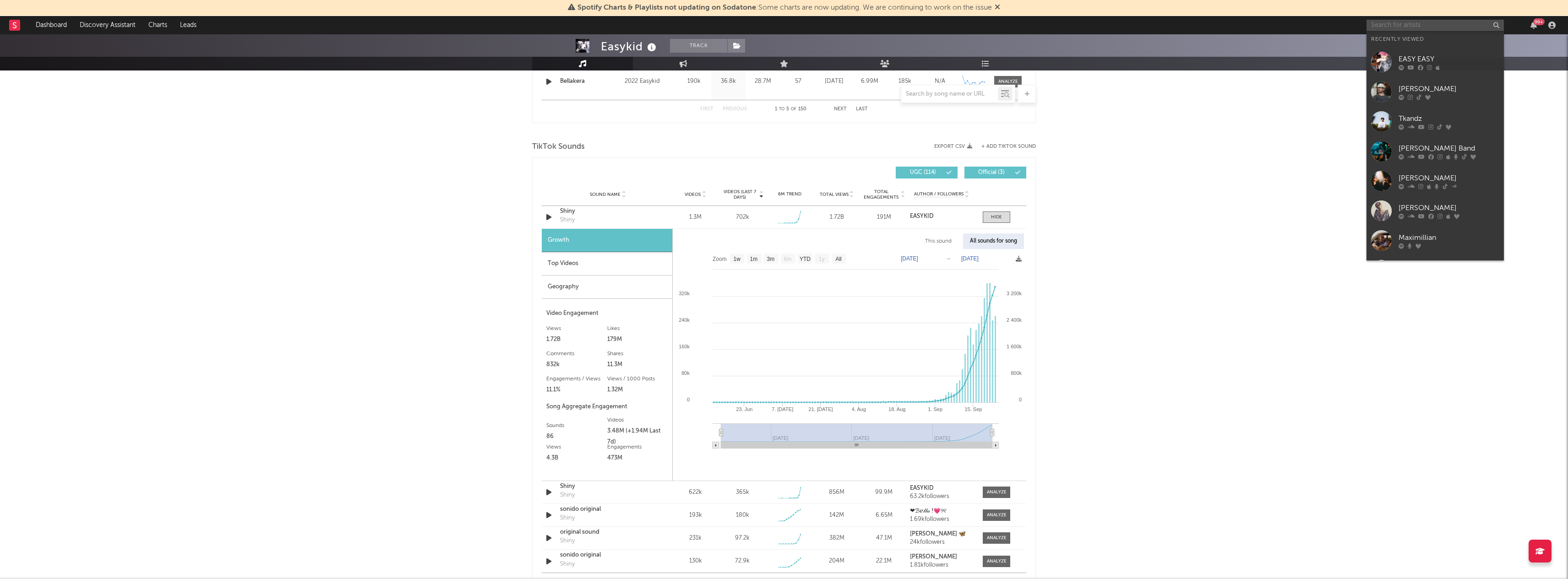
click at [1471, 23] on input "text" at bounding box center [1435, 25] width 138 height 12
type input "tkand"
click at [1419, 41] on div "Tkandz" at bounding box center [1449, 43] width 101 height 11
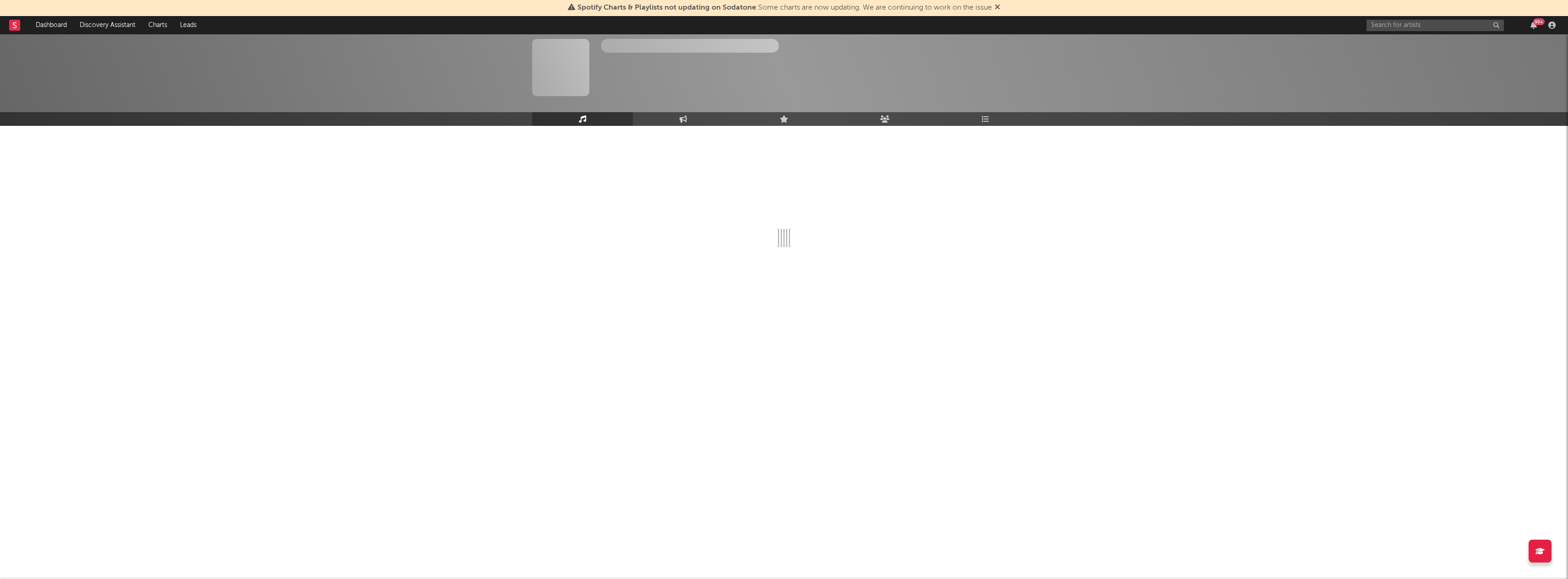
select select "6m"
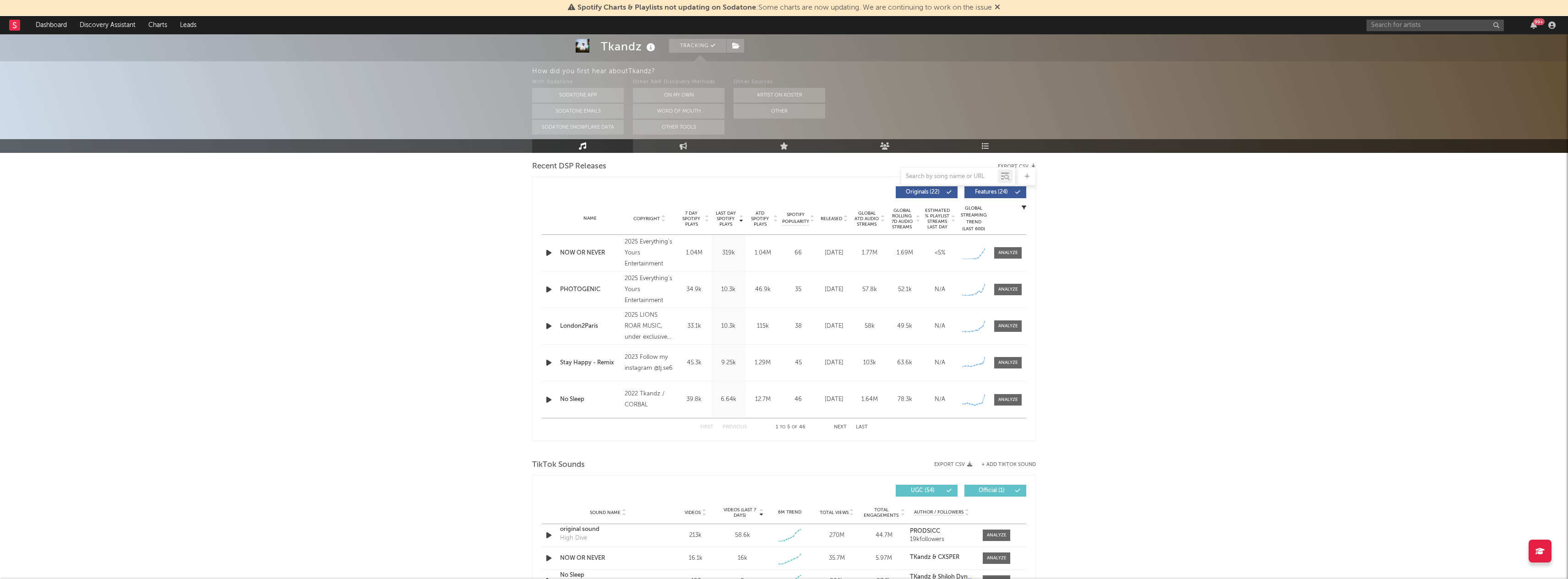
scroll to position [321, 0]
click at [1021, 254] on span at bounding box center [1007, 253] width 27 height 12
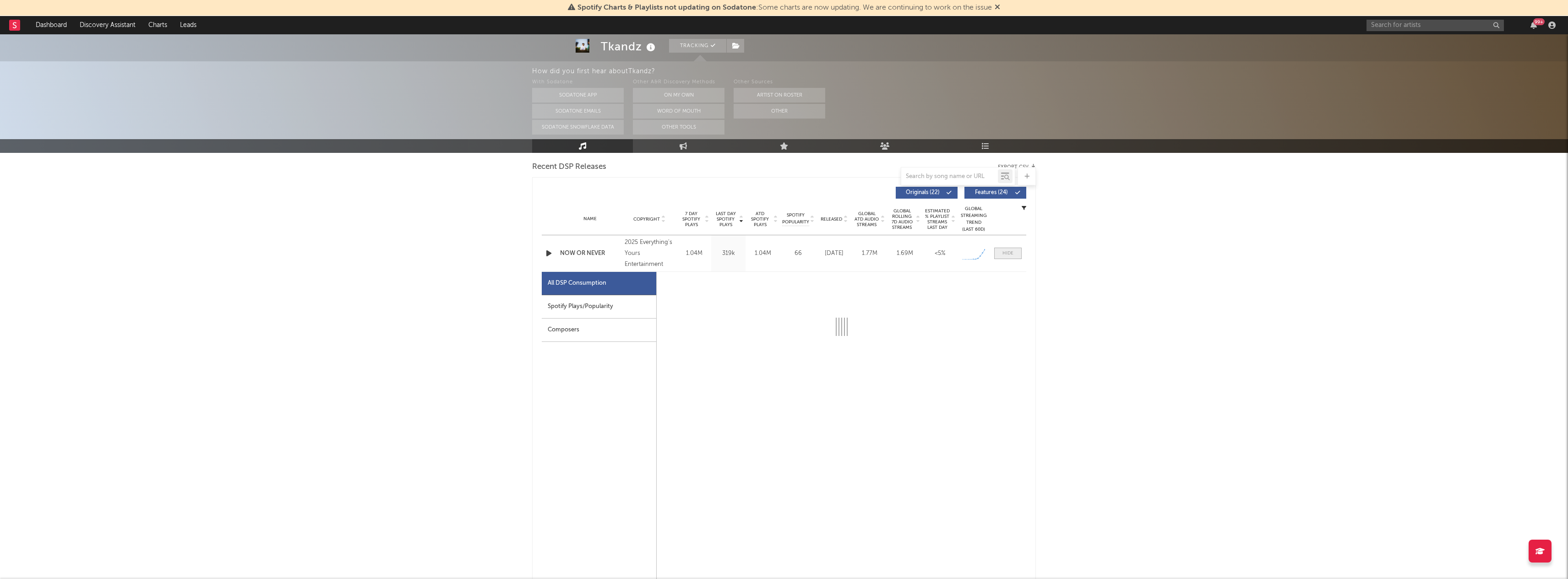
select select "1w"
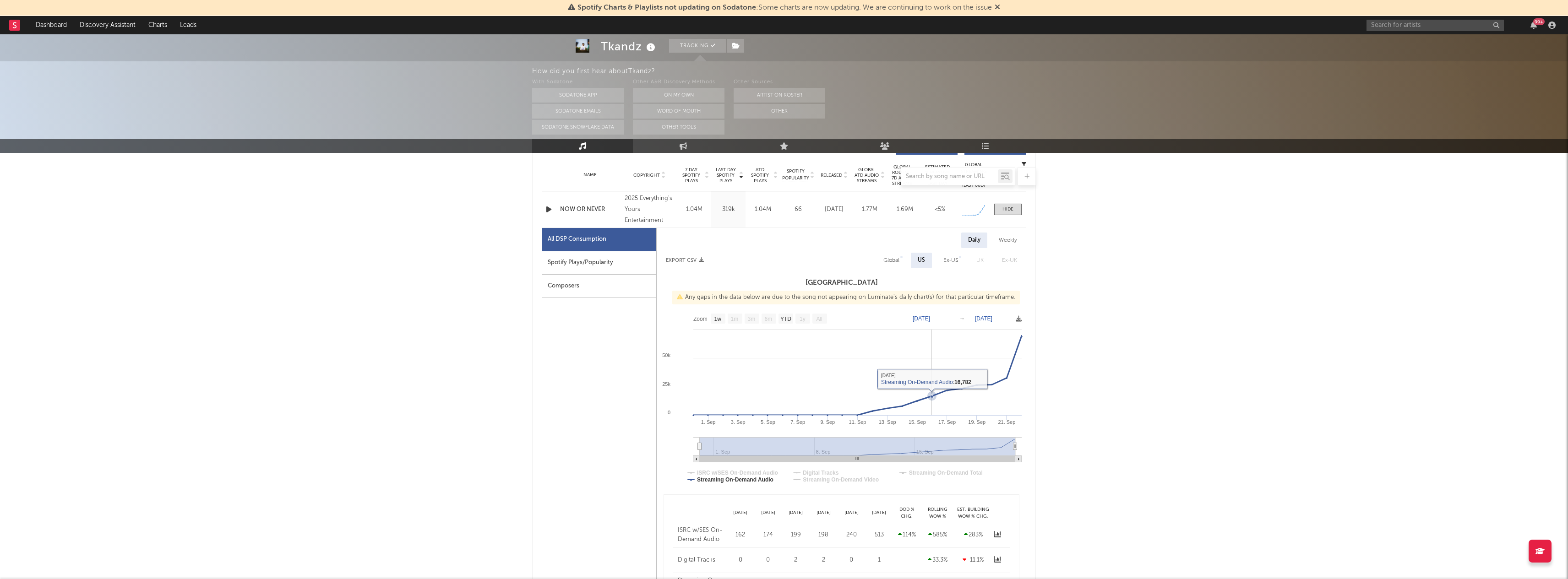
scroll to position [367, 0]
click at [1023, 158] on div "Name Copyright Label Album Names Composer Names 7 Day Spotify Plays Last Day Sp…" at bounding box center [784, 173] width 485 height 32
click at [1023, 159] on div "Name Copyright Label Album Names Composer Names 7 Day Spotify Plays Last Day Sp…" at bounding box center [784, 173] width 485 height 32
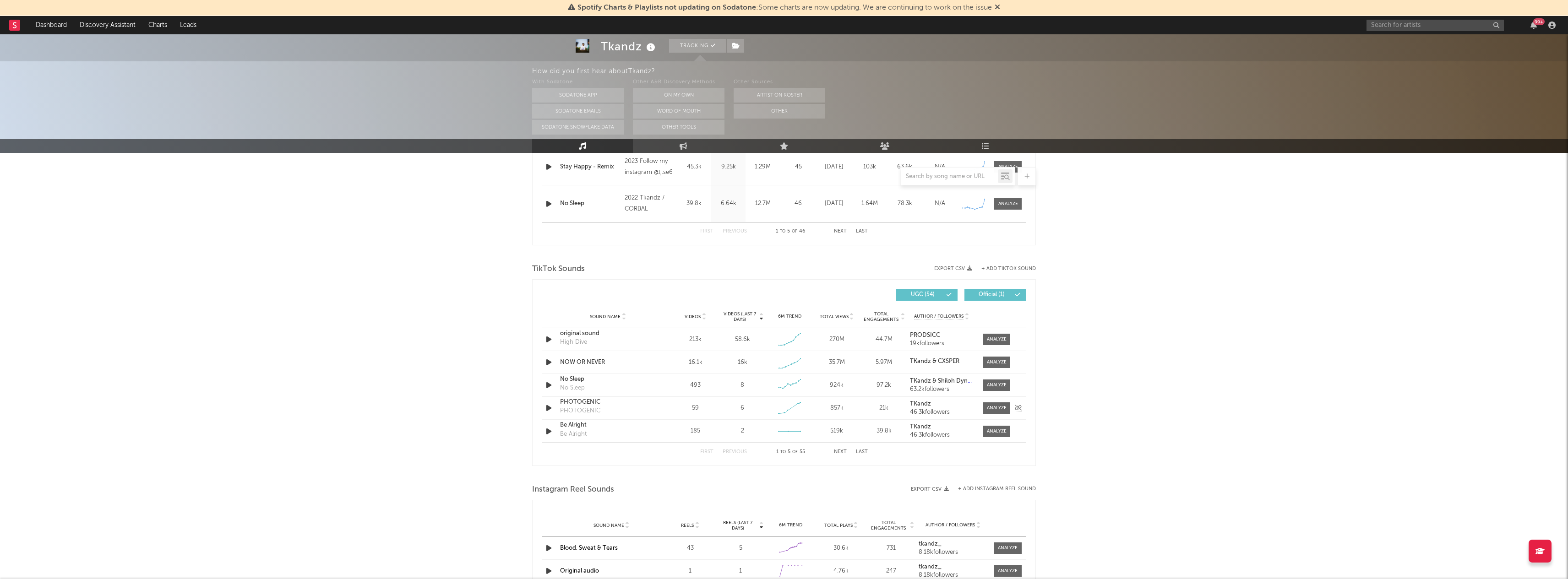
scroll to position [952, 0]
click at [590, 333] on div "original sound" at bounding box center [607, 333] width 96 height 9
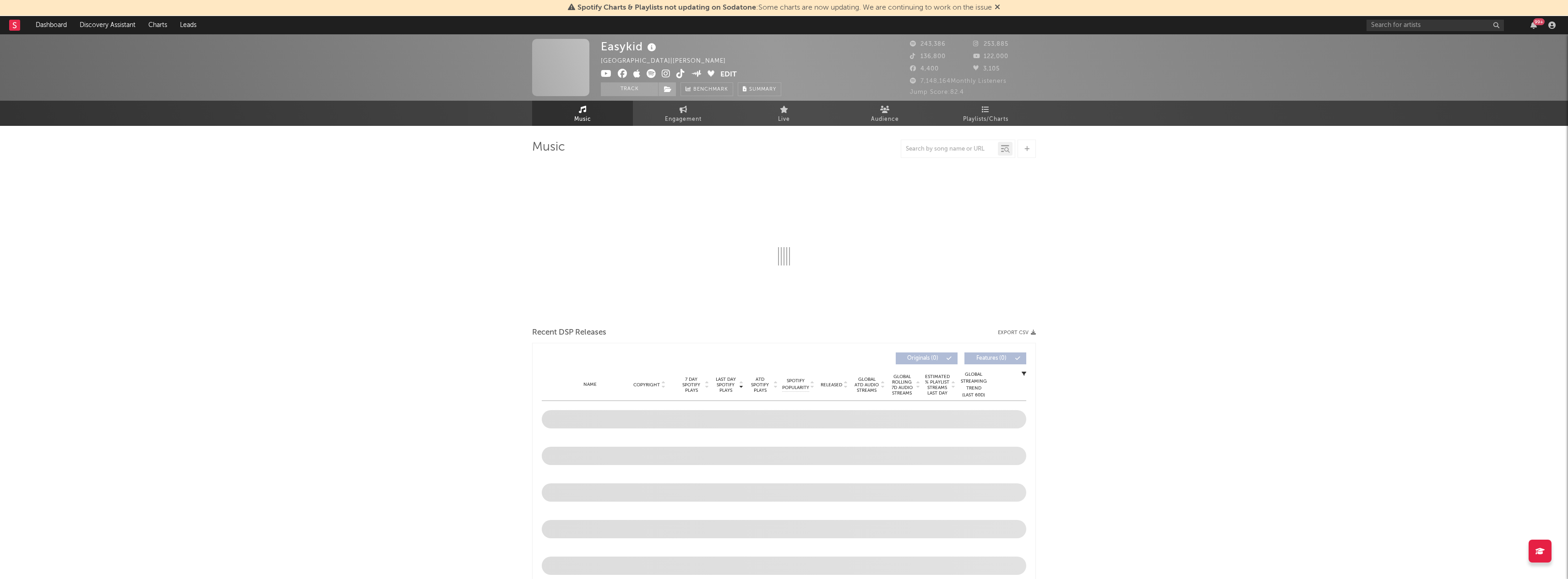
select select "6m"
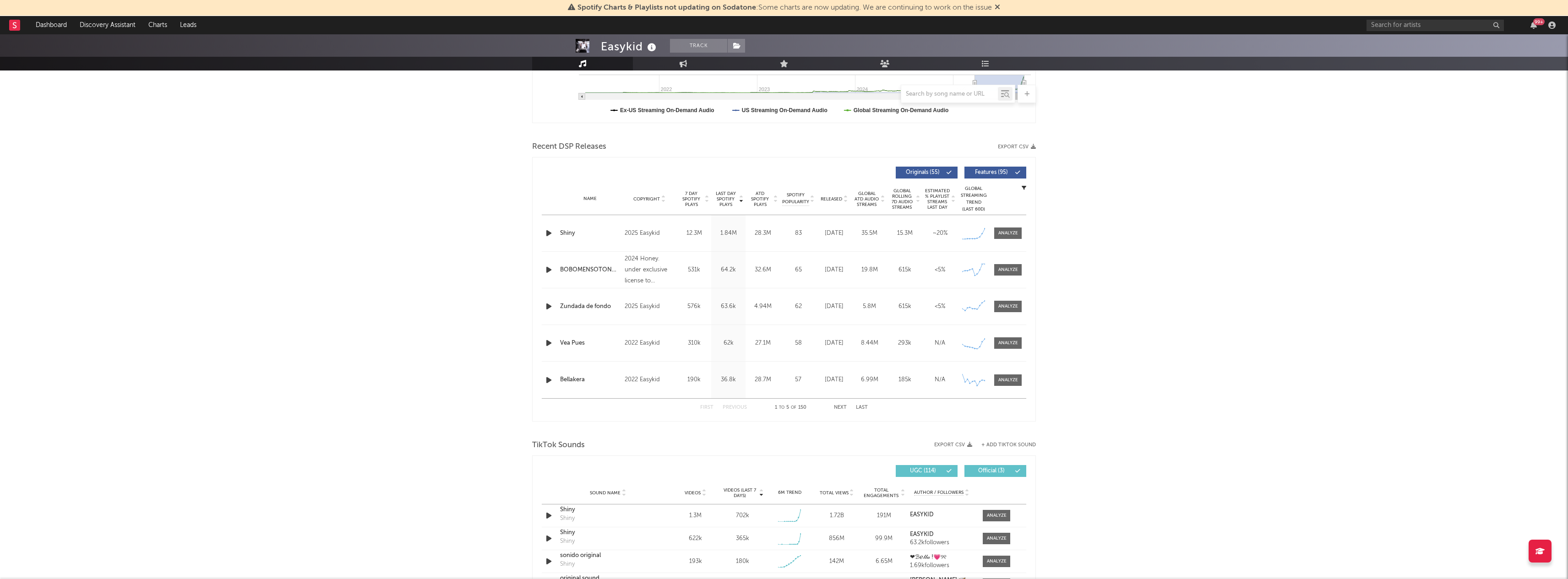
scroll to position [499, 0]
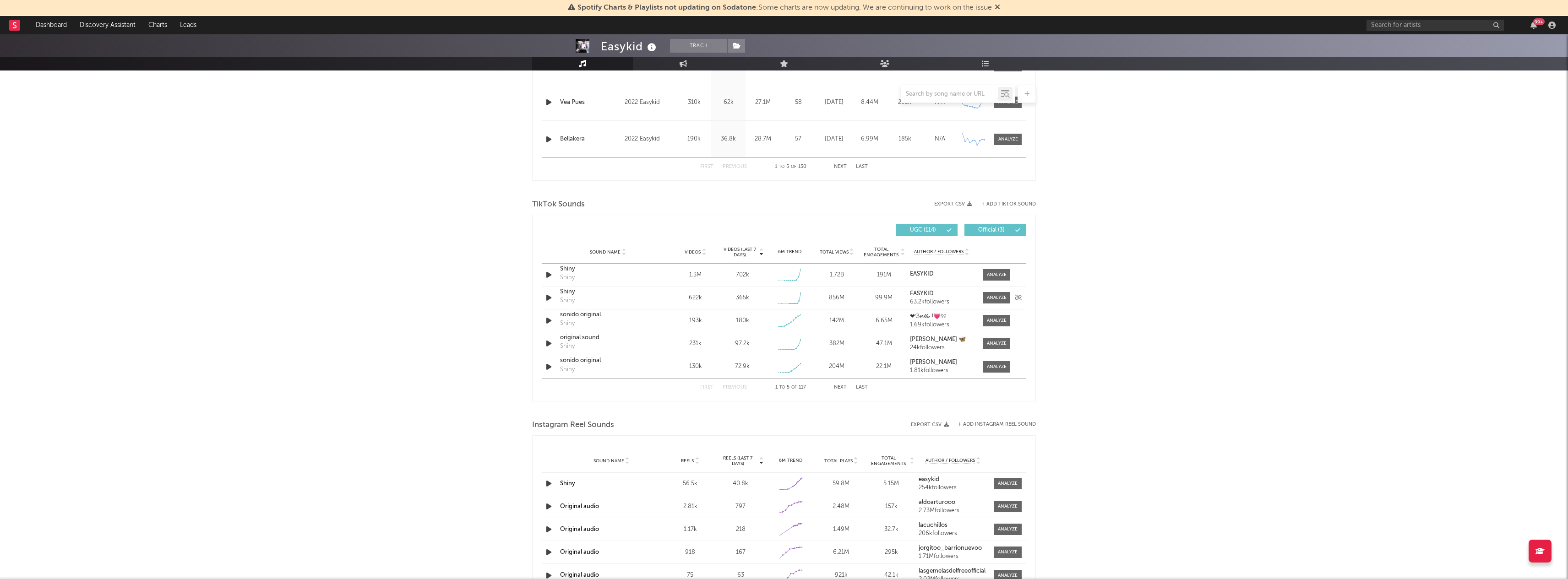
click at [584, 294] on div "Shiny" at bounding box center [607, 291] width 96 height 9
click at [579, 319] on div "sonido original" at bounding box center [607, 314] width 96 height 9
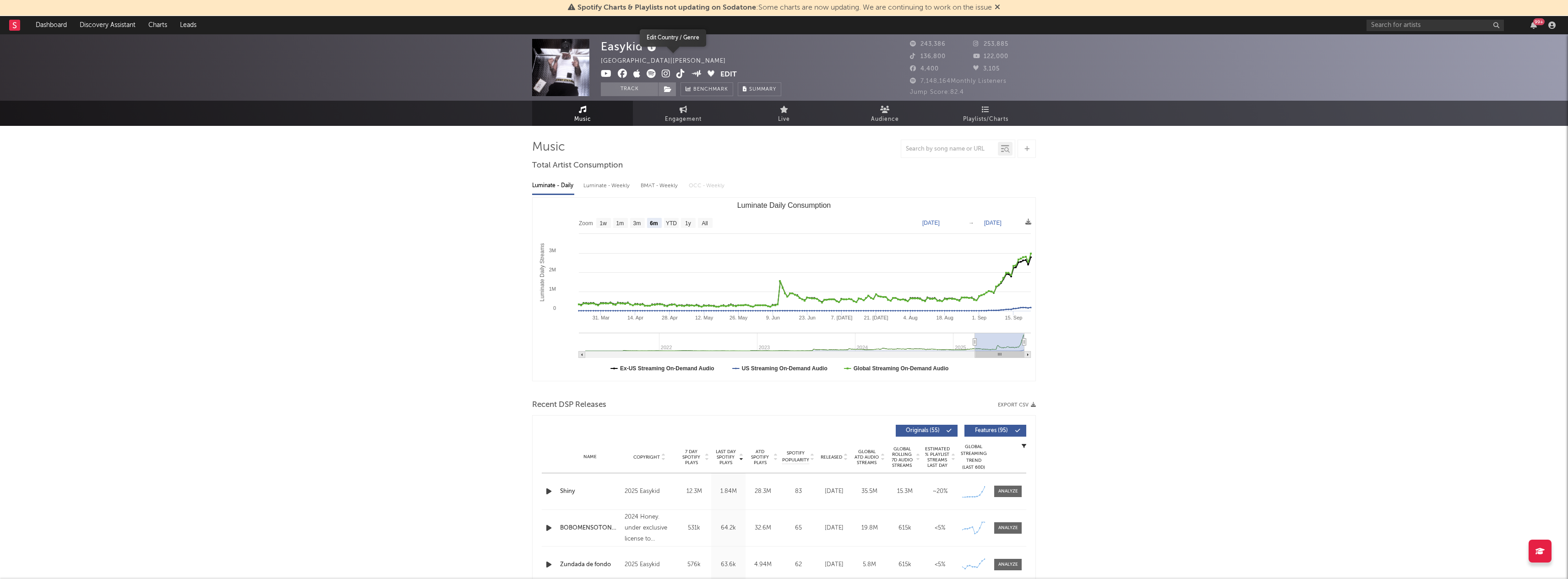
scroll to position [0, 0]
click at [620, 93] on button "Track" at bounding box center [629, 89] width 57 height 14
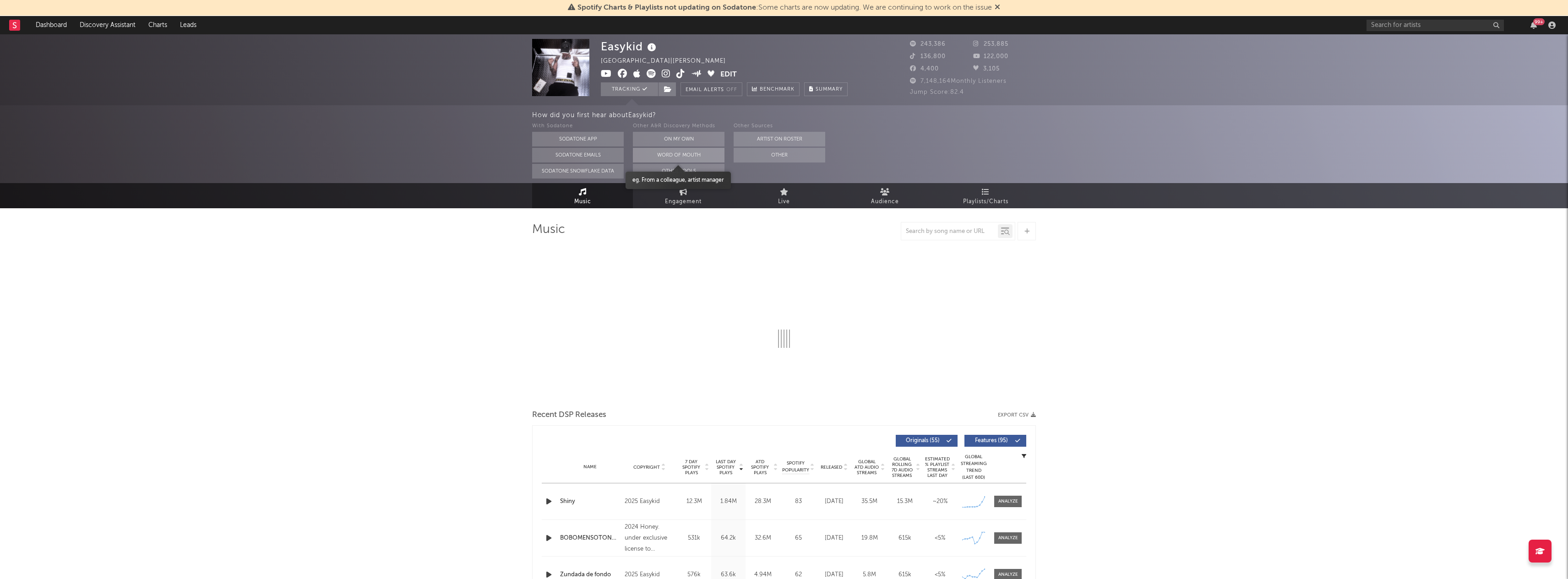
select select "6m"
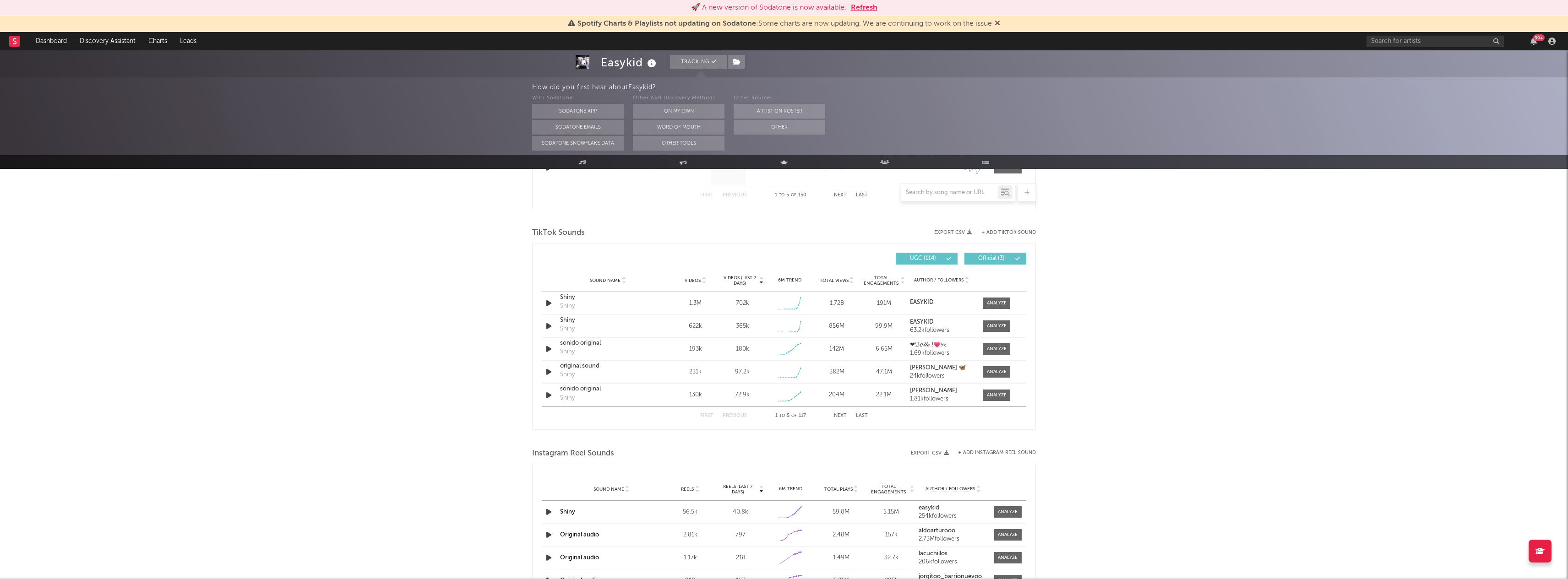
scroll to position [569, 0]
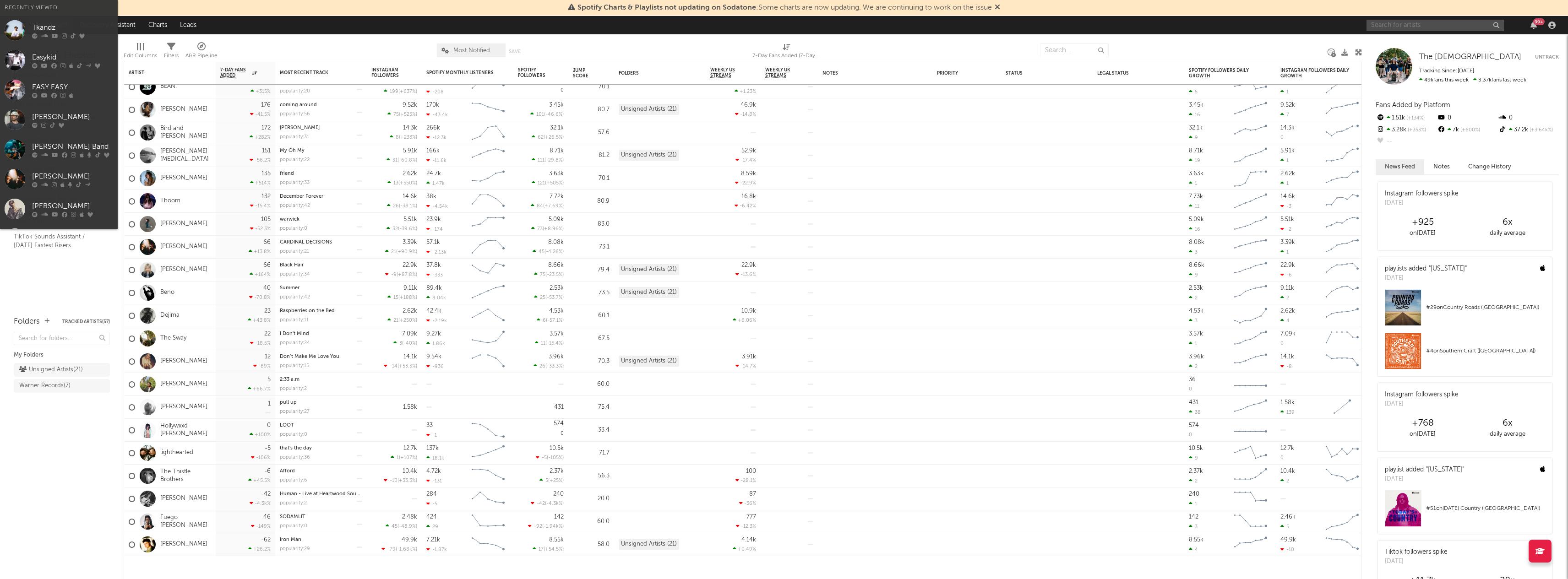
click at [1420, 29] on input "text" at bounding box center [1435, 25] width 138 height 12
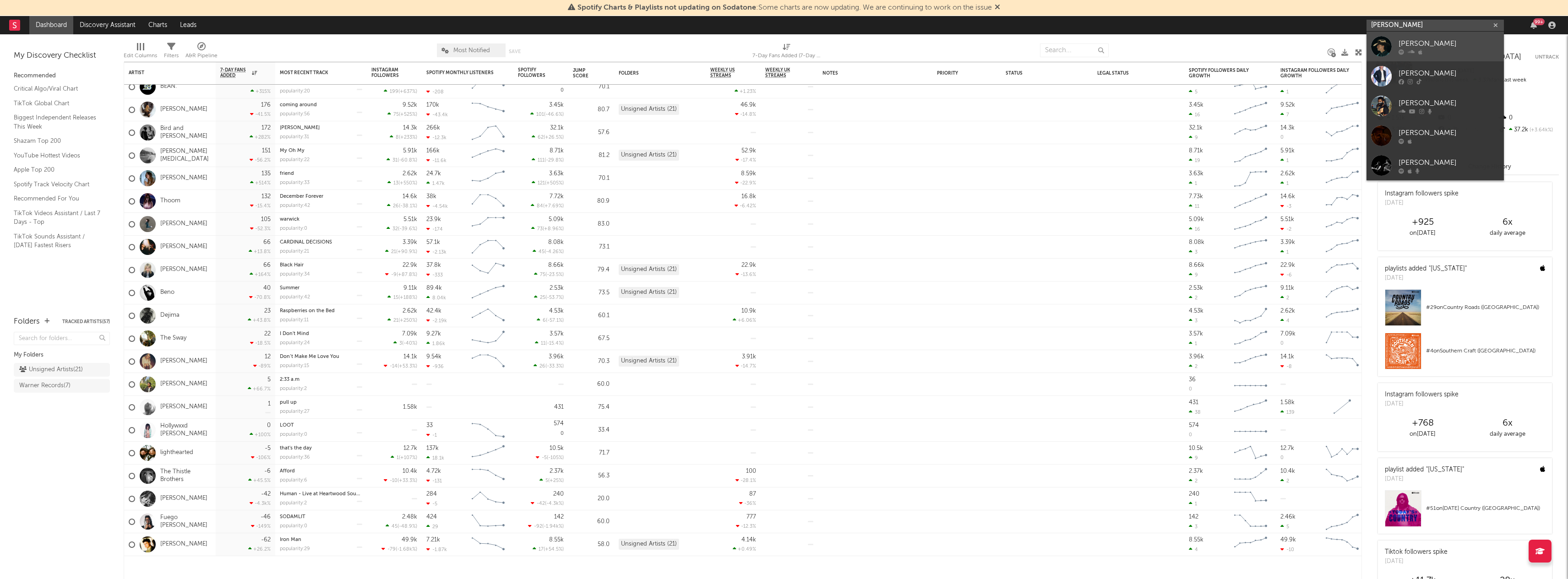
type input "[PERSON_NAME]"
click at [1413, 40] on div "[PERSON_NAME]" at bounding box center [1449, 43] width 101 height 11
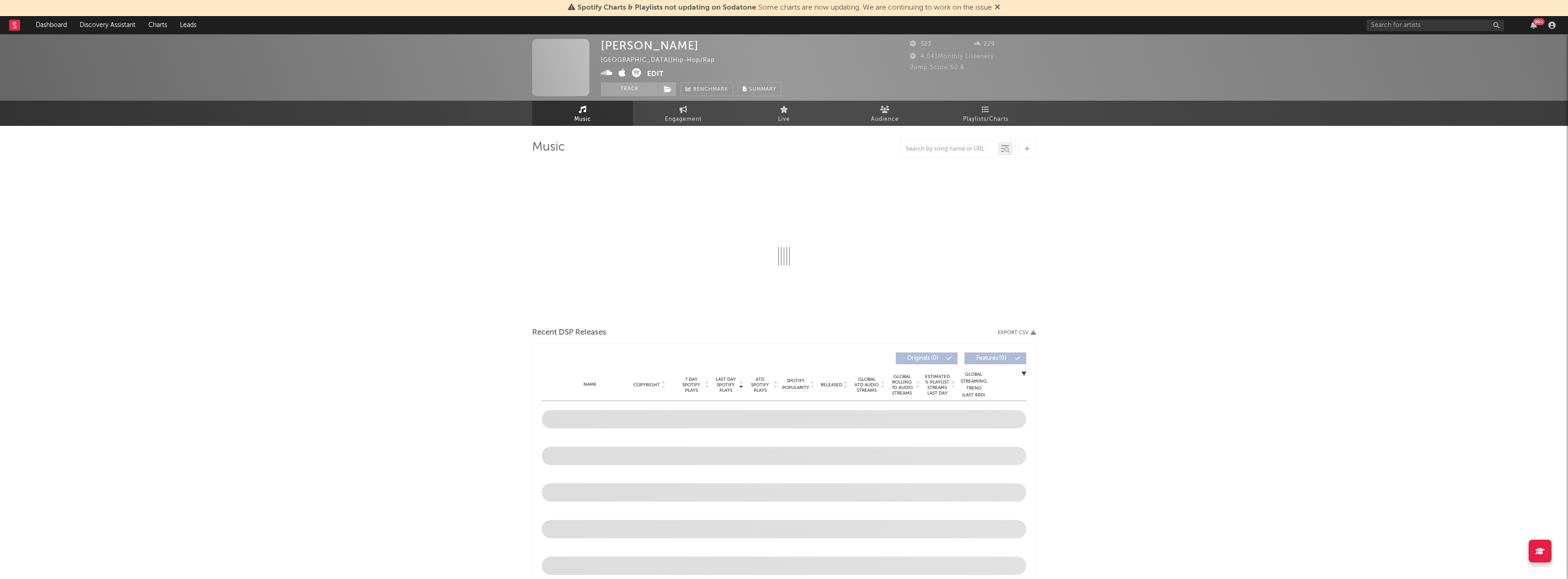
select select "1w"
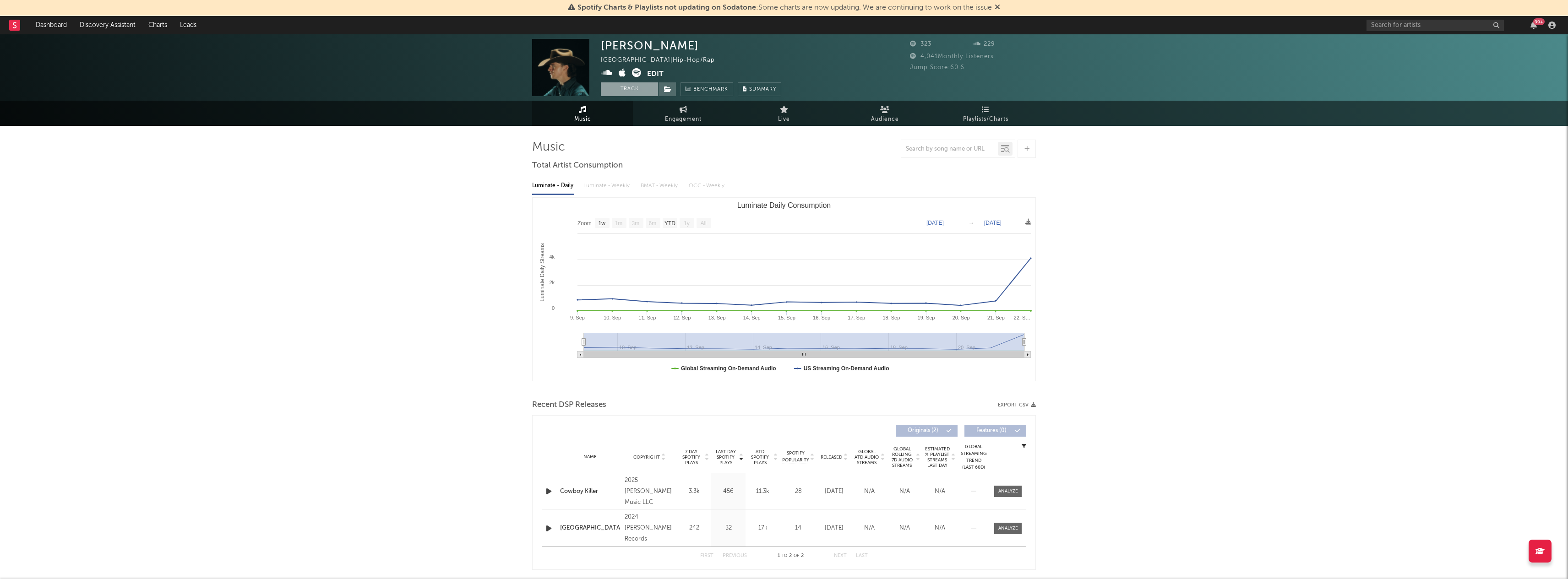
click at [643, 92] on button "Track" at bounding box center [629, 89] width 57 height 14
select select "1w"
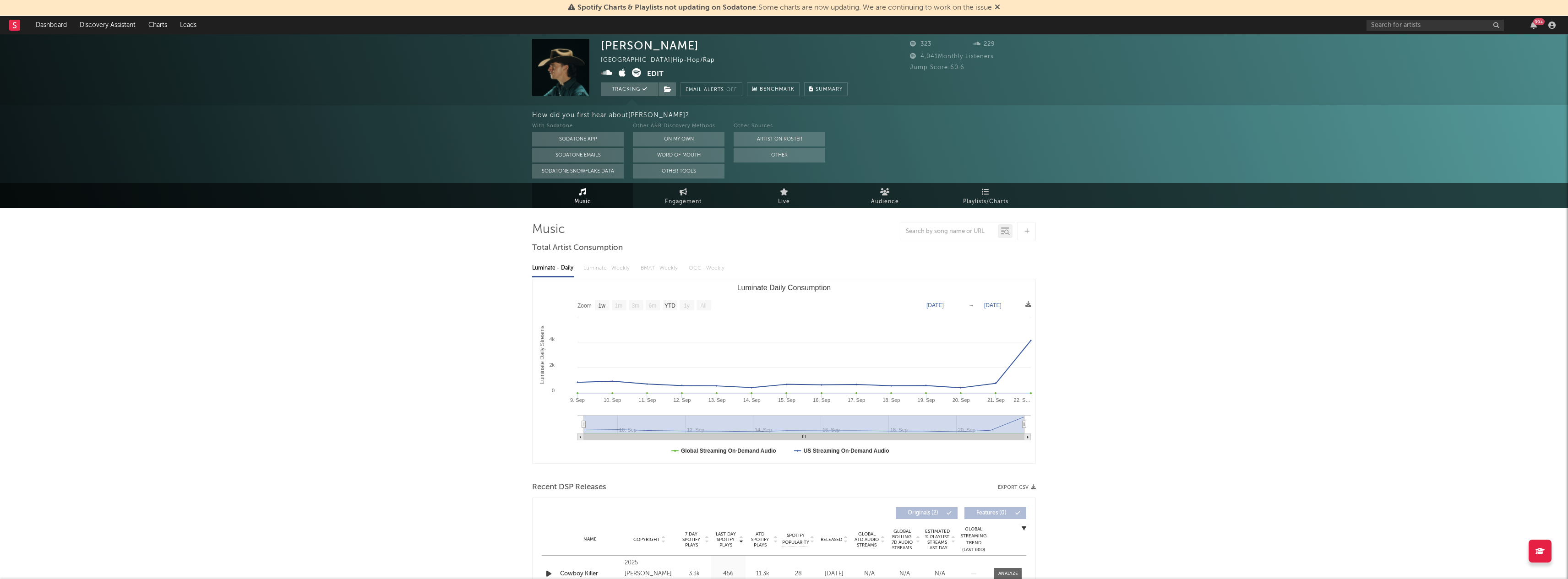
click at [660, 69] on button "Edit" at bounding box center [655, 74] width 16 height 12
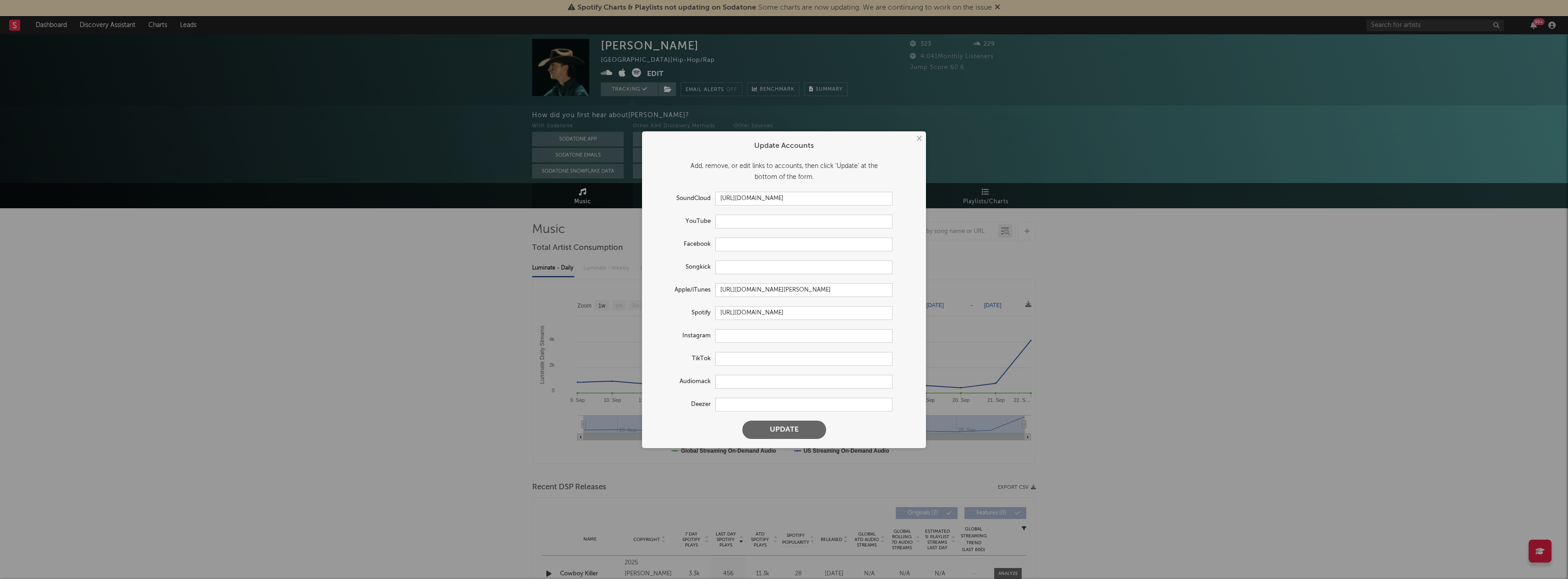
click at [917, 137] on button "×" at bounding box center [919, 139] width 10 height 10
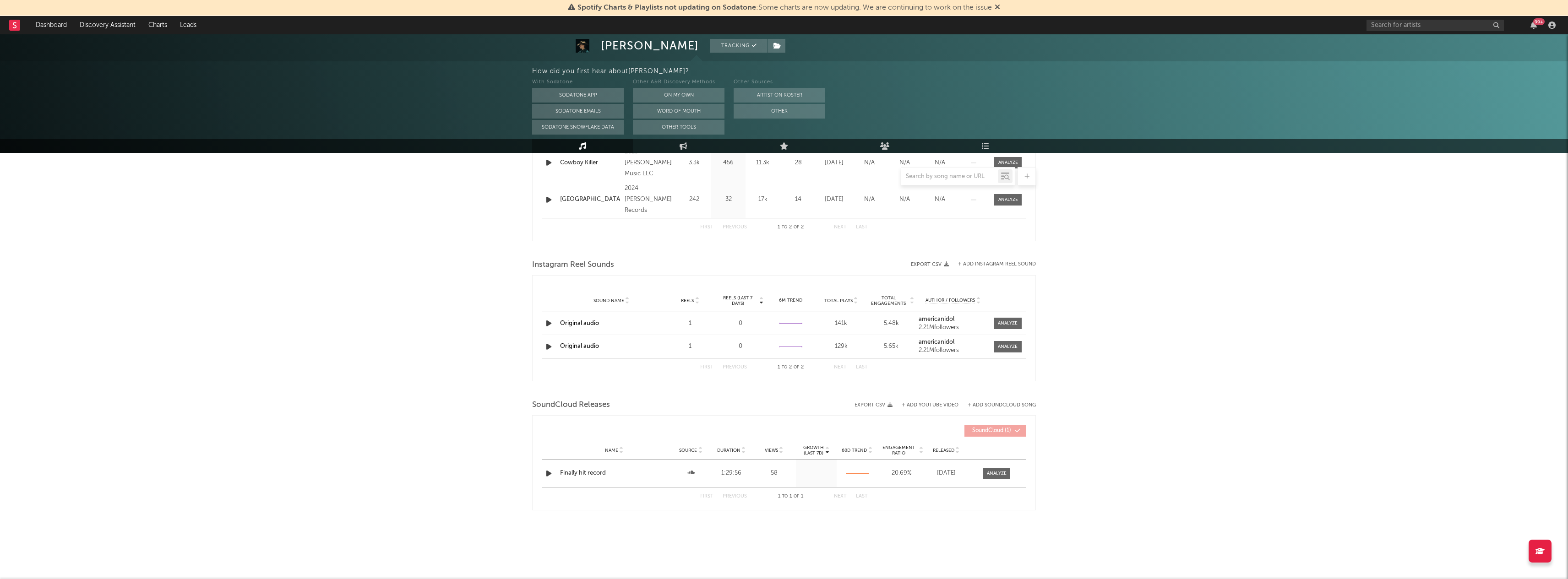
scroll to position [411, 0]
click at [549, 472] on icon "button" at bounding box center [549, 473] width 10 height 12
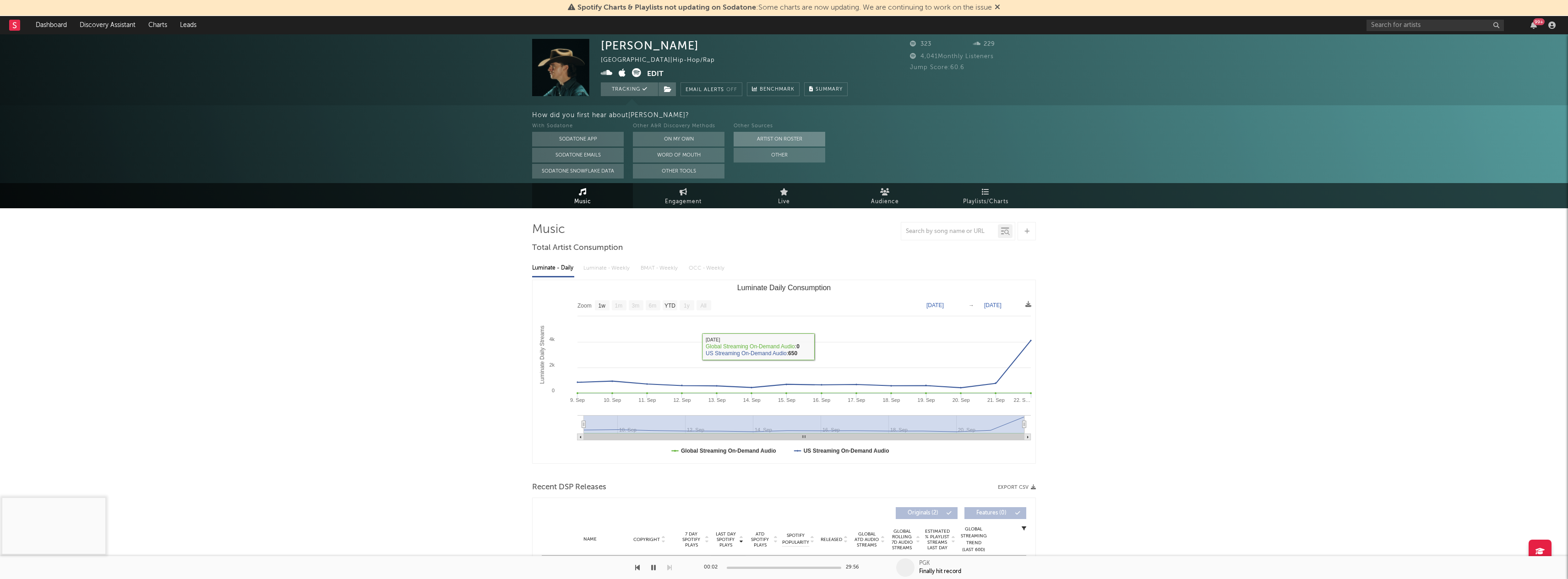
scroll to position [0, 0]
click at [661, 72] on button "Edit" at bounding box center [655, 74] width 16 height 12
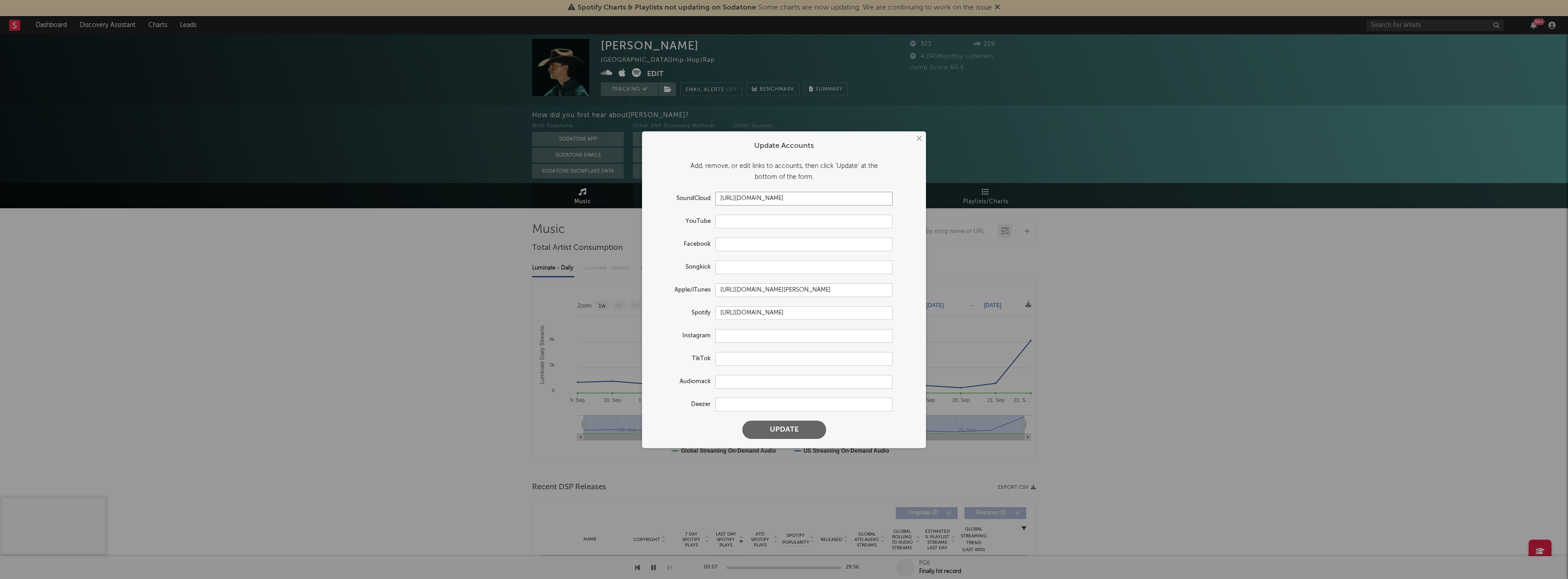
drag, startPoint x: 822, startPoint y: 196, endPoint x: 589, endPoint y: 197, distance: 233.0
click at [589, 197] on div "× Update Accounts Add, remove, or edit links to accounts, then click 'Update' a…" at bounding box center [784, 290] width 1568 height 579
click at [754, 418] on form "Update Accounts Add, remove, or edit links to accounts, then click 'Update' at …" at bounding box center [783, 290] width 275 height 308
click at [757, 428] on button "Update" at bounding box center [785, 429] width 84 height 18
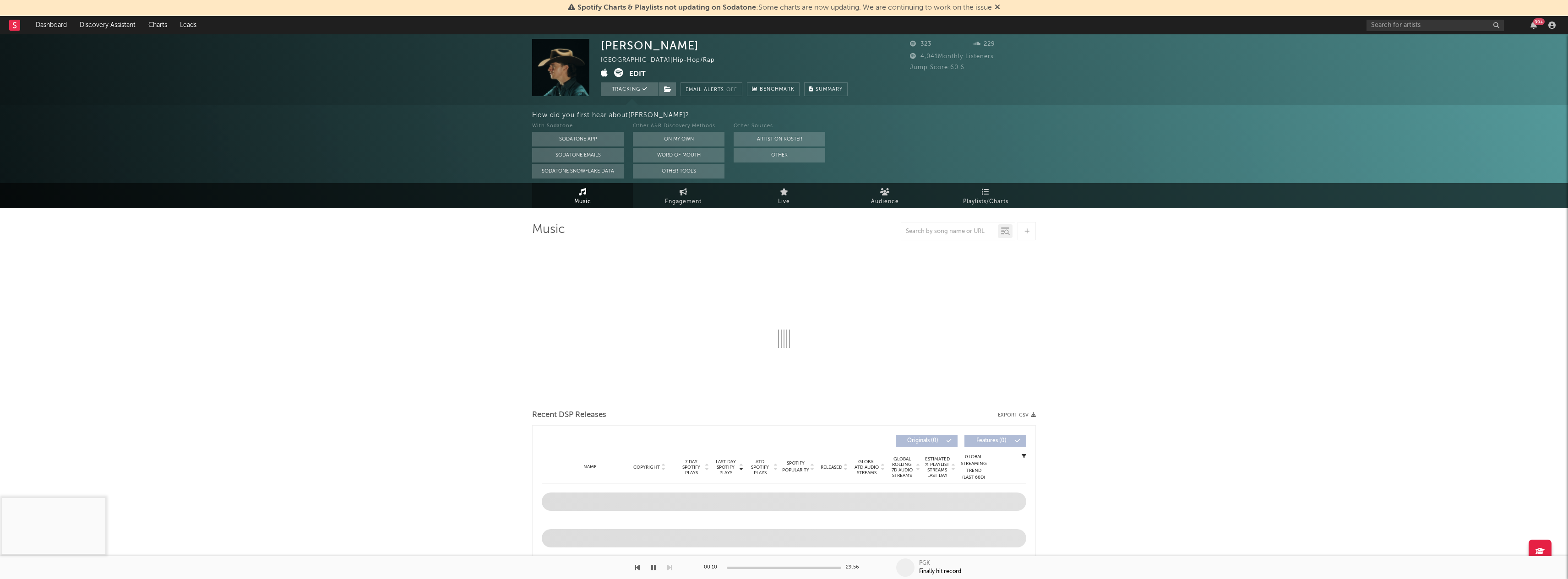
select select "1w"
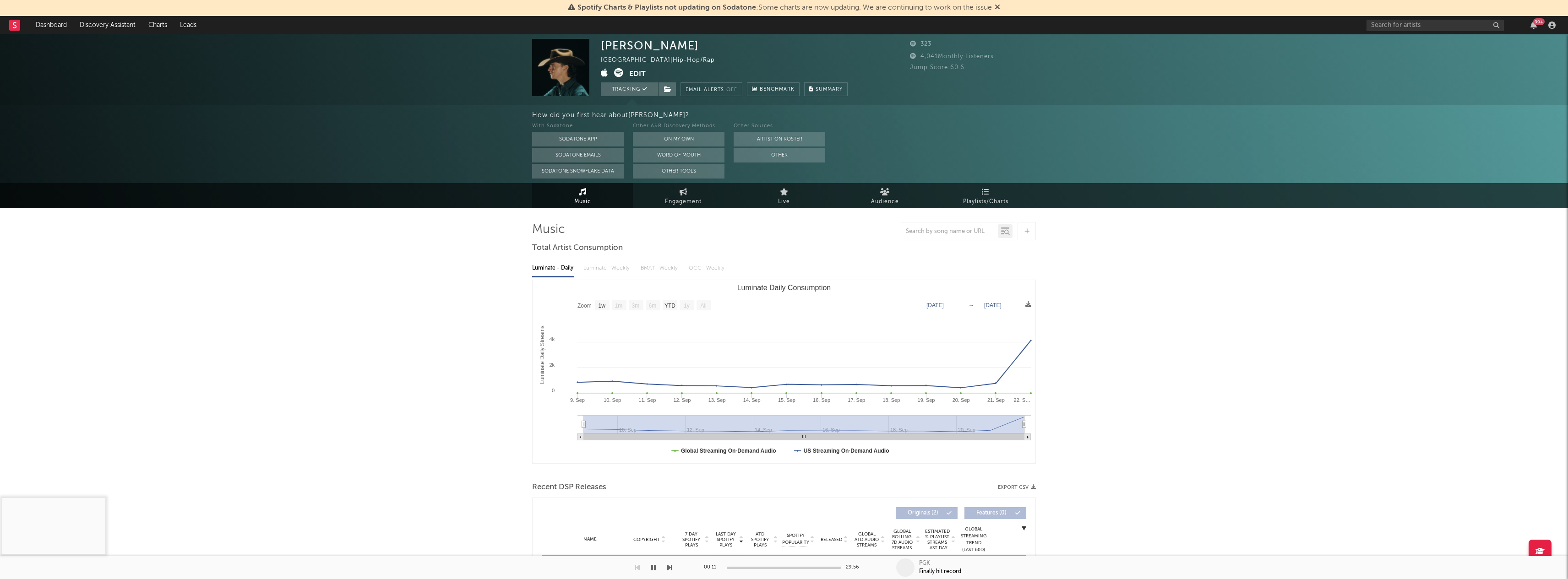
click at [678, 61] on div "[GEOGRAPHIC_DATA] | Hip-Hop/Rap" at bounding box center [663, 60] width 125 height 11
click at [685, 60] on div "[GEOGRAPHIC_DATA] | Hip-Hop/Rap" at bounding box center [663, 60] width 125 height 11
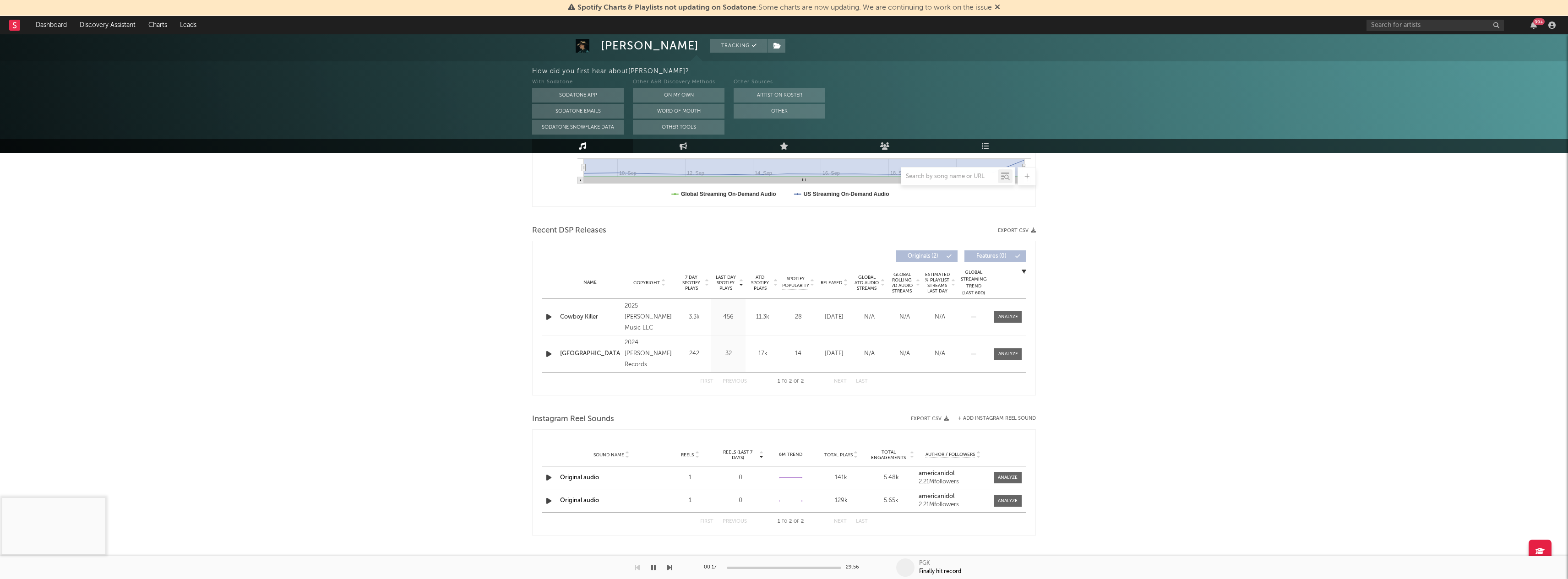
scroll to position [257, 0]
click at [653, 568] on icon "button" at bounding box center [654, 567] width 5 height 7
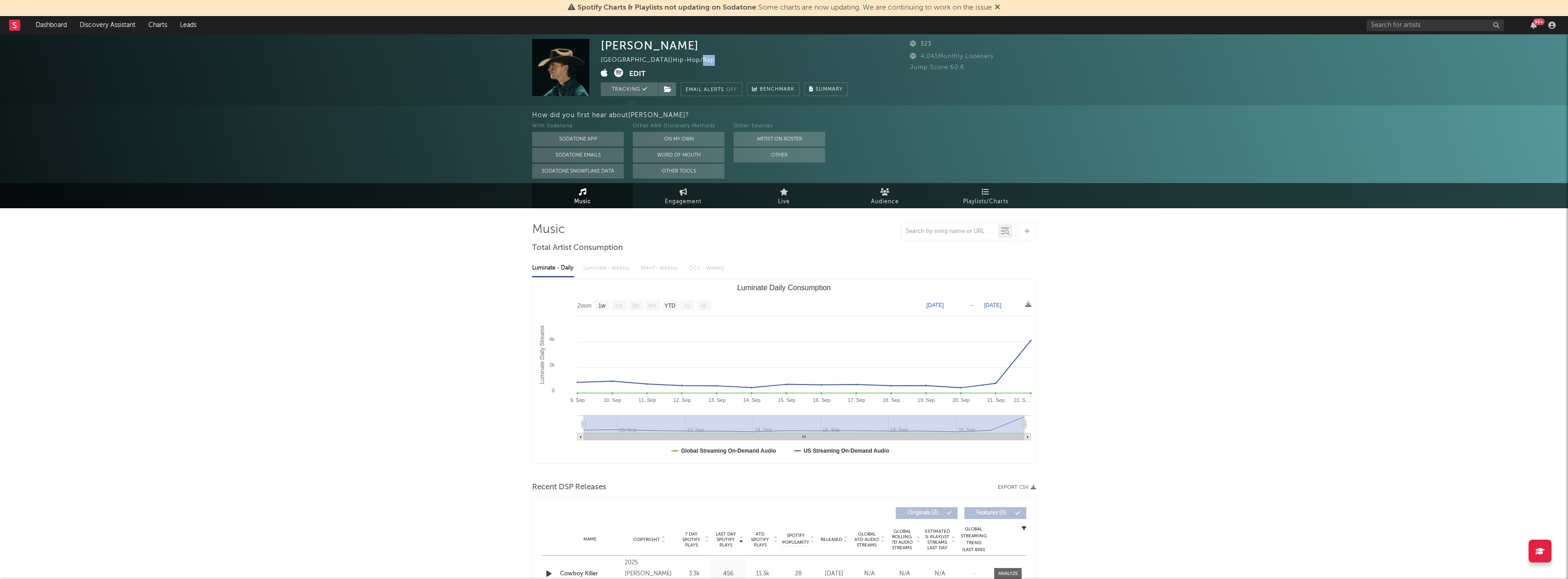
scroll to position [0, 0]
click at [690, 60] on div "[GEOGRAPHIC_DATA] | Hip-Hop/Rap" at bounding box center [663, 60] width 125 height 11
click at [719, 60] on icon "button" at bounding box center [723, 60] width 6 height 6
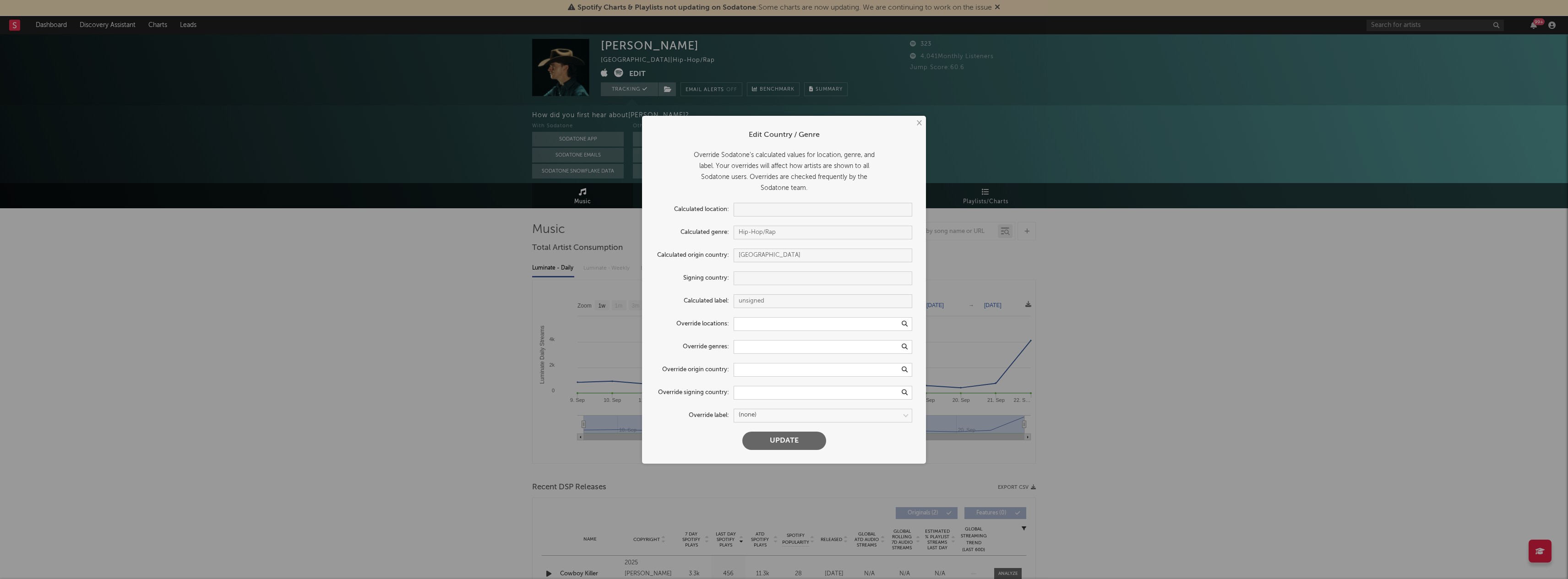
click at [790, 456] on form "Edit Country / Genre Override Sodatone's calculated values for location, genre,…" at bounding box center [783, 290] width 275 height 339
click at [790, 447] on button "Update" at bounding box center [785, 440] width 84 height 18
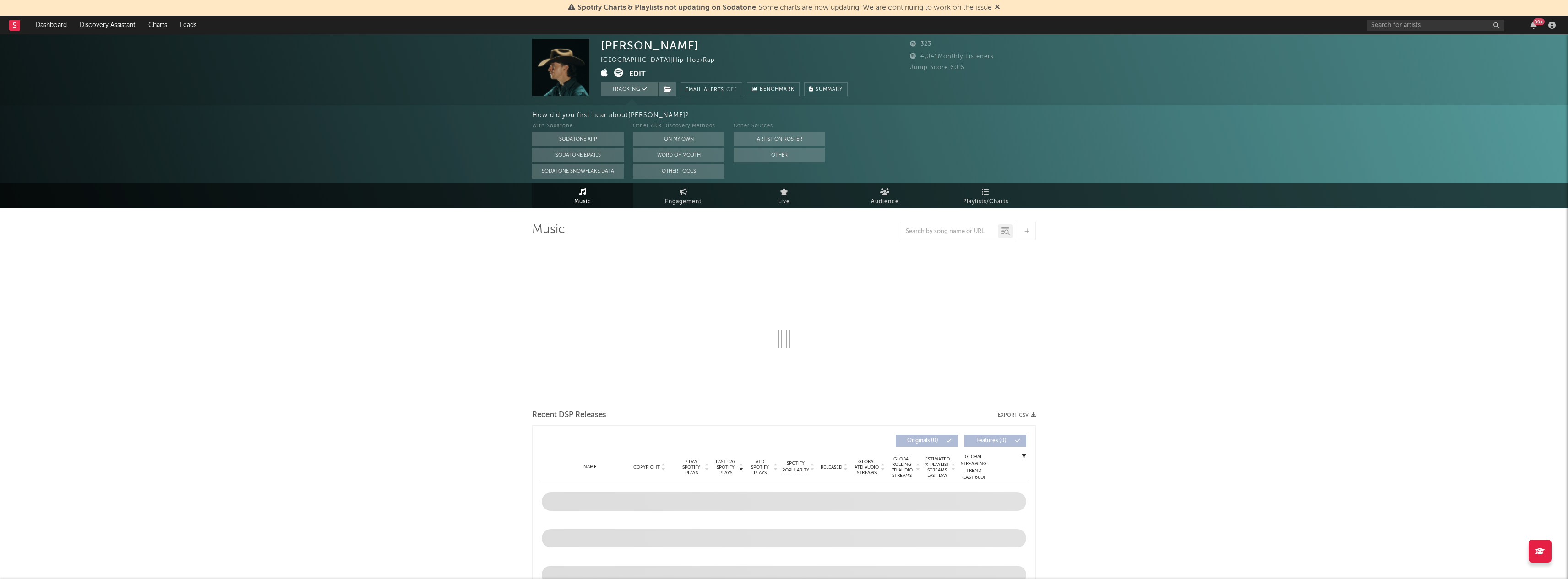
select select "1w"
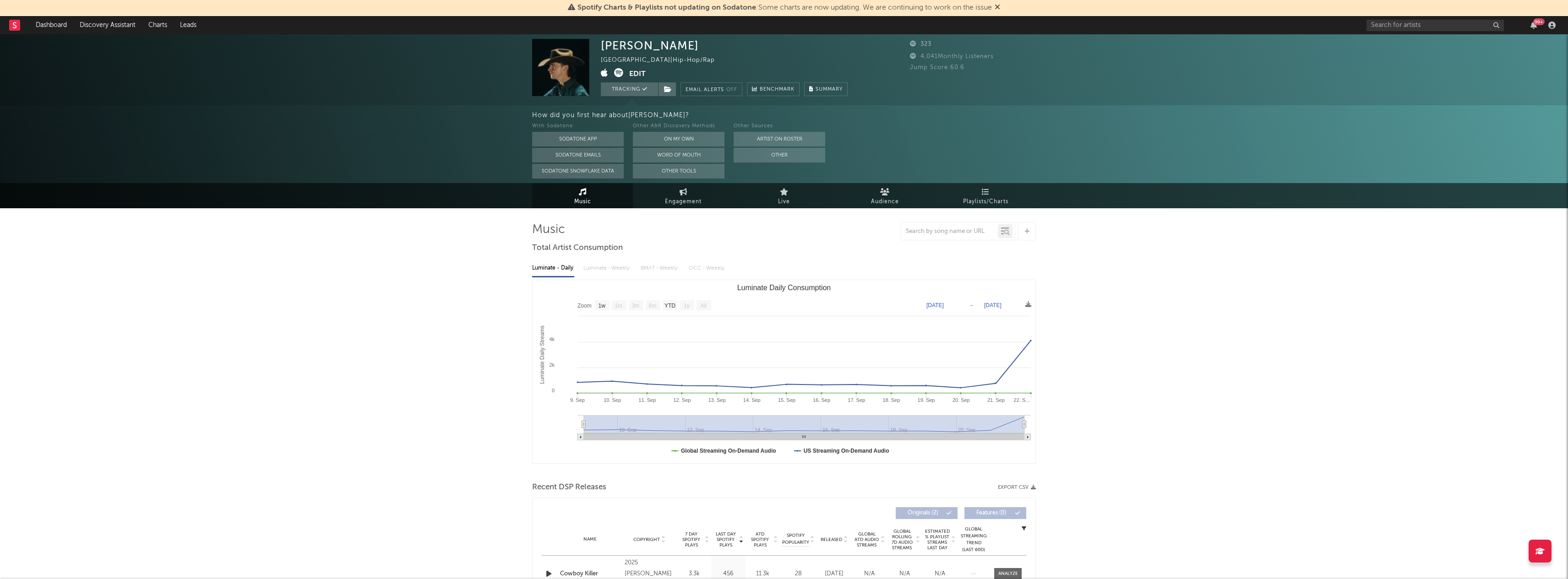
click at [672, 63] on div "[GEOGRAPHIC_DATA] | Hip-Hop/Rap" at bounding box center [663, 60] width 125 height 11
click at [679, 62] on div "[GEOGRAPHIC_DATA] | Hip-Hop/Rap" at bounding box center [663, 60] width 125 height 11
click at [715, 62] on button "button" at bounding box center [719, 60] width 10 height 7
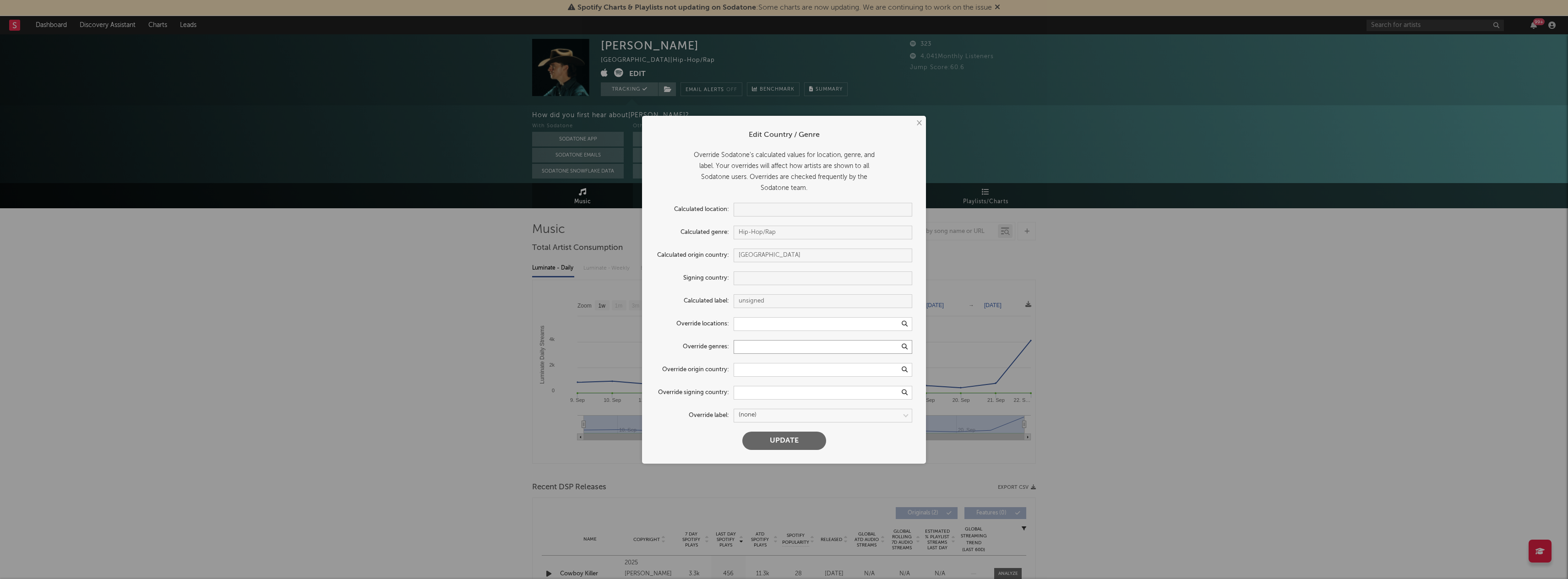
click at [774, 350] on input "text" at bounding box center [822, 347] width 178 height 14
type input "c"
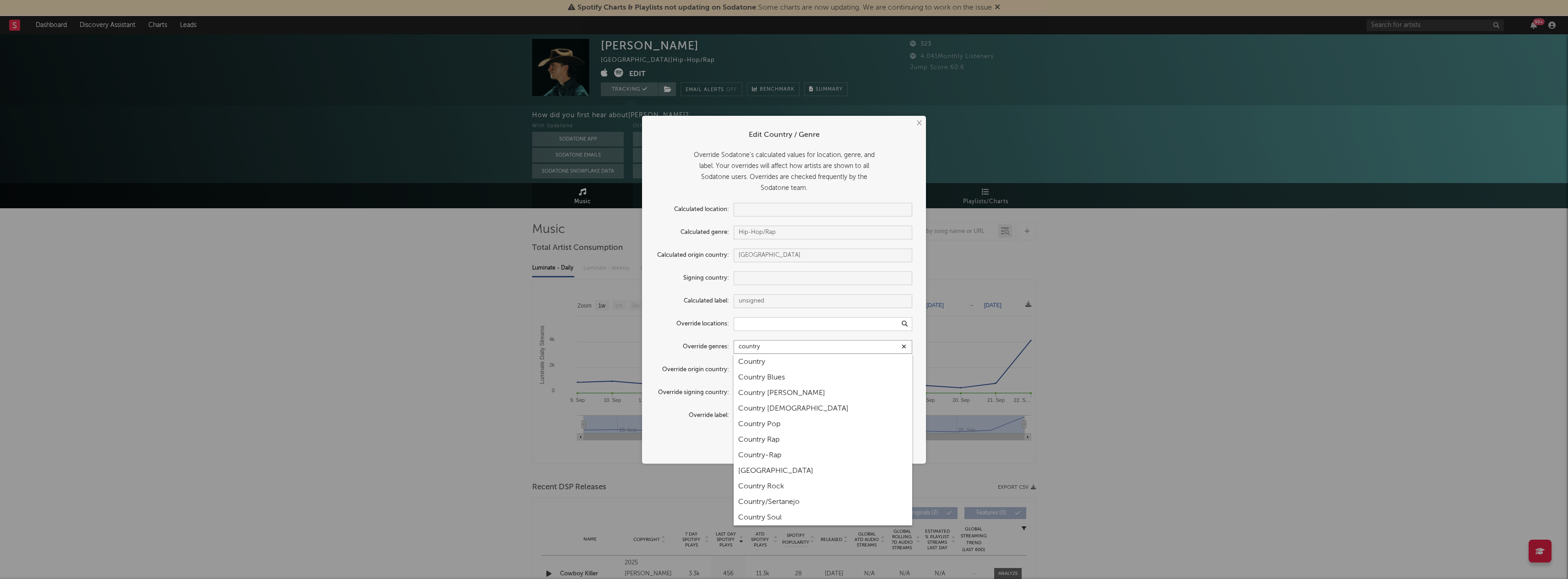
type input "country"
click at [769, 365] on div "Country" at bounding box center [822, 362] width 178 height 16
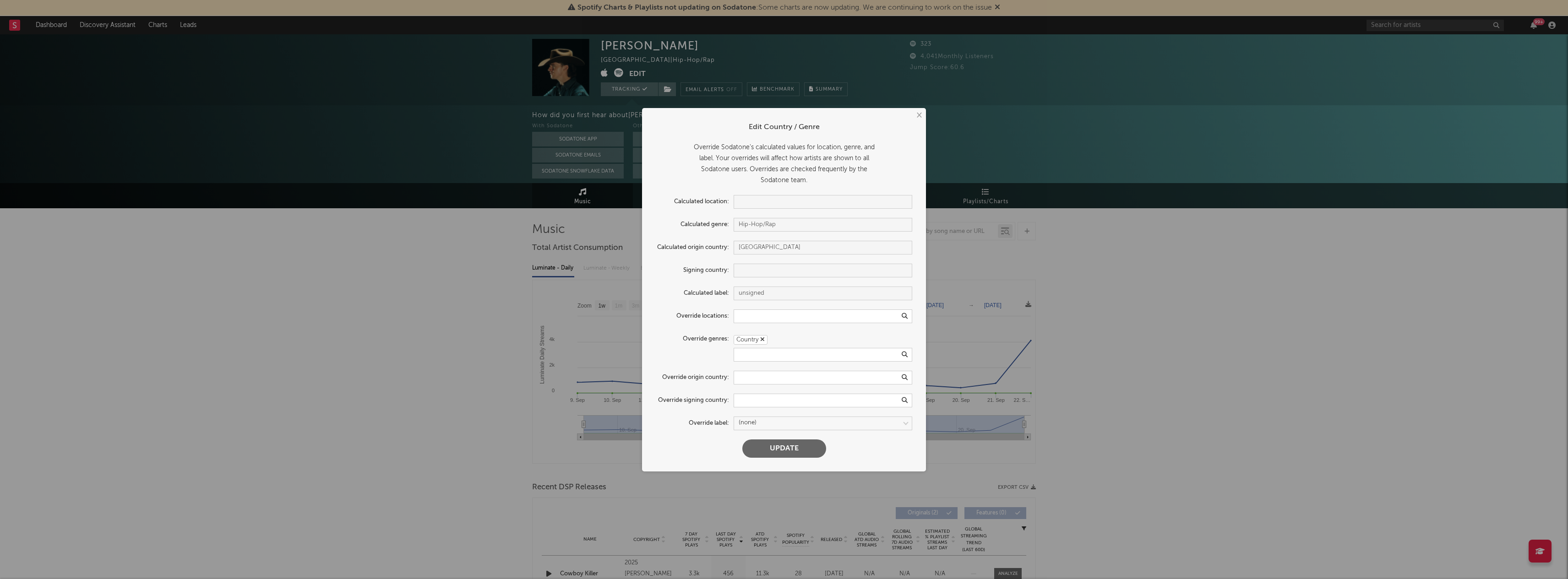
click at [769, 365] on form "Edit Country / Genre Override Sodatone's calculated values for location, genre,…" at bounding box center [783, 290] width 275 height 354
click at [787, 456] on button "Update" at bounding box center [785, 448] width 84 height 18
select select "1w"
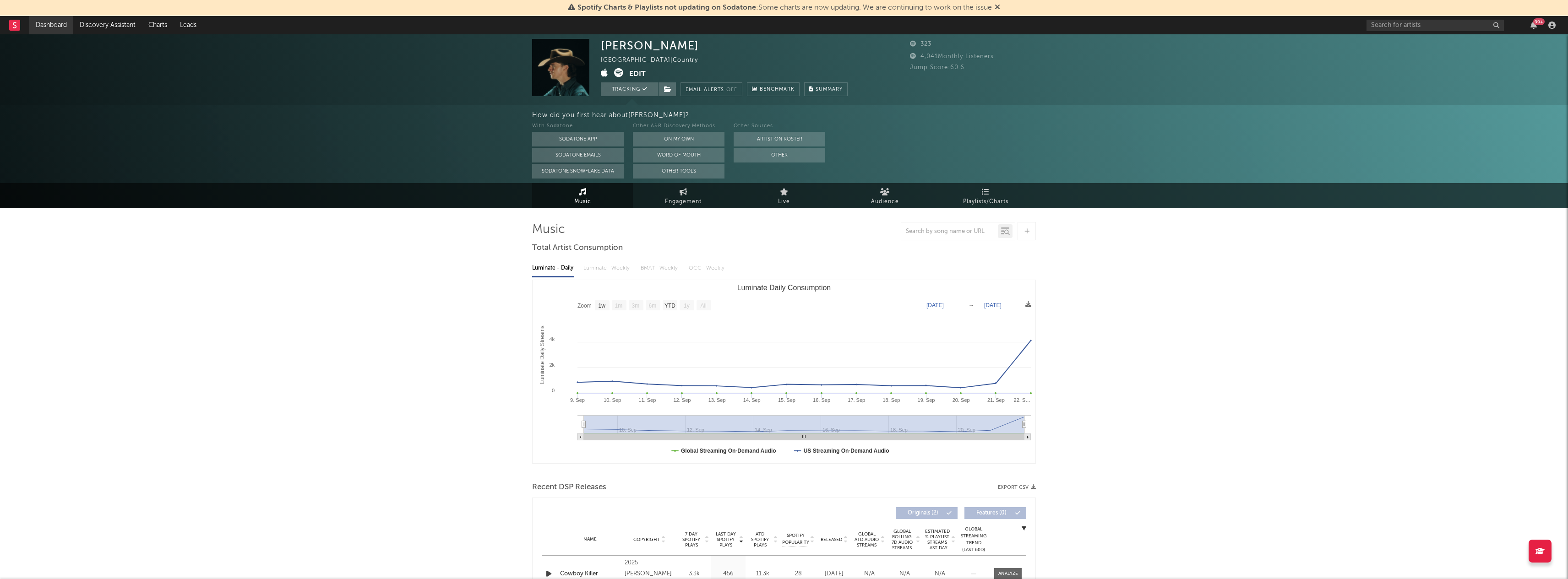
click at [63, 27] on link "Dashboard" at bounding box center [51, 25] width 44 height 18
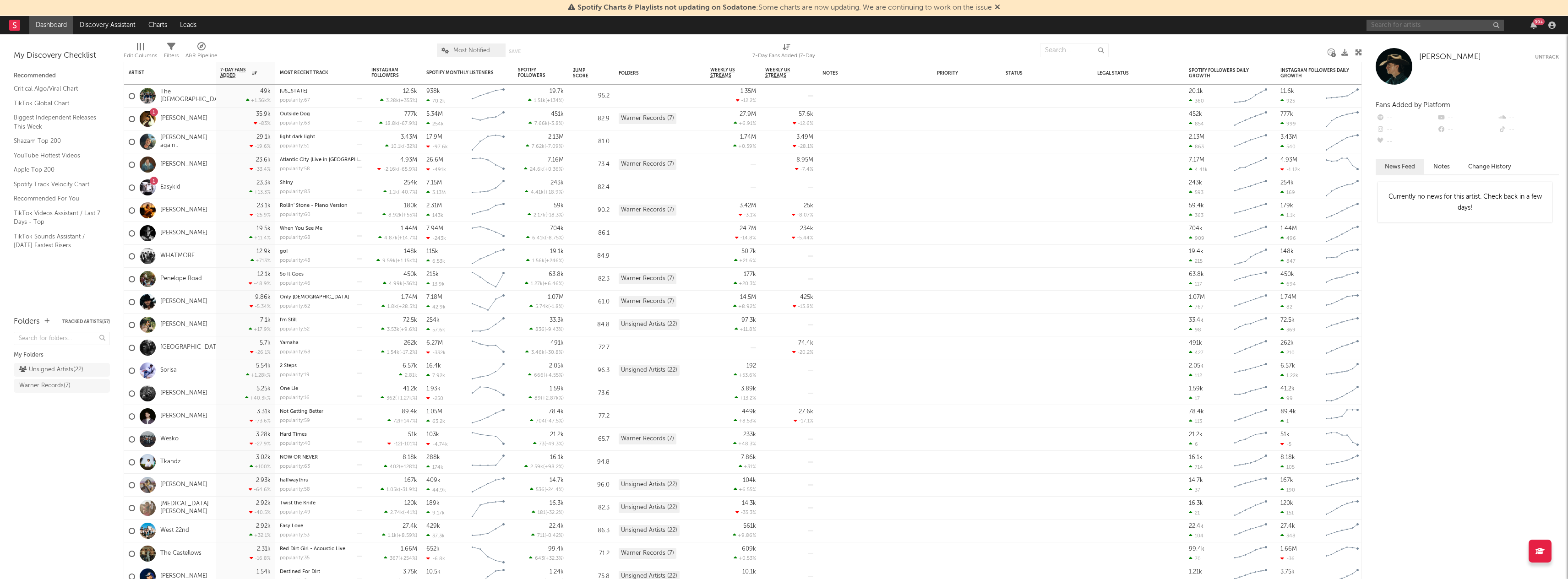
click at [1407, 24] on input "text" at bounding box center [1435, 25] width 138 height 12
type input "[PERSON_NAME] barn"
click at [1424, 45] on div "[PERSON_NAME]" at bounding box center [1449, 43] width 101 height 11
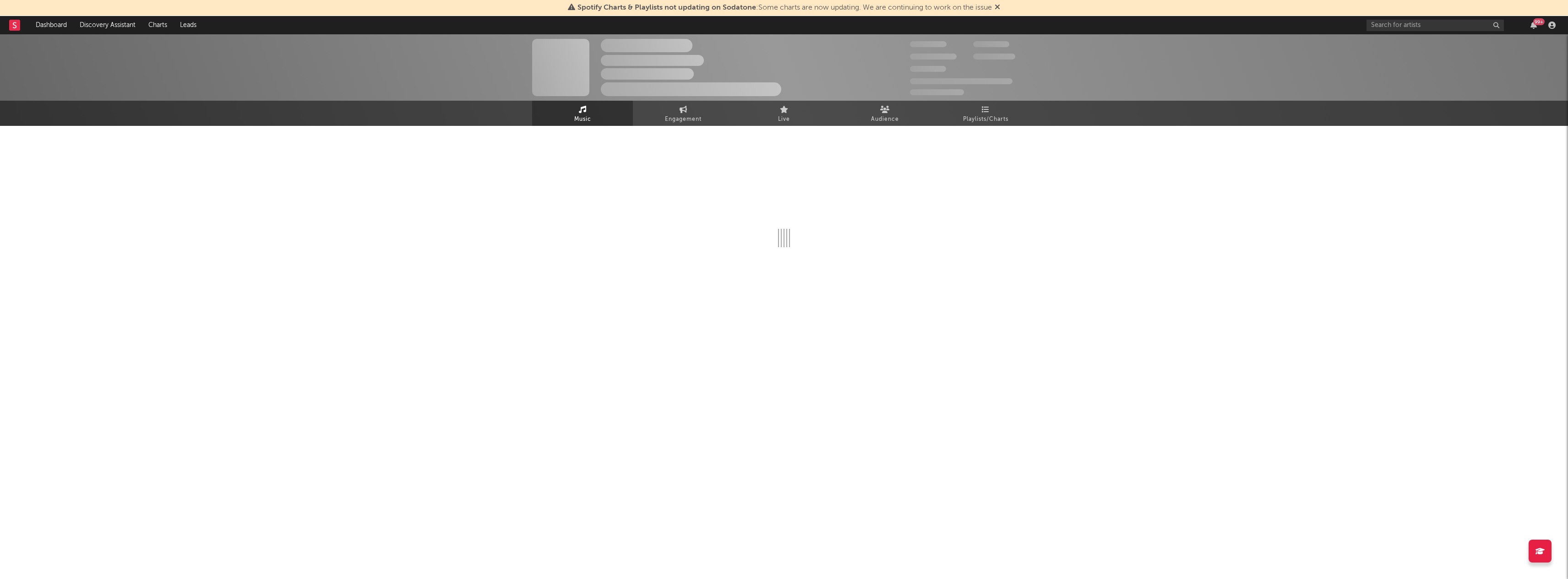
select select "6m"
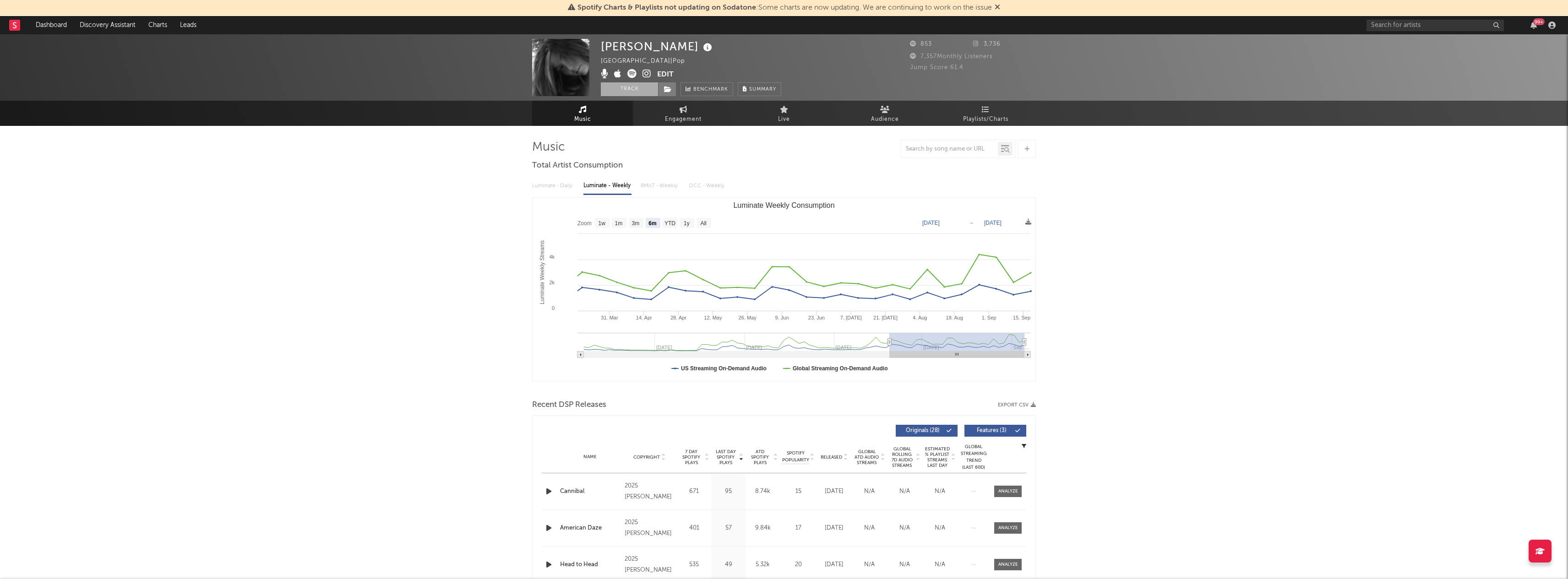
click at [626, 86] on button "Track" at bounding box center [629, 89] width 57 height 14
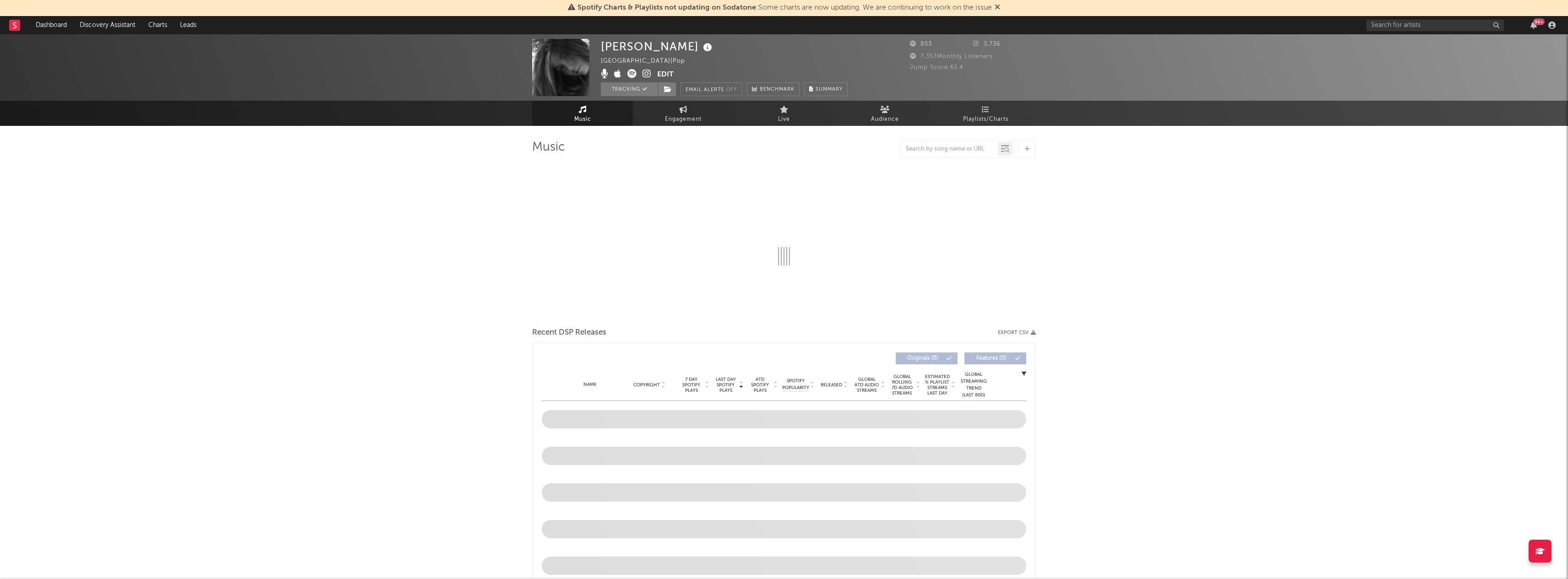
select select "6m"
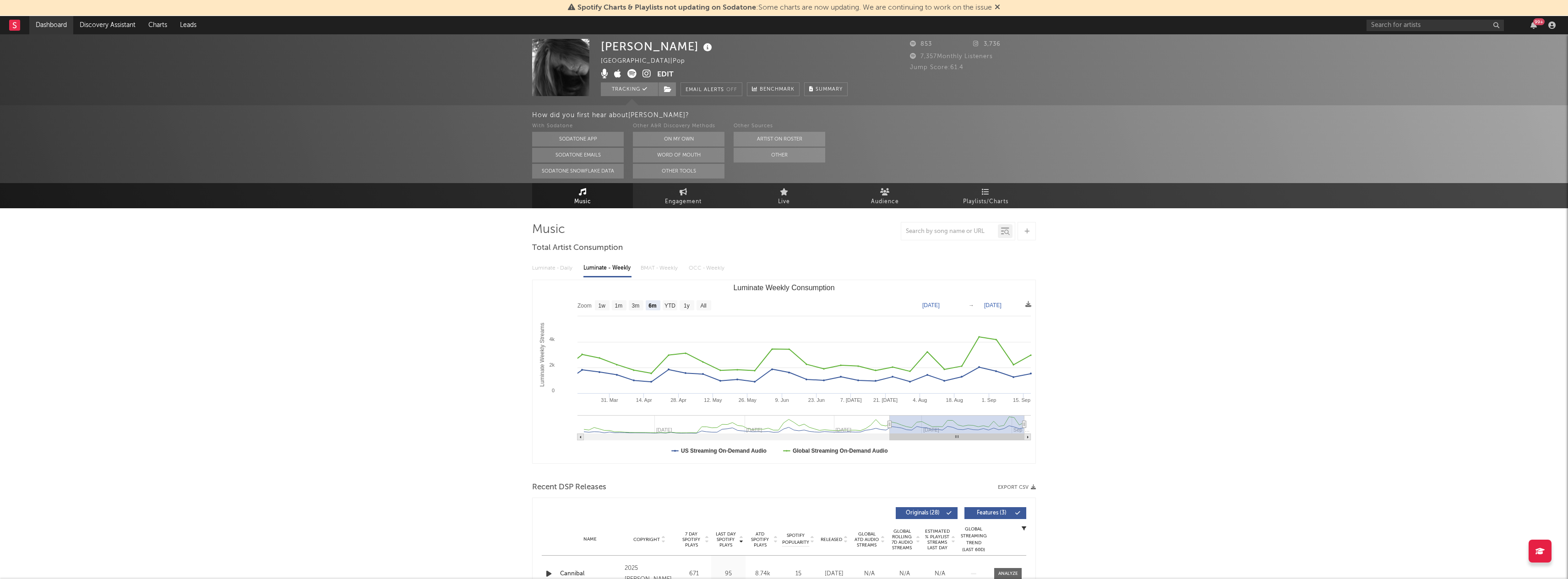
click at [50, 26] on link "Dashboard" at bounding box center [51, 25] width 44 height 18
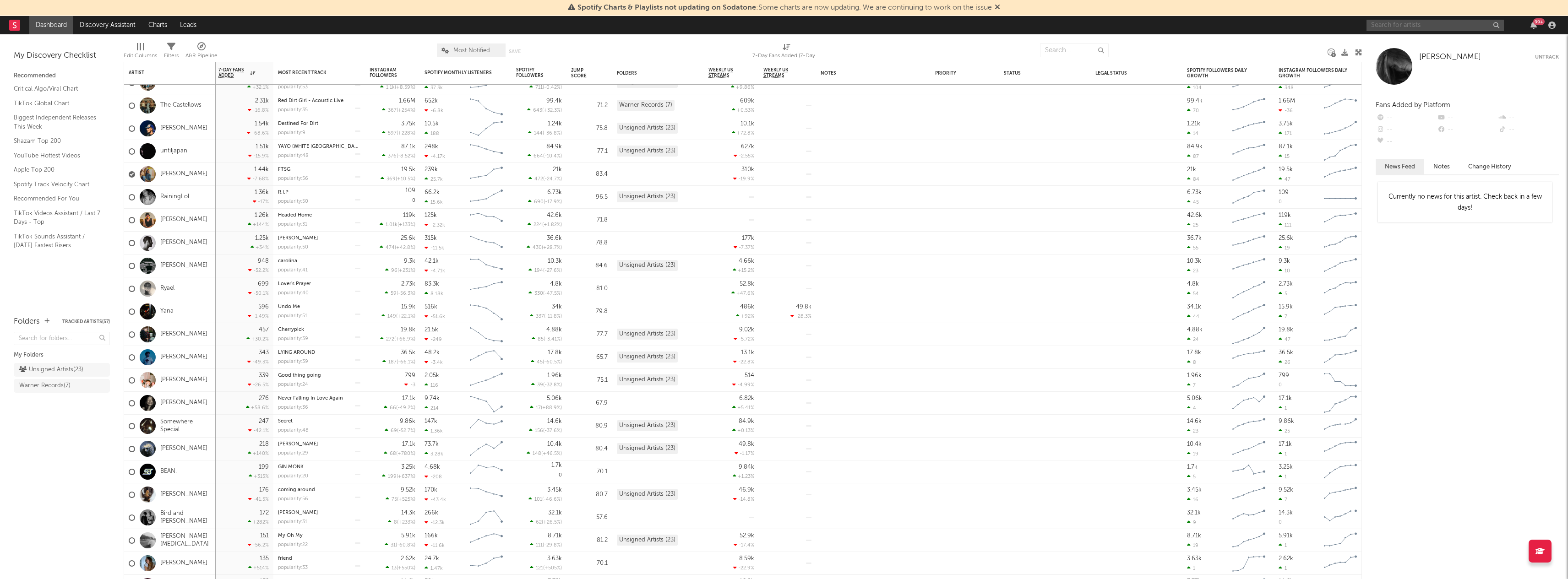
click at [1390, 27] on input "text" at bounding box center [1435, 25] width 138 height 12
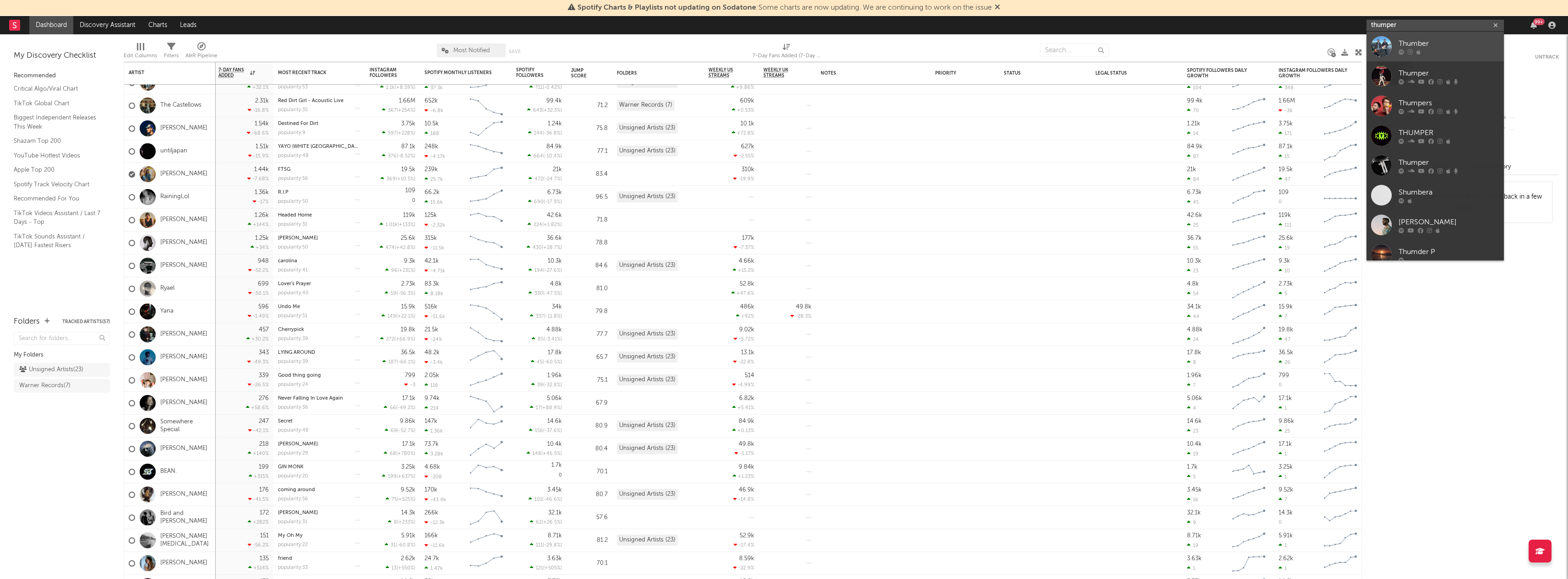
type input "thumper"
drag, startPoint x: 1398, startPoint y: 40, endPoint x: 1422, endPoint y: 41, distance: 24.0
click at [1422, 41] on div "Thumber" at bounding box center [1449, 43] width 101 height 11
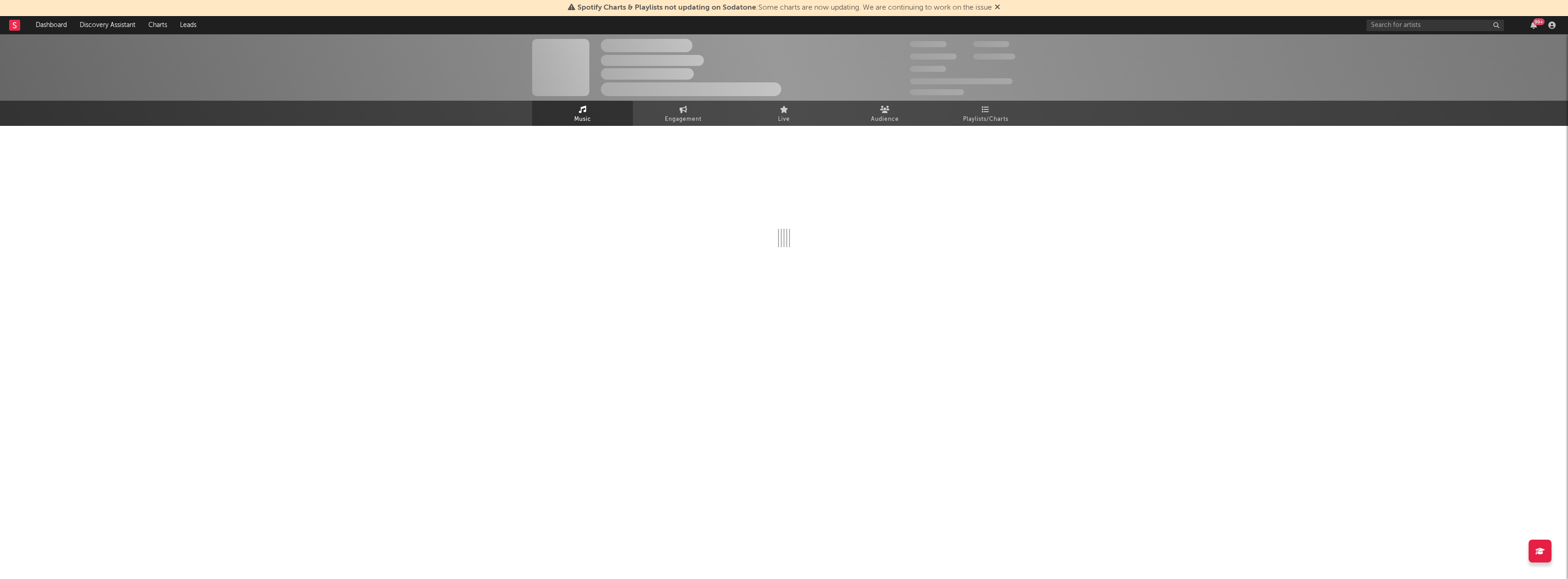
select select "1w"
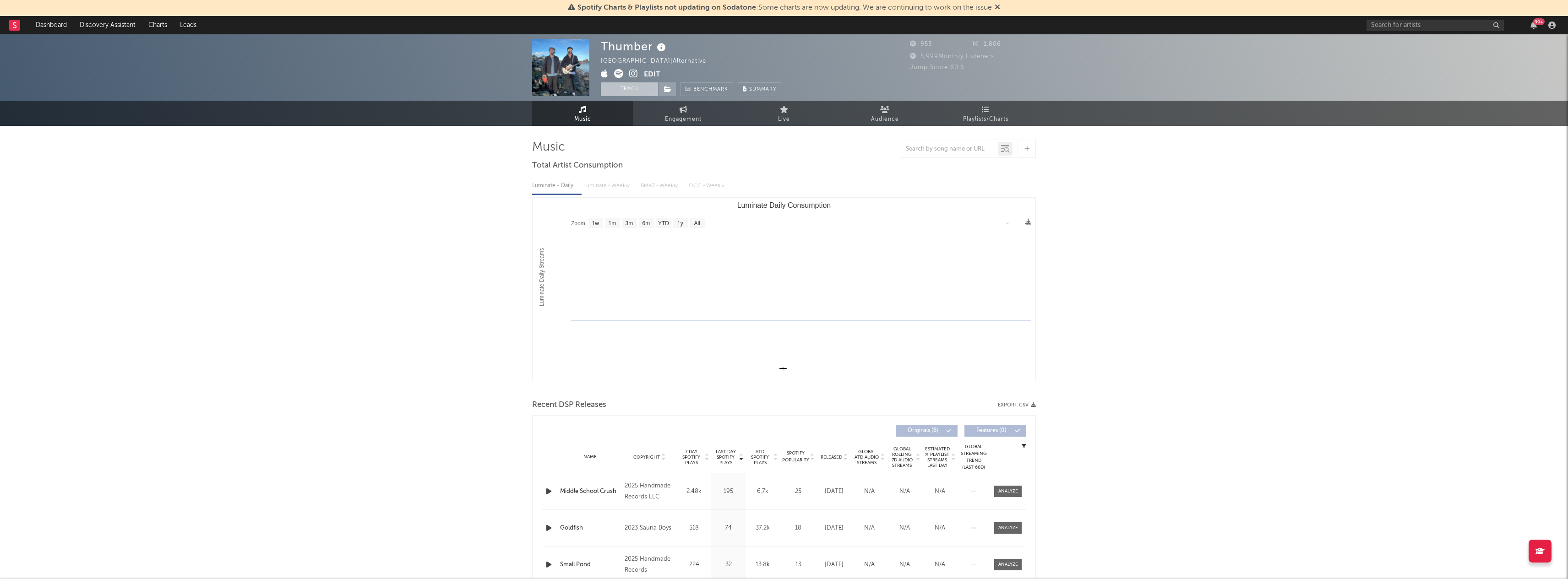
click at [617, 93] on button "Track" at bounding box center [629, 89] width 57 height 14
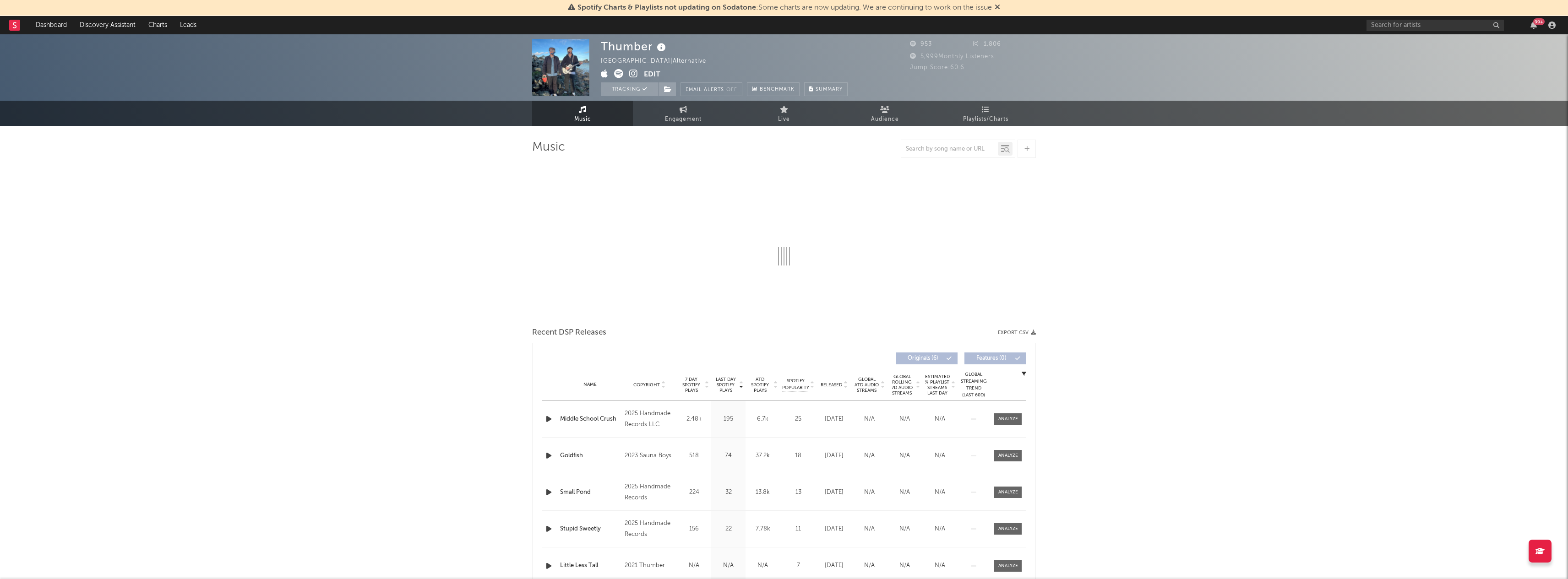
select select "1w"
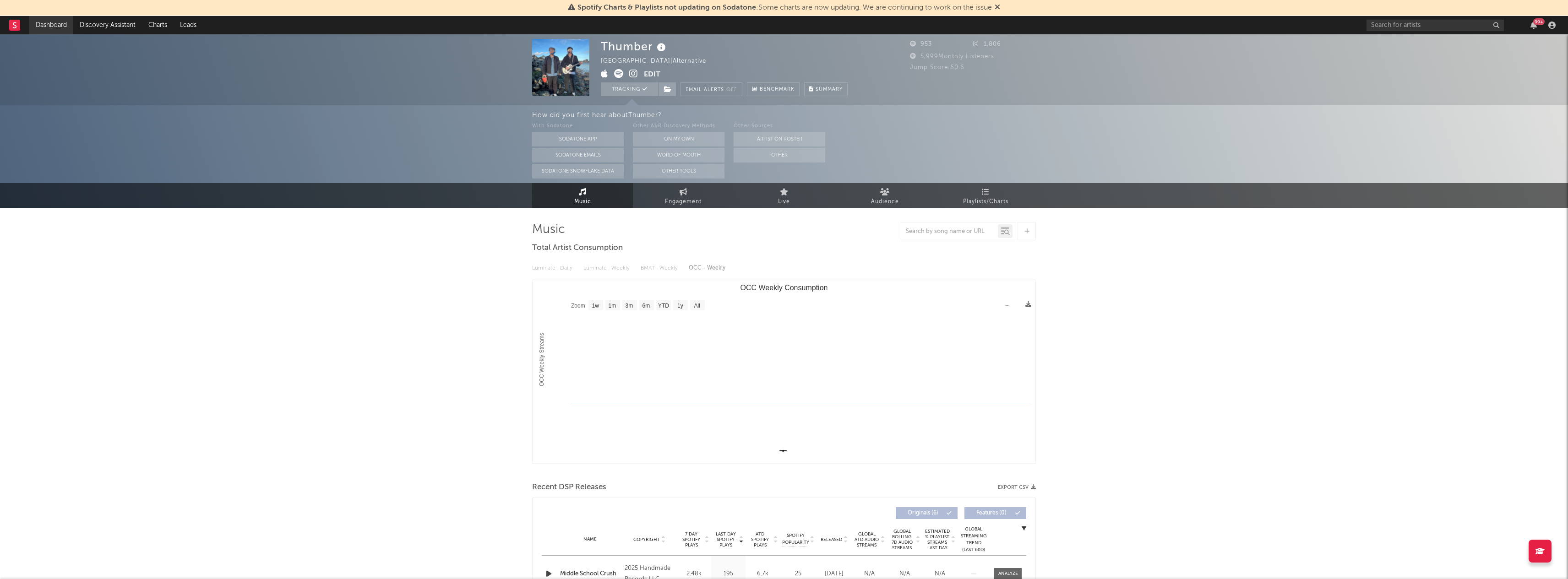
click at [40, 29] on link "Dashboard" at bounding box center [51, 25] width 44 height 18
